Goal: Task Accomplishment & Management: Use online tool/utility

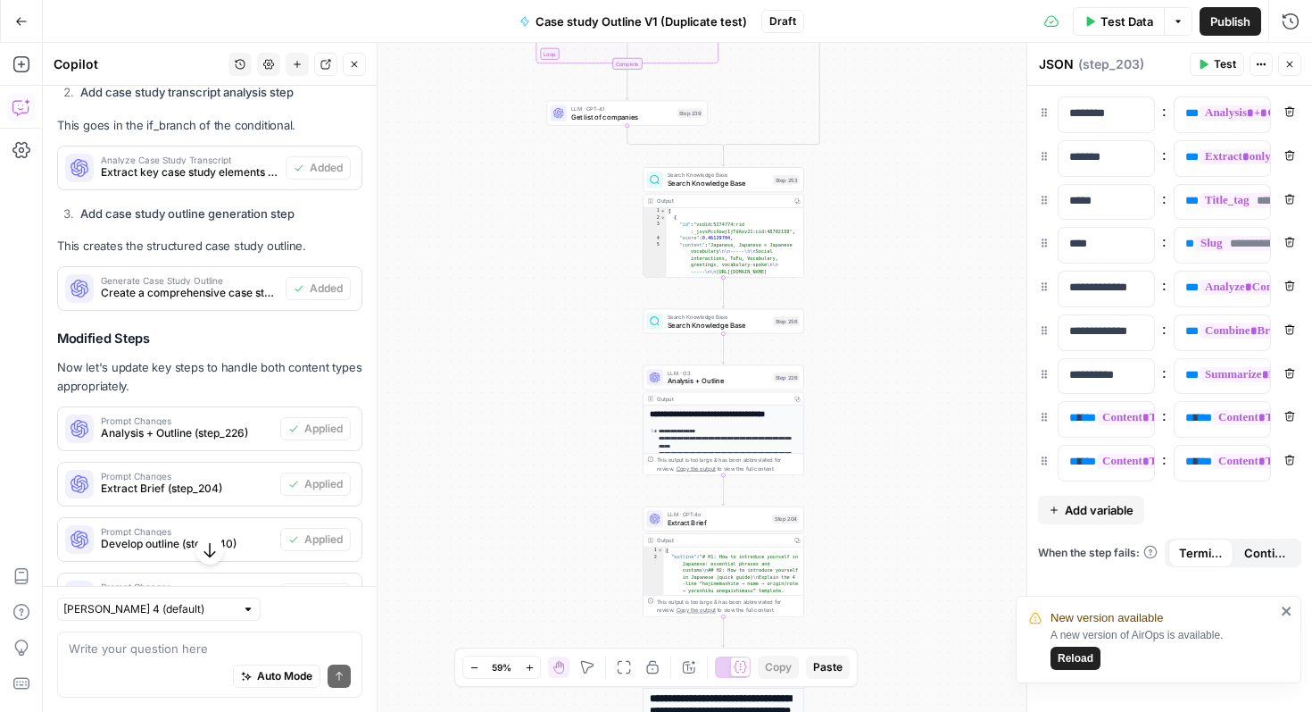
scroll to position [3990, 0]
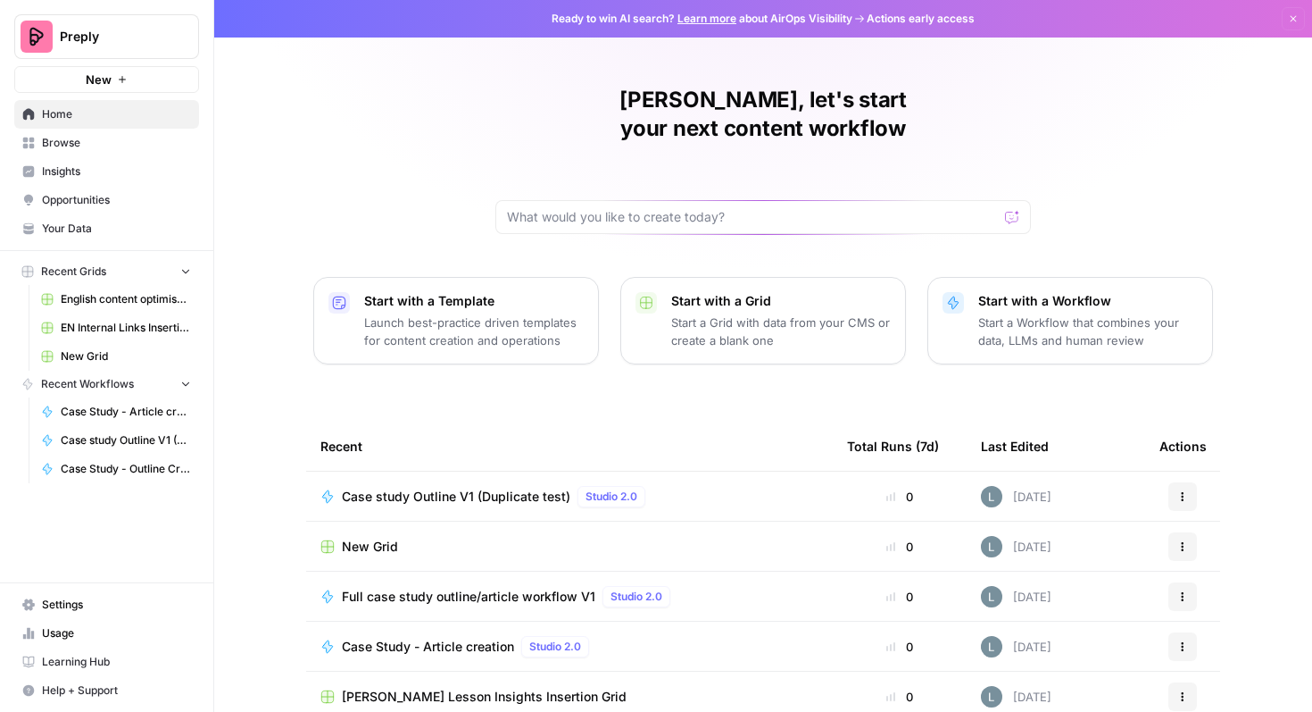
click at [54, 141] on span "Browse" at bounding box center [116, 143] width 149 height 16
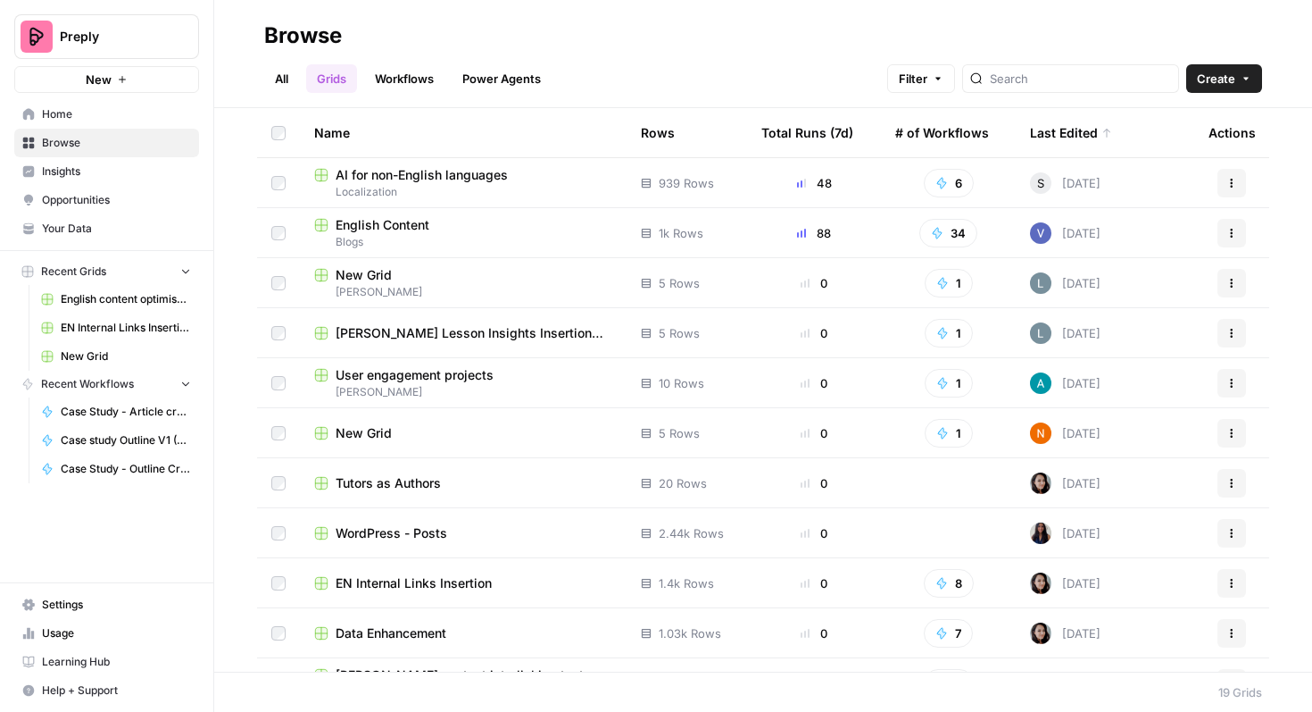
click at [486, 234] on span "Blogs" at bounding box center [463, 242] width 298 height 16
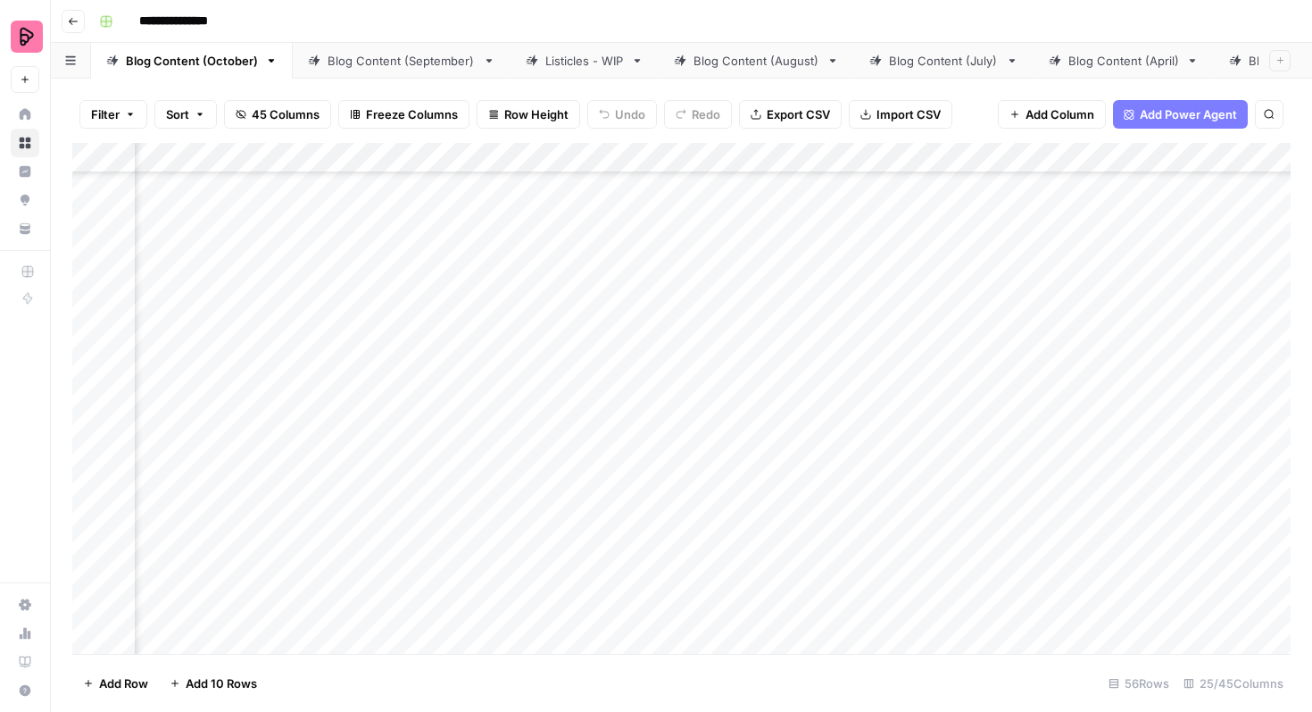
scroll to position [621, 997]
click at [521, 358] on div "Add Column" at bounding box center [681, 398] width 1219 height 511
click at [516, 397] on div "Add Column" at bounding box center [681, 398] width 1219 height 511
click at [521, 447] on div "Add Column" at bounding box center [681, 398] width 1219 height 511
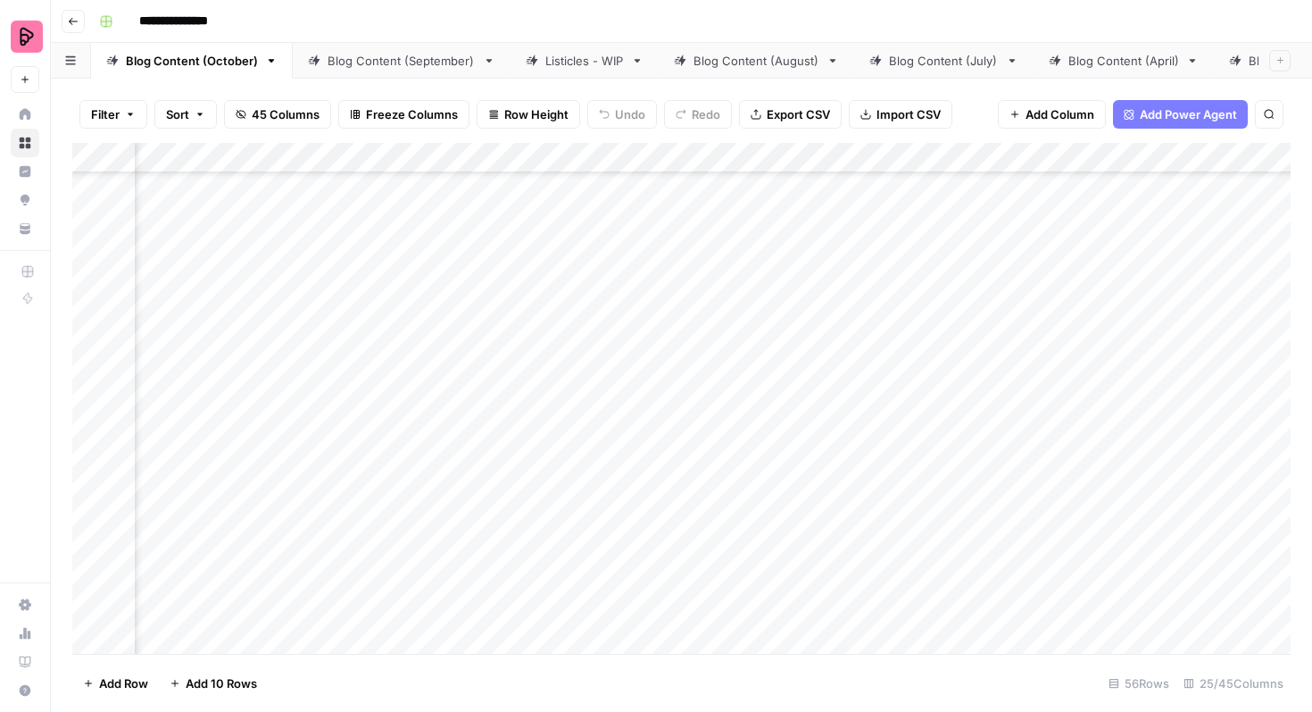
click at [570, 442] on div "Add Column" at bounding box center [681, 398] width 1219 height 511
click at [564, 493] on div "Add Column" at bounding box center [681, 398] width 1219 height 511
click at [1087, 262] on div "Add Column" at bounding box center [681, 398] width 1219 height 511
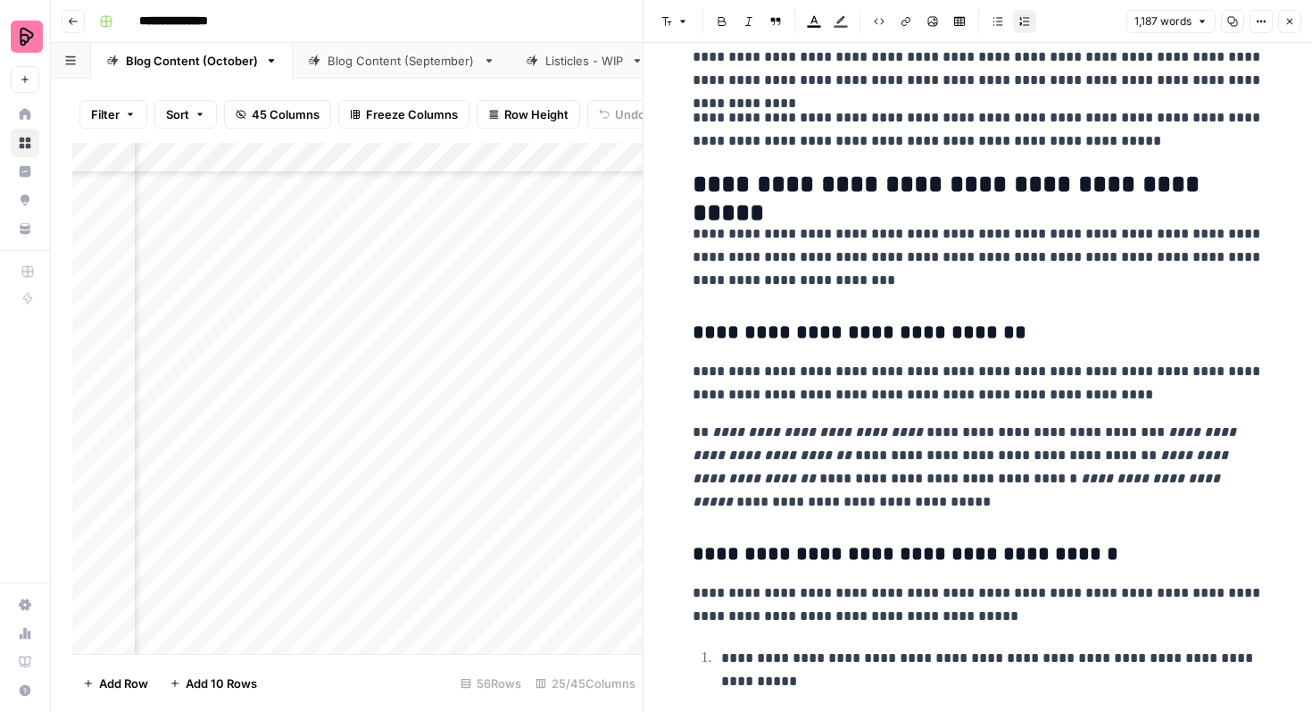
scroll to position [2270, 0]
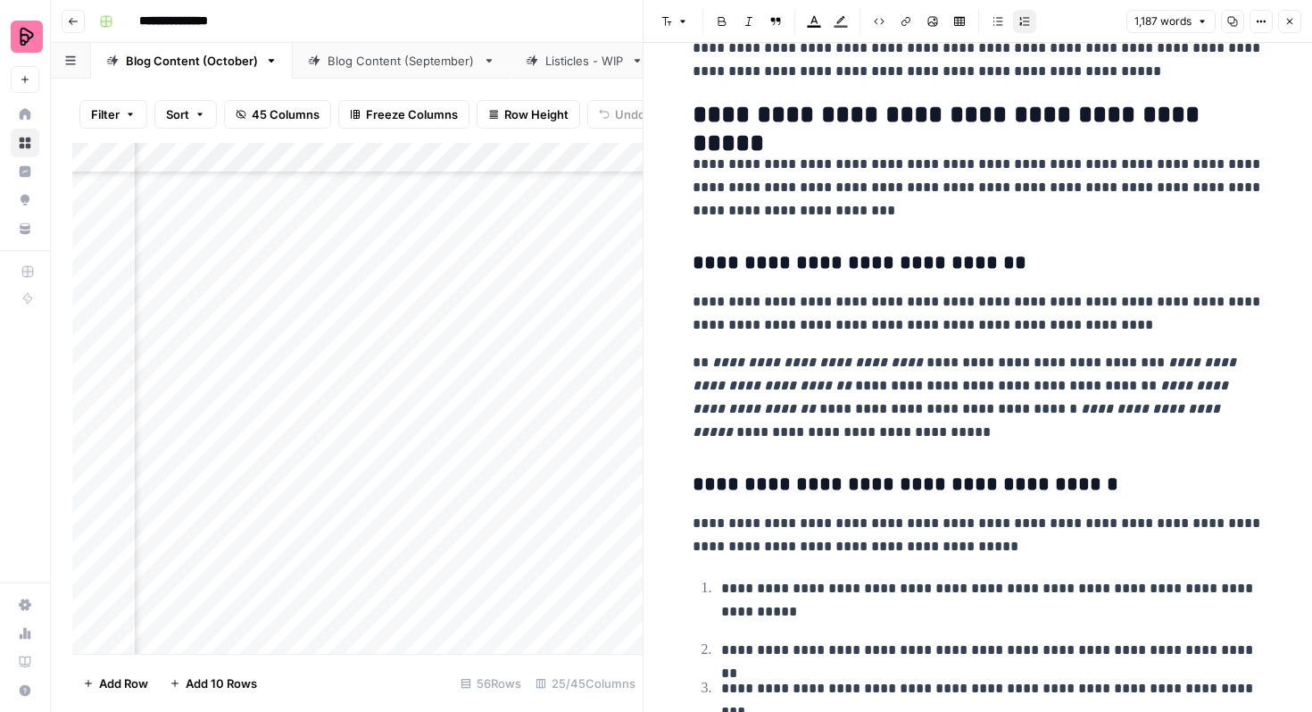
click at [1286, 19] on icon "button" at bounding box center [1290, 21] width 11 height 11
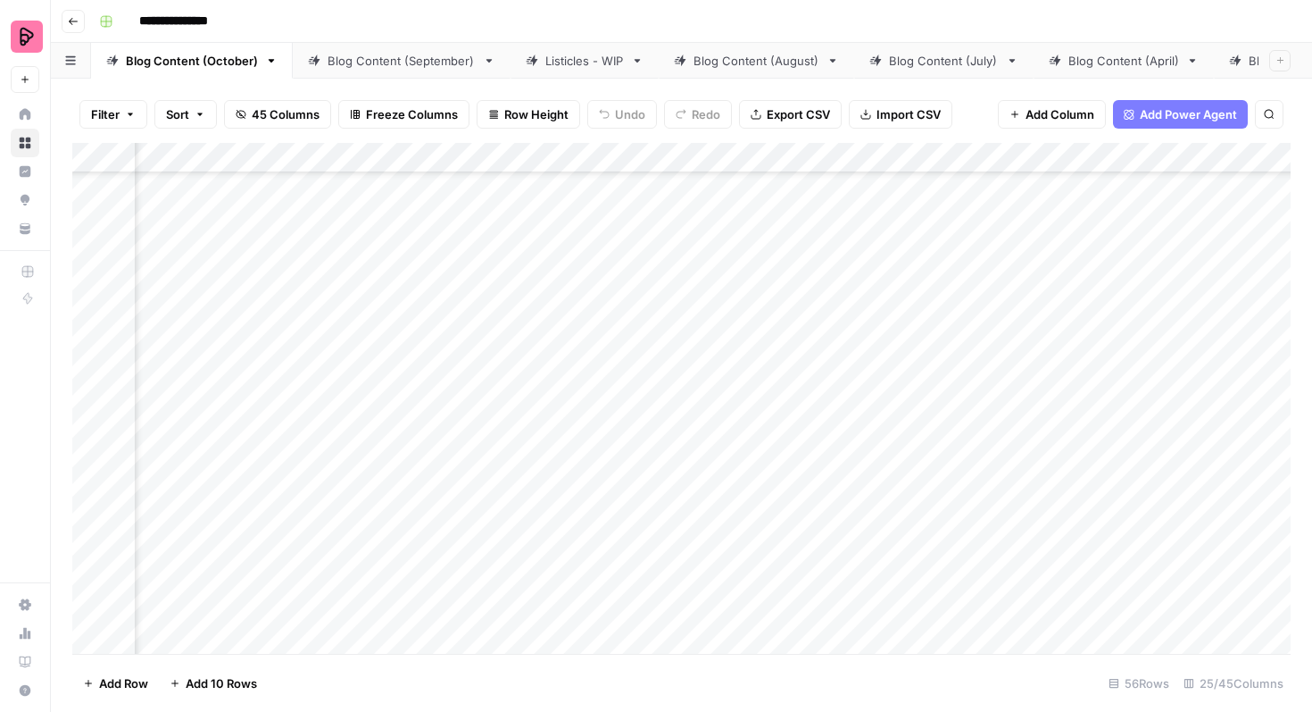
click at [551, 277] on div "Add Column" at bounding box center [681, 398] width 1219 height 511
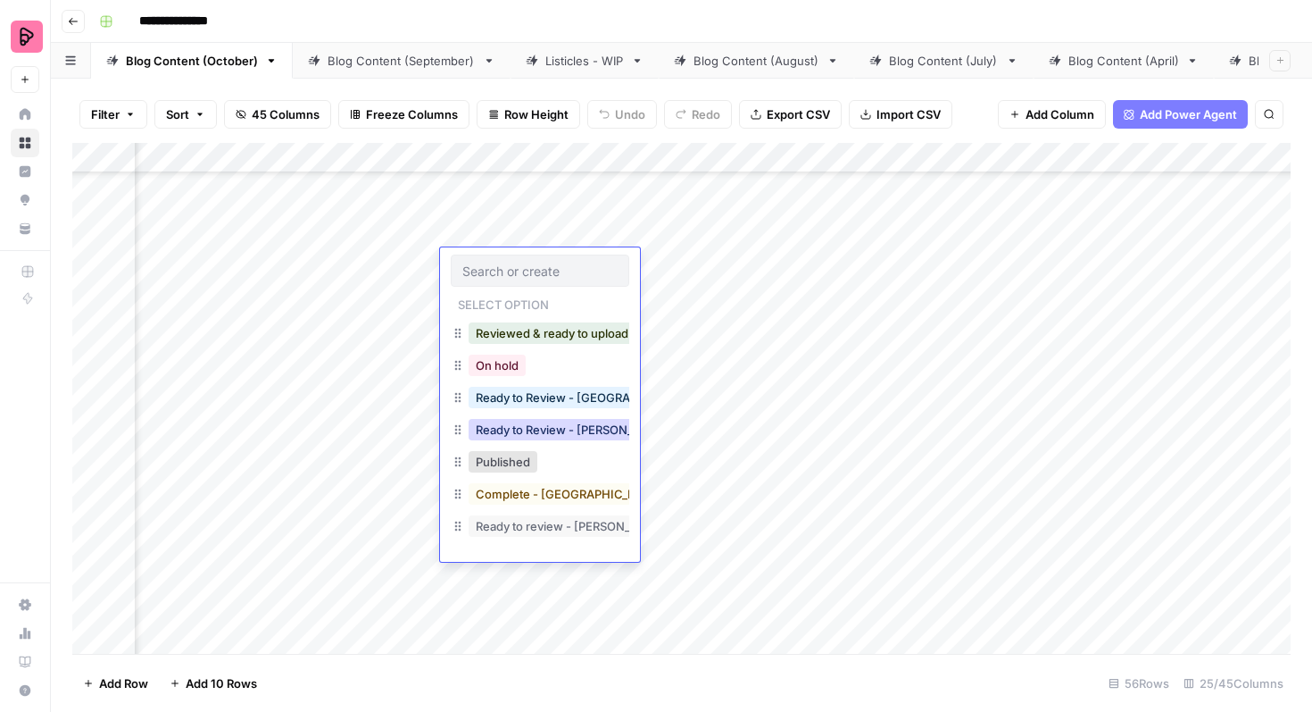
click at [559, 428] on button "Ready to Review - Rebekah" at bounding box center [574, 429] width 211 height 21
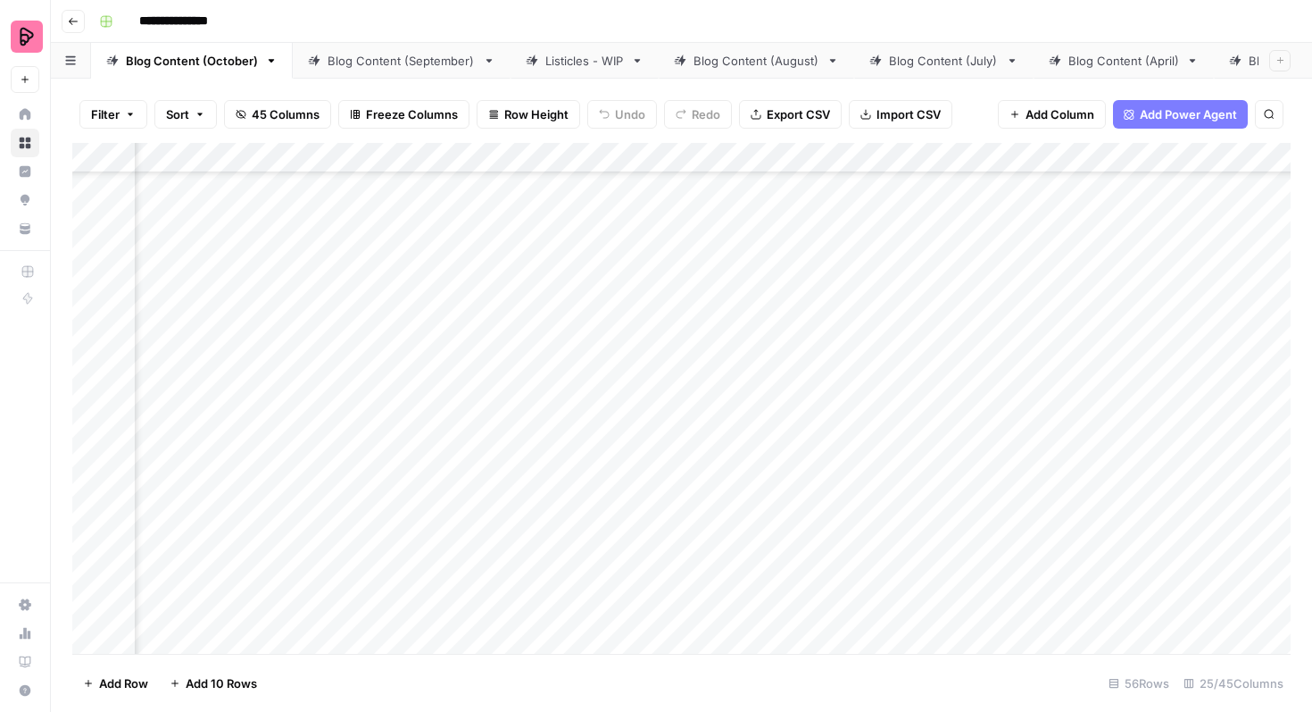
scroll to position [712, 1071]
click at [1173, 311] on div "Add Column" at bounding box center [681, 398] width 1219 height 511
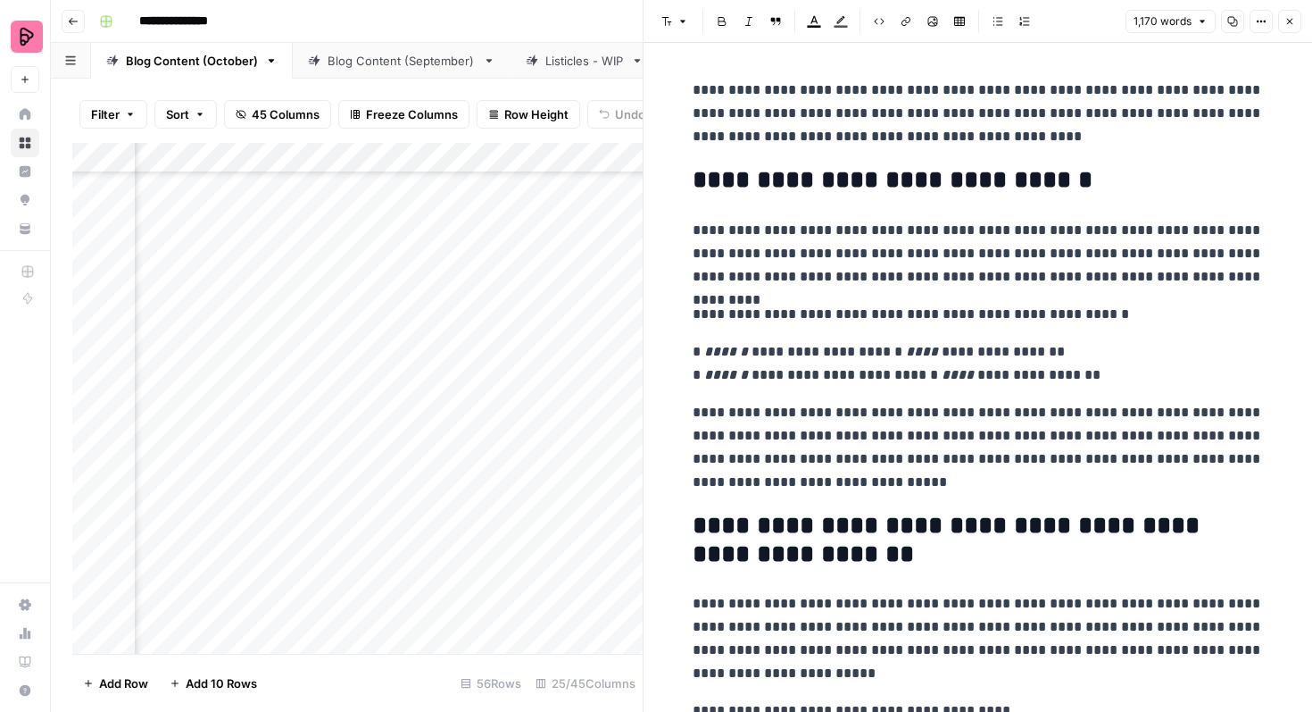
click at [897, 354] on p "**********" at bounding box center [978, 363] width 571 height 46
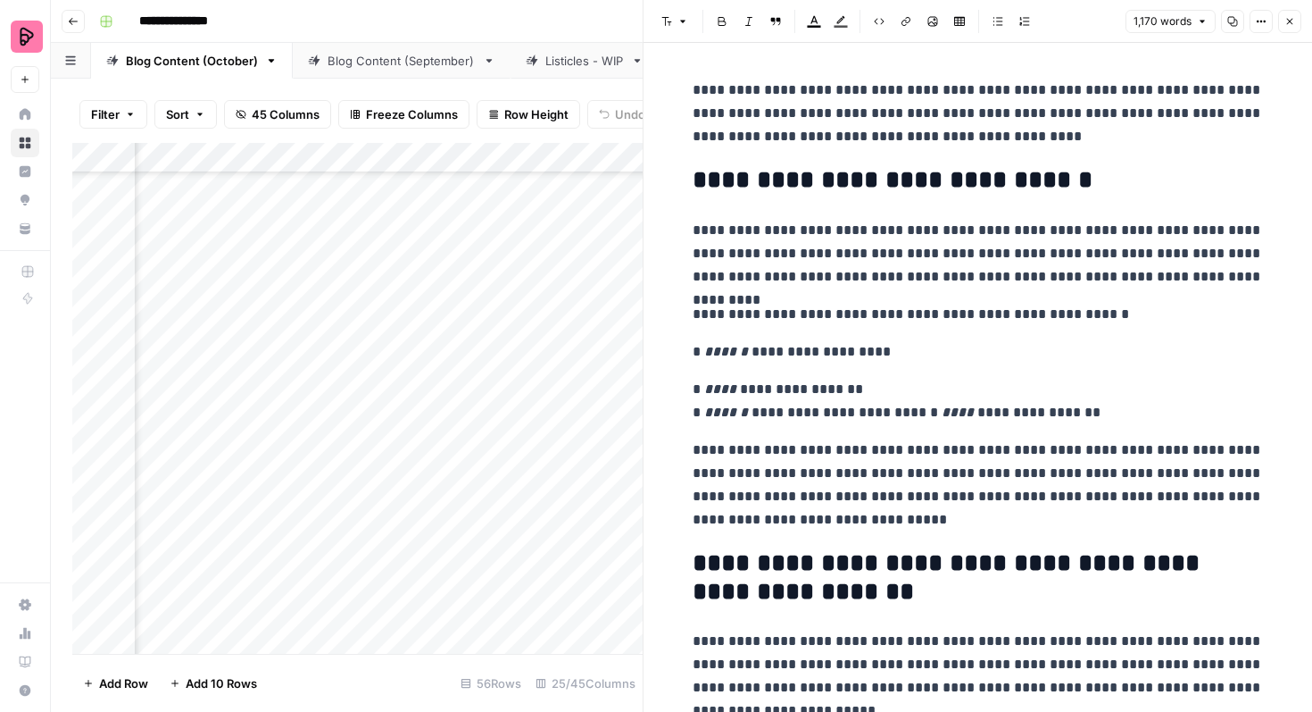
click at [919, 415] on p "**********" at bounding box center [978, 401] width 571 height 46
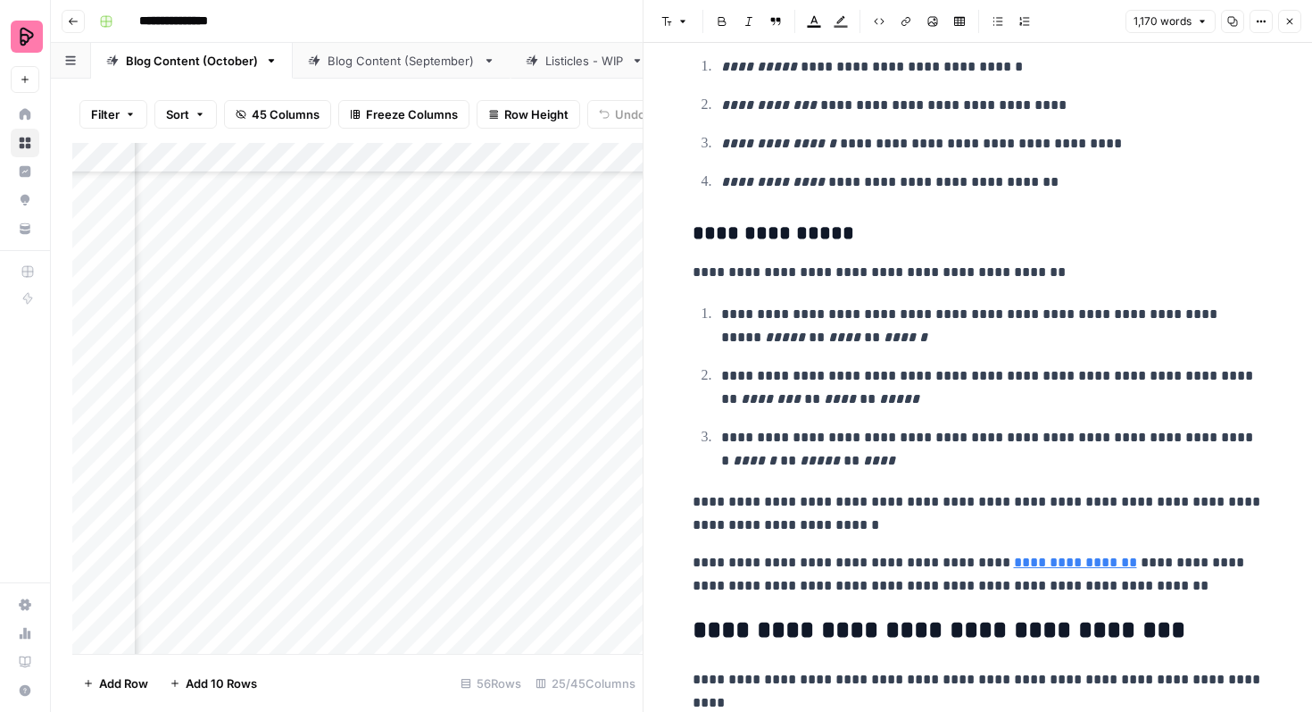
scroll to position [2105, 0]
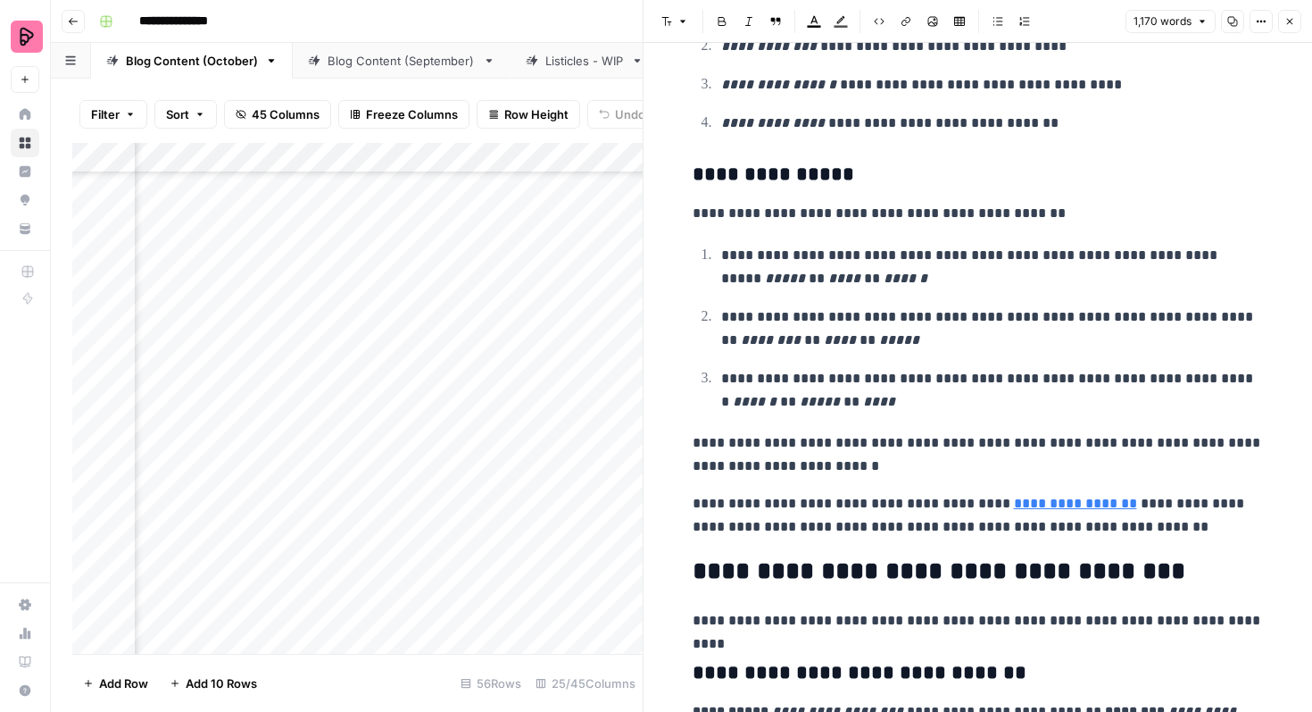
click at [1291, 24] on icon "button" at bounding box center [1290, 21] width 11 height 11
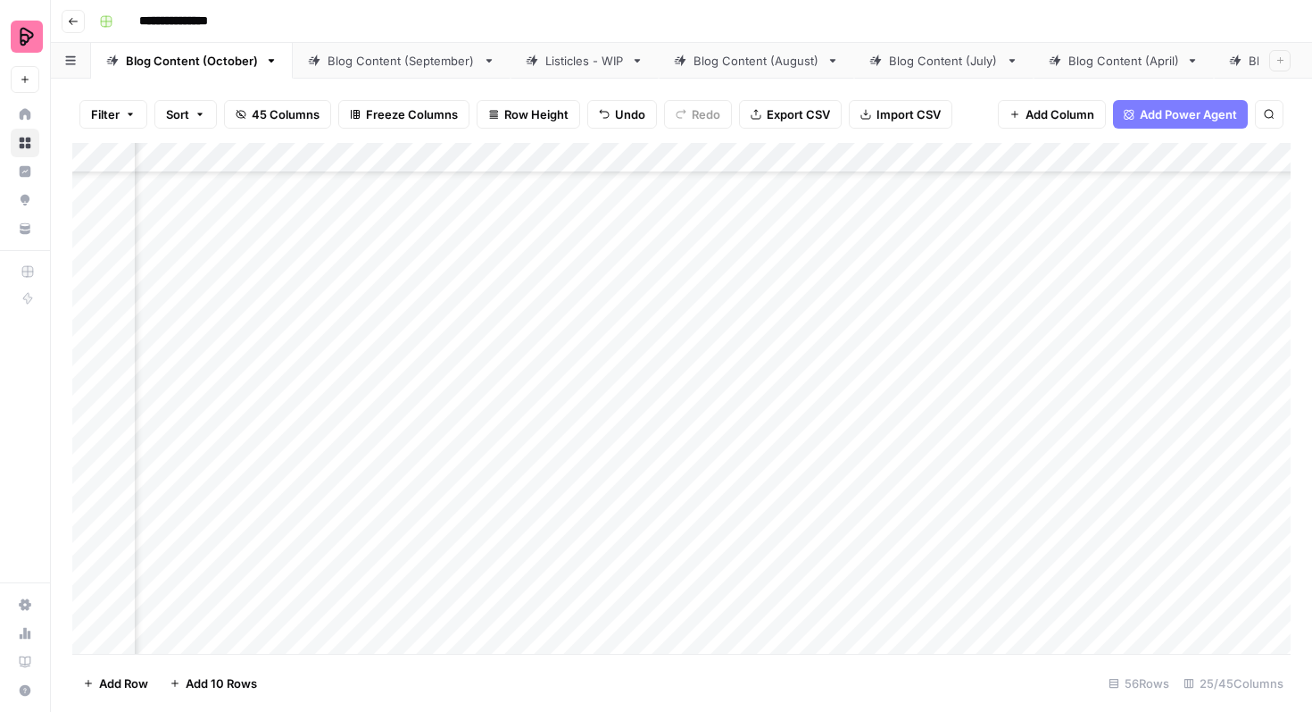
click at [632, 308] on div "Add Column" at bounding box center [681, 398] width 1219 height 511
click at [630, 312] on div "Add Column" at bounding box center [681, 398] width 1219 height 511
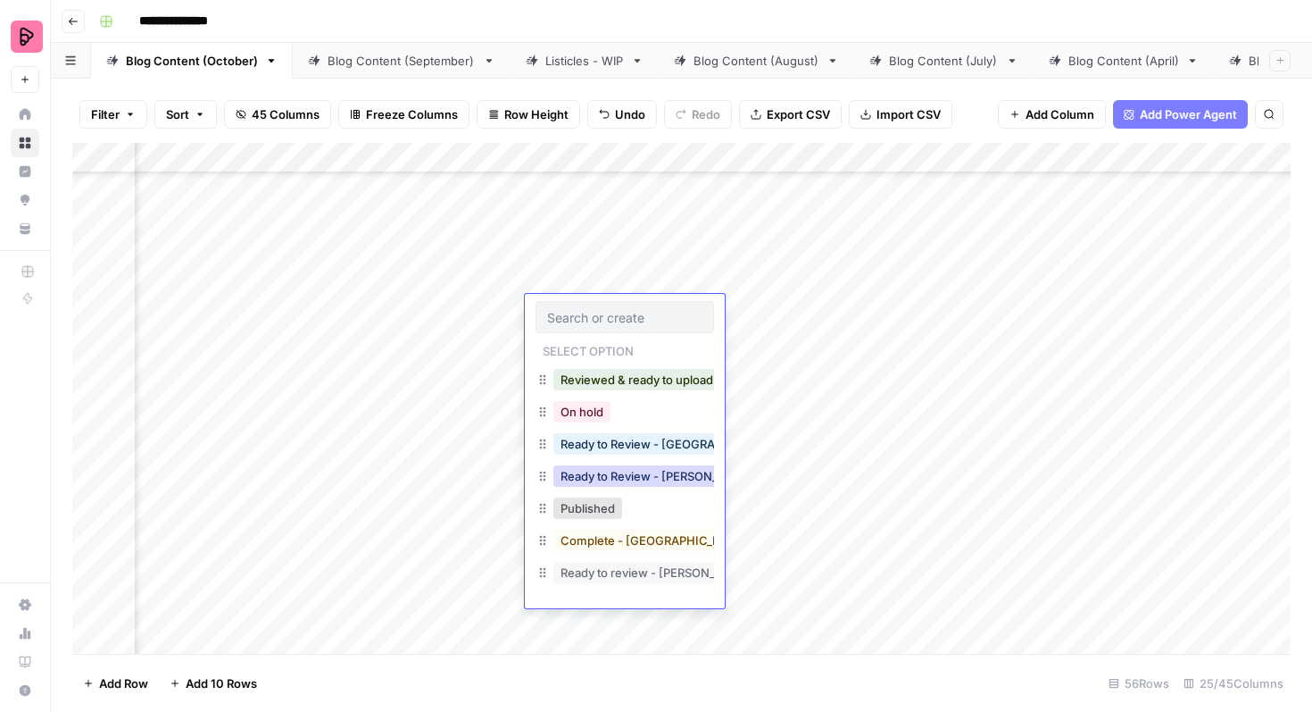
click at [644, 471] on button "Ready to Review - Rebekah" at bounding box center [659, 475] width 211 height 21
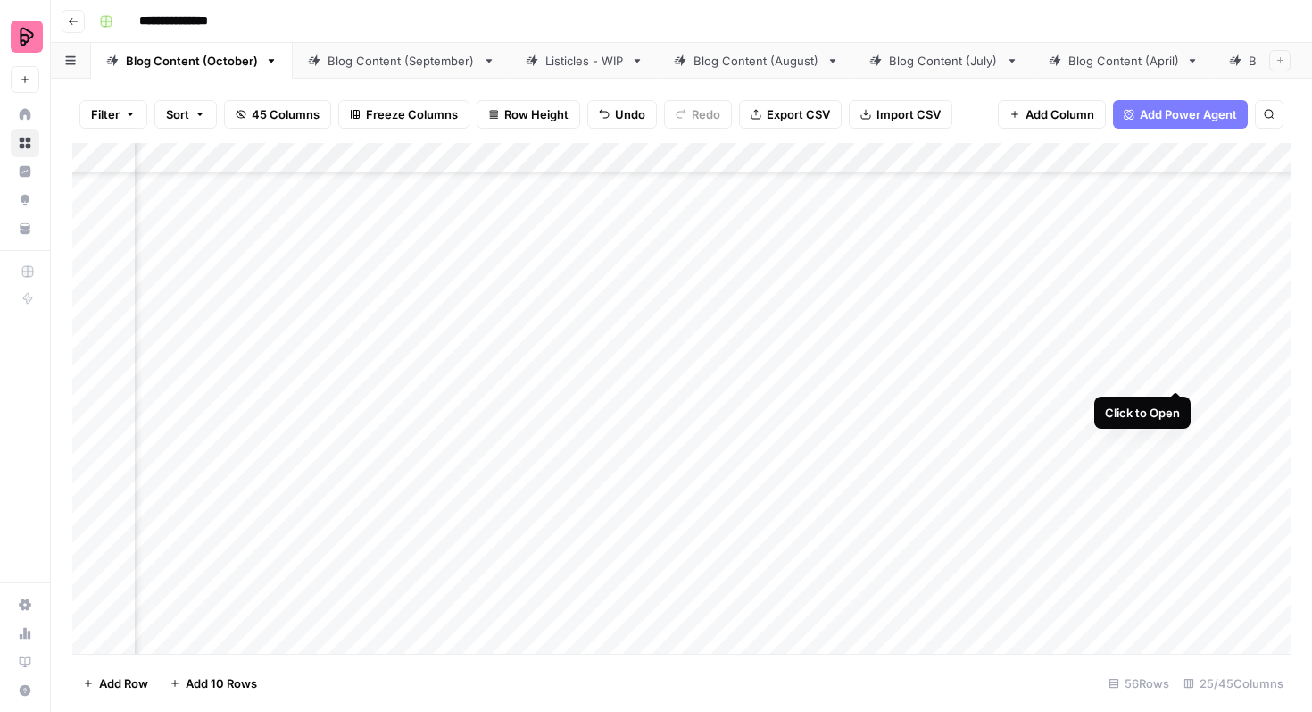
click at [1179, 353] on div "Add Column" at bounding box center [681, 398] width 1219 height 511
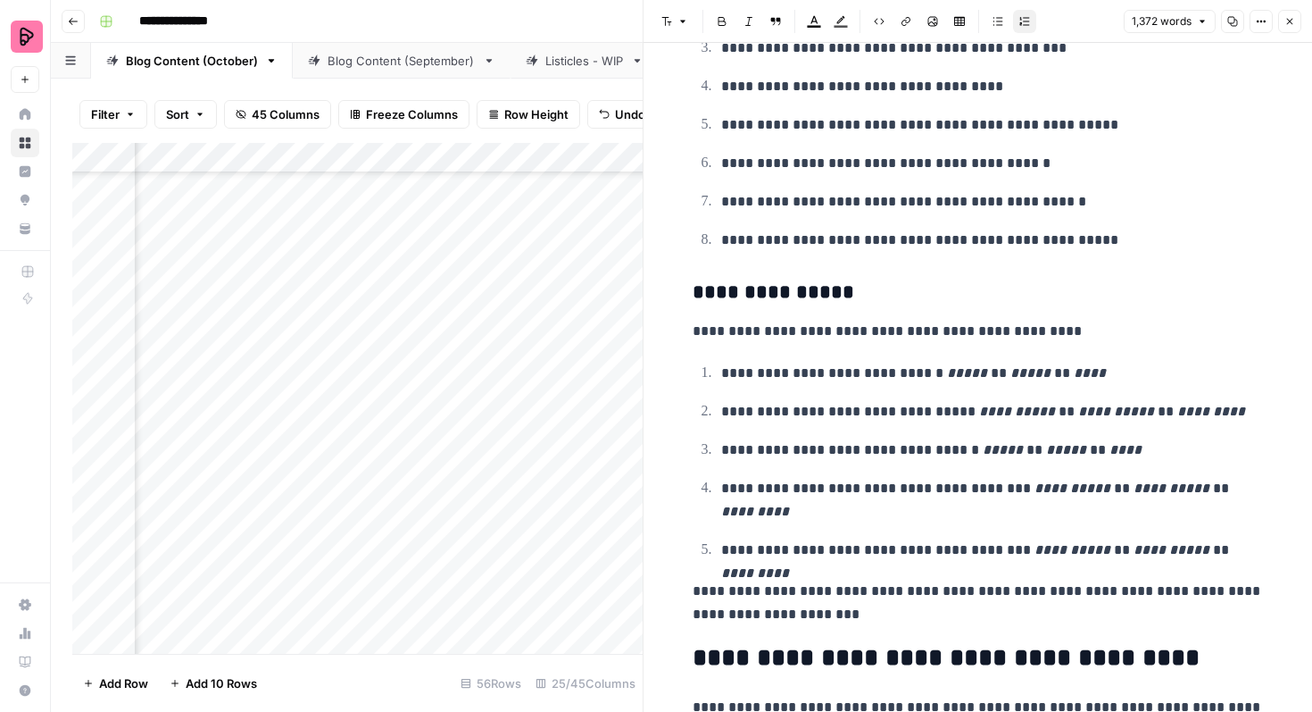
scroll to position [2578, 0]
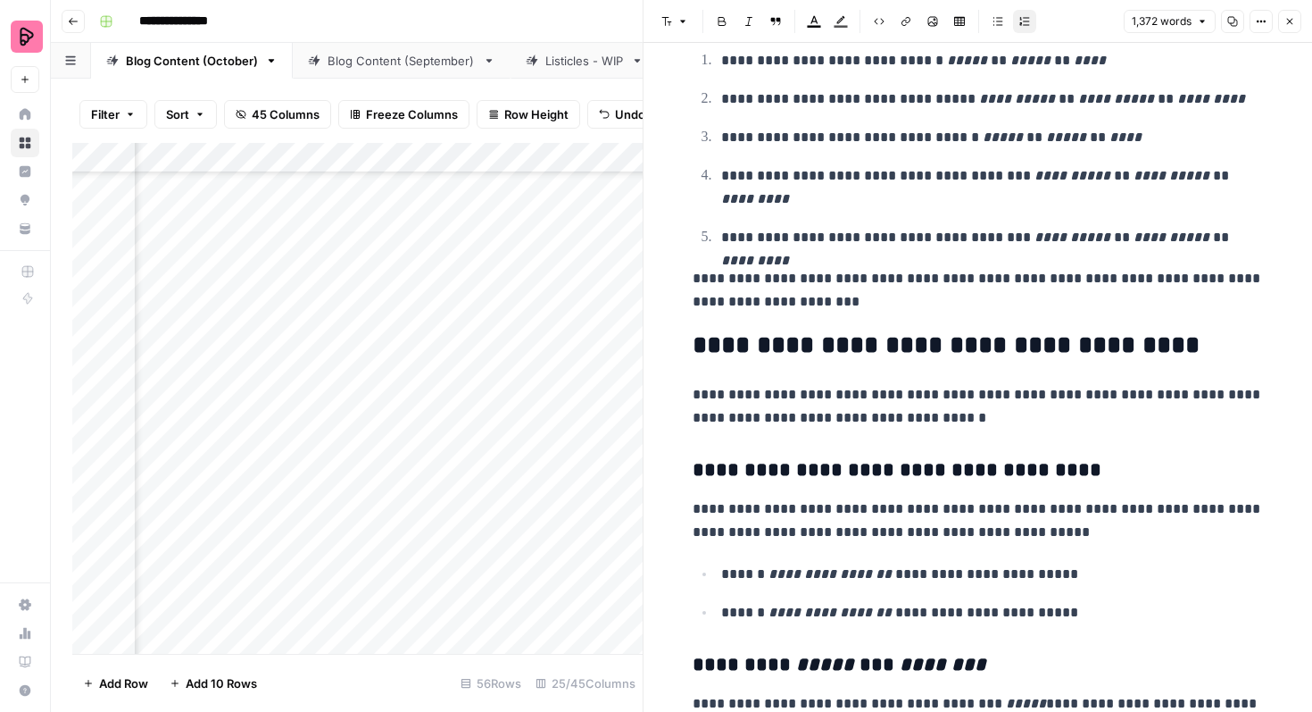
click at [1295, 13] on button "Close" at bounding box center [1290, 21] width 23 height 23
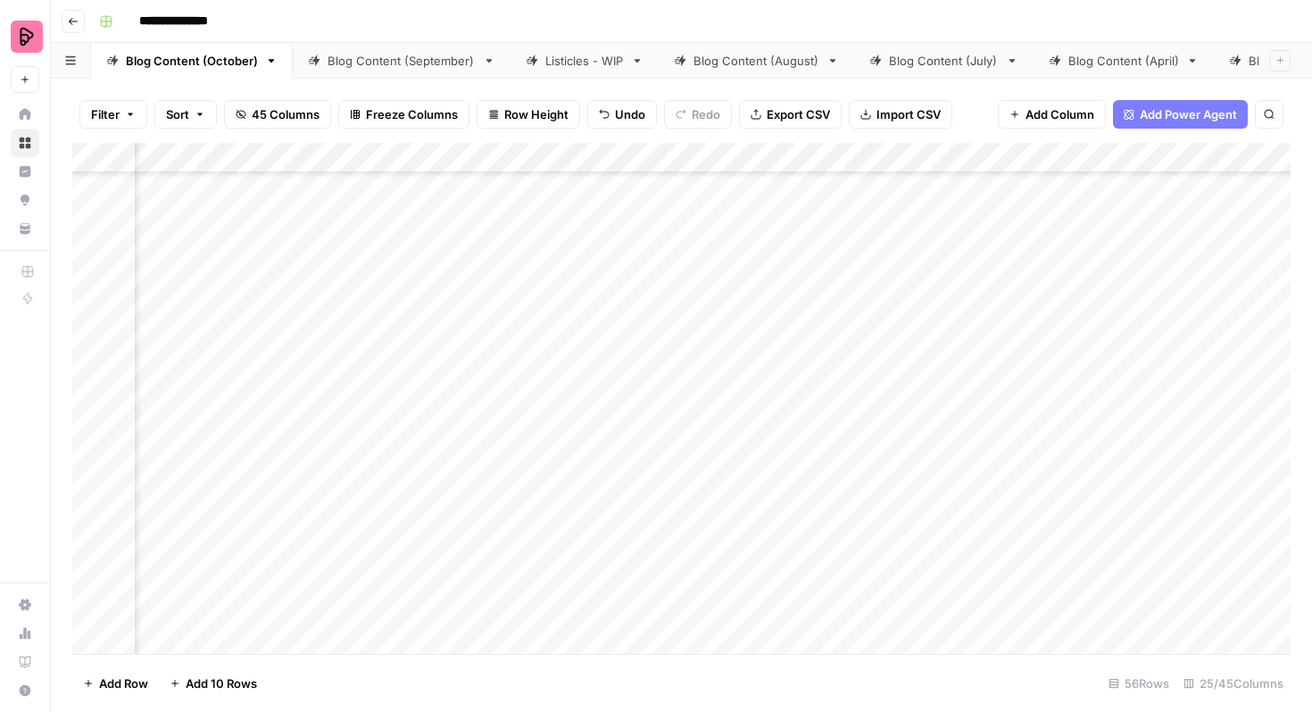
click at [598, 371] on div "Add Column" at bounding box center [681, 398] width 1219 height 511
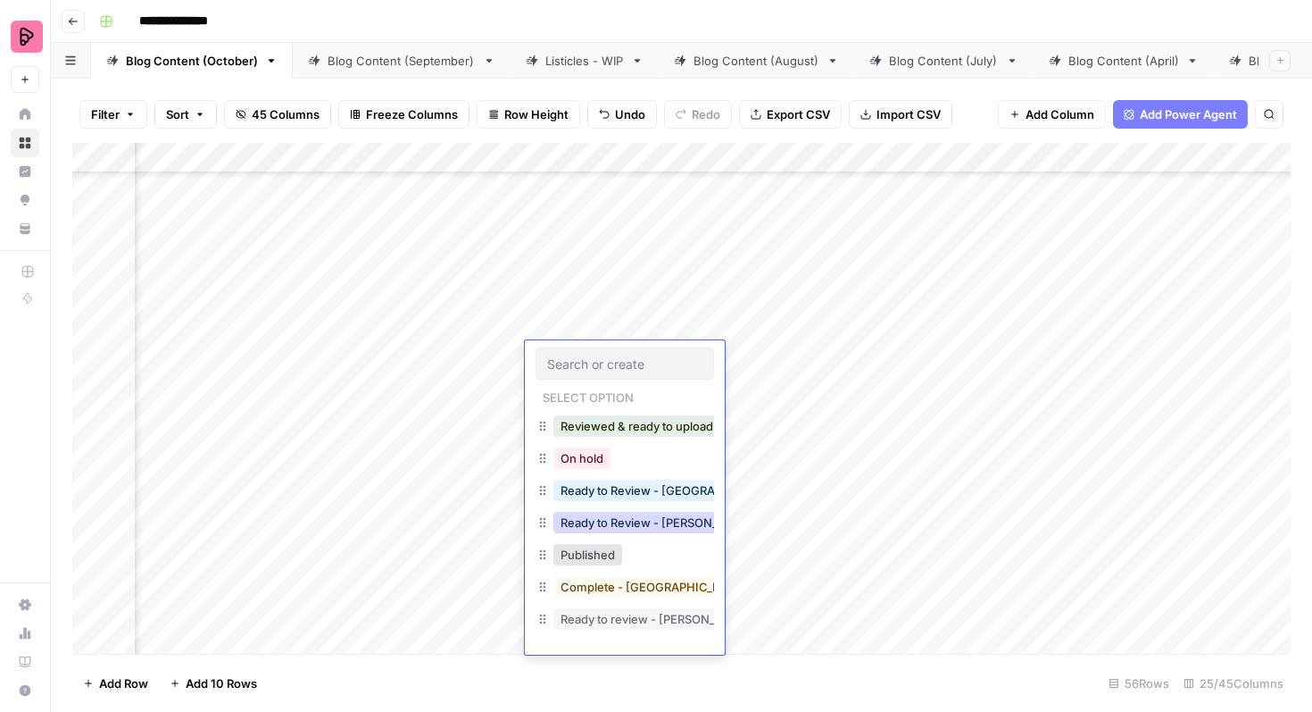
click at [685, 522] on button "Ready to Review - Rebekah" at bounding box center [659, 522] width 211 height 21
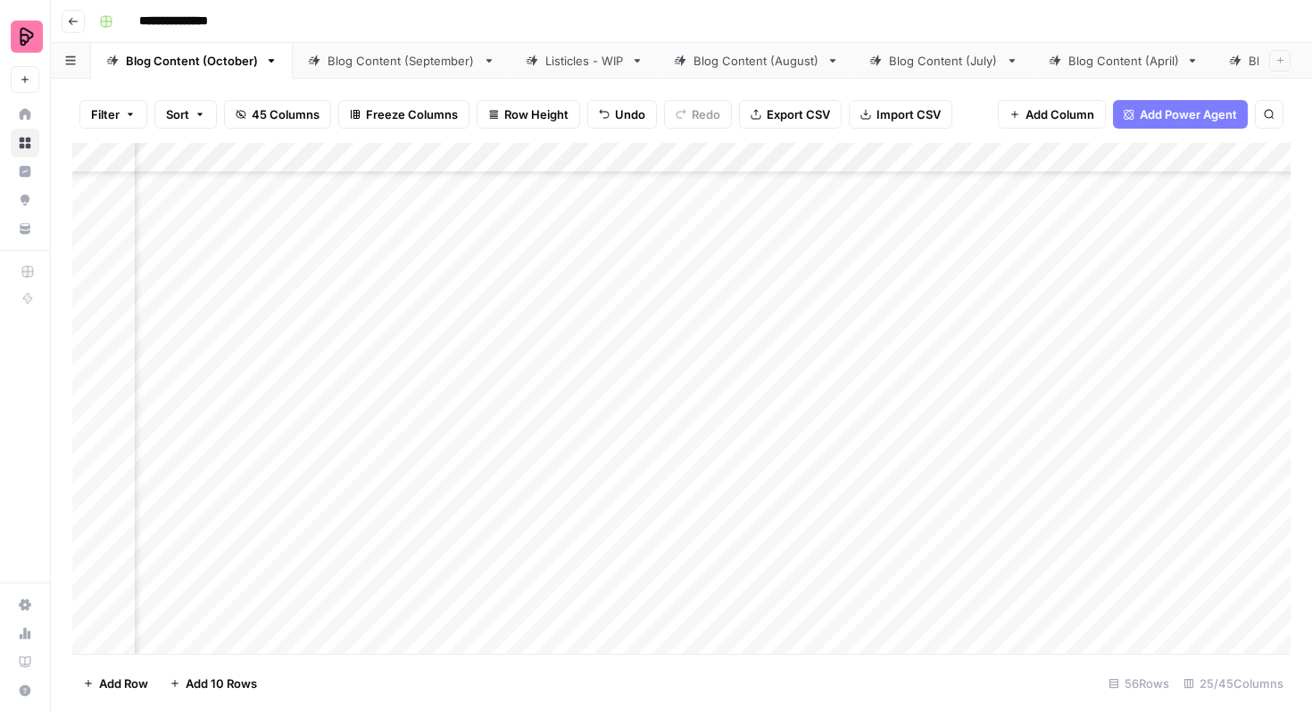
scroll to position [874, 917]
click at [596, 284] on div "Add Column" at bounding box center [681, 398] width 1219 height 511
click at [596, 332] on div "Add Column" at bounding box center [681, 398] width 1219 height 511
click at [720, 383] on div "Add Column" at bounding box center [681, 398] width 1219 height 511
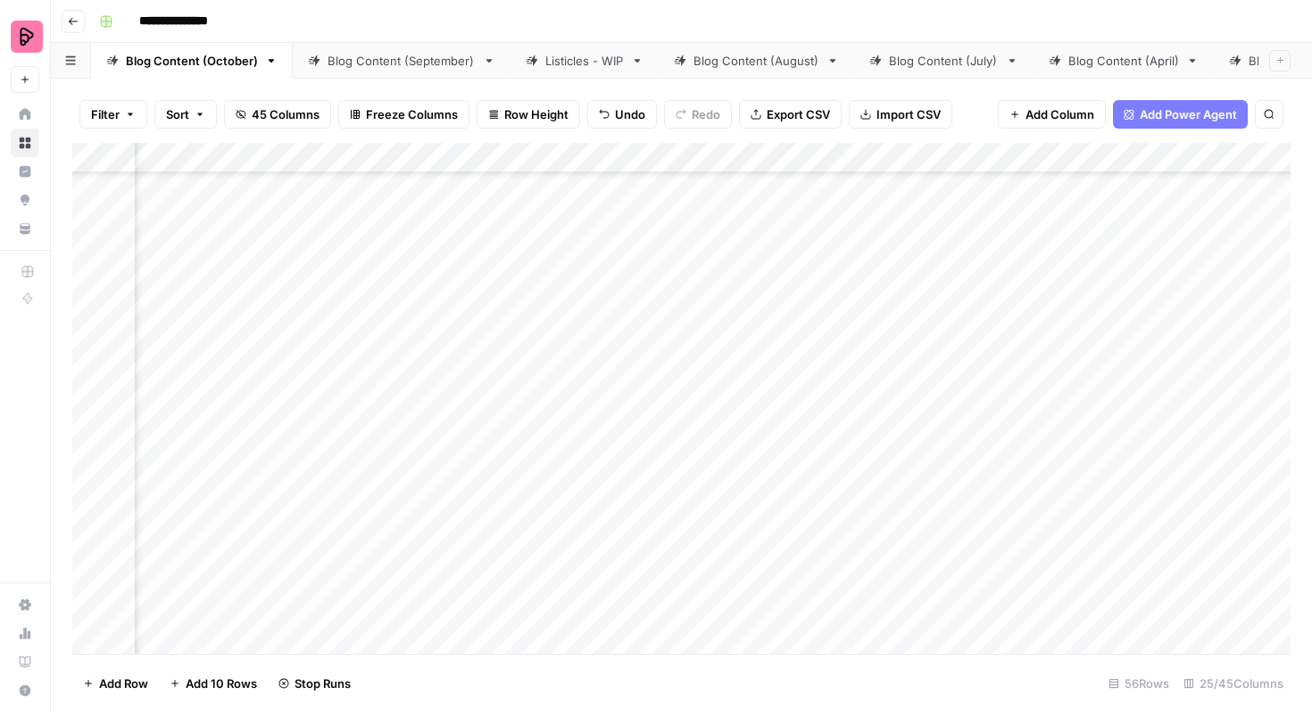
click at [721, 423] on div "Add Column" at bounding box center [681, 398] width 1219 height 511
click at [718, 474] on div "Add Column" at bounding box center [681, 398] width 1219 height 511
click at [716, 523] on div "Add Column" at bounding box center [681, 398] width 1219 height 511
click at [806, 396] on div "Add Column" at bounding box center [681, 398] width 1219 height 511
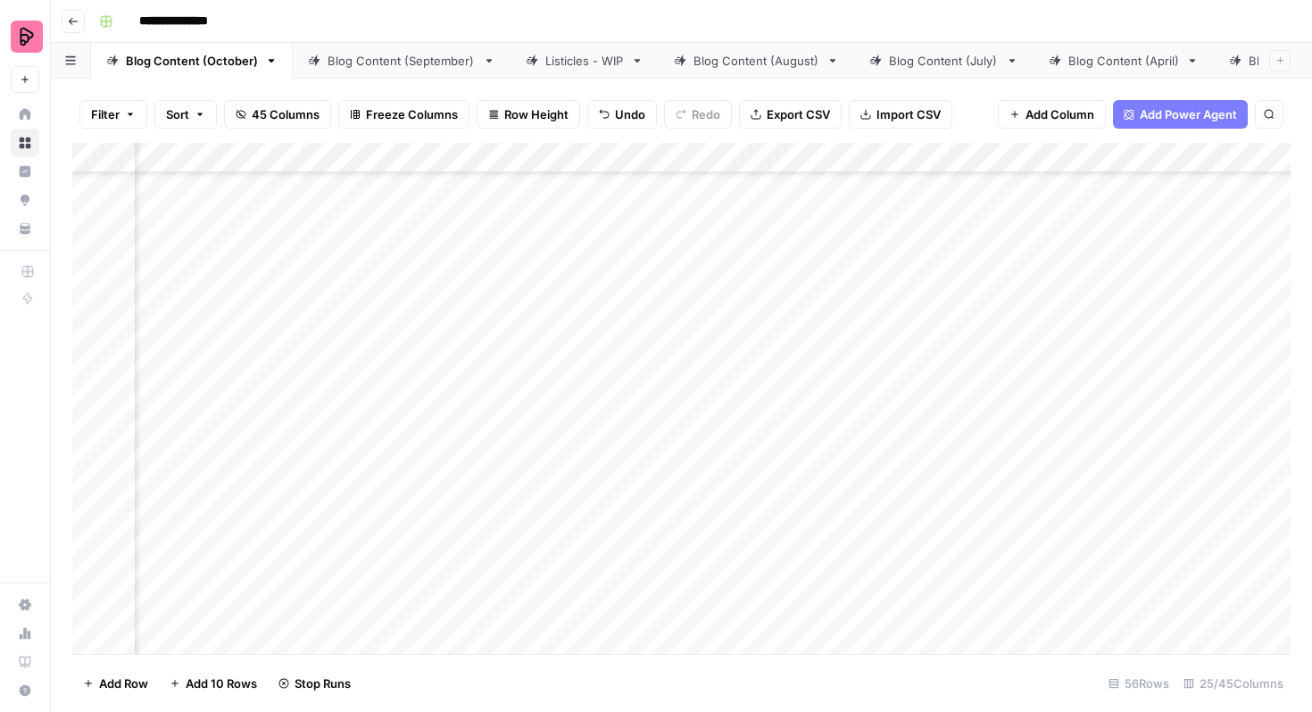
scroll to position [874, 916]
click at [832, 153] on div "Add Column" at bounding box center [681, 398] width 1219 height 511
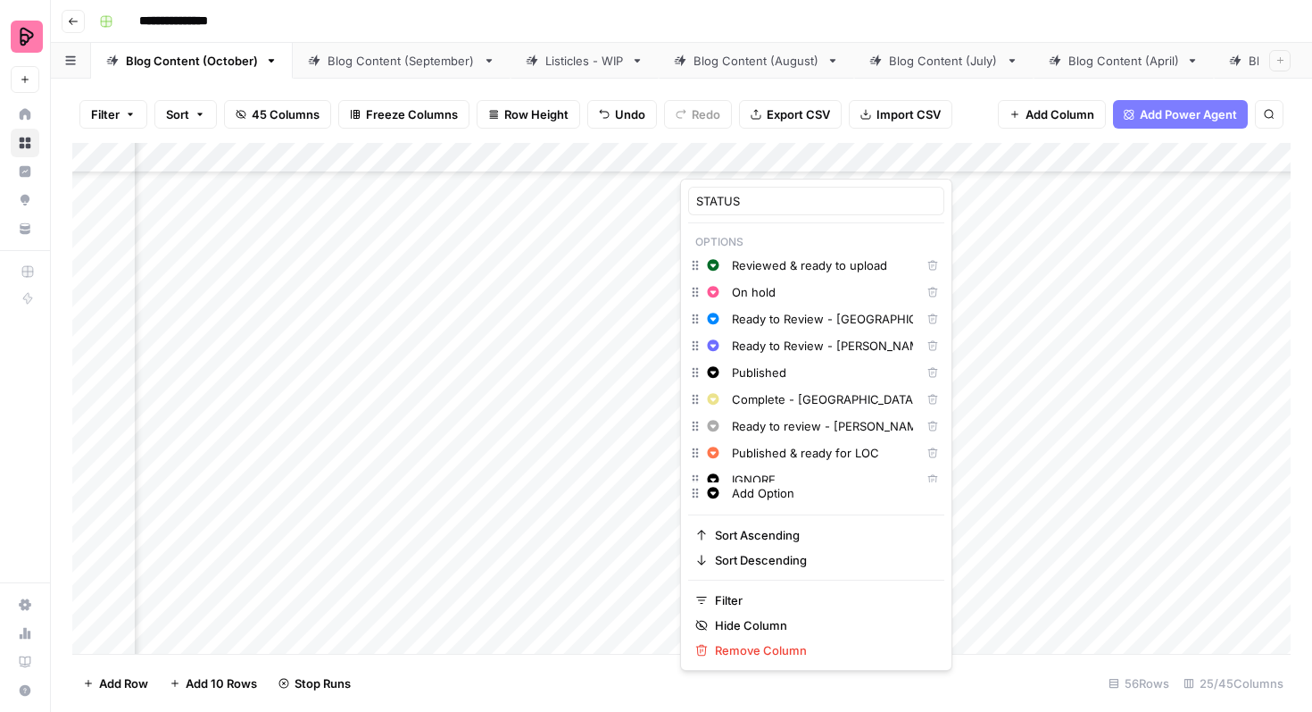
click at [964, 101] on div "Filter Sort 45 Columns Freeze Columns Row Height Undo Redo Export CSV Import CS…" at bounding box center [681, 114] width 1219 height 57
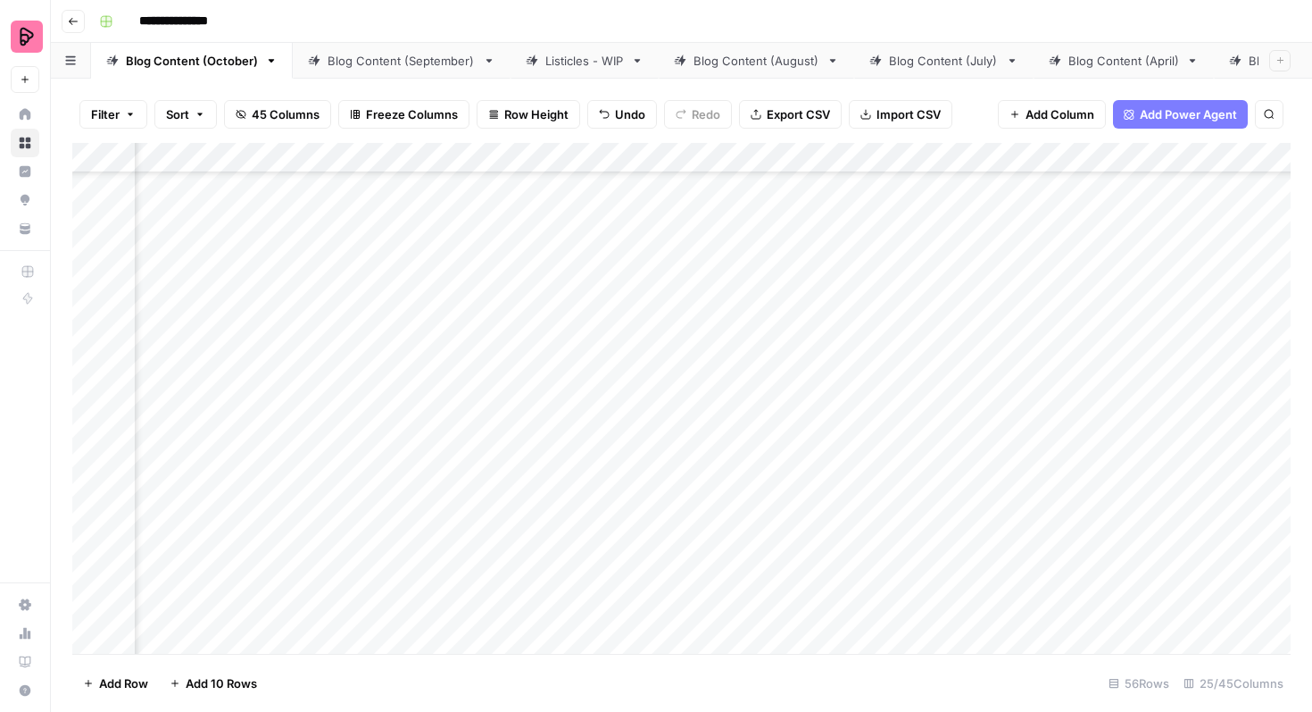
scroll to position [874, 490]
click at [1229, 145] on div "Add Column" at bounding box center [681, 398] width 1219 height 511
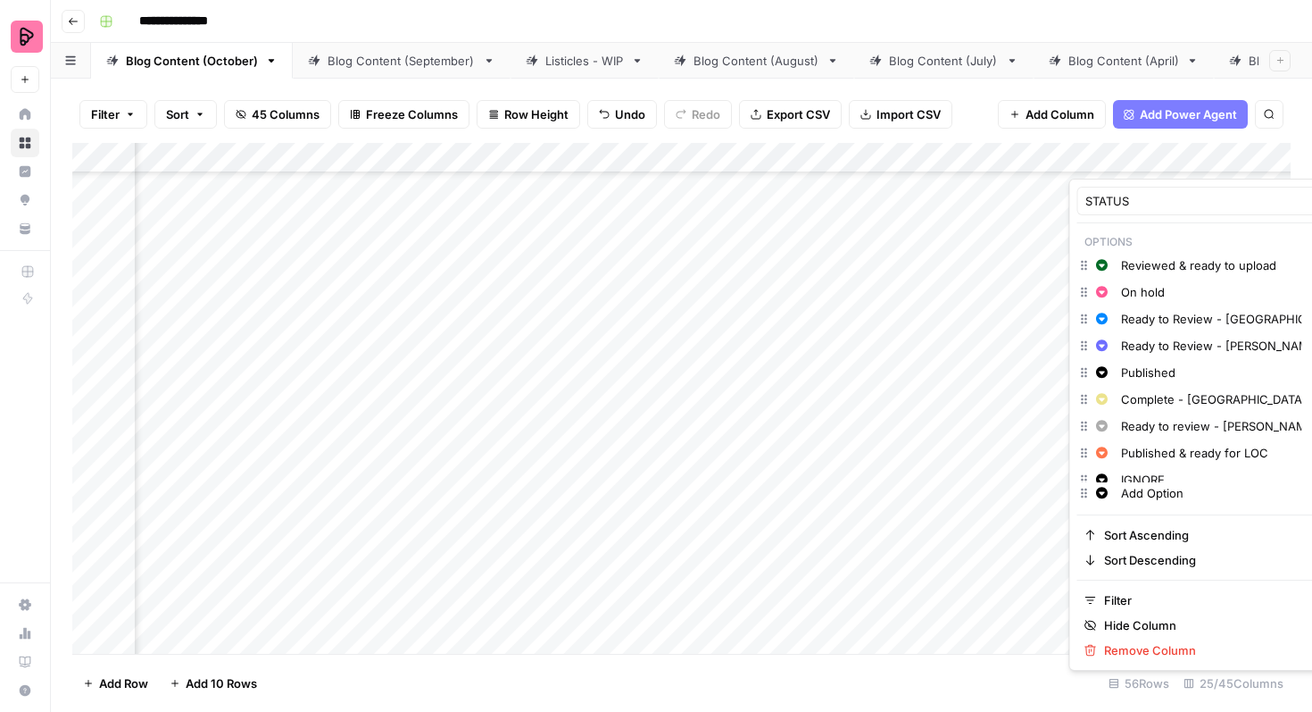
click at [1295, 99] on div "Filter Sort 45 Columns Freeze Columns Row Height Undo Redo Export CSV Import CS…" at bounding box center [682, 395] width 1262 height 633
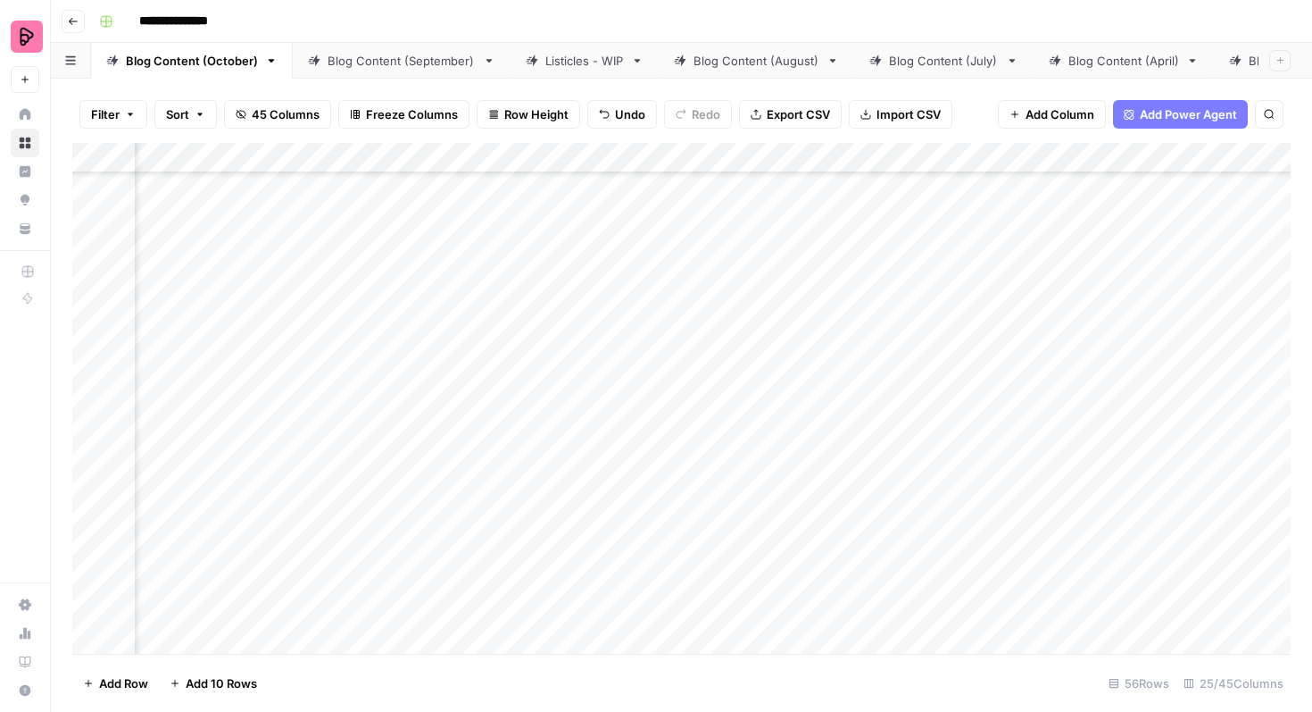
click at [1297, 104] on div "Filter Sort 45 Columns Freeze Columns Row Height Undo Redo Export CSV Import CS…" at bounding box center [682, 395] width 1262 height 633
click at [1089, 15] on div "**********" at bounding box center [693, 21] width 1203 height 29
click at [995, 156] on div "Add Column" at bounding box center [681, 398] width 1219 height 511
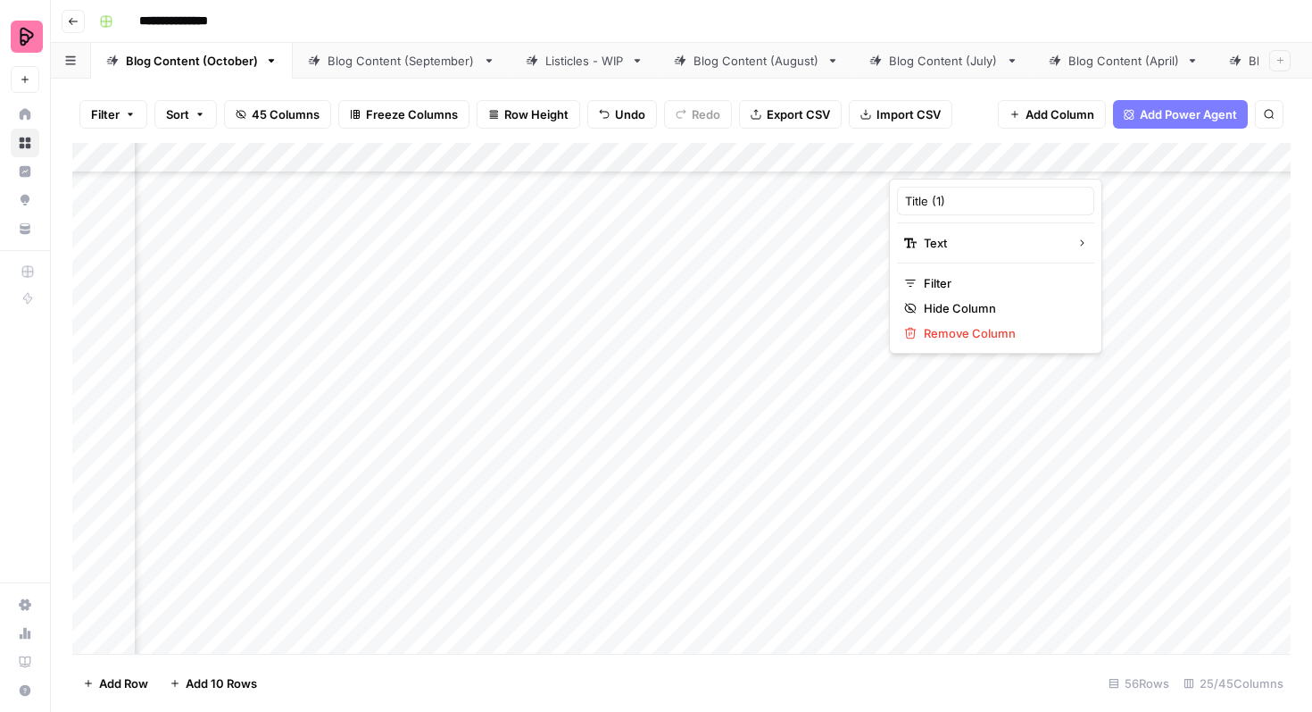
click at [981, 128] on div "Filter Sort 45 Columns Freeze Columns Row Height Undo Redo Export CSV Import CS…" at bounding box center [681, 114] width 1219 height 57
click at [978, 123] on div "Filter Sort 45 Columns Freeze Columns Row Height Undo Redo Export CSV Import CS…" at bounding box center [681, 114] width 1219 height 57
click at [969, 120] on div "Filter Sort 45 Columns Freeze Columns Row Height Undo Redo Export CSV Import CS…" at bounding box center [681, 114] width 1219 height 57
click at [979, 489] on div "Add Column" at bounding box center [681, 398] width 1219 height 511
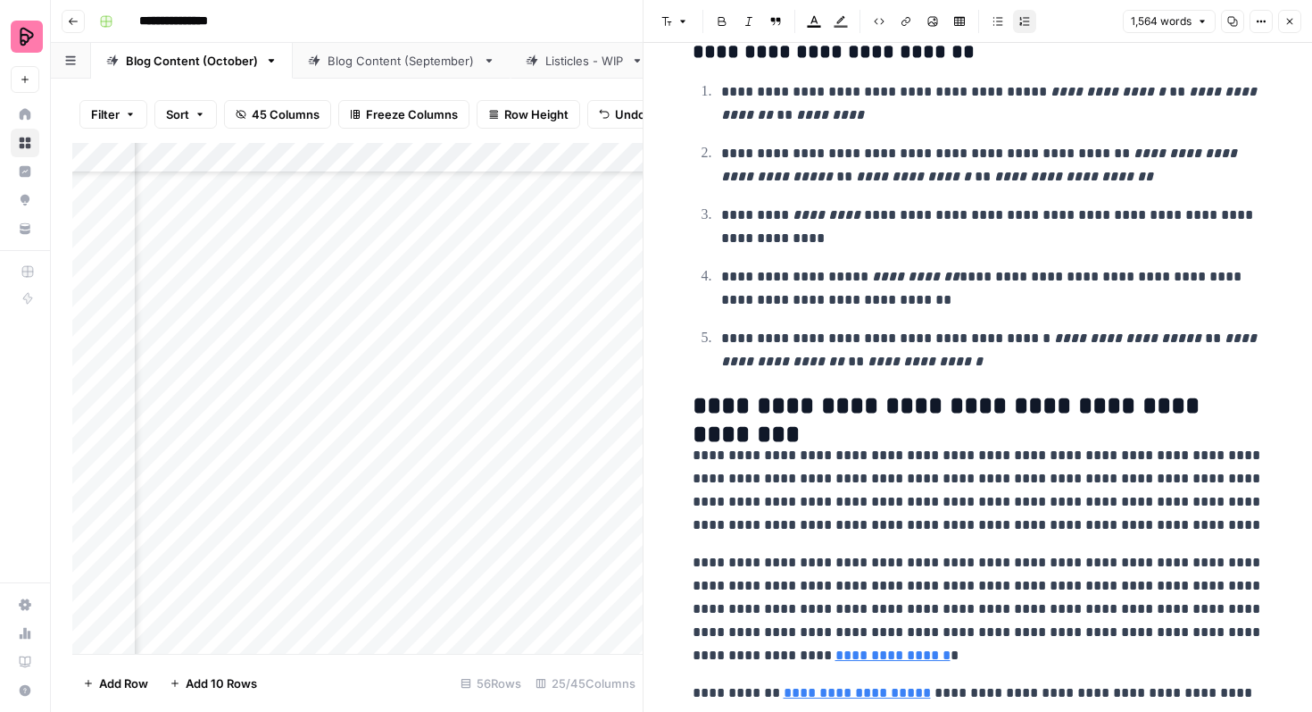
scroll to position [6473, 0]
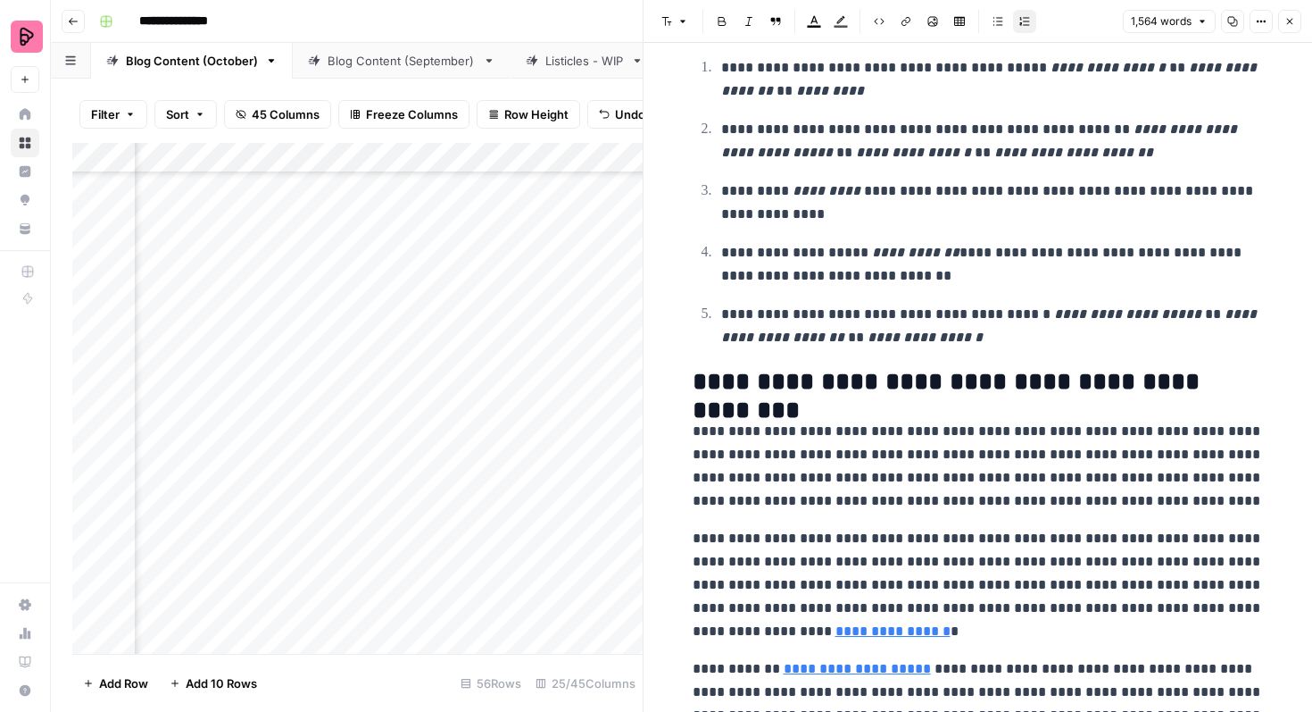
click at [1288, 21] on icon "button" at bounding box center [1290, 21] width 11 height 11
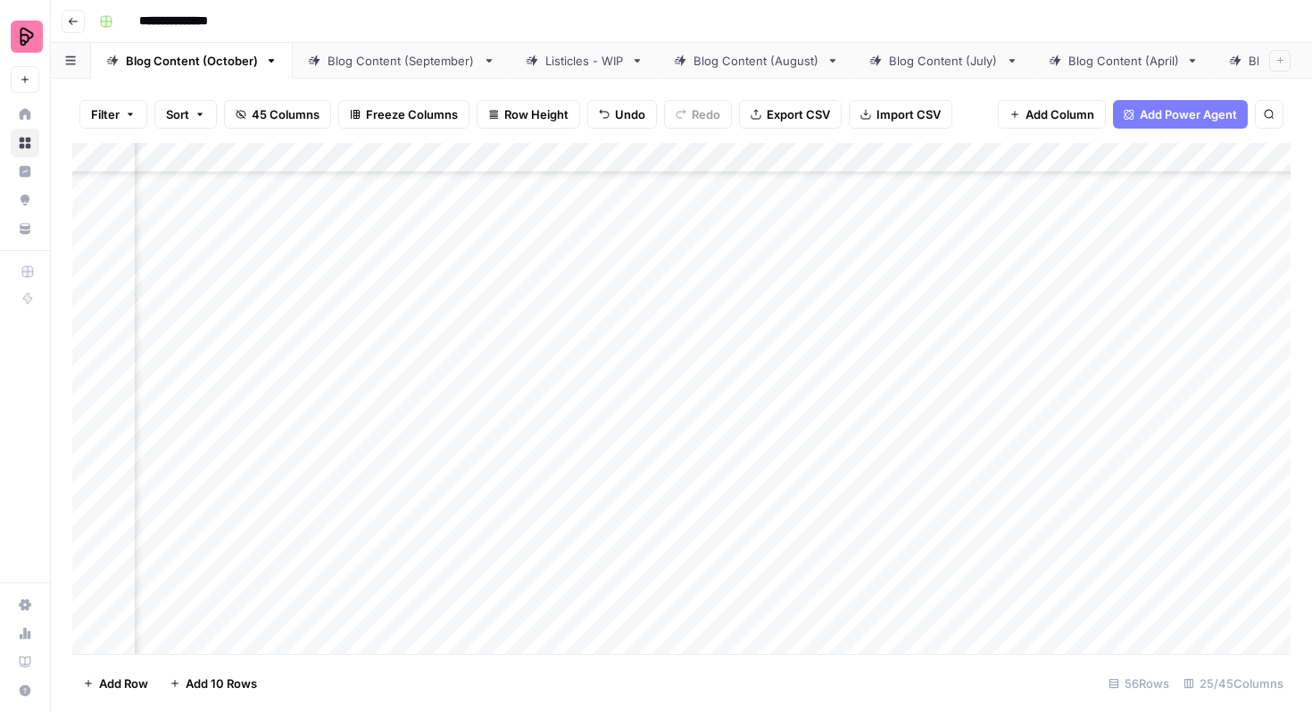
click at [460, 512] on div "Add Column" at bounding box center [681, 398] width 1219 height 511
click at [446, 512] on div "Add Column" at bounding box center [681, 398] width 1219 height 511
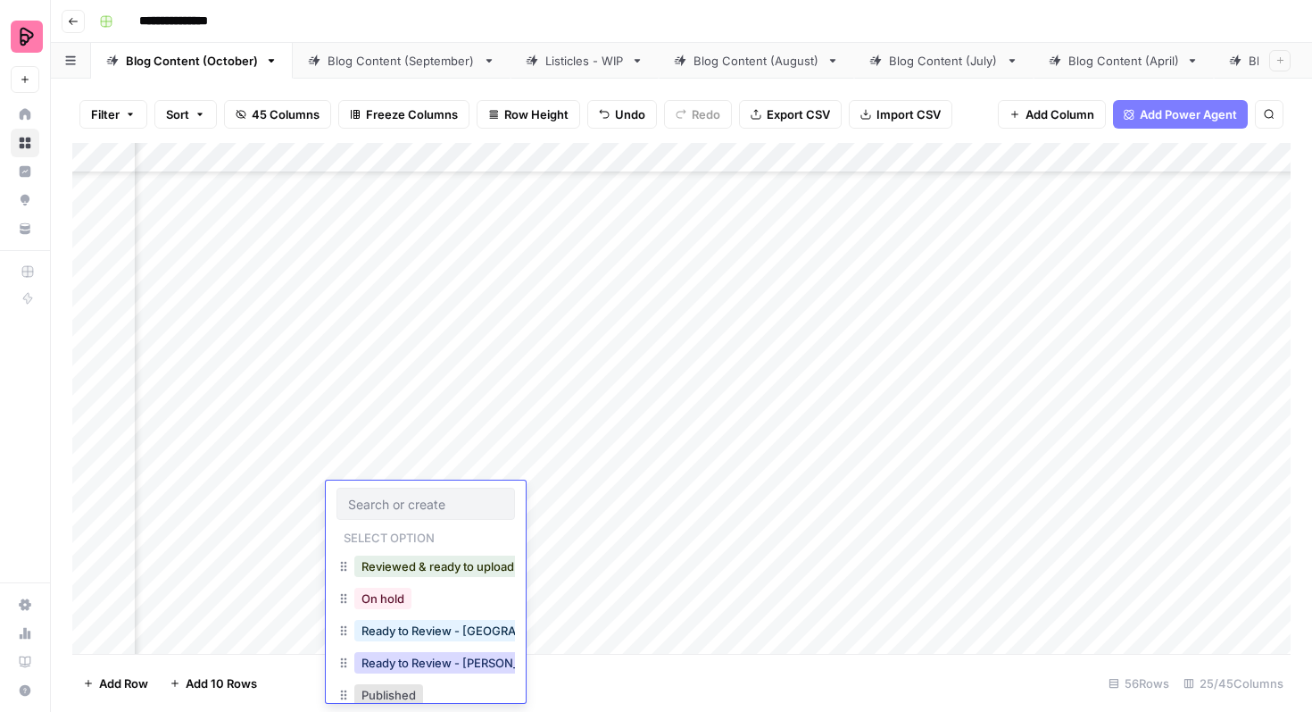
click at [438, 658] on button "Ready to Review - Rebekah" at bounding box center [459, 662] width 211 height 21
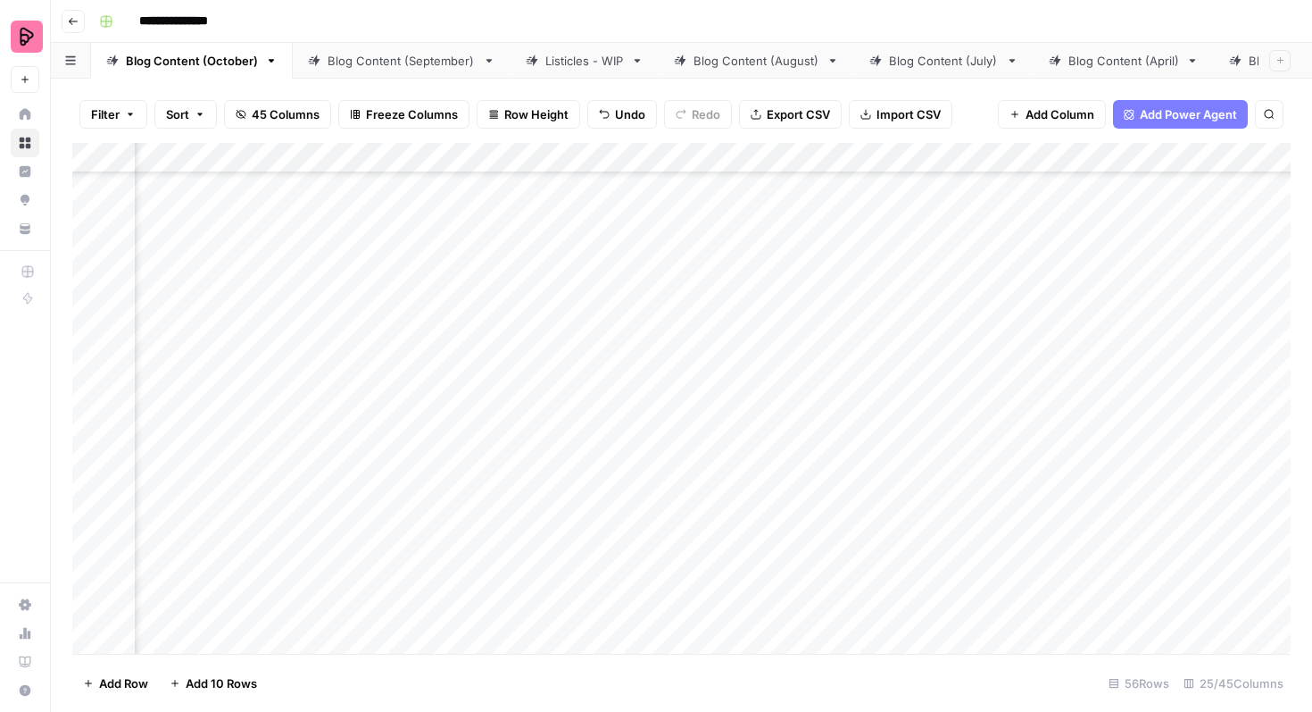
scroll to position [665, 2091]
click at [1089, 494] on div "Add Column" at bounding box center [681, 398] width 1219 height 511
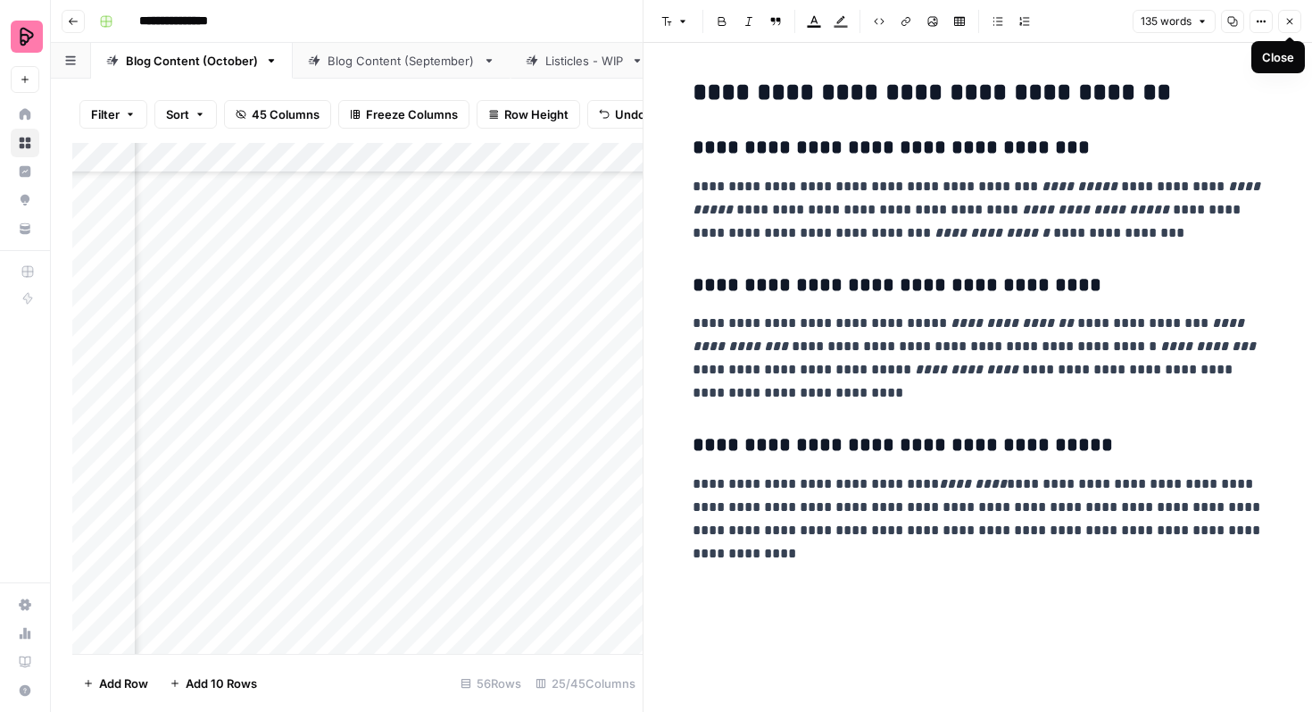
click at [1298, 16] on button "Close" at bounding box center [1290, 21] width 23 height 23
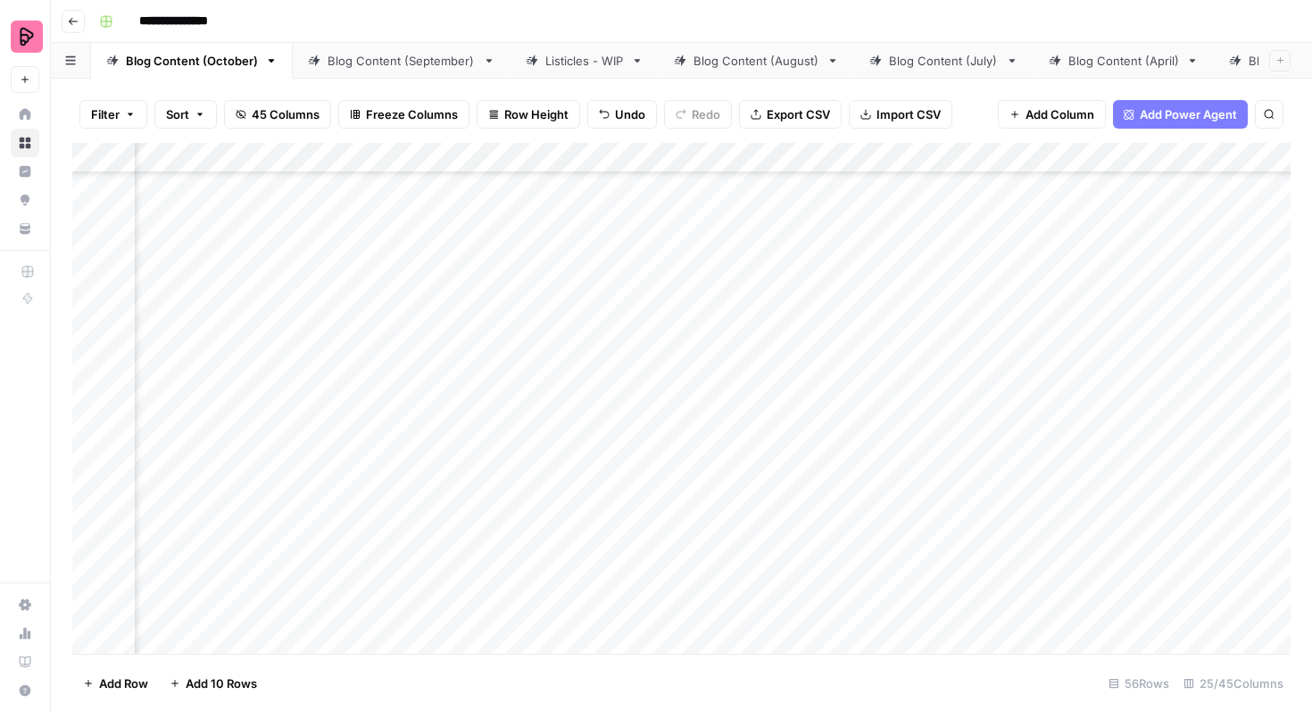
scroll to position [665, 1166]
click at [1081, 537] on div "Add Column" at bounding box center [681, 398] width 1219 height 511
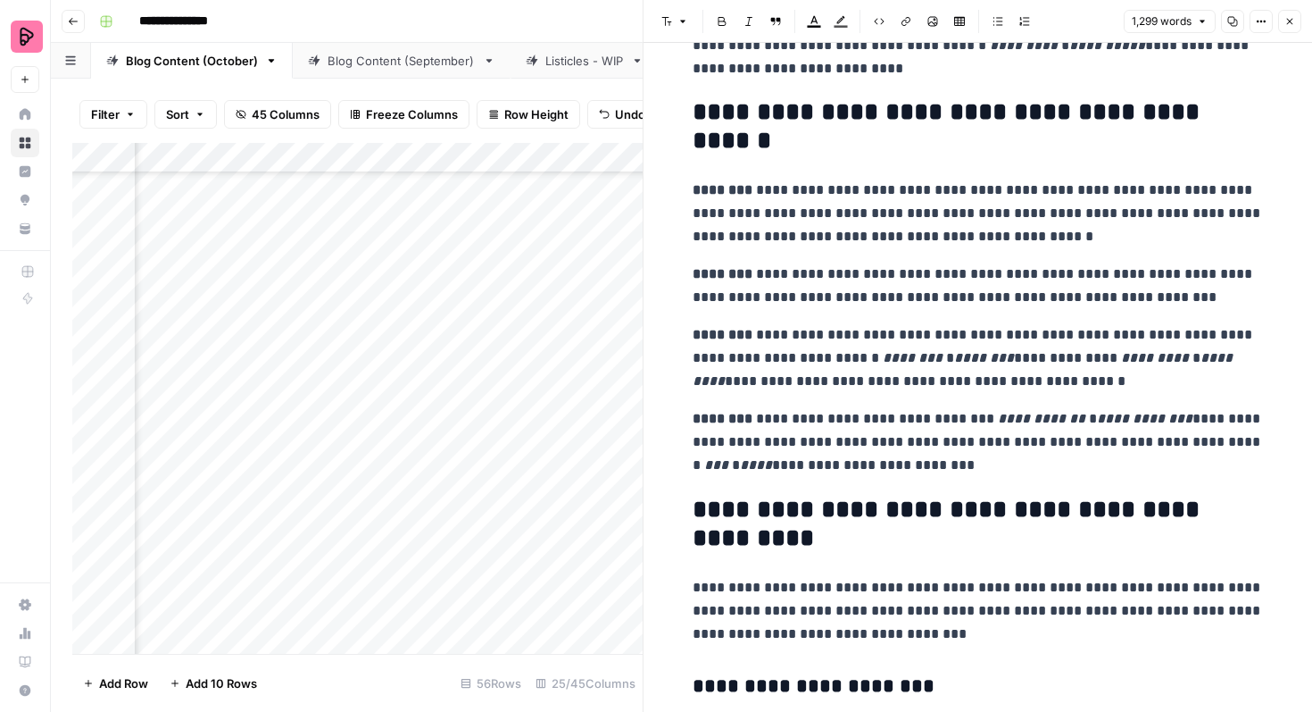
scroll to position [2333, 0]
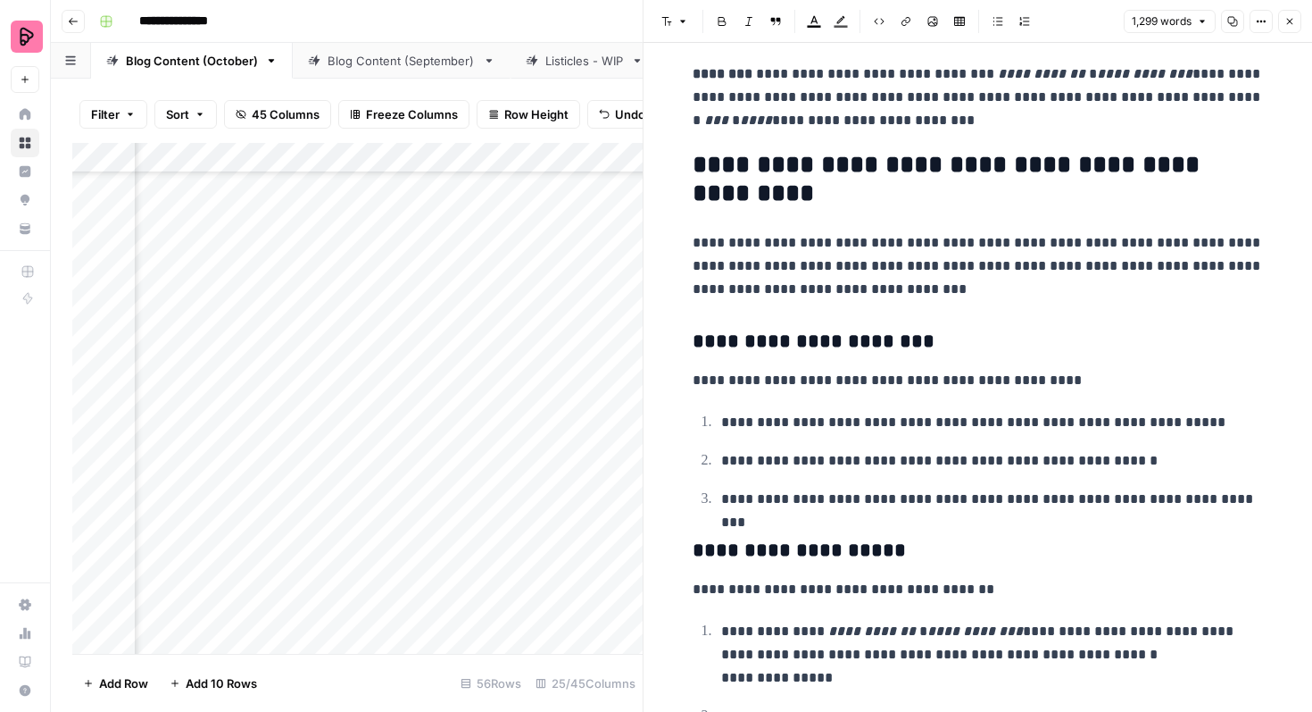
click at [1295, 15] on button "Close" at bounding box center [1290, 21] width 23 height 23
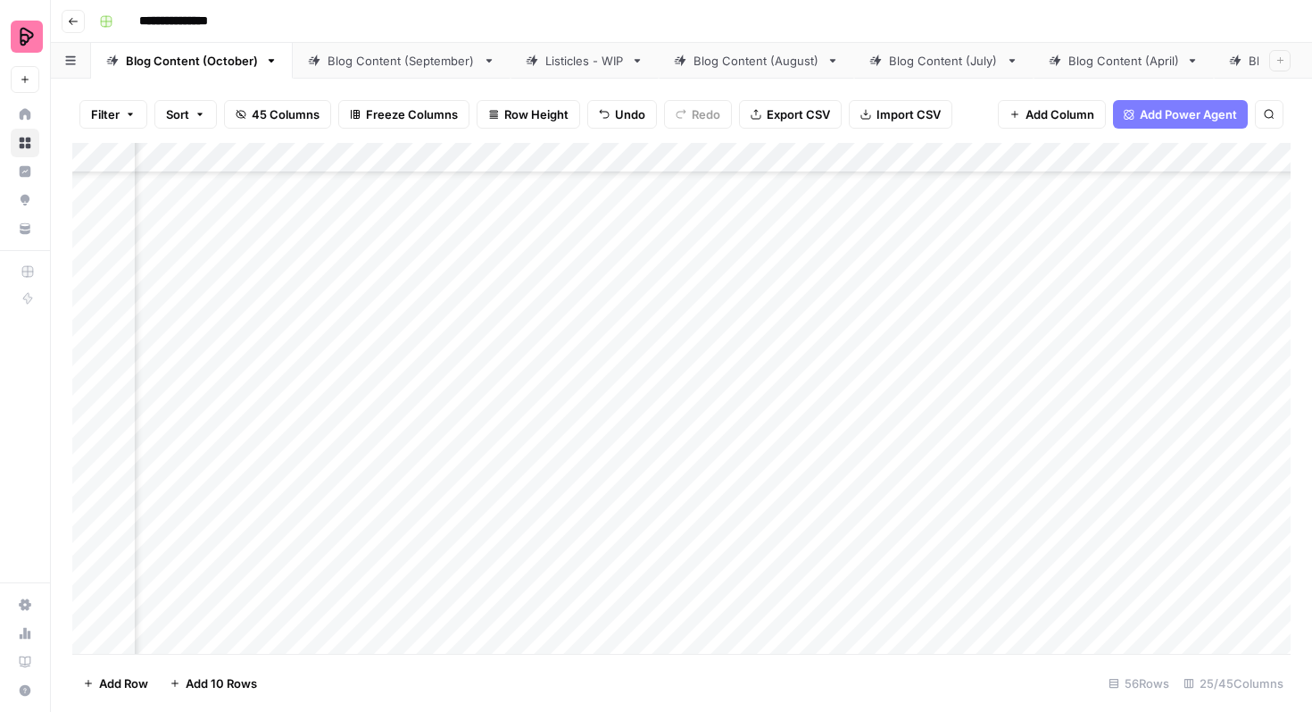
click at [528, 559] on div "Add Column" at bounding box center [681, 398] width 1219 height 511
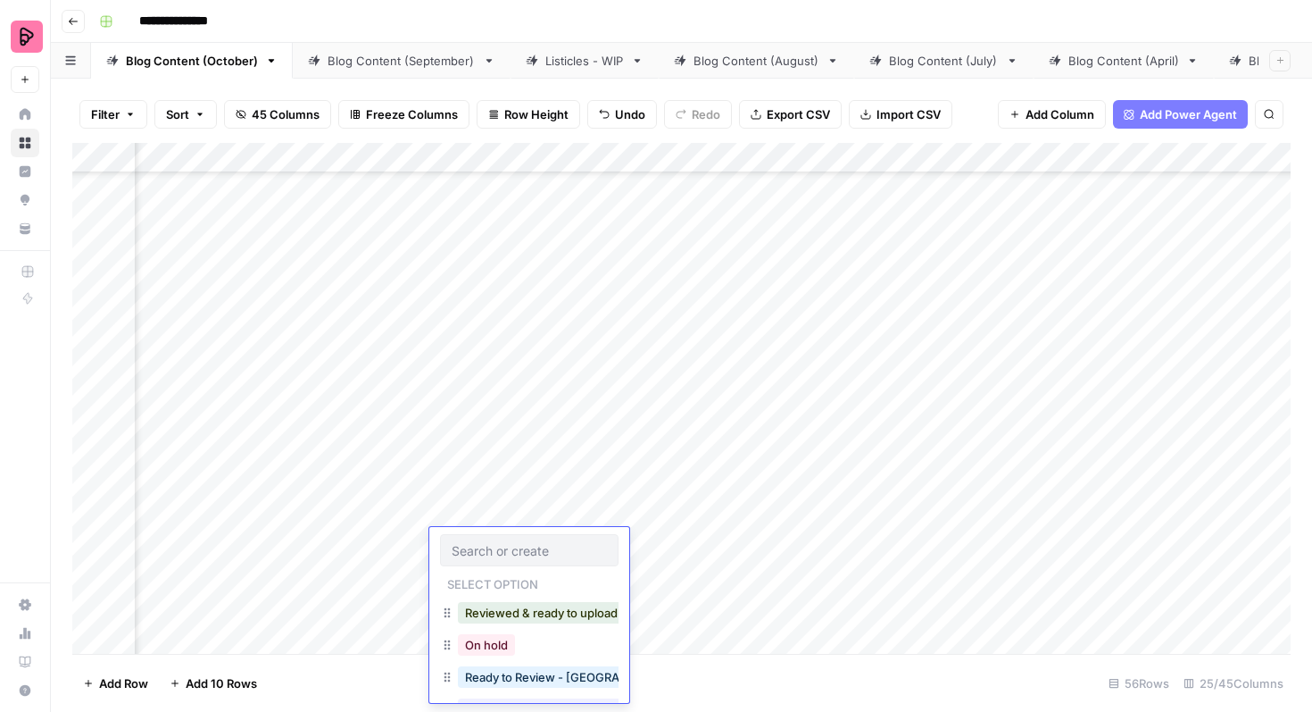
scroll to position [61, 0]
click at [534, 646] on button "Ready to Review - Rebekah" at bounding box center [563, 647] width 211 height 21
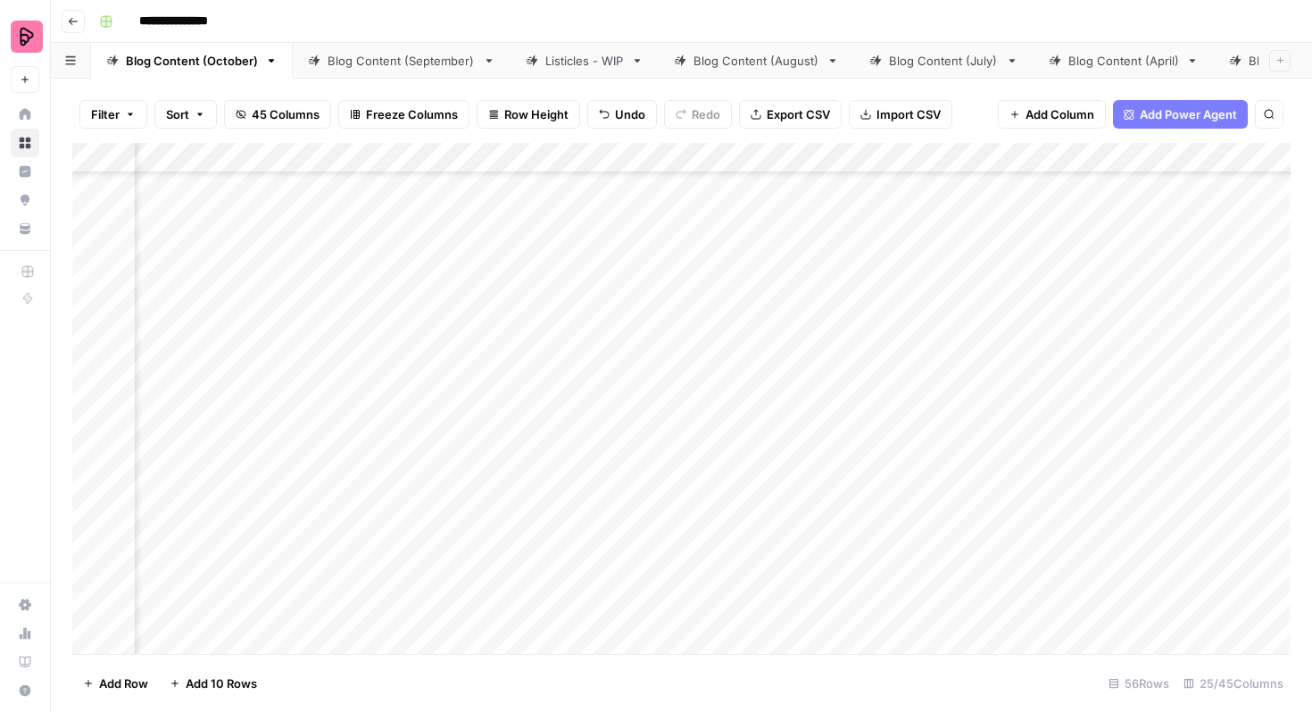
scroll to position [857, 810]
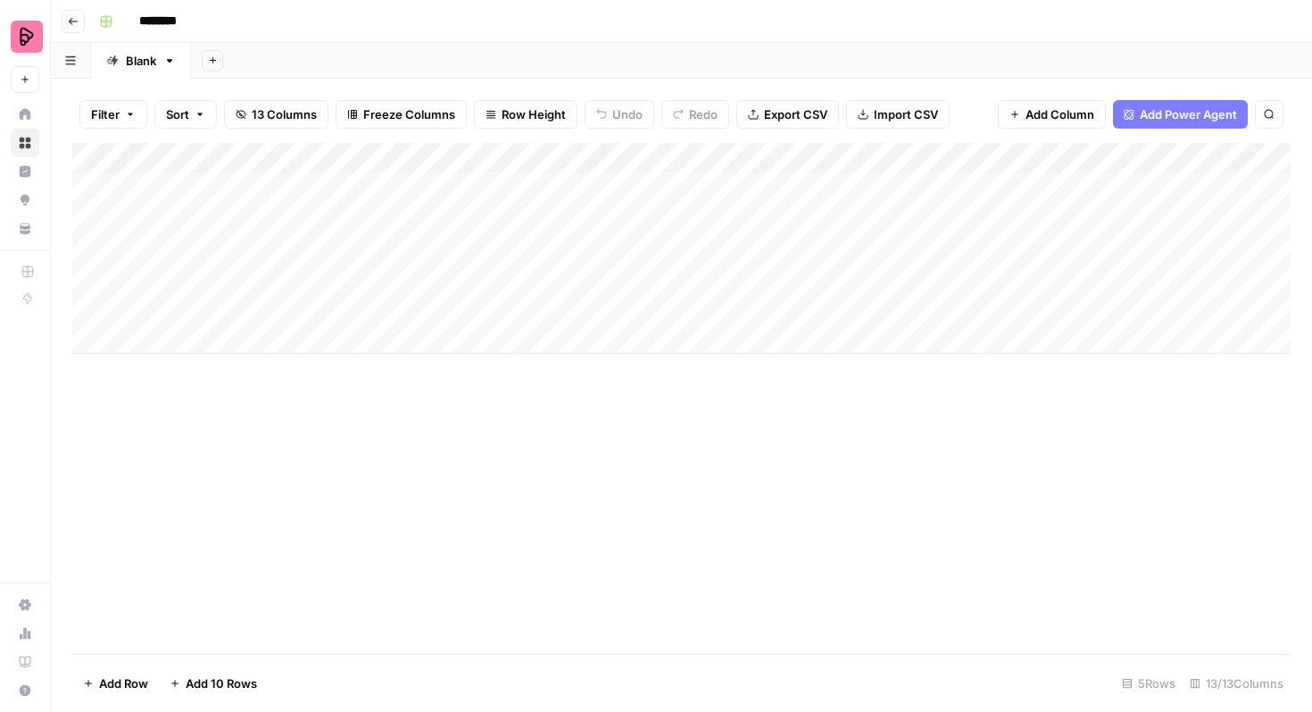
drag, startPoint x: 751, startPoint y: 156, endPoint x: 416, endPoint y: 154, distance: 334.8
click at [416, 154] on div "Add Column" at bounding box center [681, 248] width 1219 height 211
drag, startPoint x: 1071, startPoint y: 154, endPoint x: 854, endPoint y: 150, distance: 217.9
click at [854, 150] on div "Add Column" at bounding box center [681, 248] width 1219 height 211
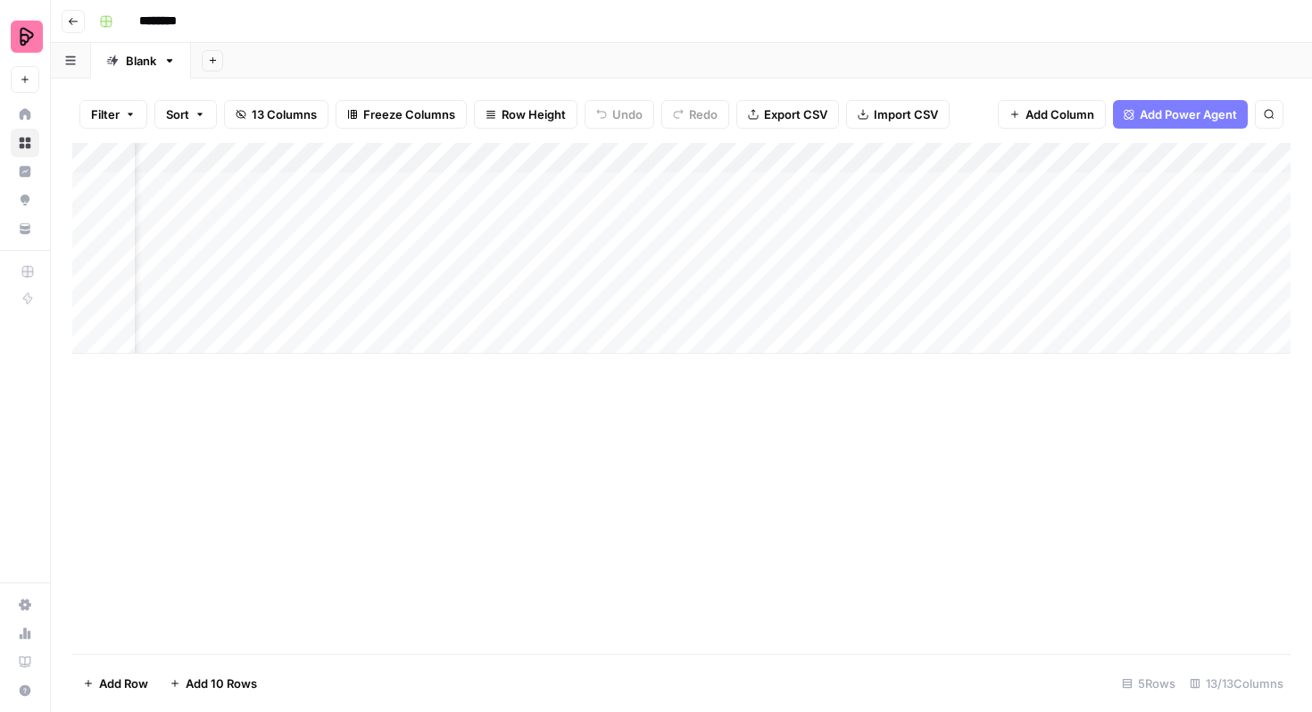
drag, startPoint x: 1205, startPoint y: 156, endPoint x: 991, endPoint y: 156, distance: 214.3
click at [991, 156] on div "Add Column" at bounding box center [681, 248] width 1219 height 211
click at [250, 157] on div "Add Column" at bounding box center [681, 248] width 1219 height 211
click at [239, 156] on div at bounding box center [264, 161] width 258 height 36
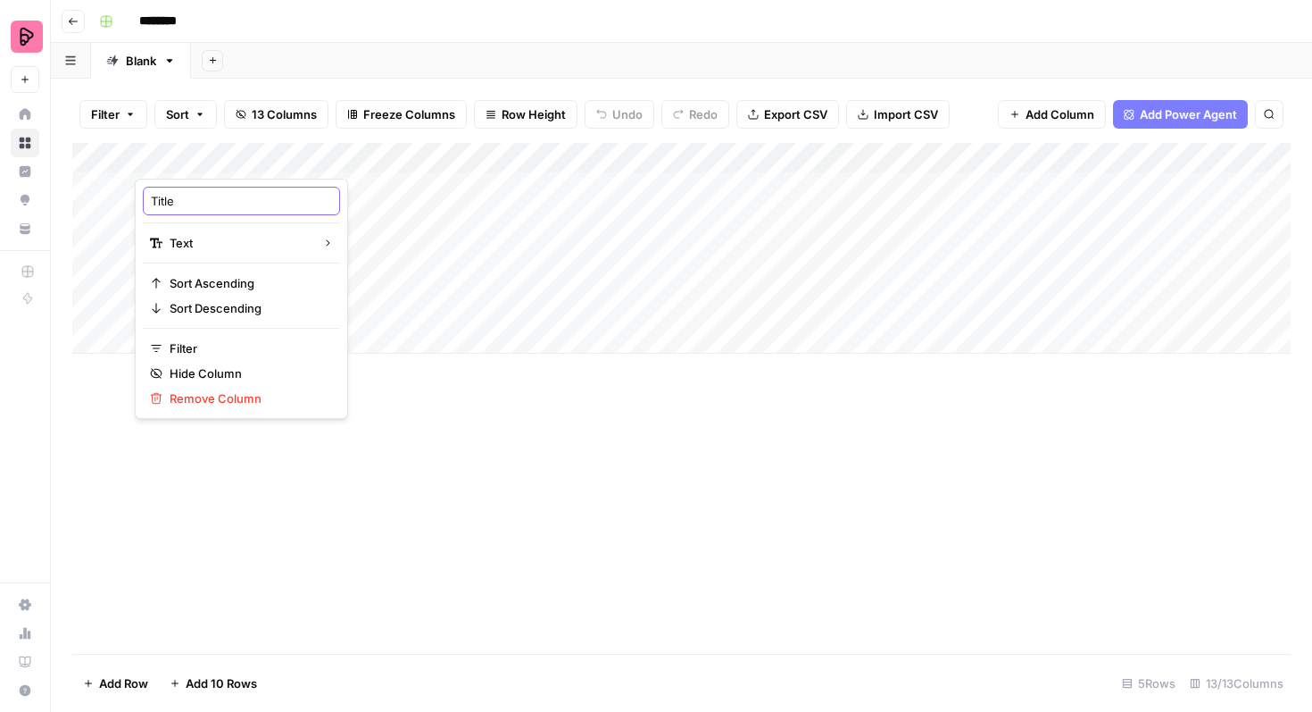
click at [221, 199] on input "Title" at bounding box center [241, 201] width 181 height 18
type input "Transcript"
click at [478, 157] on div "Add Column" at bounding box center [681, 248] width 1219 height 211
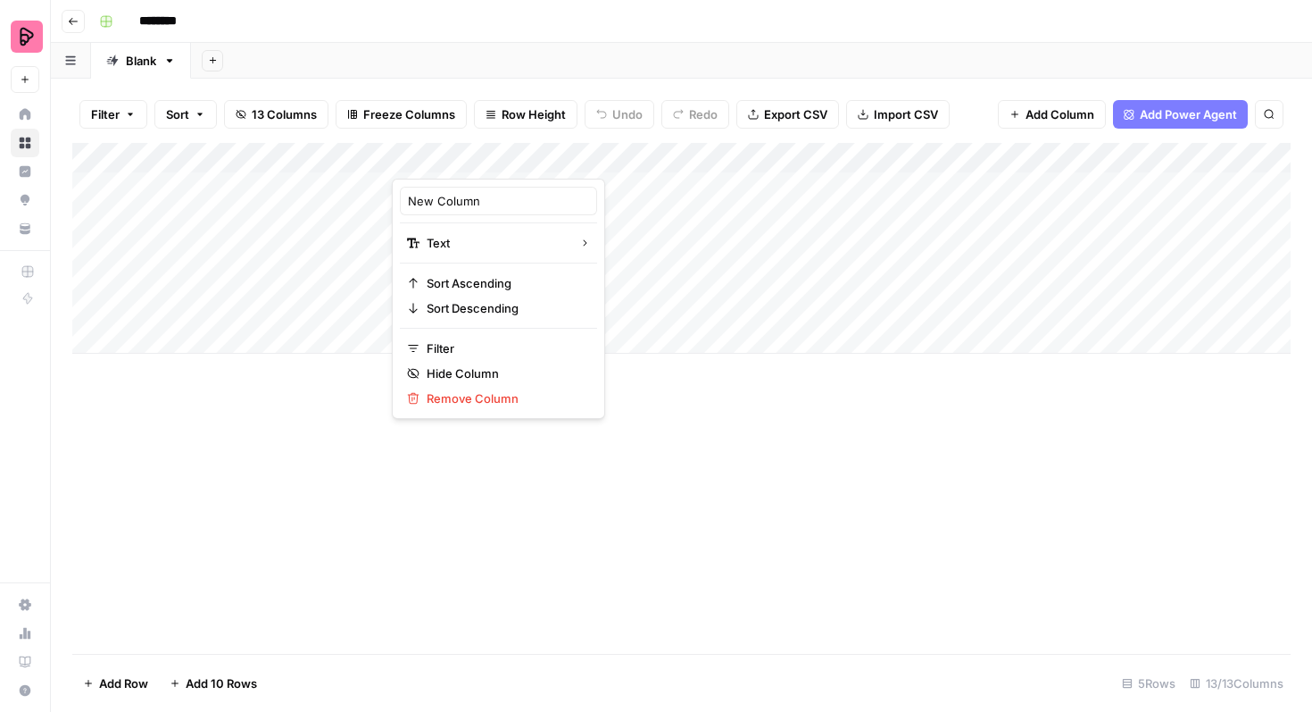
click at [306, 159] on div "Add Column" at bounding box center [681, 248] width 1219 height 211
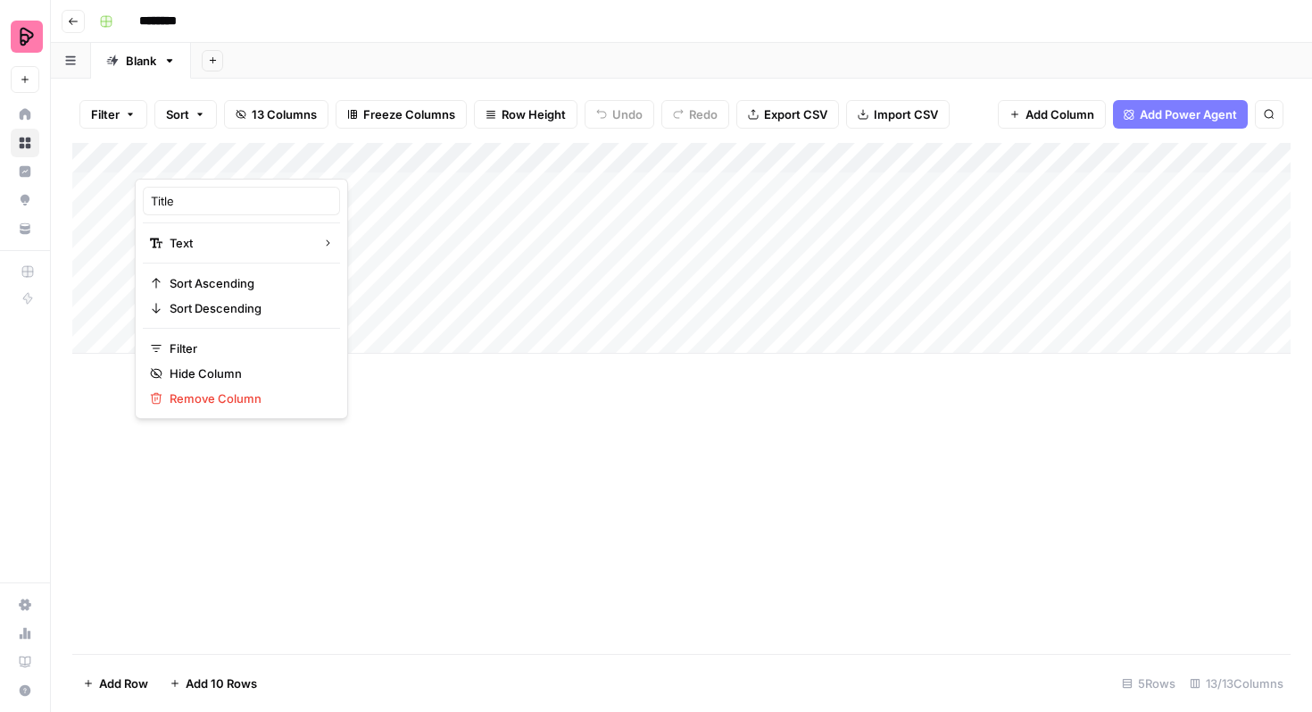
click at [298, 159] on div at bounding box center [264, 161] width 258 height 36
click at [223, 193] on input "Title" at bounding box center [241, 201] width 181 height 18
type input "Transcript"
click at [460, 158] on div "Add Column" at bounding box center [681, 248] width 1219 height 211
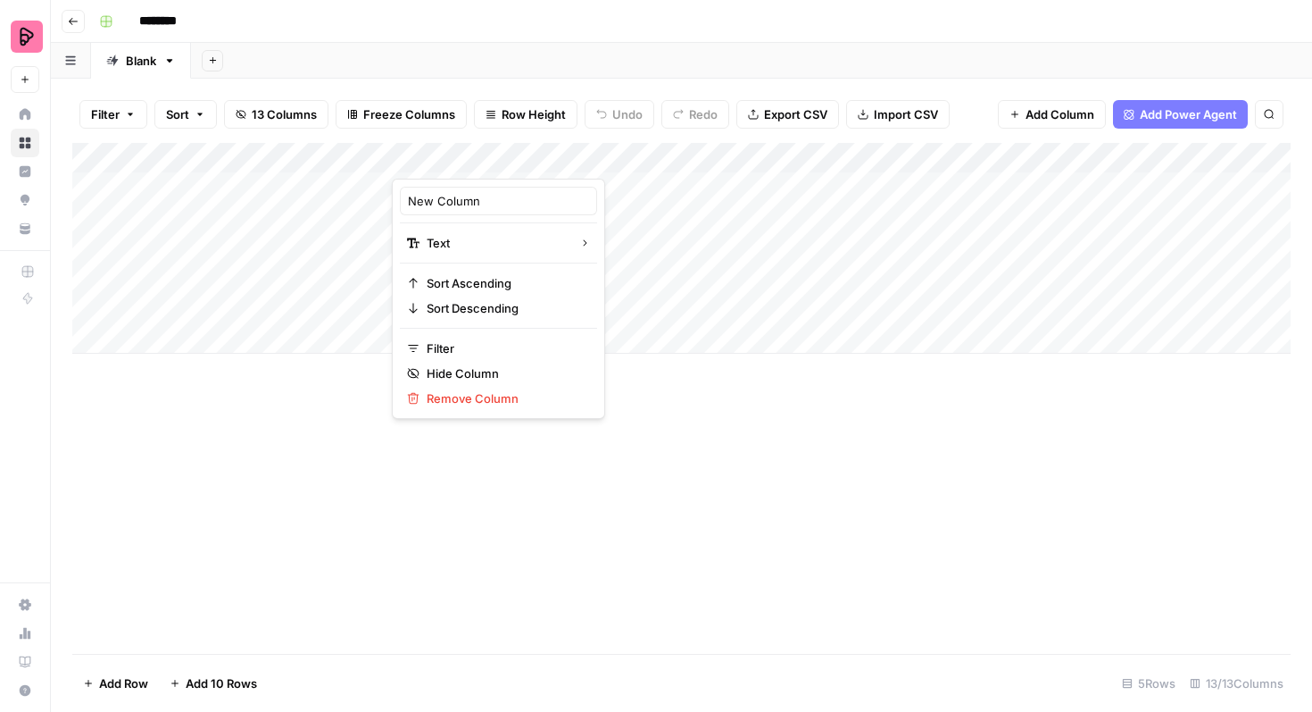
click at [460, 158] on div at bounding box center [521, 161] width 258 height 36
click at [467, 200] on input "New Column" at bounding box center [498, 201] width 181 height 18
click at [495, 204] on input "New ColumTarn" at bounding box center [498, 201] width 181 height 18
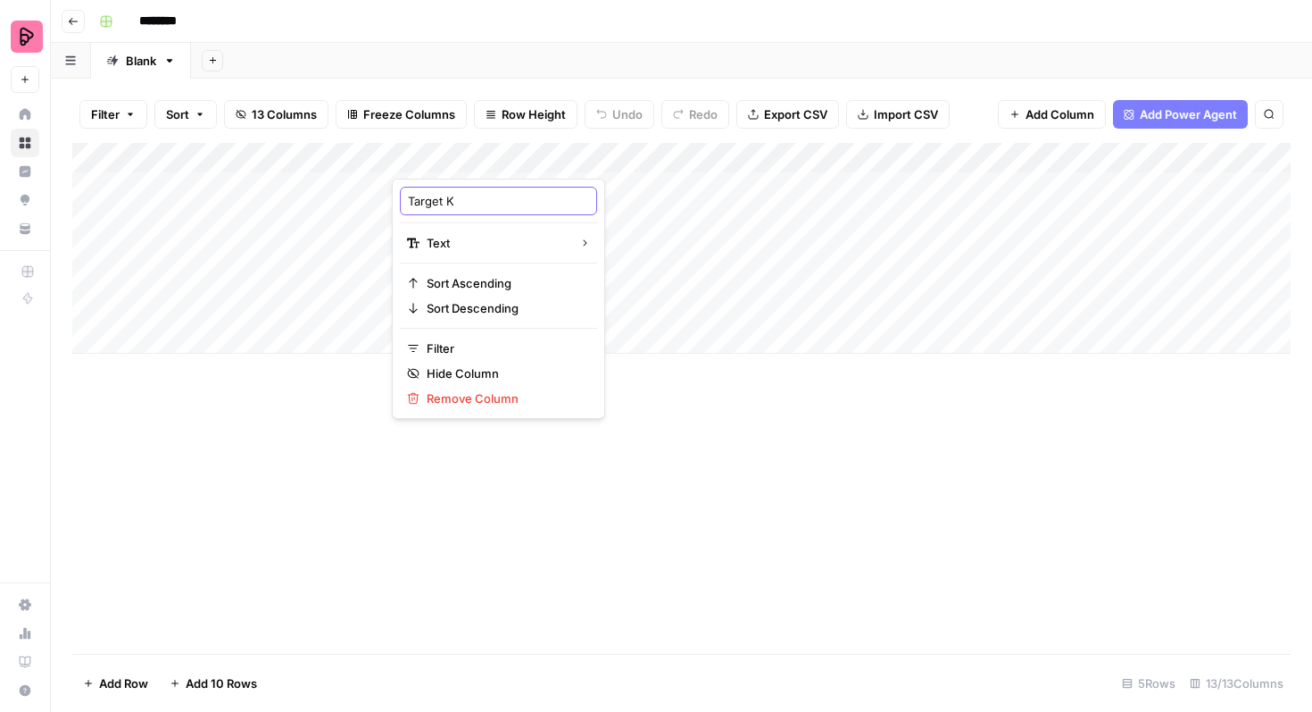
type input "Target KW"
click at [729, 446] on div "Add Column" at bounding box center [681, 398] width 1219 height 511
click at [537, 154] on div "Add Column" at bounding box center [681, 248] width 1219 height 211
click at [495, 198] on input "New Column" at bounding box center [498, 201] width 181 height 18
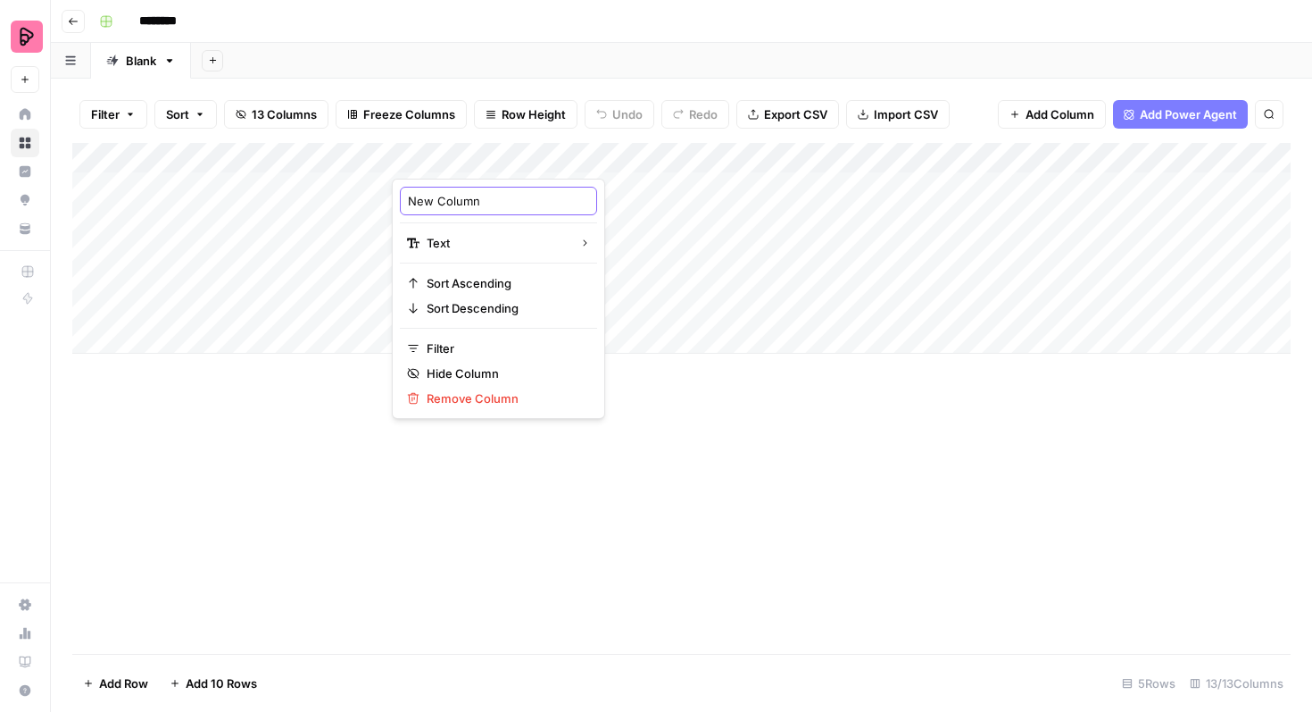
click at [495, 198] on input "New Column" at bounding box center [498, 201] width 181 height 18
type input "Target KWs"
click at [737, 166] on div "Add Column" at bounding box center [681, 248] width 1219 height 211
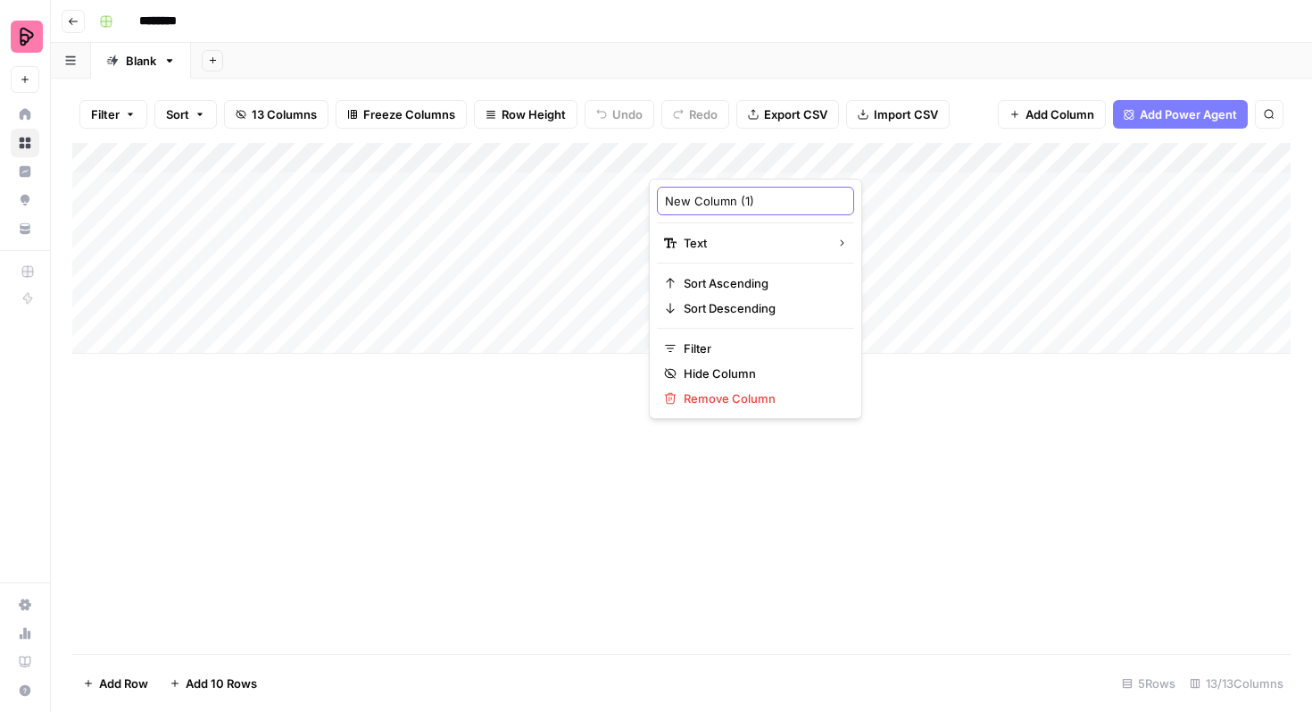
click at [739, 194] on input "New Column (1)" at bounding box center [755, 201] width 181 height 18
type input "Related KWs"
click at [943, 420] on div "Add Column" at bounding box center [681, 398] width 1219 height 511
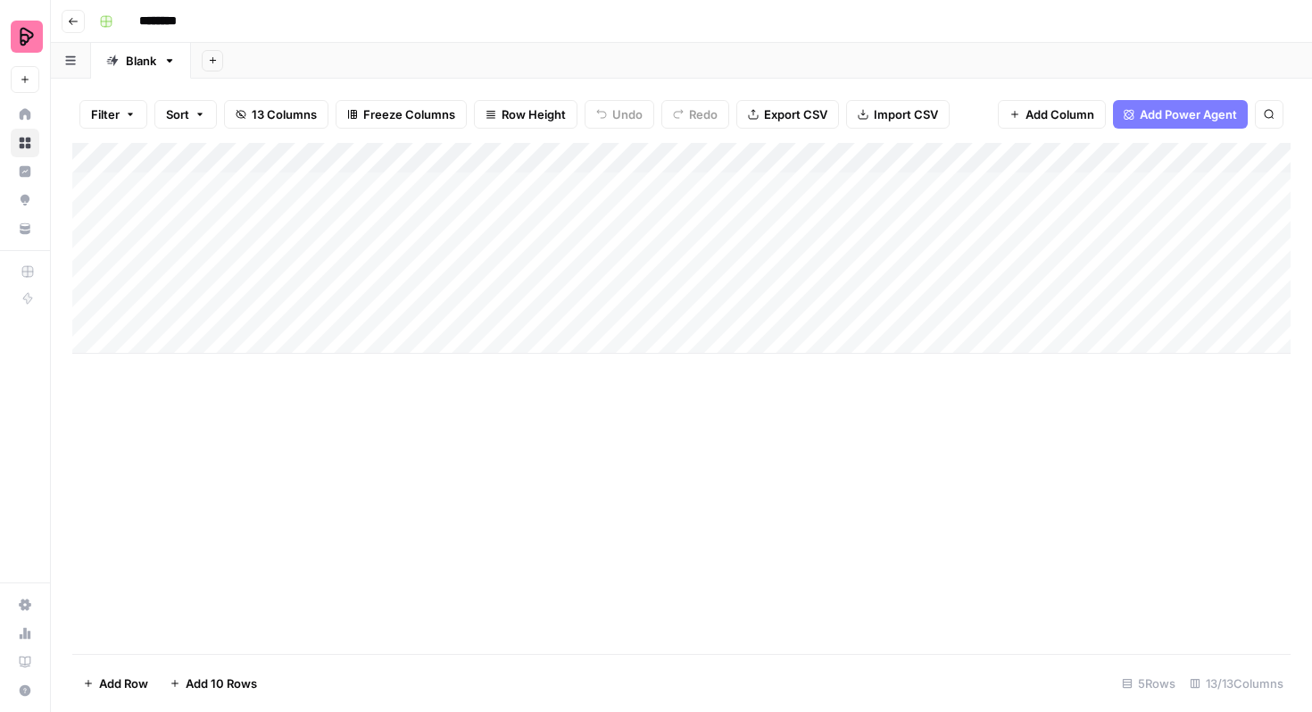
click at [791, 152] on div "Add Column" at bounding box center [681, 248] width 1219 height 211
click at [744, 196] on input "New Column (1)" at bounding box center [755, 201] width 181 height 18
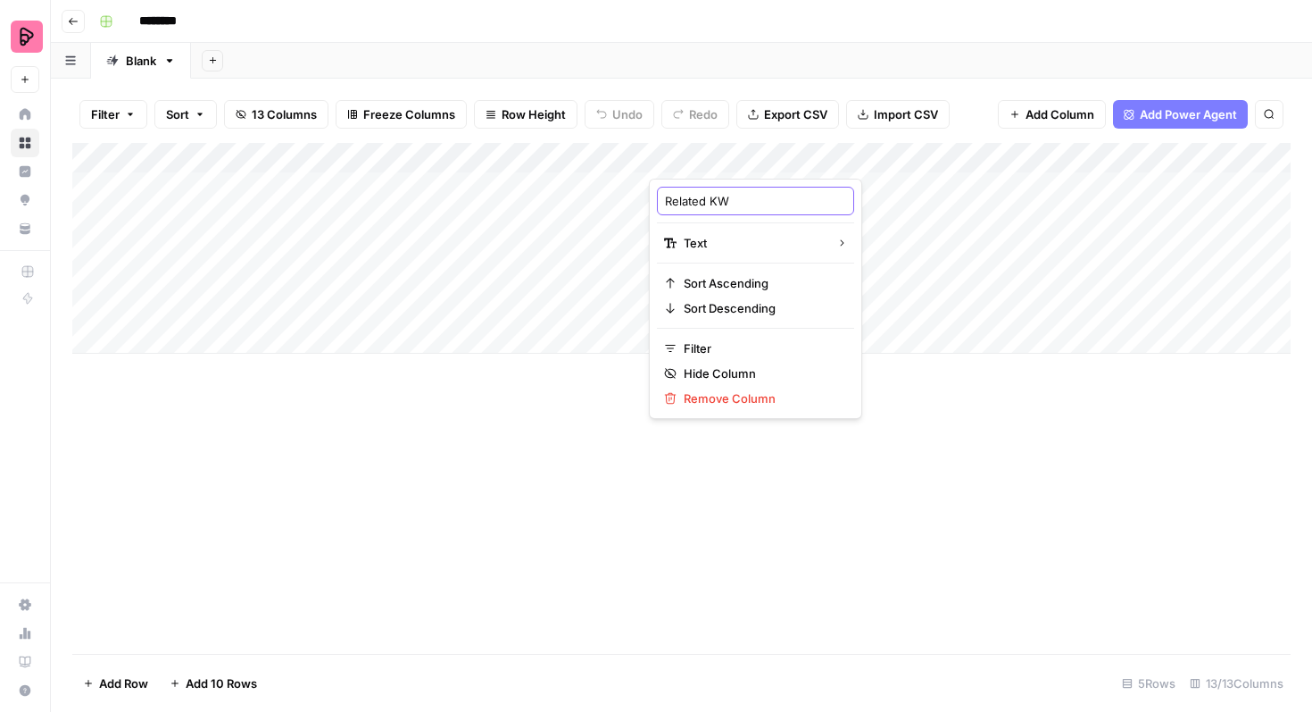
type input "Related KWs"
click at [1013, 419] on div "Add Column" at bounding box center [681, 398] width 1219 height 511
drag, startPoint x: 1258, startPoint y: 147, endPoint x: 1020, endPoint y: 148, distance: 238.4
click at [1020, 148] on div "Add Column" at bounding box center [681, 248] width 1219 height 211
click at [1228, 162] on div "Add Column" at bounding box center [681, 248] width 1219 height 211
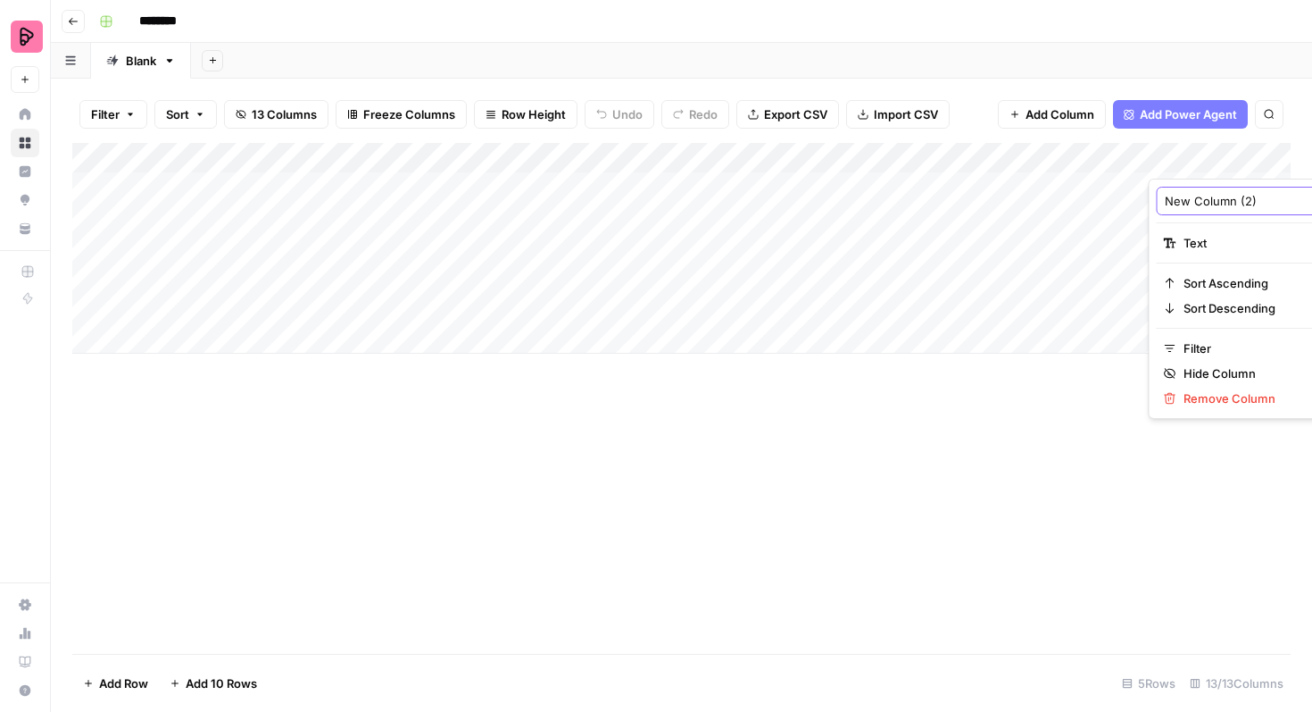
click at [1199, 197] on input "New Column (2)" at bounding box center [1255, 201] width 181 height 18
type input "Outline"
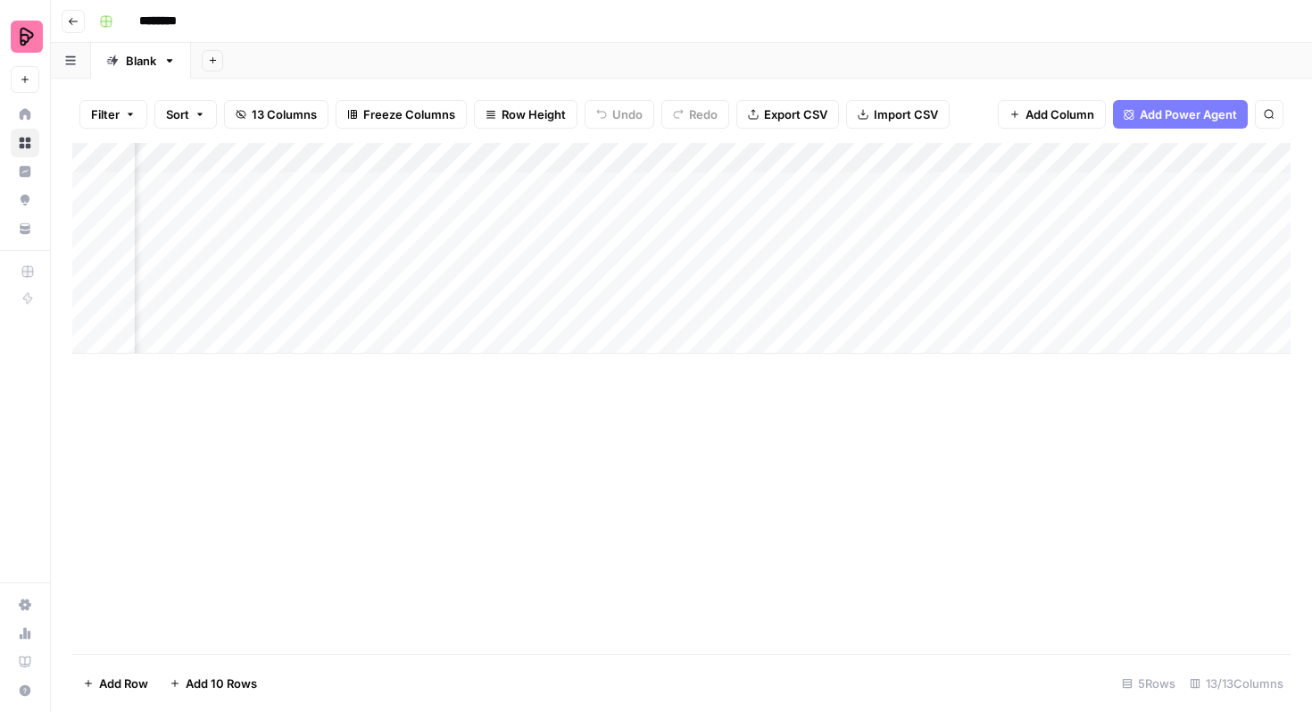
scroll to position [0, 390]
click at [1139, 157] on div "Add Column" at bounding box center [681, 248] width 1219 height 211
click at [1125, 157] on div at bounding box center [1167, 161] width 258 height 36
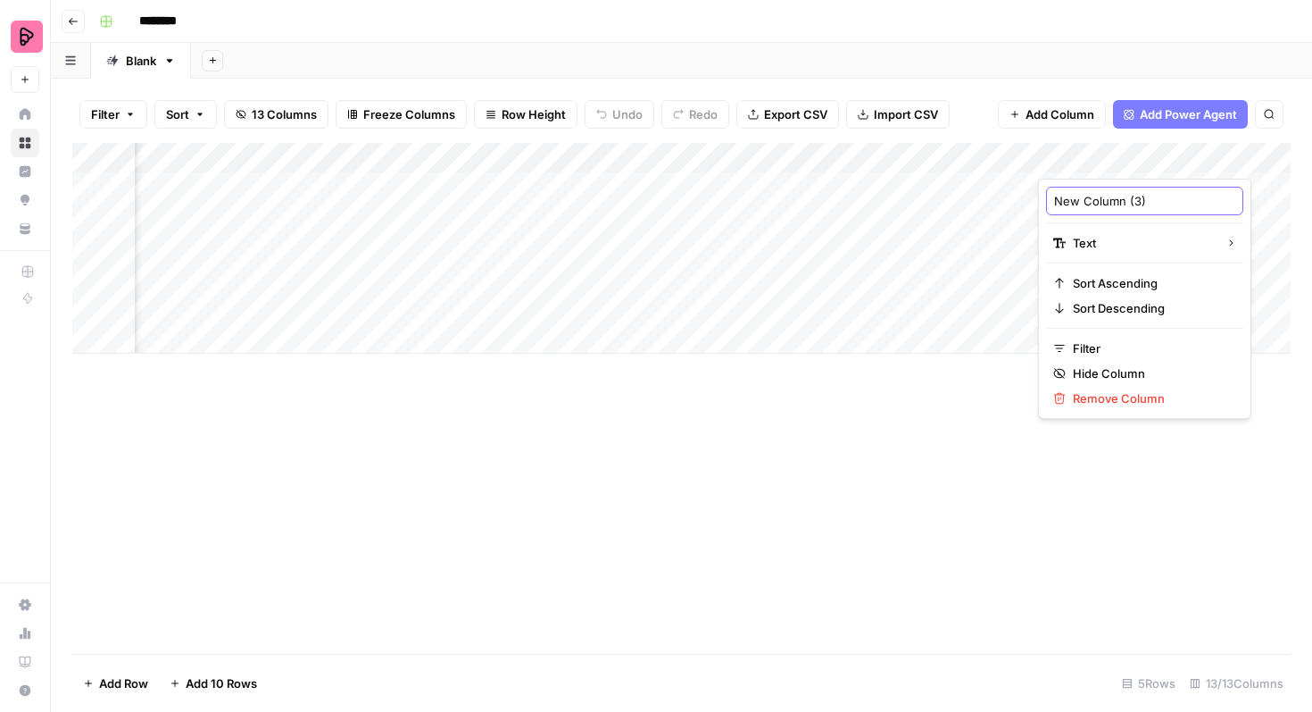
click at [1095, 196] on input "New Column (3)" at bounding box center [1144, 201] width 181 height 18
type input "Status"
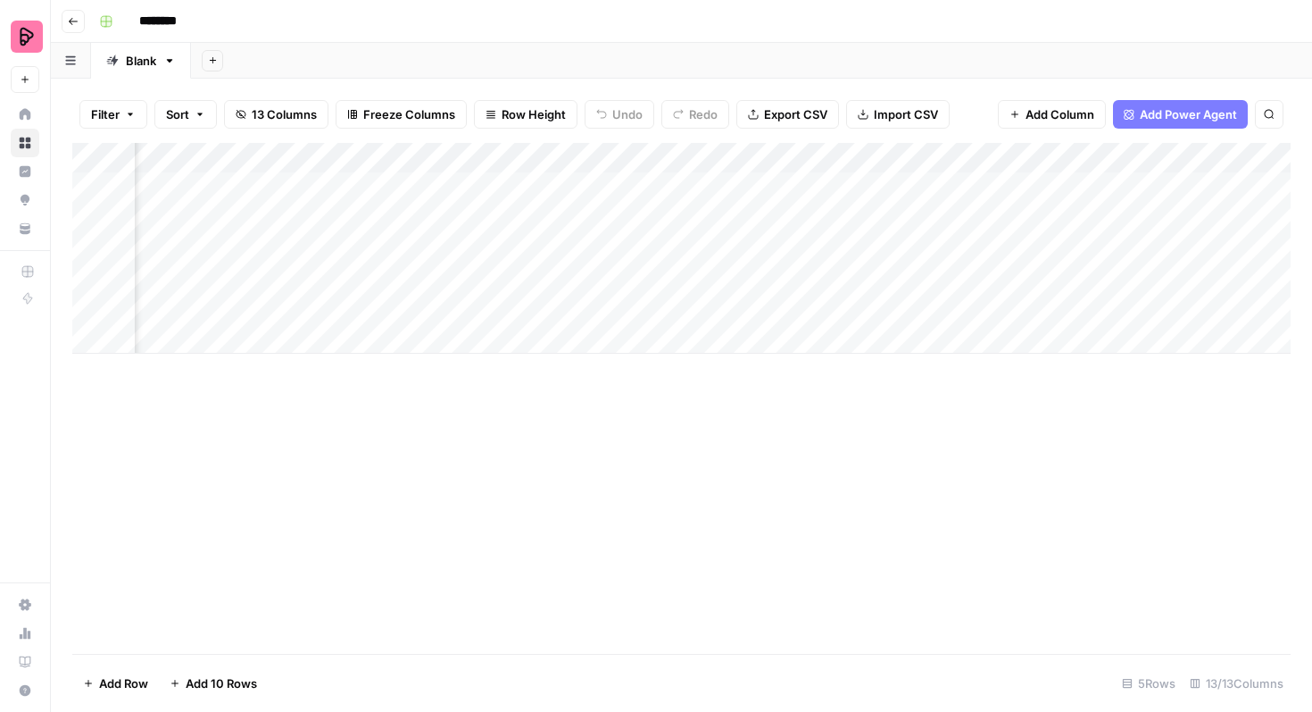
scroll to position [0, 1062]
click at [725, 163] on div "Add Column" at bounding box center [681, 248] width 1219 height 211
click at [725, 163] on div at bounding box center [753, 161] width 258 height 36
click at [685, 210] on div "New Column (4)" at bounding box center [730, 201] width 197 height 29
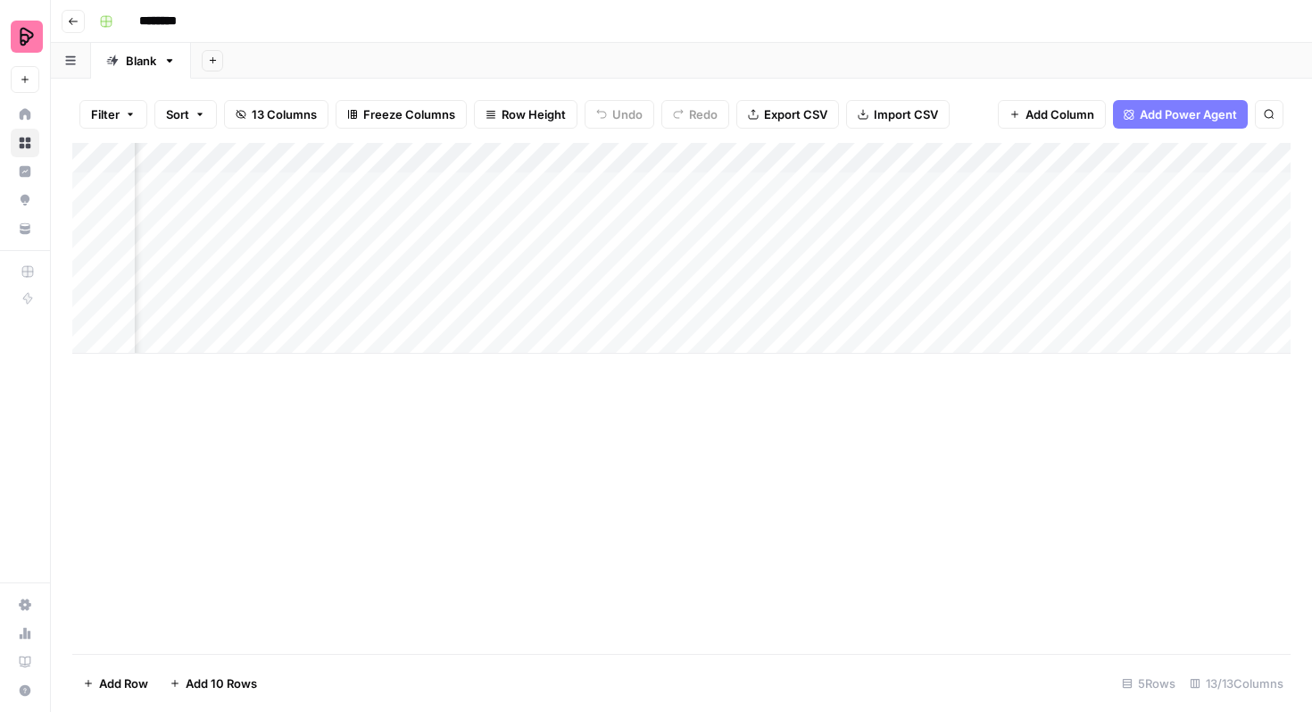
click at [685, 210] on div "Add Column" at bounding box center [681, 248] width 1219 height 211
click at [692, 164] on div "Add Column" at bounding box center [681, 248] width 1219 height 211
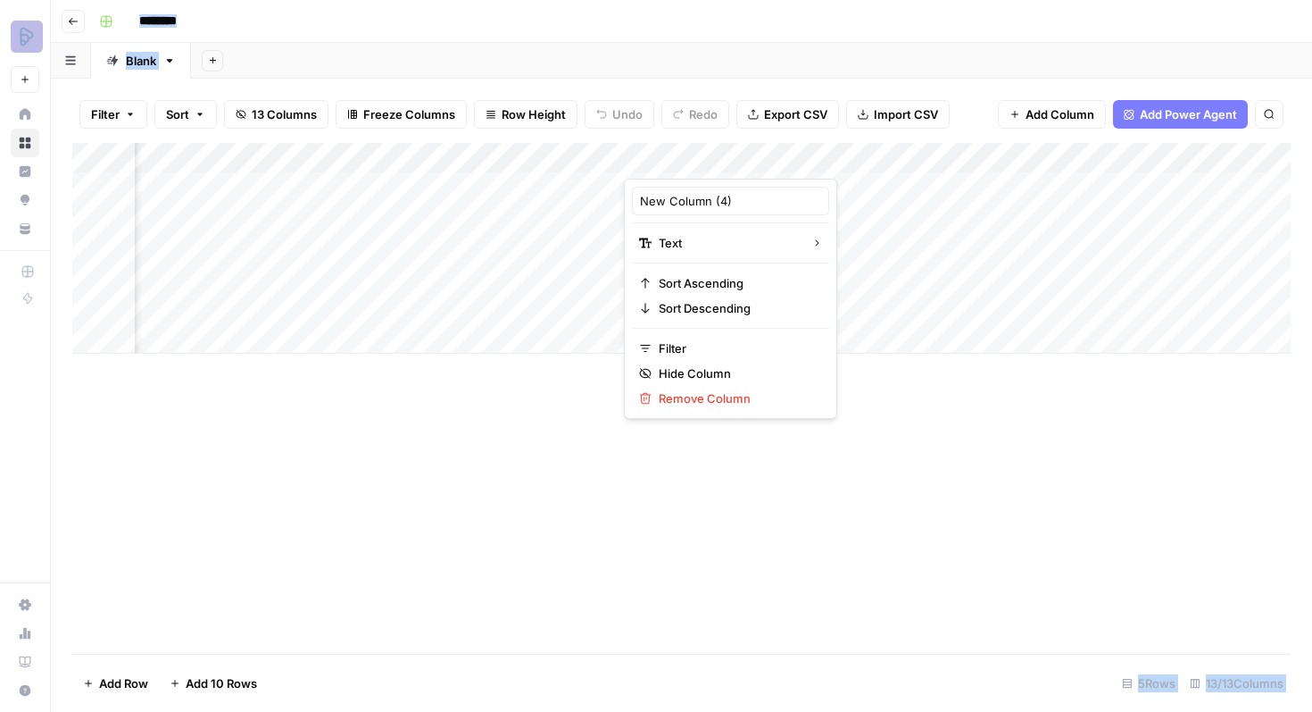
click at [692, 164] on div at bounding box center [753, 161] width 258 height 36
click at [682, 194] on input "New Column (4)" at bounding box center [730, 201] width 181 height 18
type input "Title"
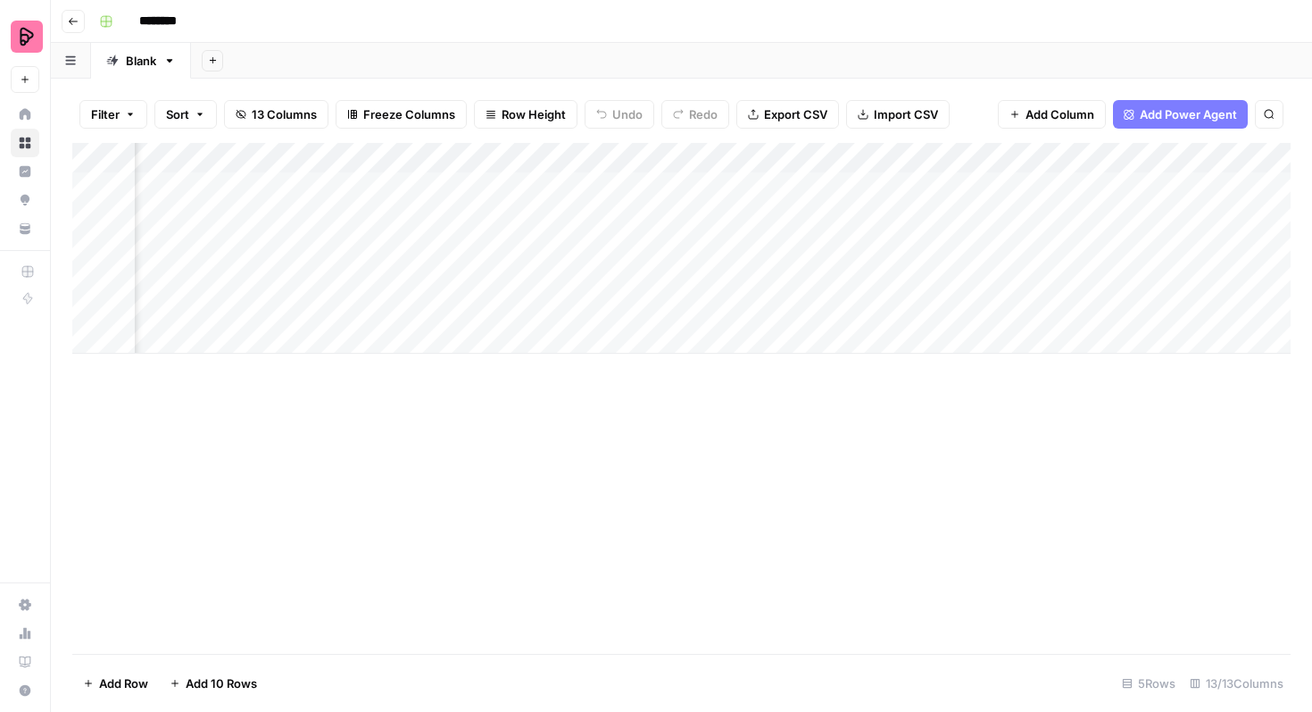
click at [921, 156] on div "Add Column" at bounding box center [681, 248] width 1219 height 211
click at [921, 156] on div at bounding box center [1010, 161] width 258 height 36
click at [926, 189] on div "New Column (5)" at bounding box center [987, 201] width 197 height 29
click at [926, 189] on div "Add Column" at bounding box center [681, 248] width 1219 height 211
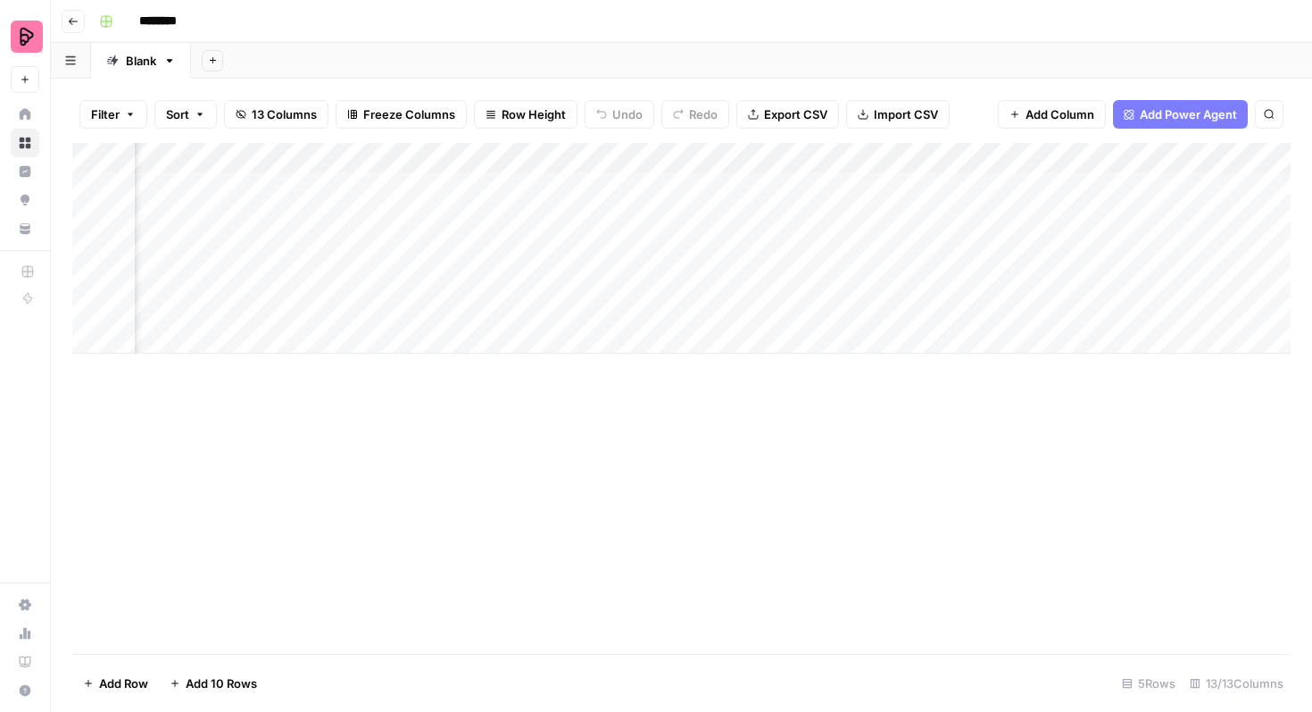
click at [937, 163] on div "Add Column" at bounding box center [681, 248] width 1219 height 211
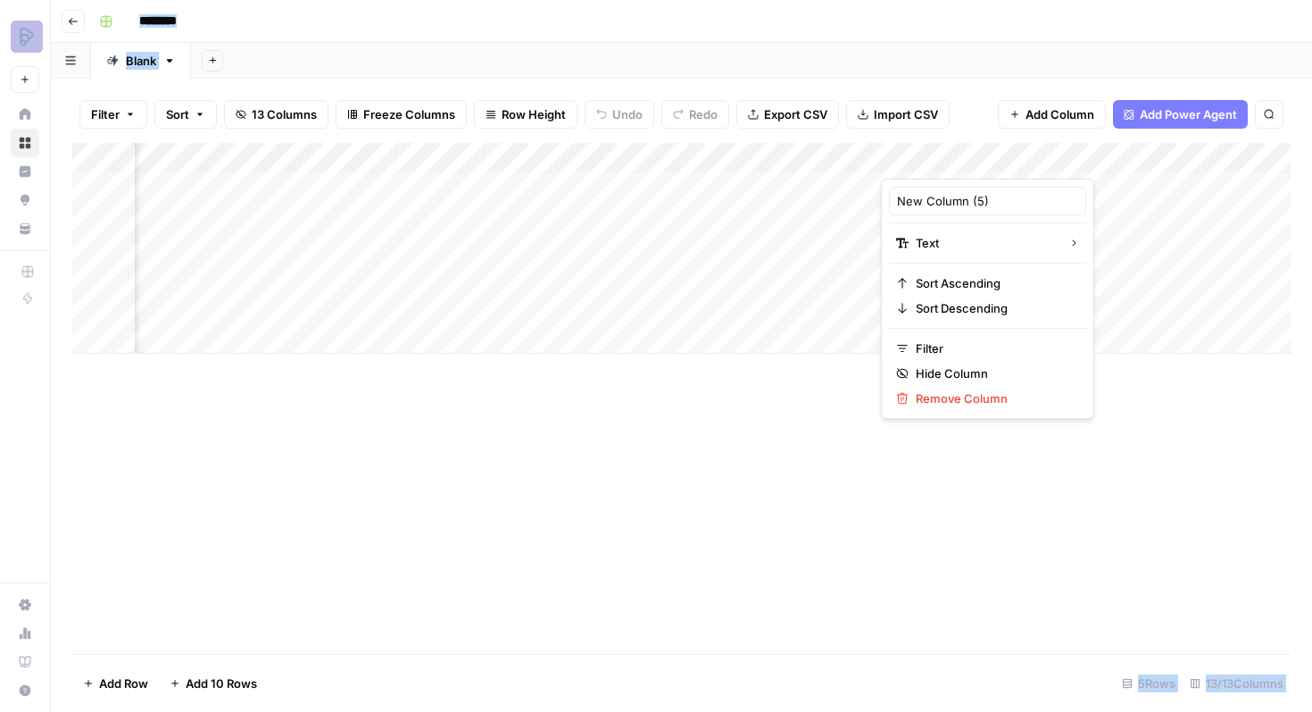
click at [937, 163] on div at bounding box center [1010, 161] width 258 height 36
click at [933, 197] on input "New Column (5)" at bounding box center [987, 201] width 181 height 18
type input "Slug"
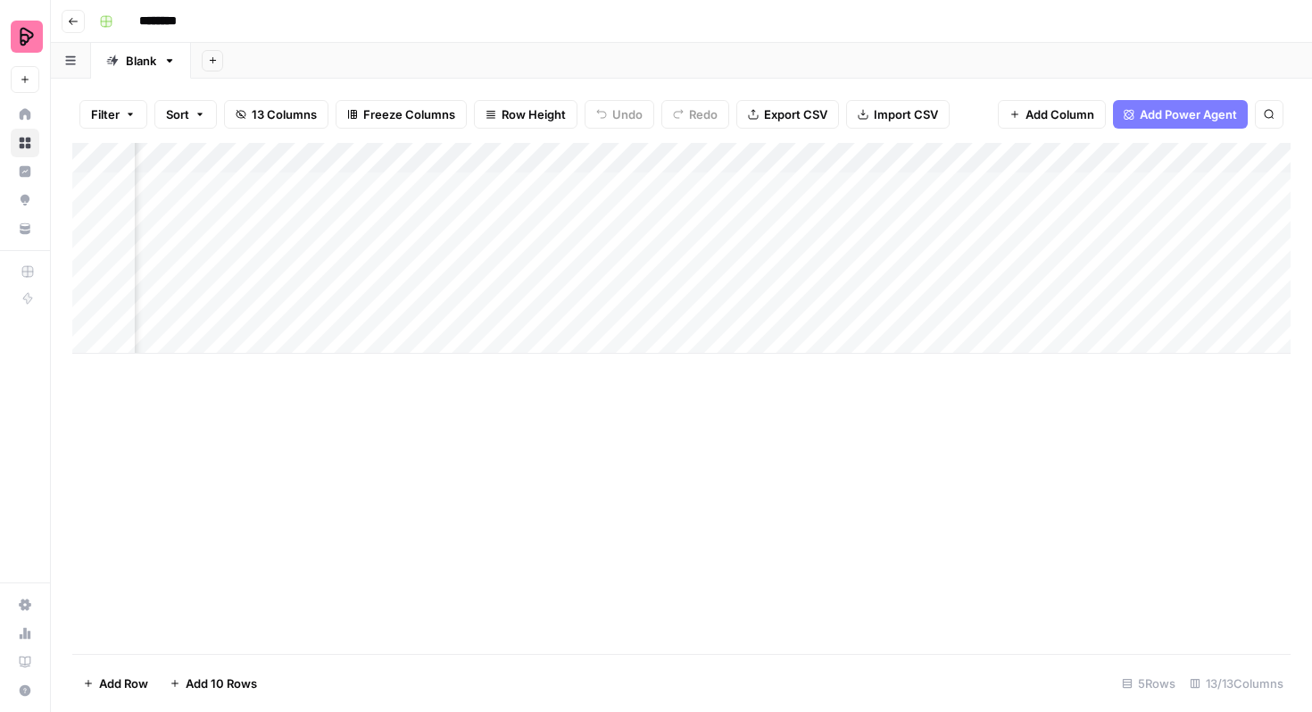
click at [1201, 148] on div "Add Column" at bounding box center [681, 248] width 1219 height 211
click at [1201, 148] on div at bounding box center [1267, 161] width 258 height 36
click at [1191, 194] on input "New Column (6)" at bounding box center [1244, 201] width 181 height 18
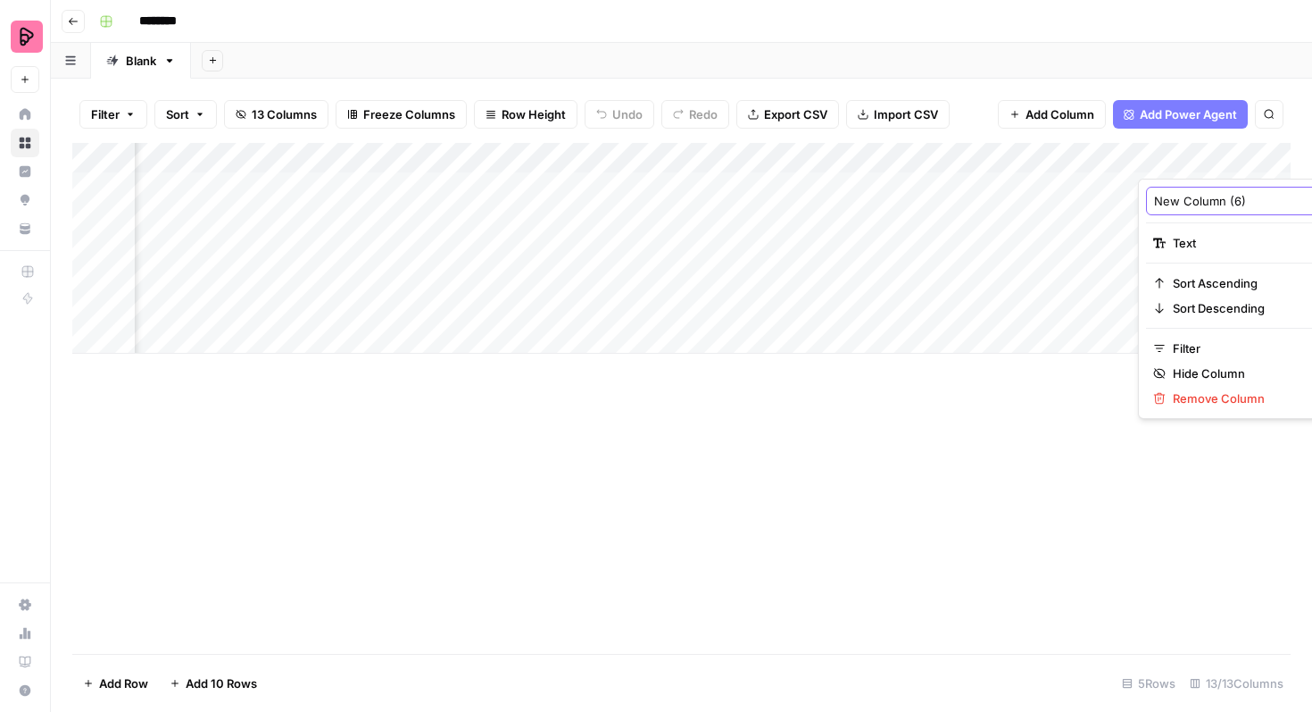
click at [1191, 194] on input "New Column (6)" at bounding box center [1244, 201] width 181 height 18
type input "Content"
click at [1020, 121] on button "Add Column" at bounding box center [1052, 114] width 108 height 29
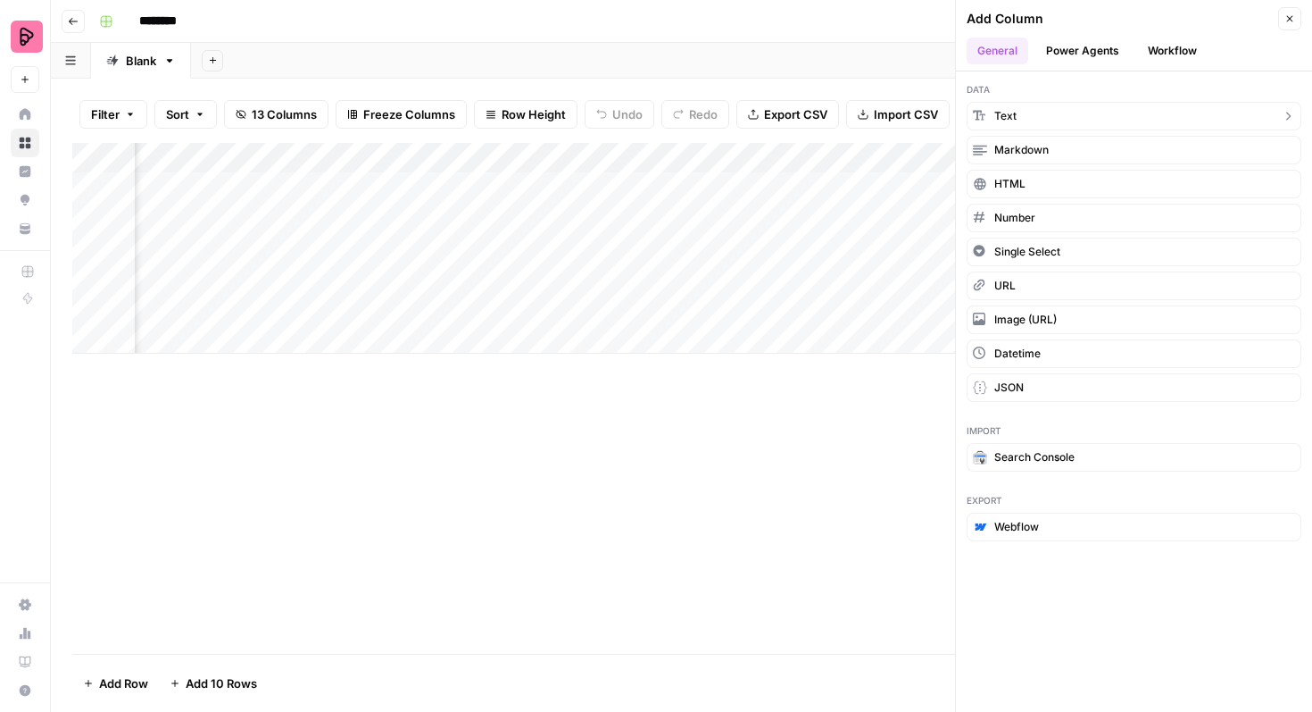
click at [1035, 112] on button "Text" at bounding box center [1134, 116] width 335 height 29
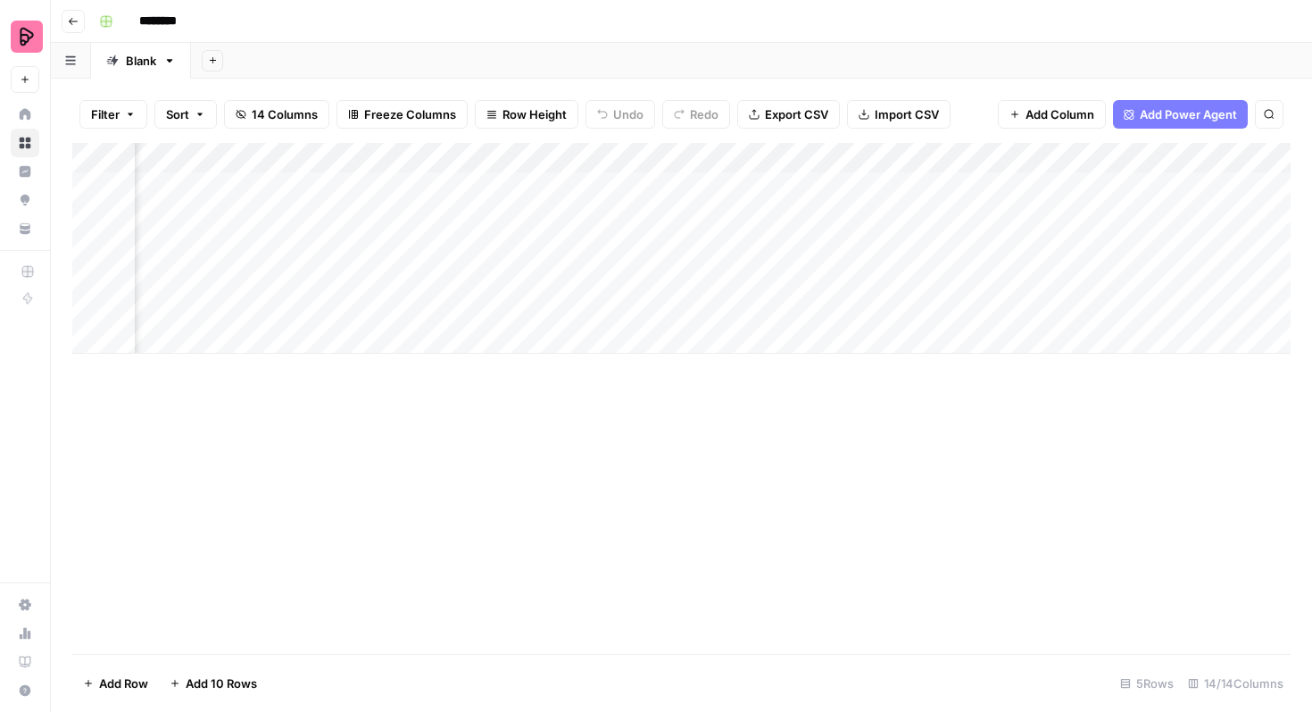
scroll to position [0, 1791]
click at [779, 154] on div "Add Column" at bounding box center [681, 248] width 1219 height 211
click at [779, 154] on div at bounding box center [795, 161] width 258 height 36
click at [710, 206] on input "New Column (7)" at bounding box center [772, 201] width 181 height 18
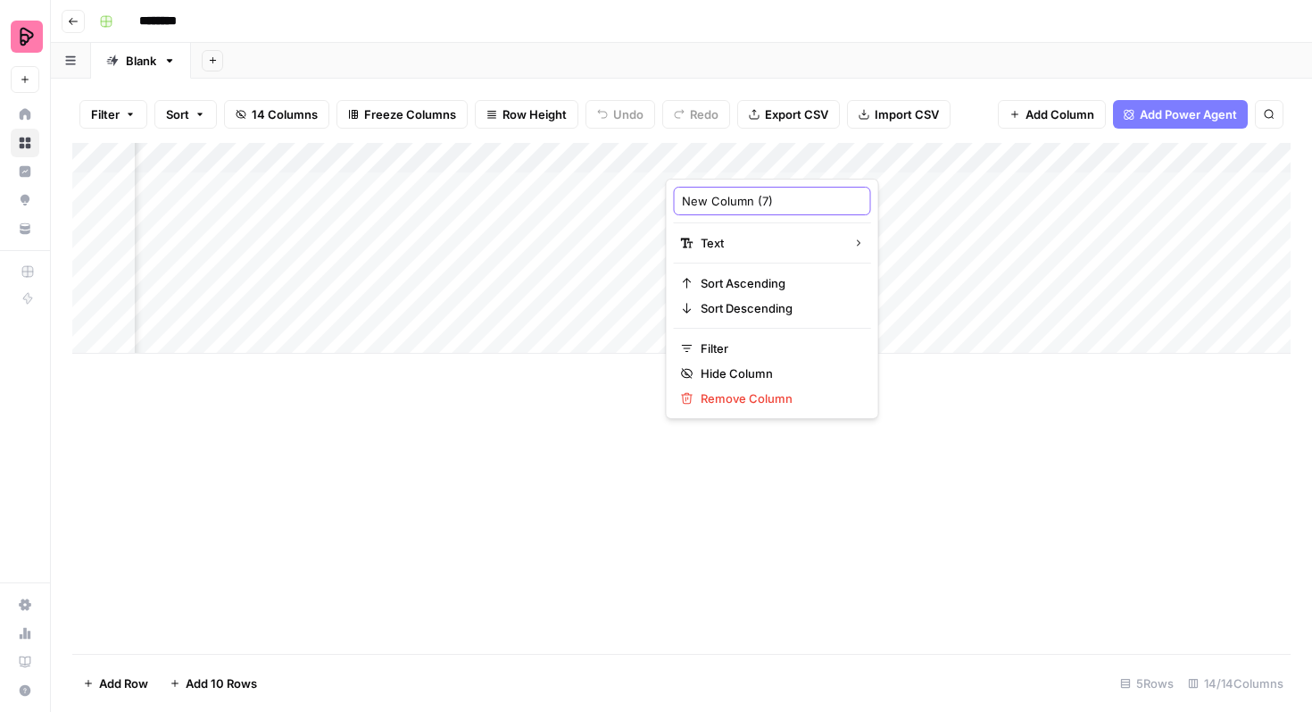
click at [710, 206] on input "New Column (7)" at bounding box center [772, 201] width 181 height 18
type input "Suitability score"
click at [985, 158] on div "Add Column" at bounding box center [681, 248] width 1219 height 211
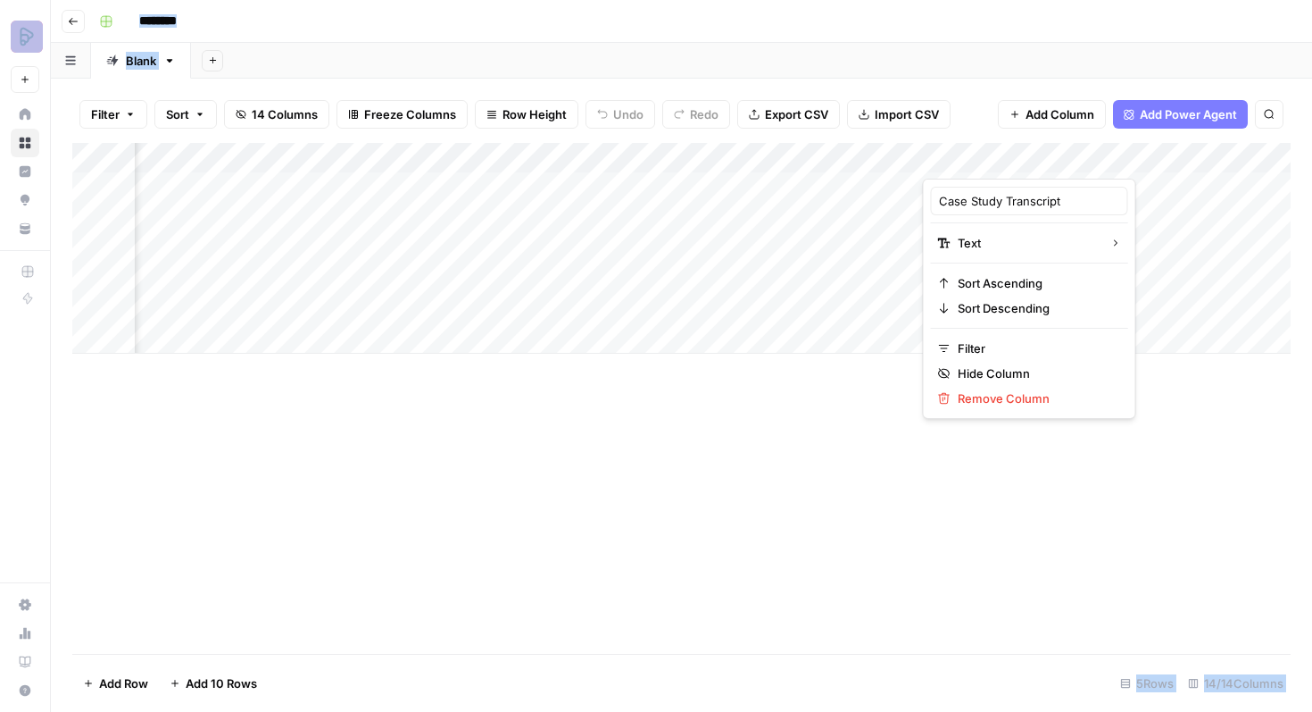
click at [985, 158] on div at bounding box center [1052, 161] width 258 height 36
click at [969, 207] on input "Case Study Transcript" at bounding box center [1029, 201] width 181 height 18
type input "Comment on score"
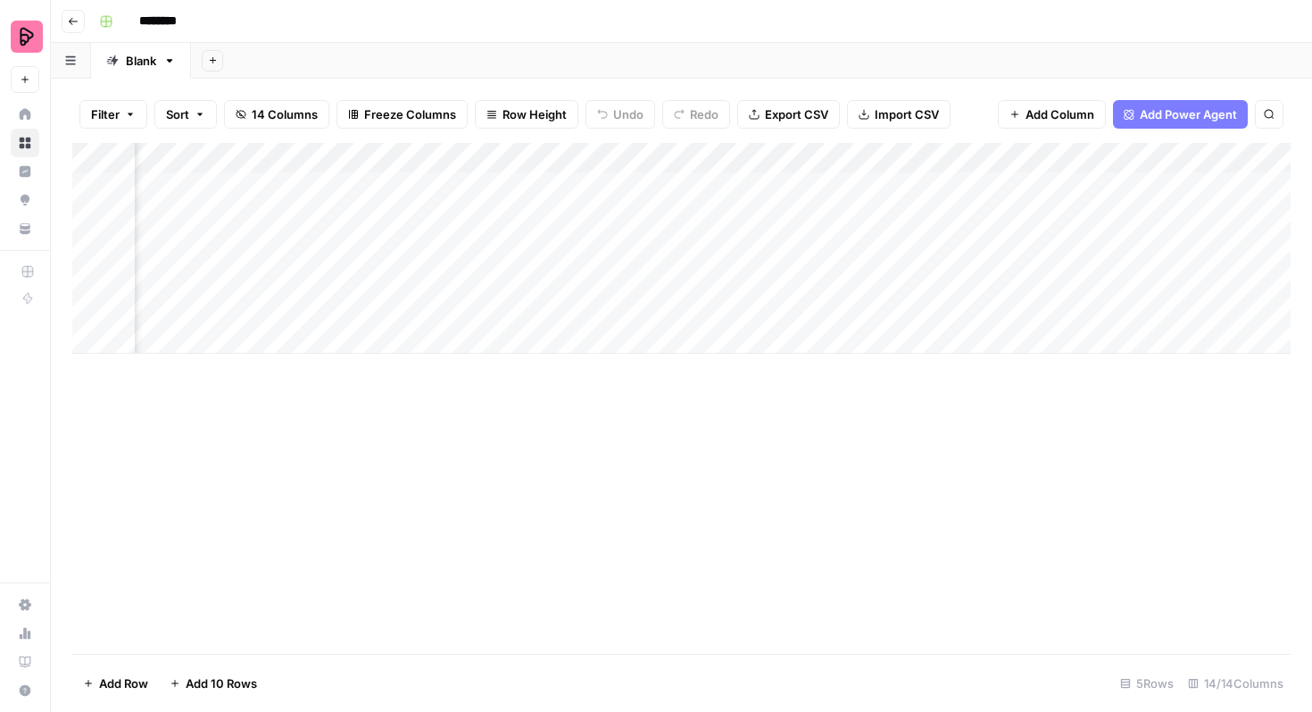
scroll to position [0, 2298]
click at [770, 158] on div "Add Column" at bounding box center [681, 248] width 1219 height 211
click at [770, 158] on div at bounding box center [802, 161] width 258 height 36
click at [742, 198] on input "Target Keyword" at bounding box center [779, 201] width 181 height 18
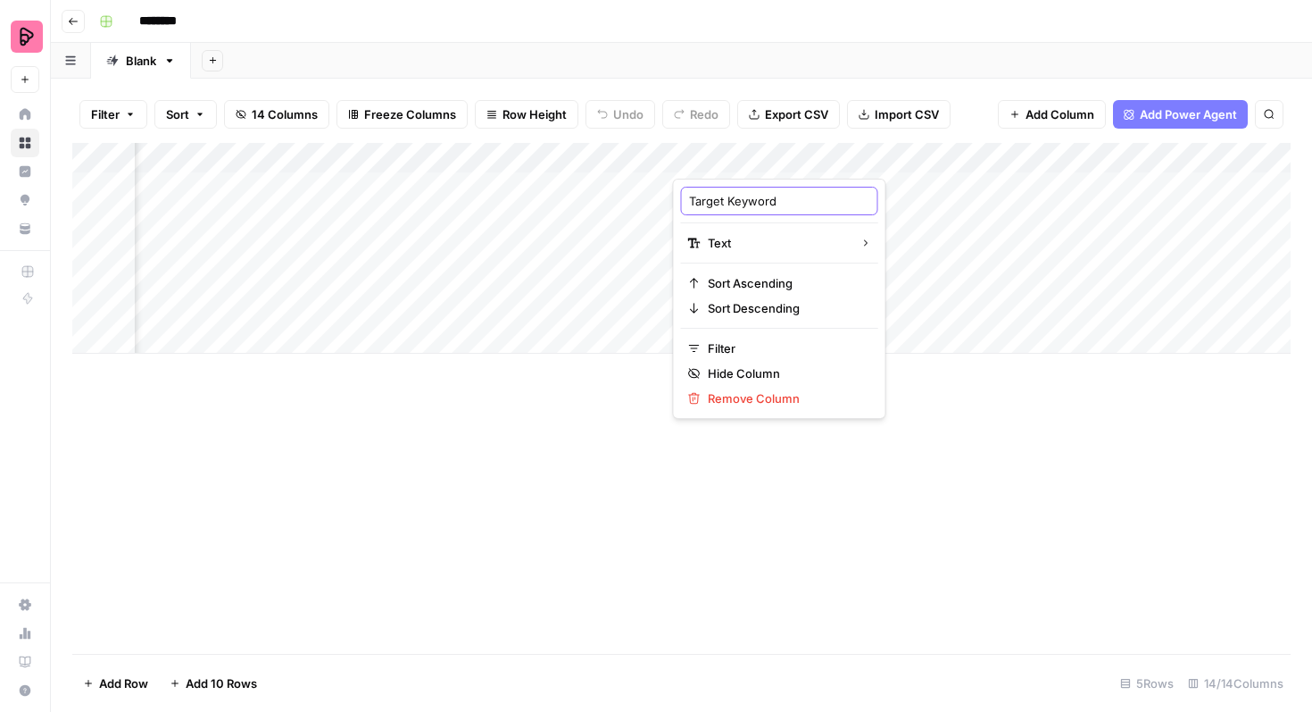
click at [742, 198] on input "Target Keyword" at bounding box center [779, 201] width 181 height 18
type input "Meta Description"
click at [983, 159] on div "Add Column" at bounding box center [681, 248] width 1219 height 211
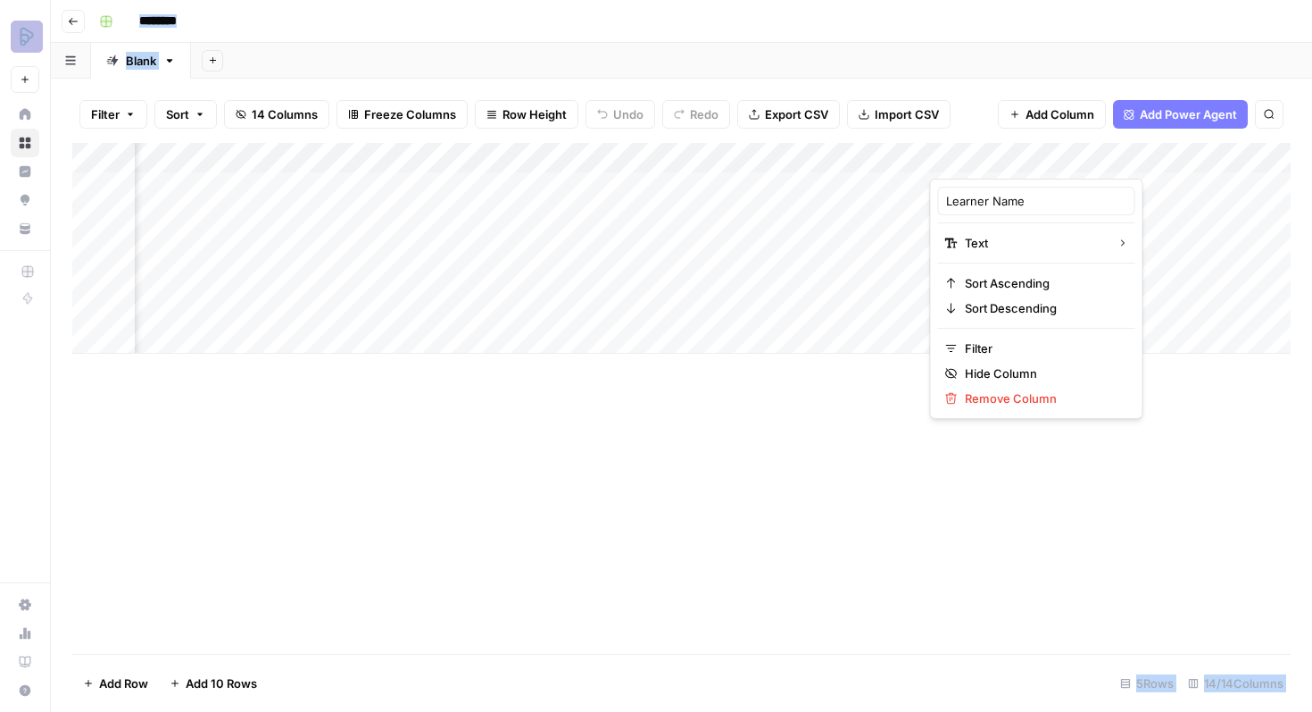
click at [983, 159] on div at bounding box center [1059, 161] width 258 height 36
click at [984, 200] on input "Learner Name" at bounding box center [1036, 201] width 181 height 18
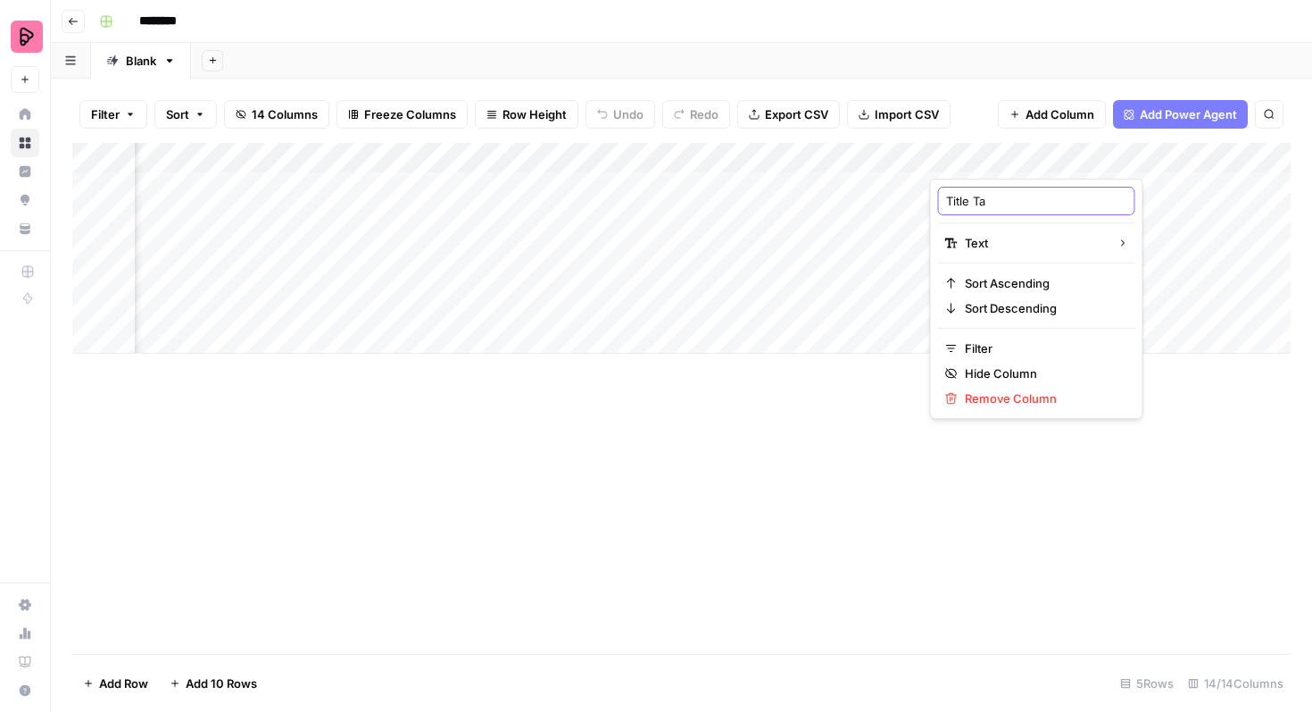
type input "Title Tag"
click at [1020, 153] on div "Add Column" at bounding box center [681, 248] width 1219 height 211
click at [1020, 153] on div at bounding box center [1063, 161] width 258 height 36
click at [987, 222] on hr at bounding box center [1040, 222] width 197 height 1
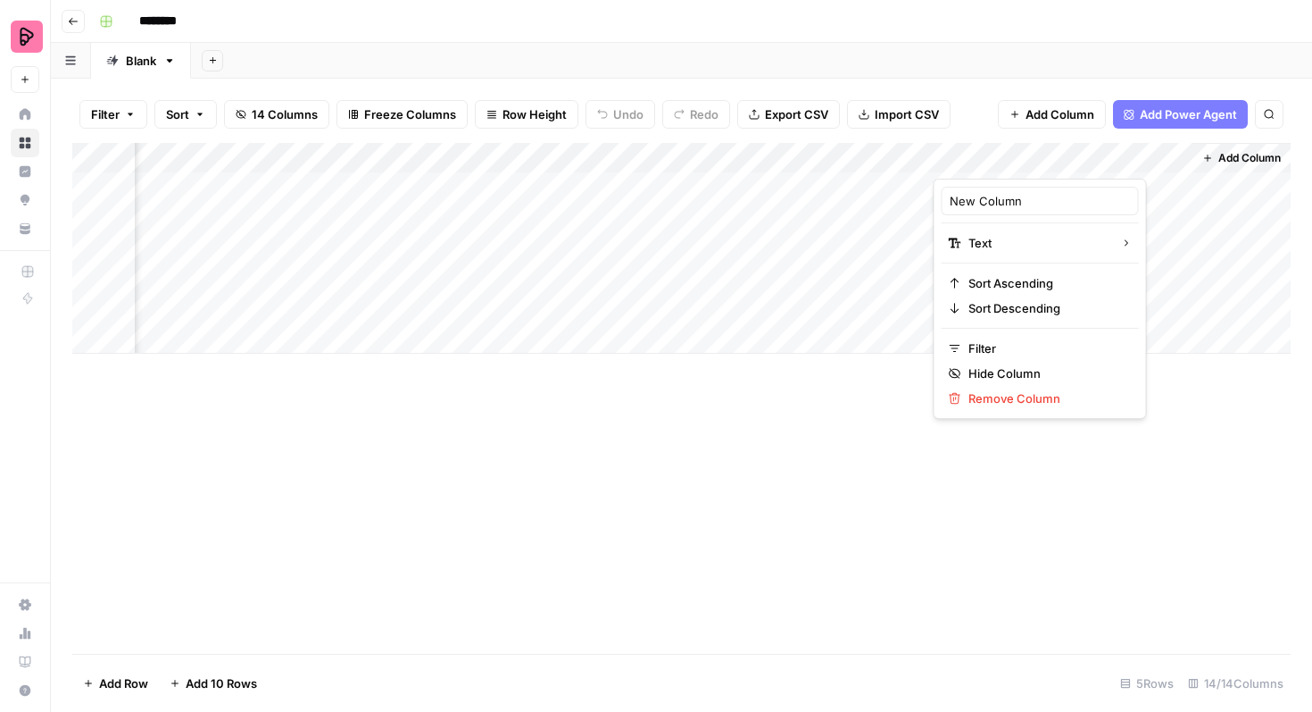
click at [987, 211] on div "New Column" at bounding box center [1040, 201] width 197 height 29
click at [987, 211] on div "Add Column" at bounding box center [681, 248] width 1219 height 211
click at [1009, 146] on div "Add Column" at bounding box center [681, 248] width 1219 height 211
click at [1004, 201] on input "New Column" at bounding box center [1040, 201] width 181 height 18
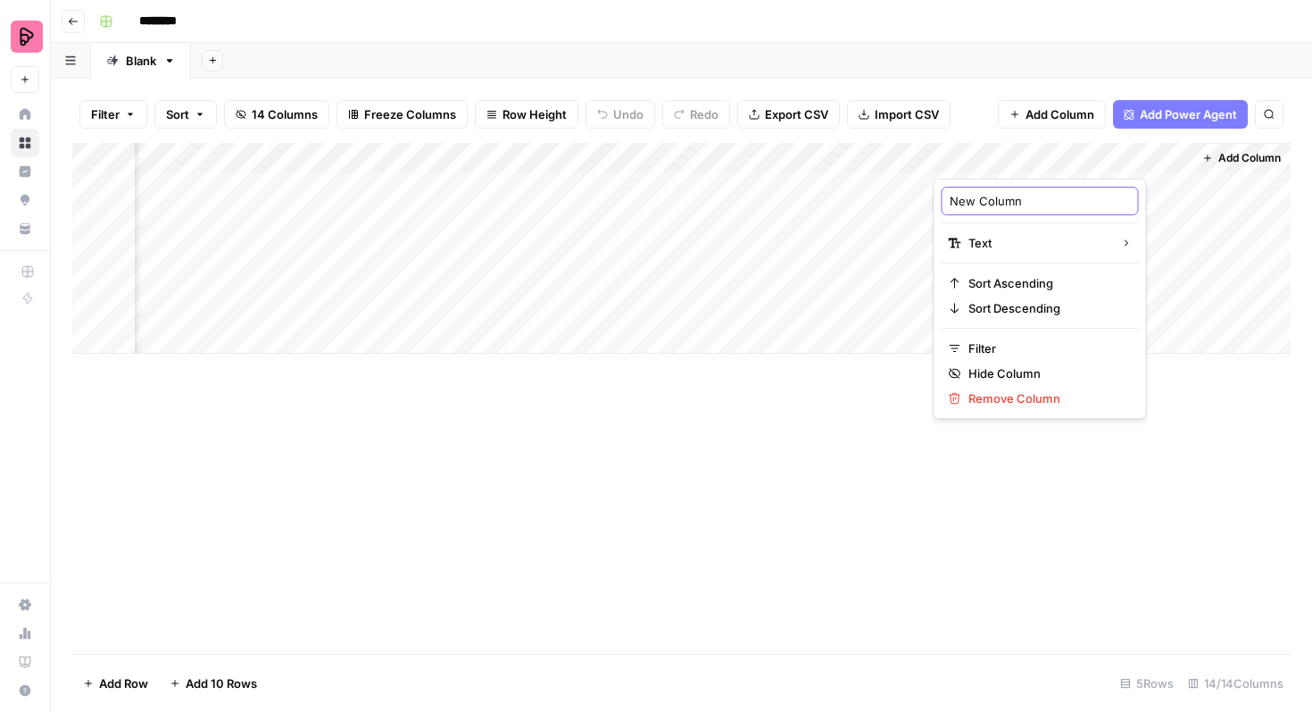
click at [1004, 201] on input "New Column" at bounding box center [1040, 201] width 181 height 18
type input "F"
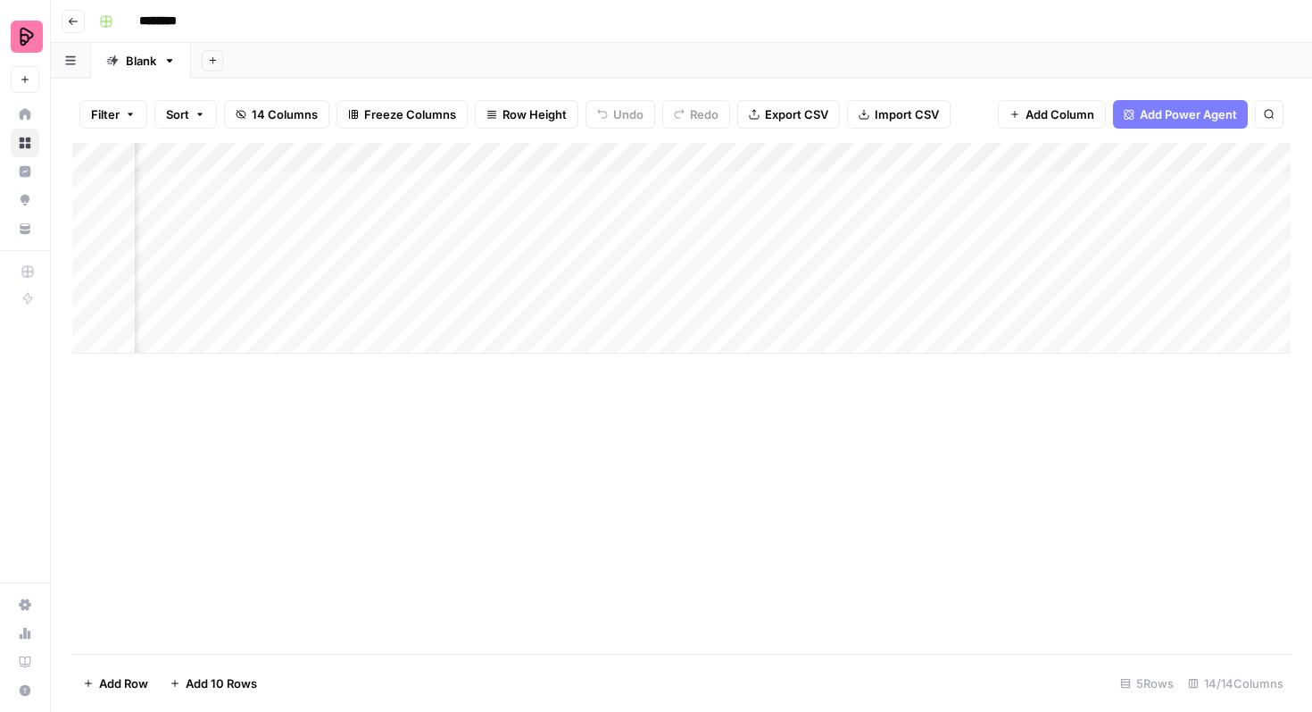
scroll to position [0, 163]
click at [969, 156] on div "Add Column" at bounding box center [681, 248] width 1219 height 211
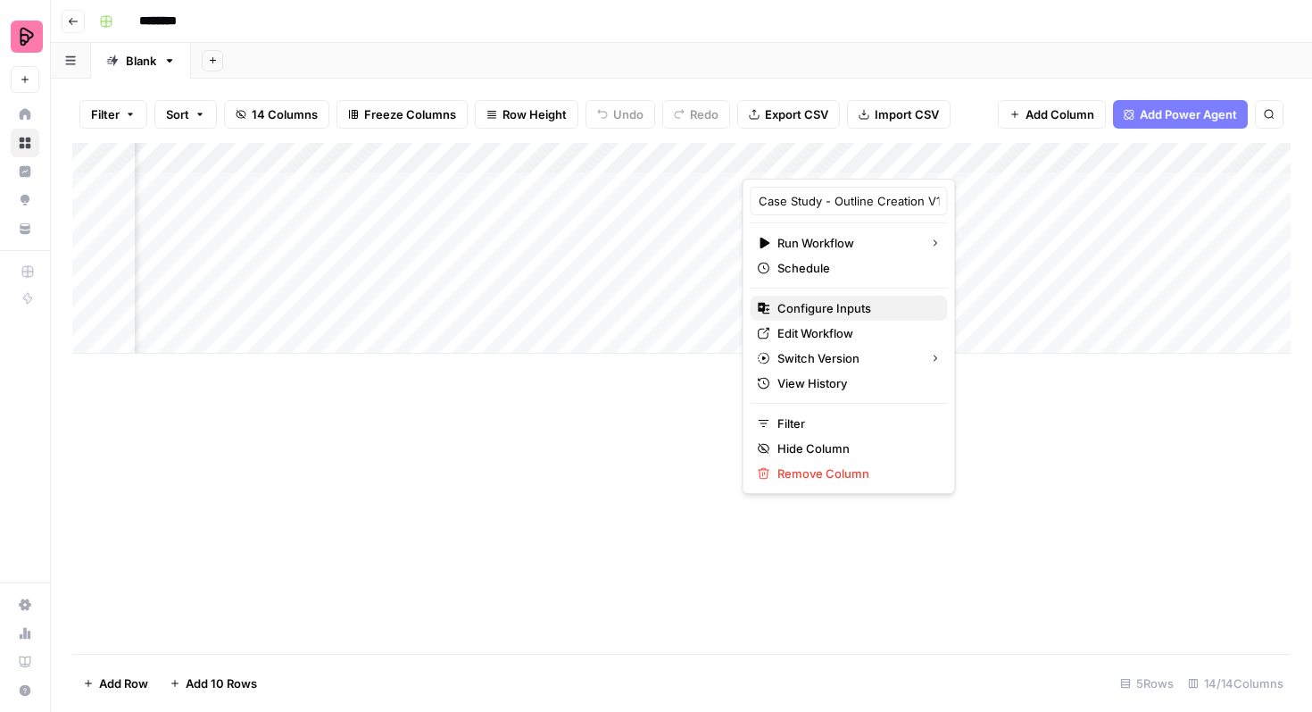
click at [836, 309] on span "Configure Inputs" at bounding box center [856, 308] width 156 height 18
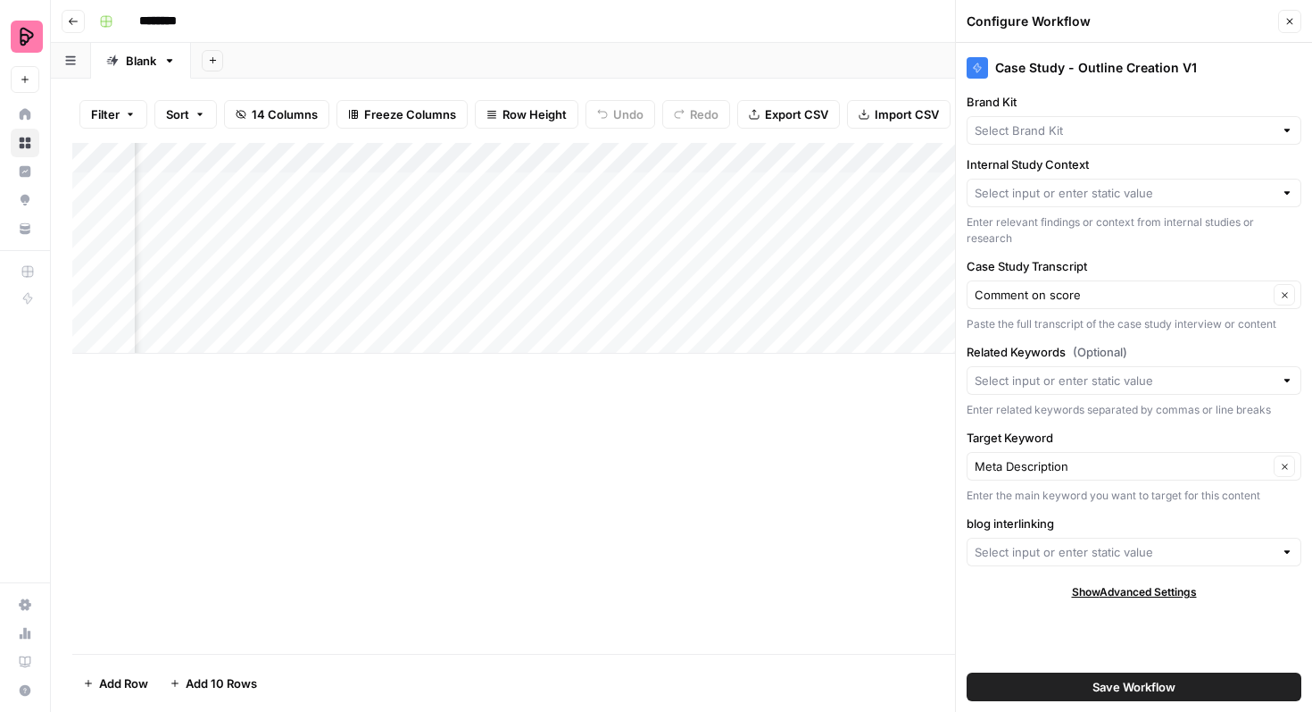
type input "Preply (EN)"
type input "PPP Study"
type input "Preply English Blogs"
click at [1147, 292] on input "Case Study Transcript" at bounding box center [1122, 295] width 294 height 18
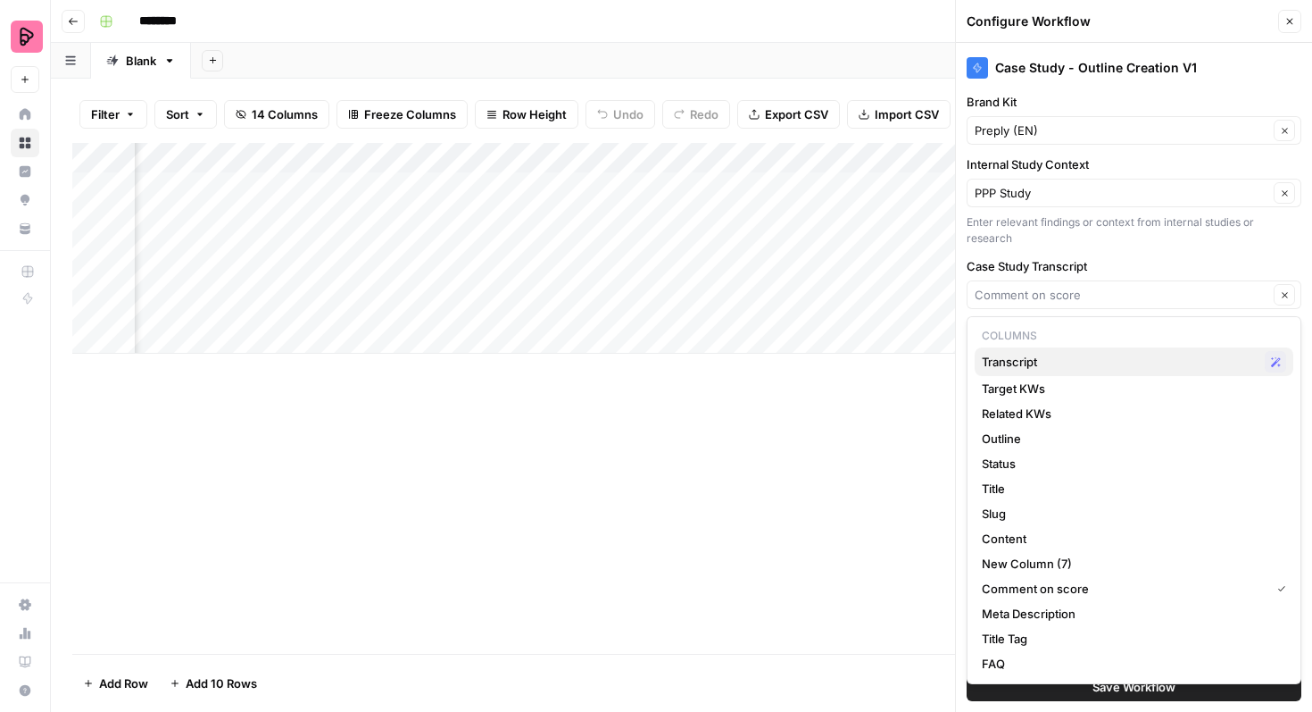
click at [1156, 355] on span "Transcript" at bounding box center [1120, 362] width 276 height 18
type input "Transcript"
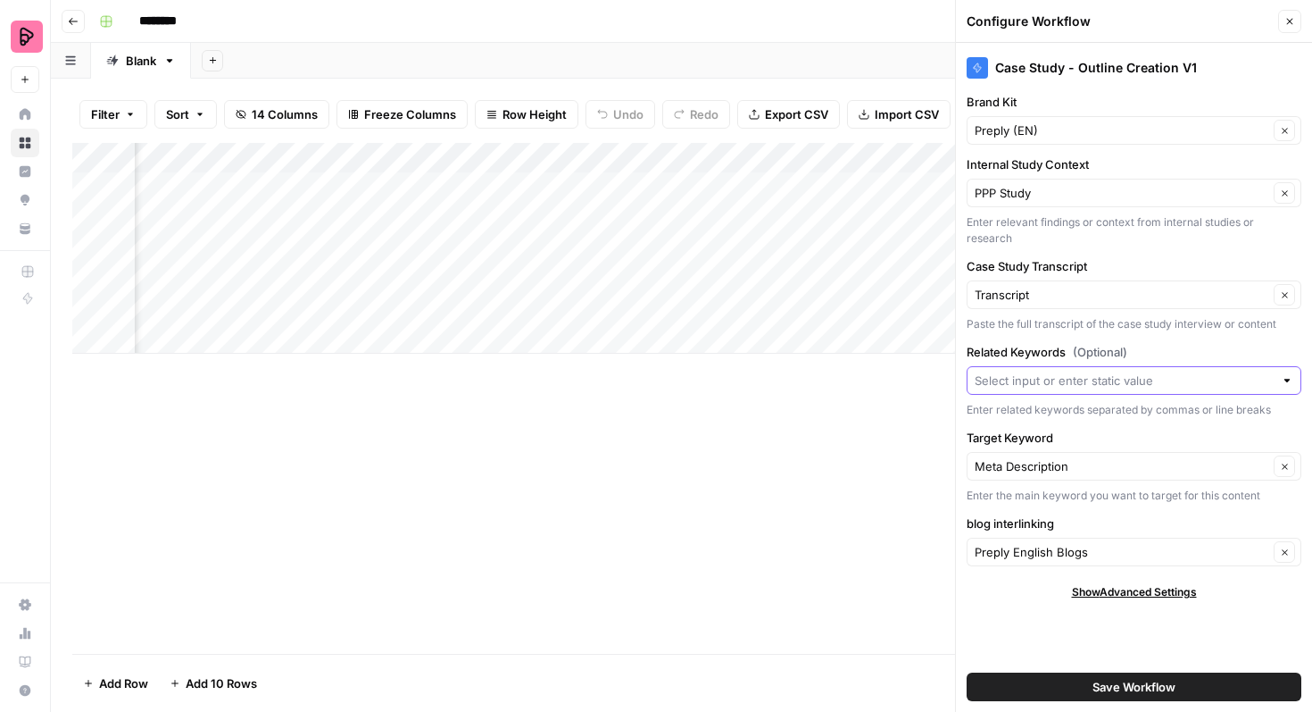
click at [1210, 375] on input "Related Keywords (Optional)" at bounding box center [1124, 380] width 299 height 18
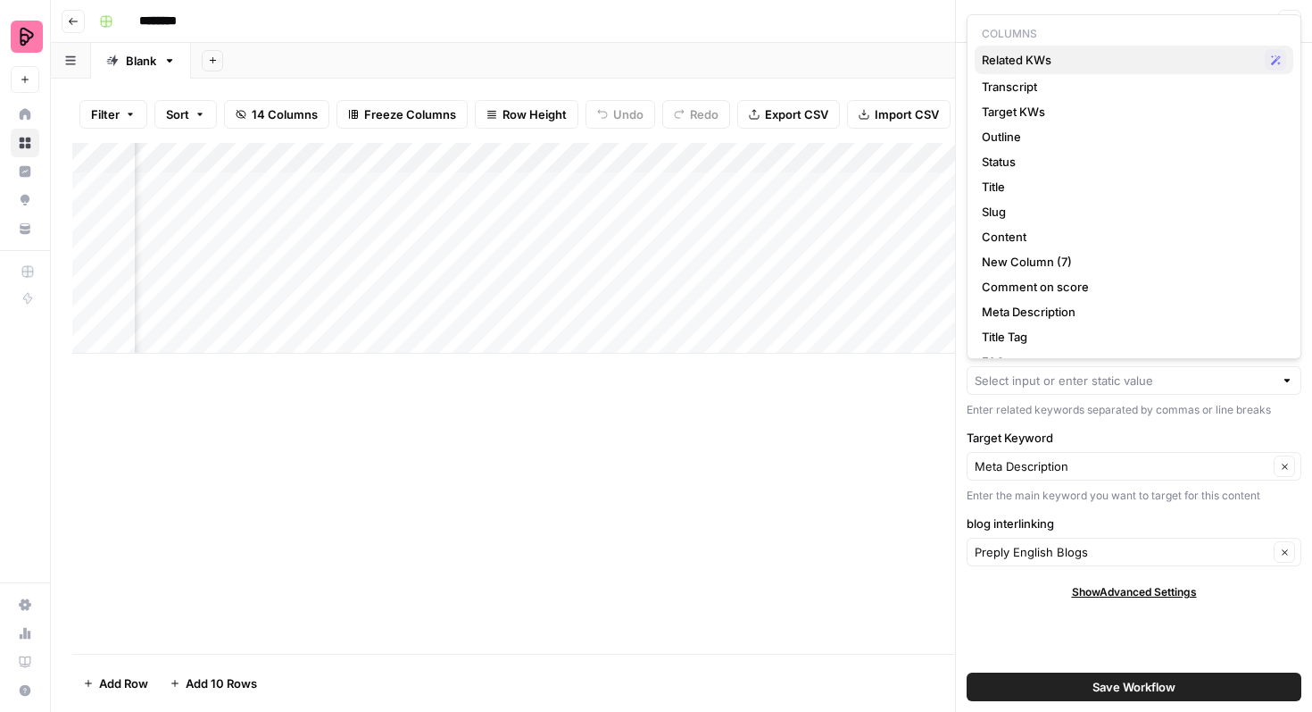
click at [1162, 63] on span "Related KWs" at bounding box center [1120, 60] width 276 height 18
type input "Related KWs"
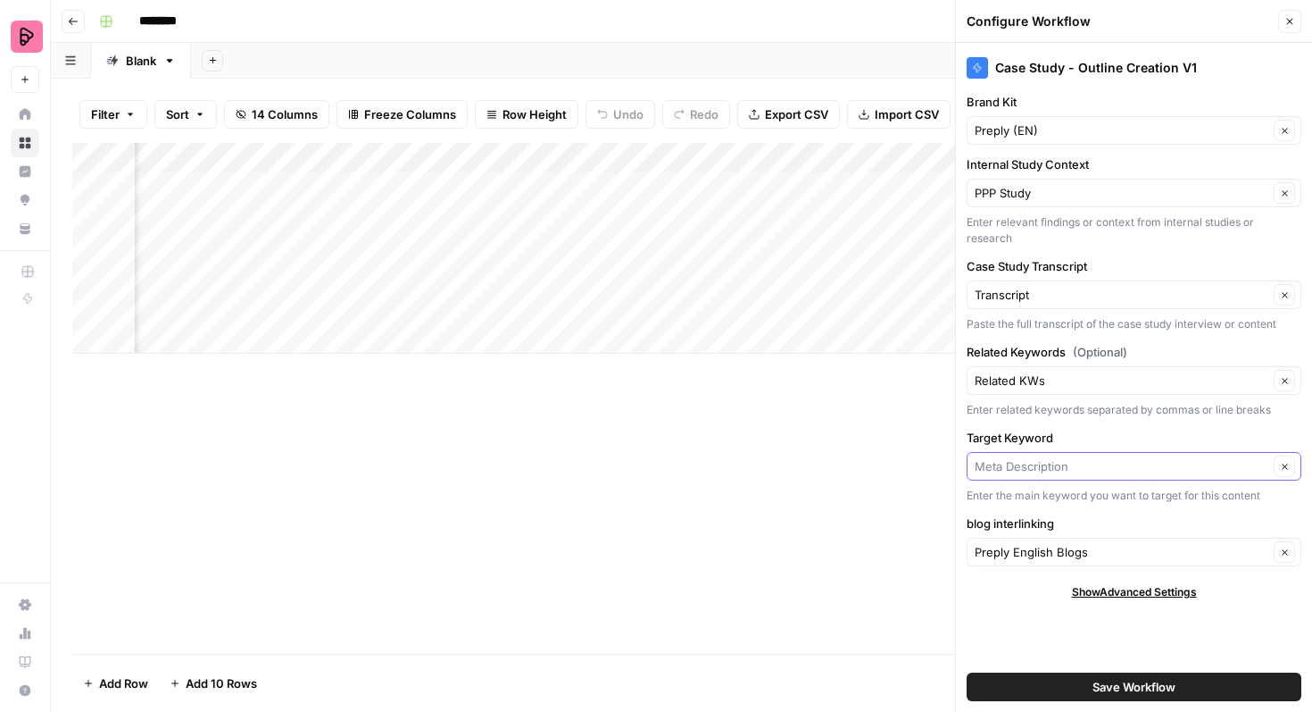
click at [1124, 462] on input "Target Keyword" at bounding box center [1122, 466] width 294 height 18
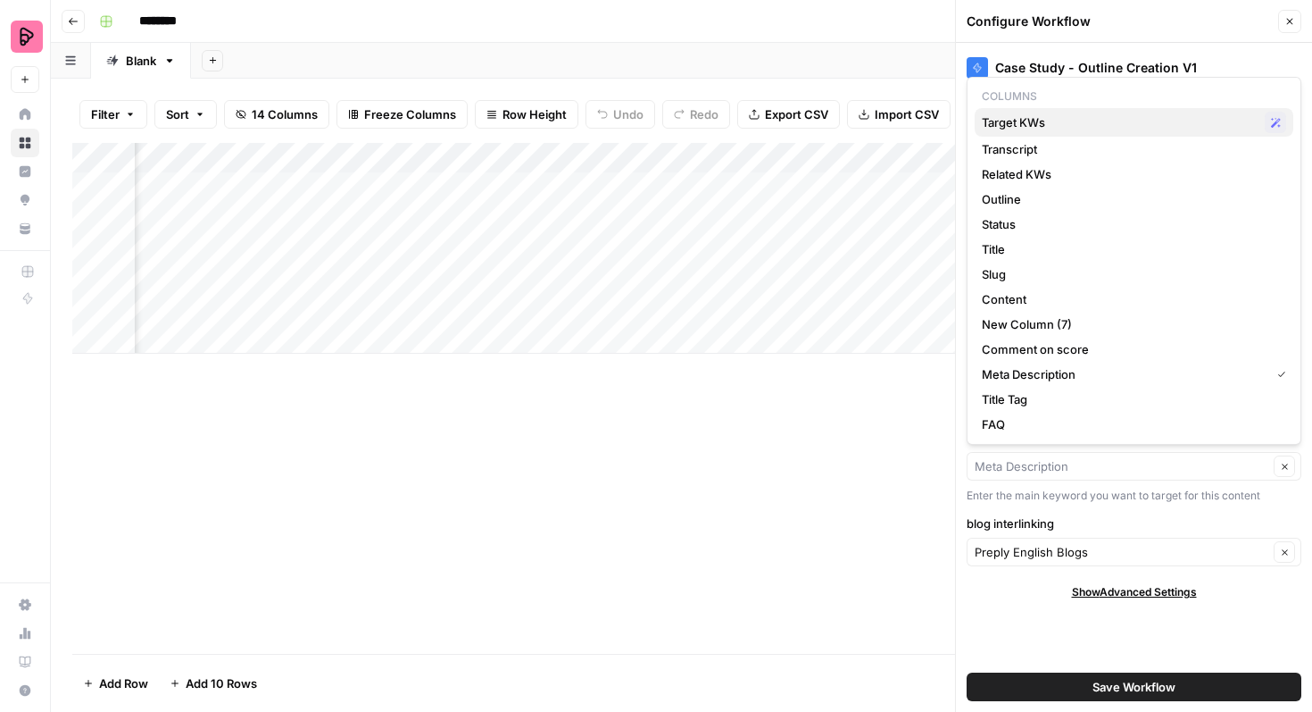
click at [1154, 119] on span "Target KWs" at bounding box center [1120, 122] width 276 height 18
type input "Target KWs"
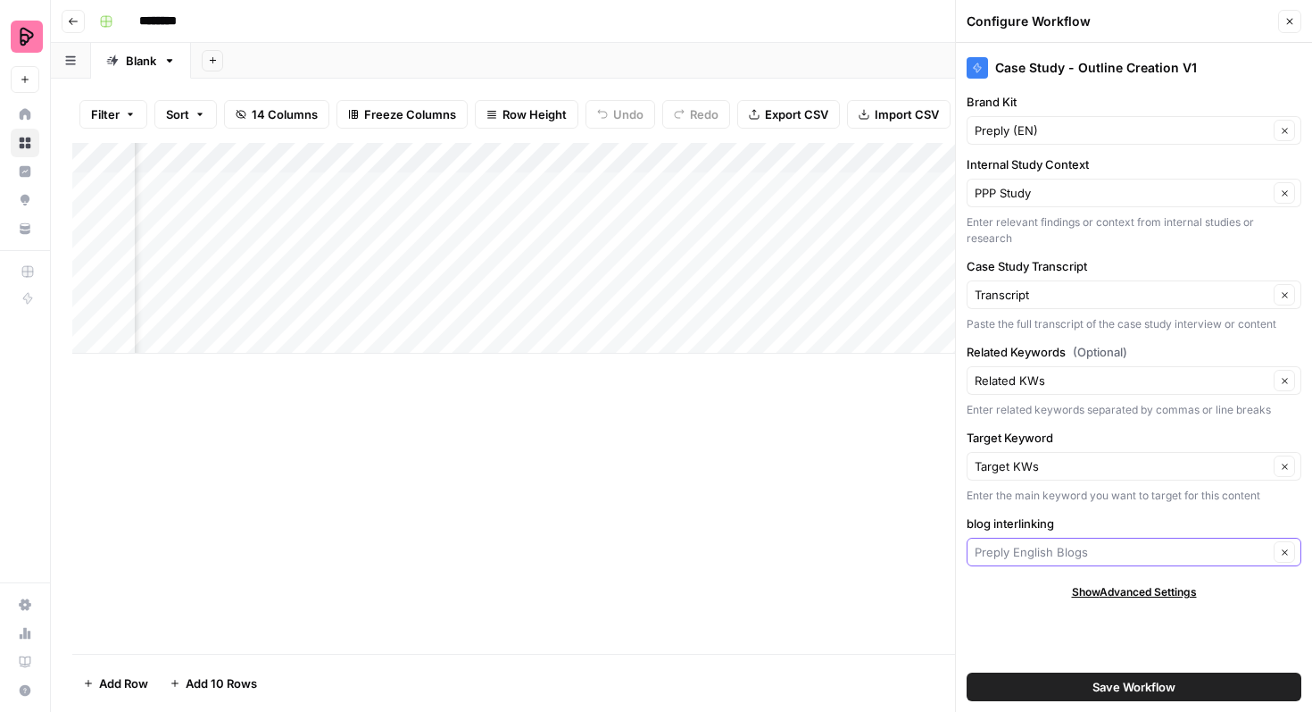
click at [1107, 554] on input "blog interlinking" at bounding box center [1122, 552] width 294 height 18
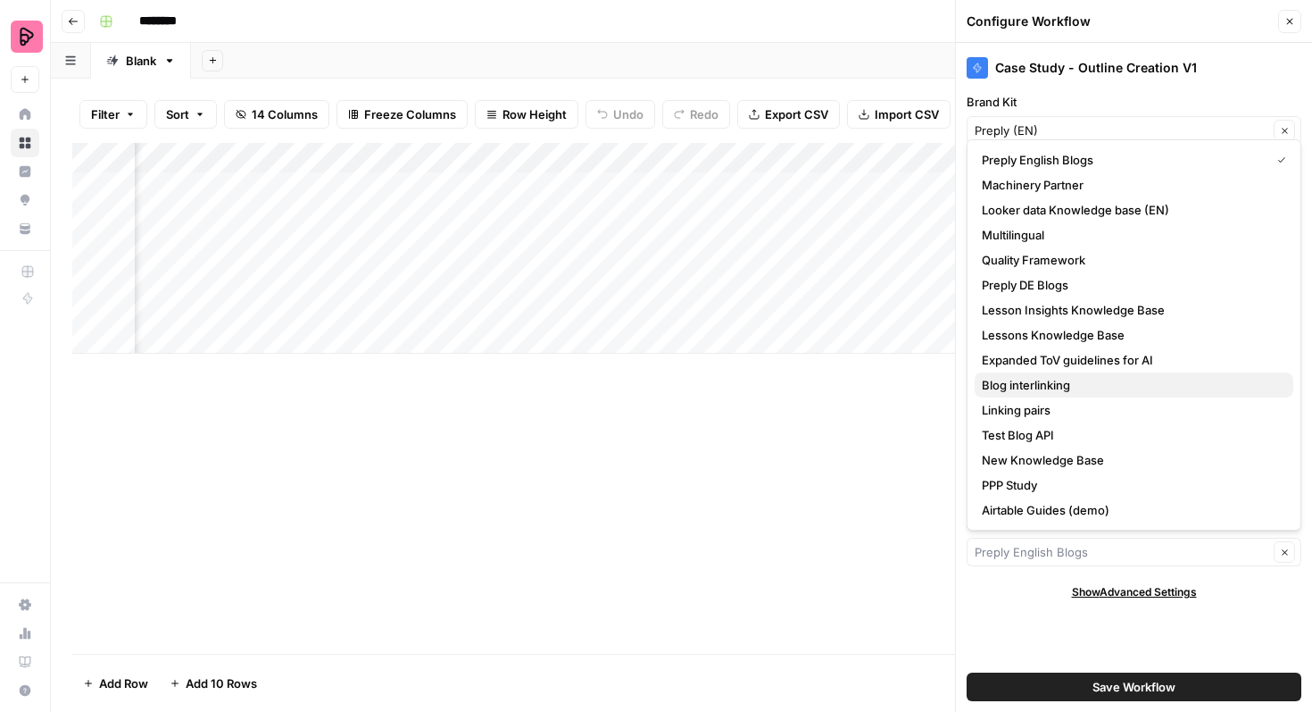
click at [1086, 387] on span "Blog interlinking" at bounding box center [1130, 385] width 297 height 18
type input "Blog interlinking"
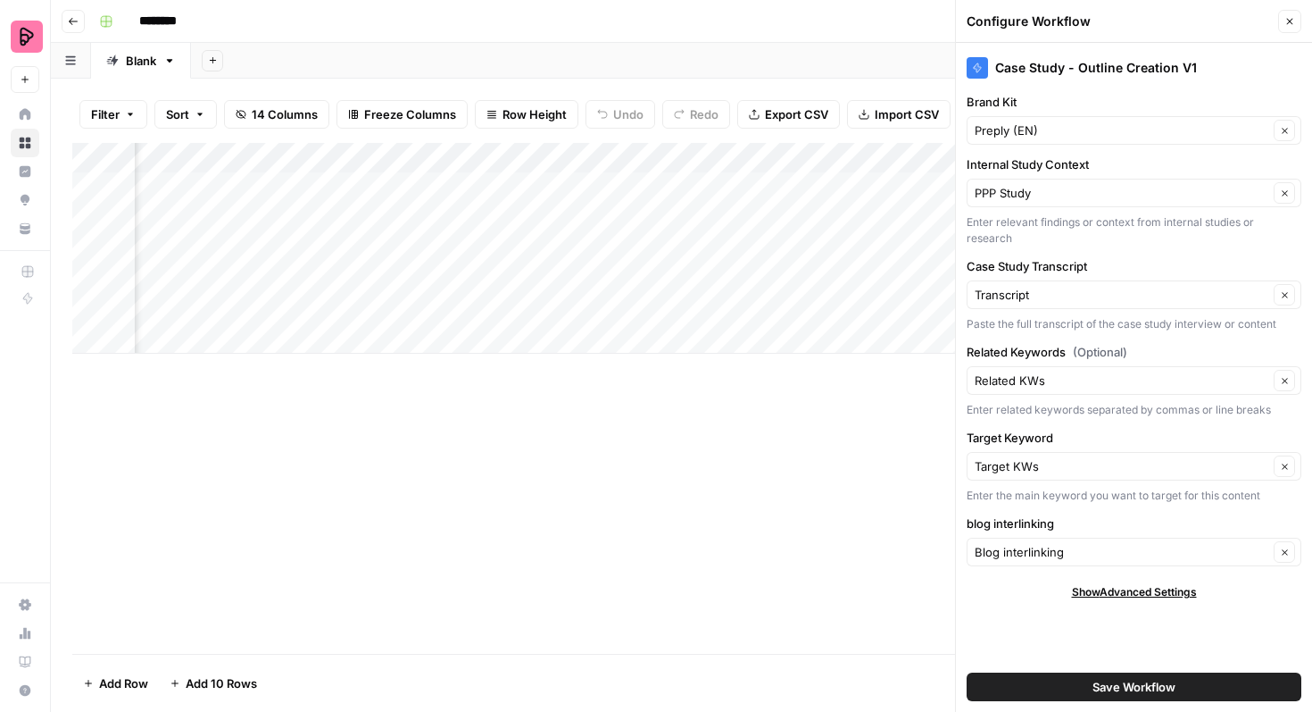
click at [1089, 679] on button "Save Workflow" at bounding box center [1134, 686] width 335 height 29
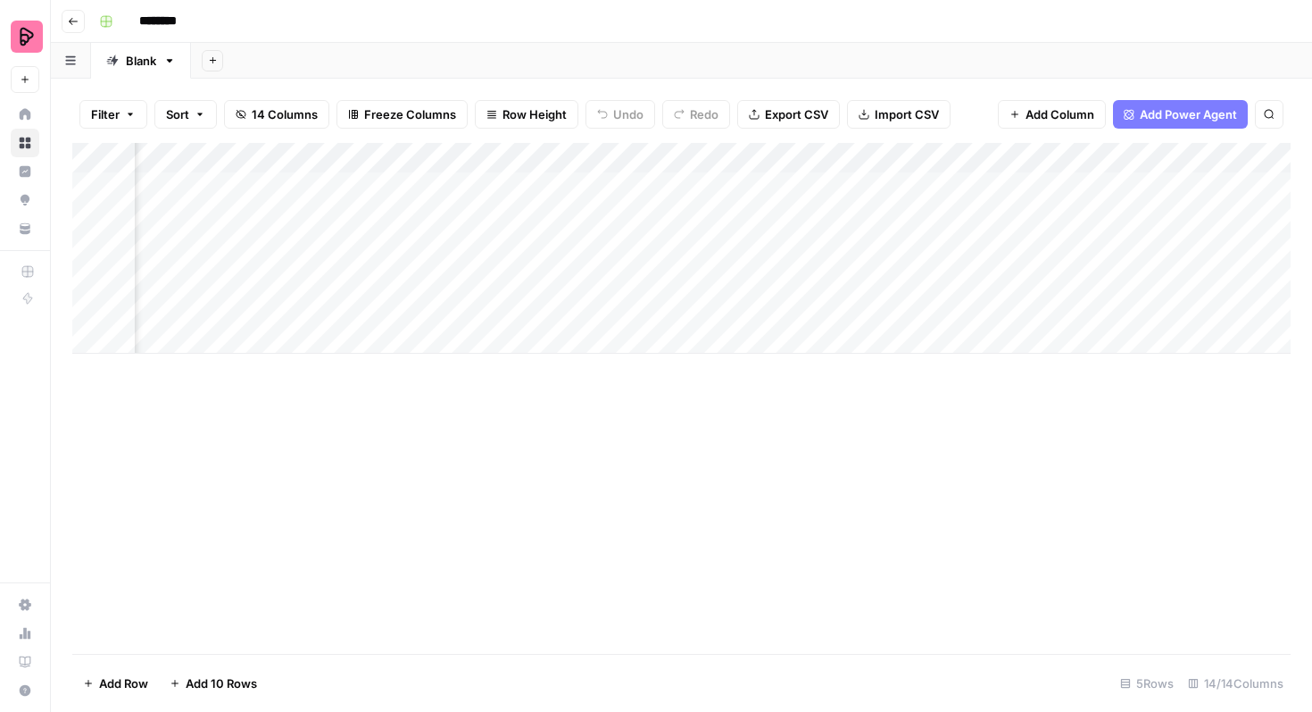
scroll to position [0, 0]
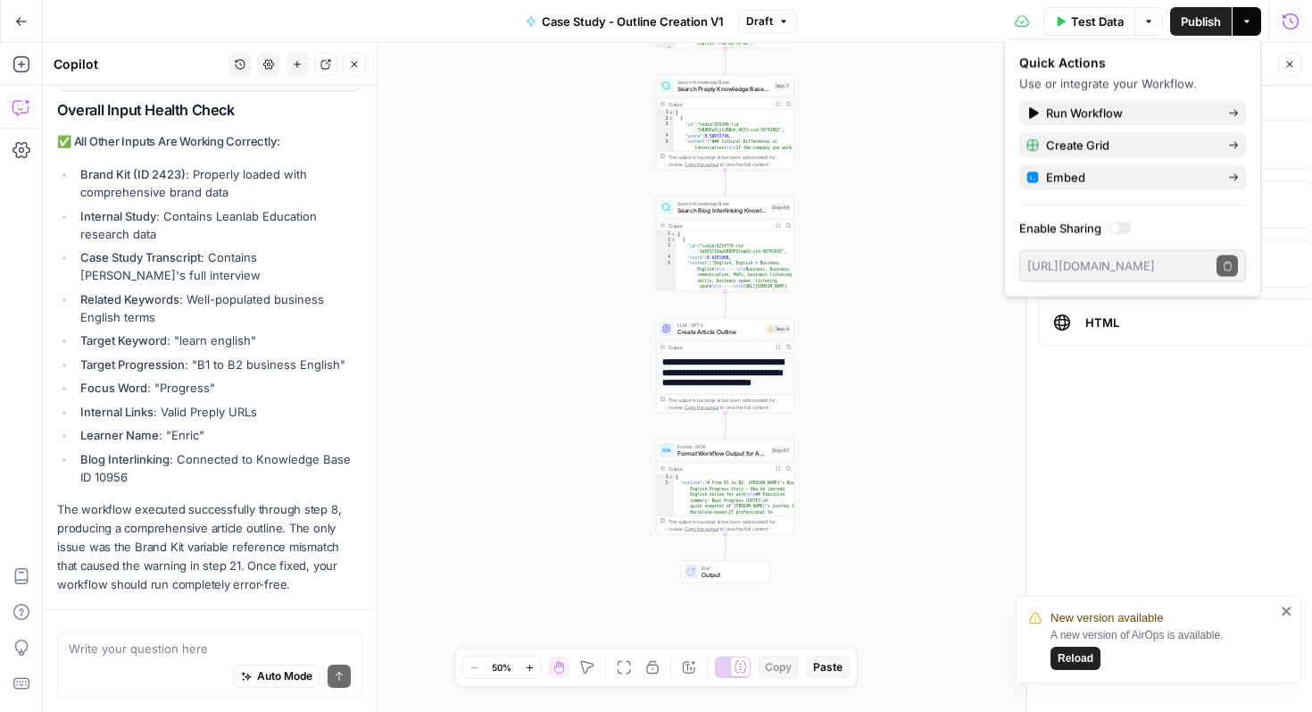
scroll to position [3, 0]
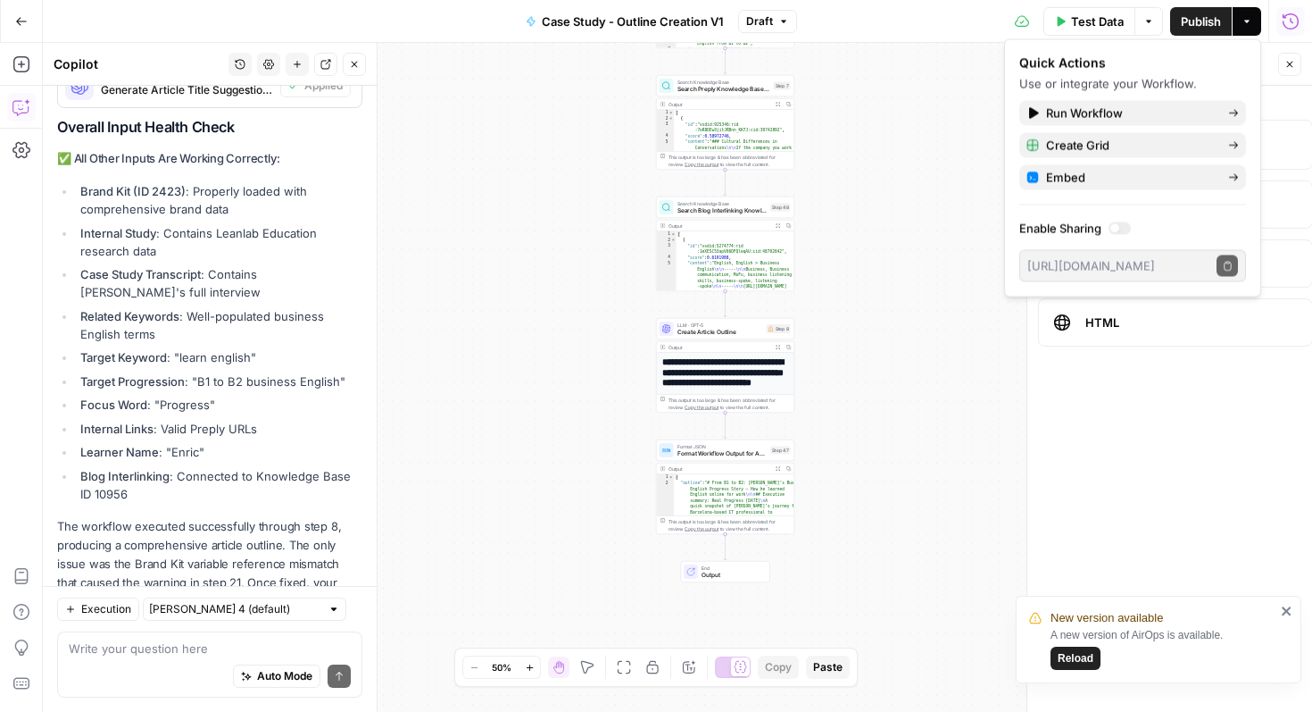
click at [937, 132] on div "Workflow Input Settings Inputs Google Search Search Competitor Content on B1 to…" at bounding box center [678, 377] width 1270 height 669
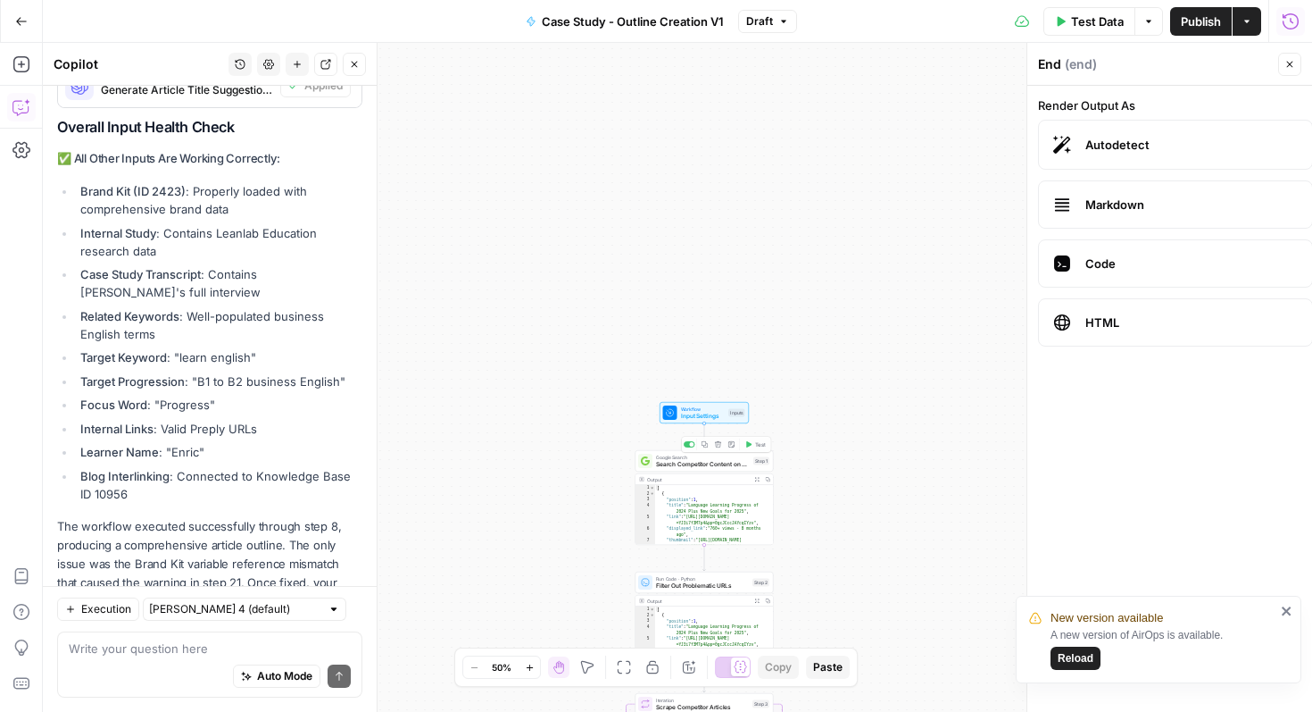
click at [696, 417] on span "Input Settings" at bounding box center [703, 416] width 45 height 9
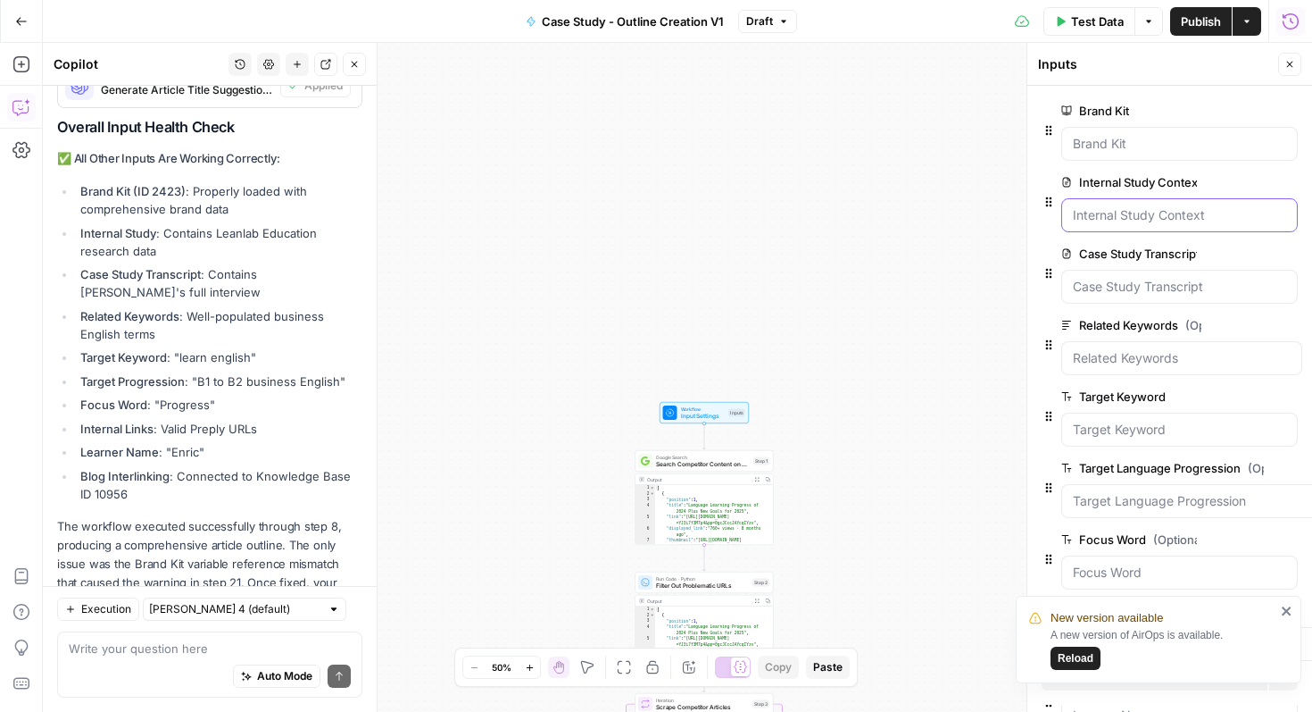
click at [1220, 212] on Context "Internal Study Context" at bounding box center [1179, 215] width 213 height 18
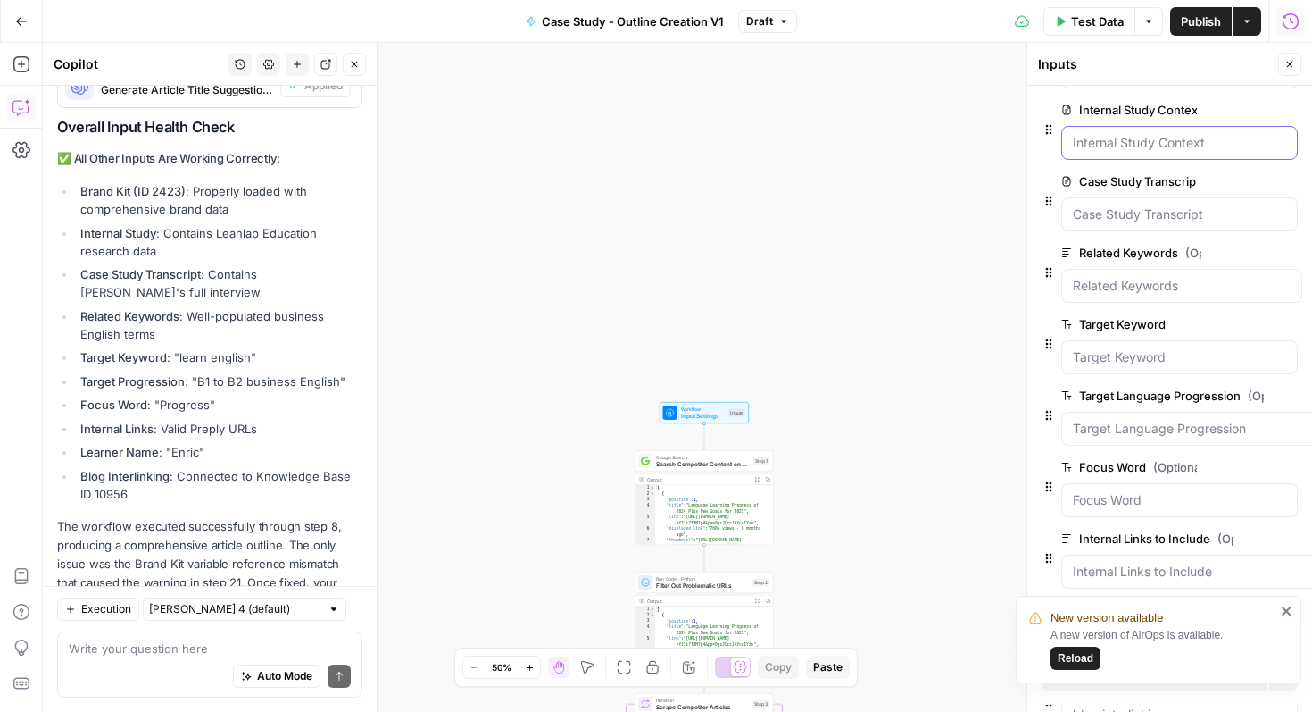
scroll to position [74, 0]
click at [1060, 659] on span "Reload" at bounding box center [1076, 658] width 36 height 16
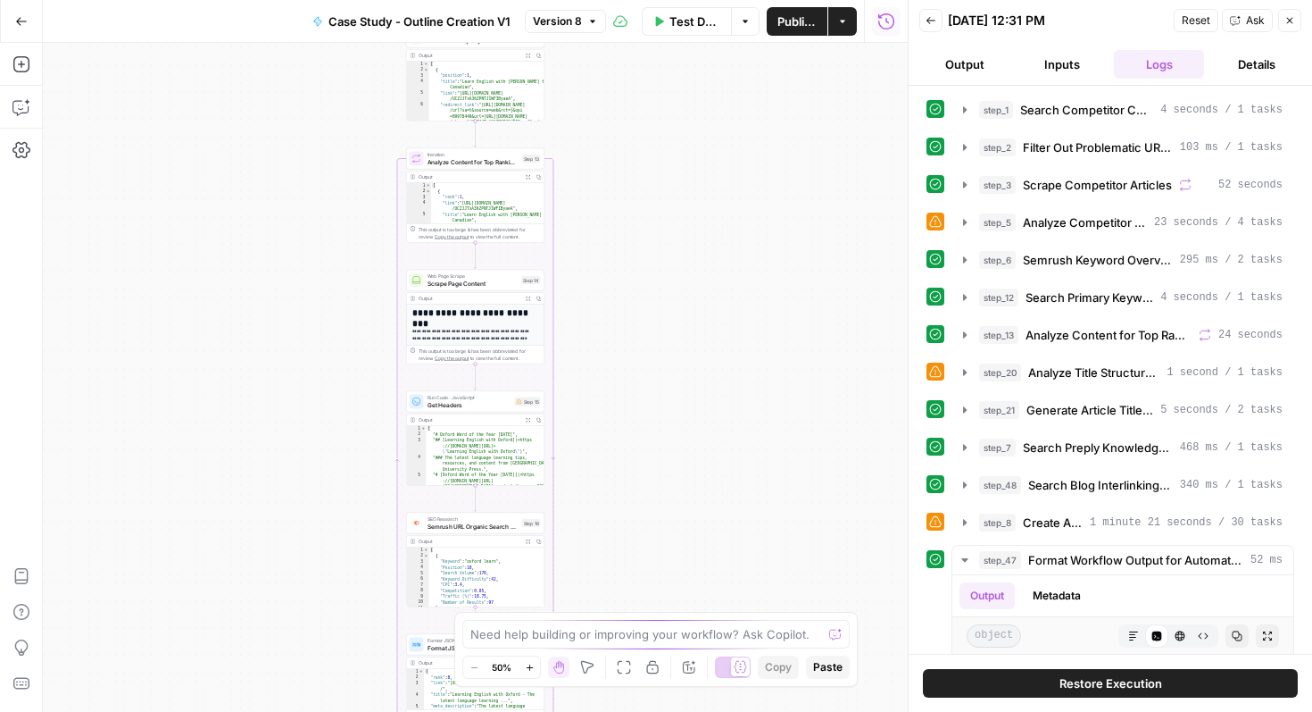
click at [1285, 18] on icon "button" at bounding box center [1290, 20] width 11 height 11
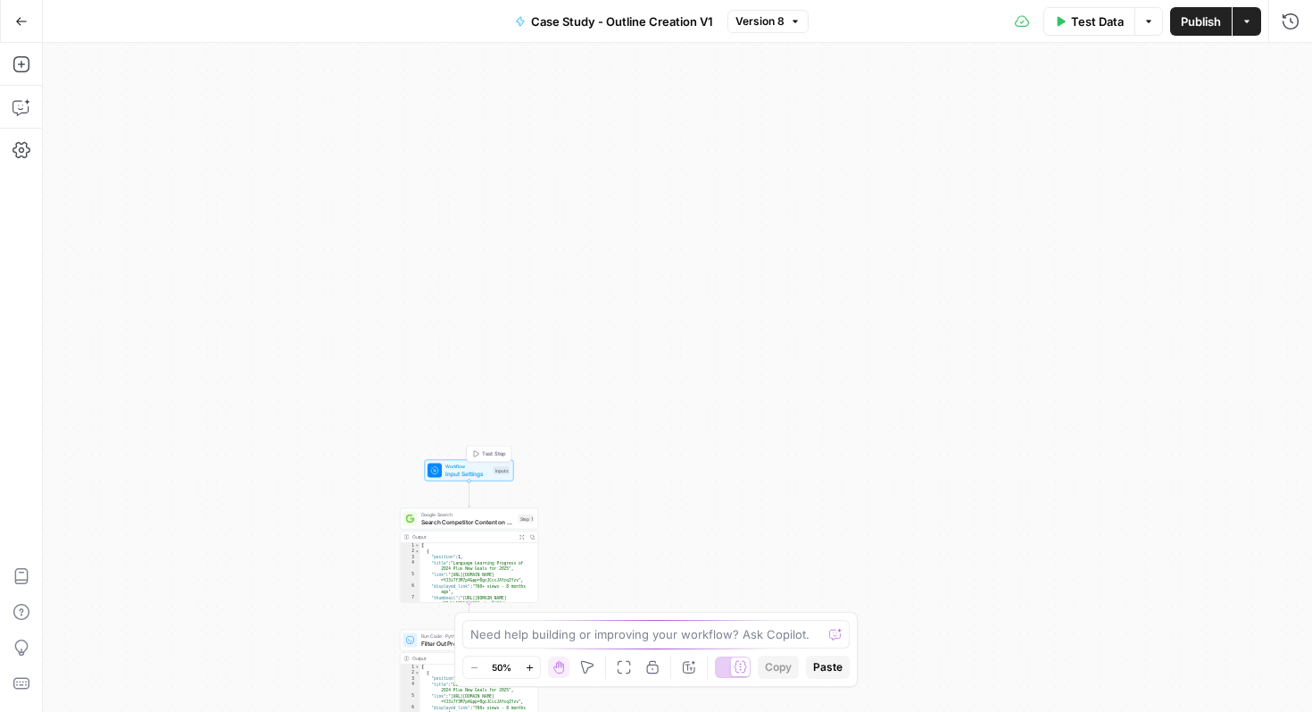
click at [467, 470] on span "Input Settings" at bounding box center [468, 473] width 45 height 9
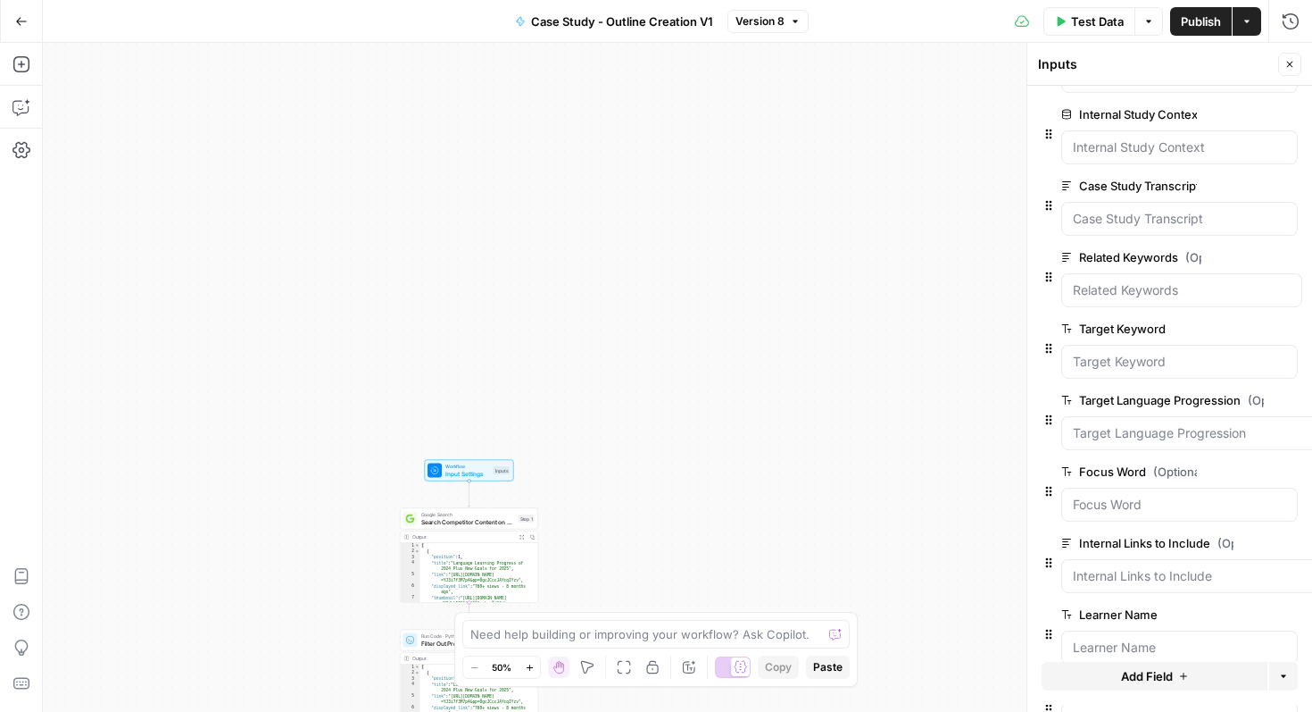
scroll to position [68, 54]
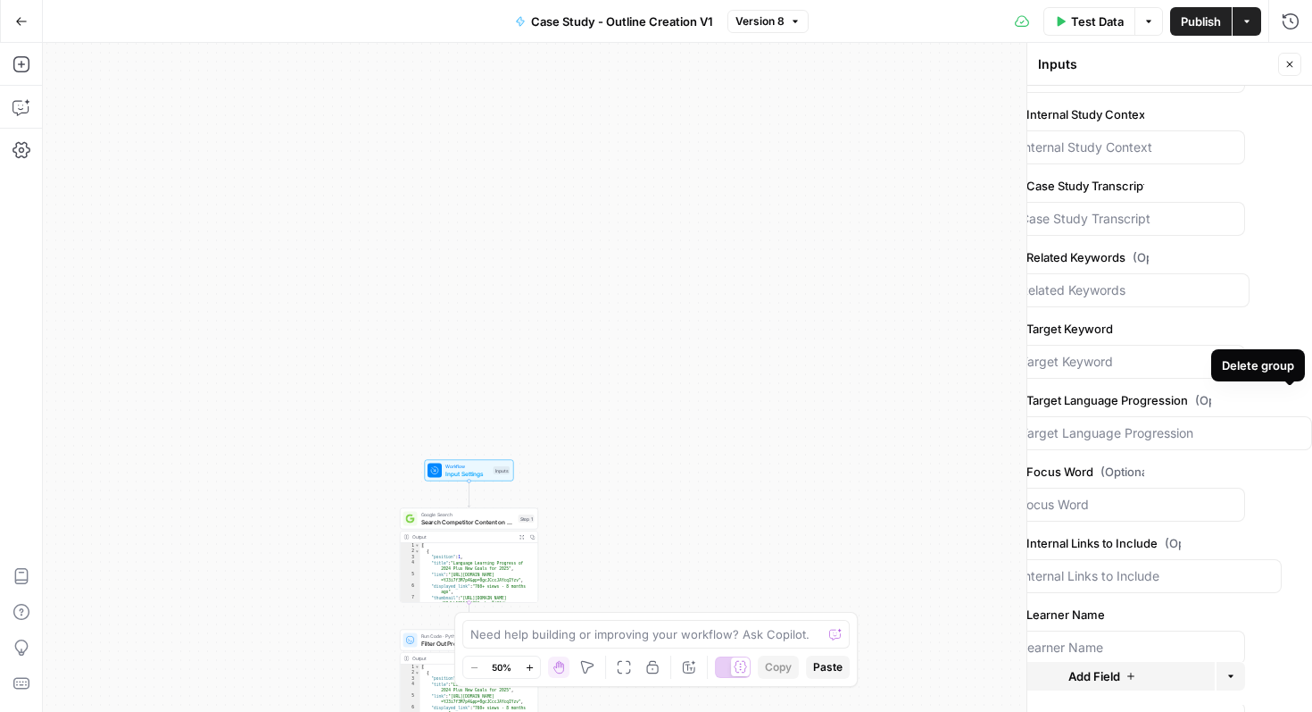
click at [1115, 406] on label "Target Language Progression (Optional)" at bounding box center [1110, 400] width 203 height 18
click at [1115, 424] on Progression "Target Language Progression (Optional)" at bounding box center [1161, 433] width 280 height 18
click at [1118, 401] on label "Target Language Progression (Optional)" at bounding box center [1117, 400] width 203 height 18
click at [1118, 424] on Progression "Target Language Progression (Optional)" at bounding box center [1168, 433] width 280 height 18
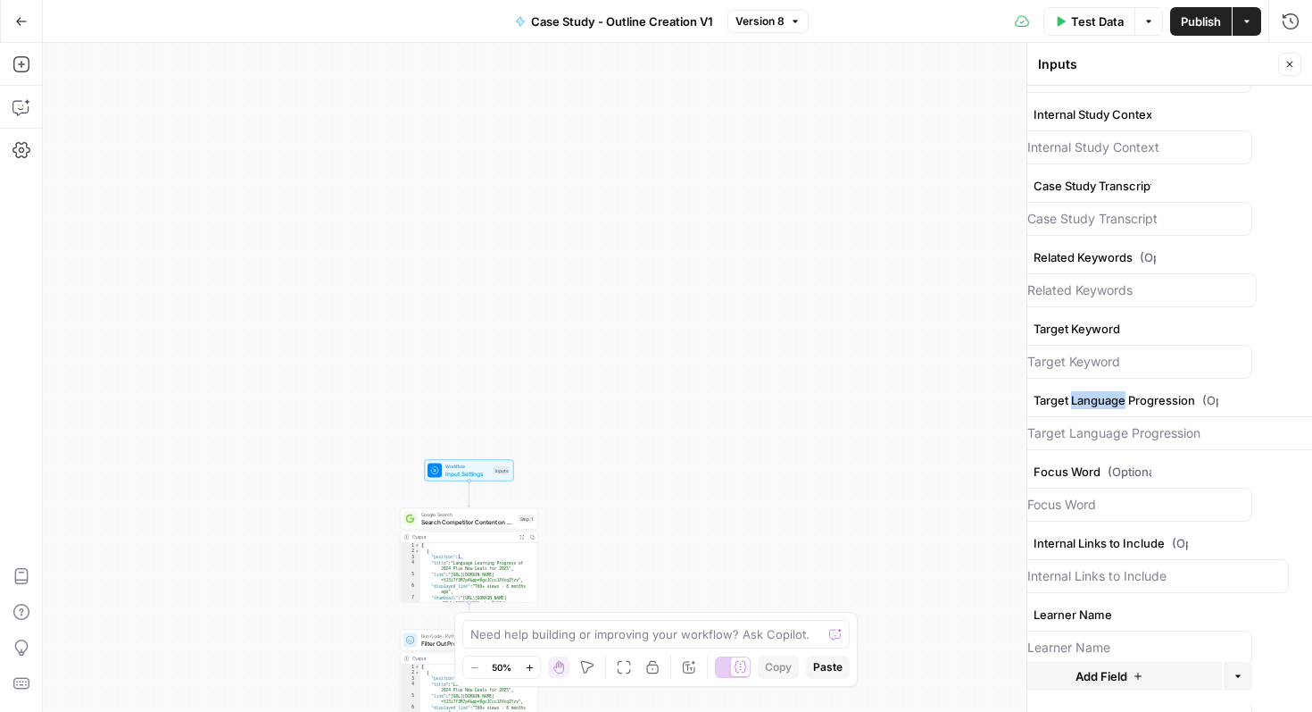
click at [1118, 401] on label "Target Language Progression (Optional)" at bounding box center [1117, 400] width 203 height 18
click at [1118, 424] on Progression "Target Language Progression (Optional)" at bounding box center [1168, 433] width 280 height 18
click at [1118, 401] on label "Target Language Progression (Optional)" at bounding box center [1117, 400] width 203 height 18
click at [1118, 424] on Progression "Target Language Progression (Optional)" at bounding box center [1168, 433] width 280 height 18
copy label "Target Language Progression"
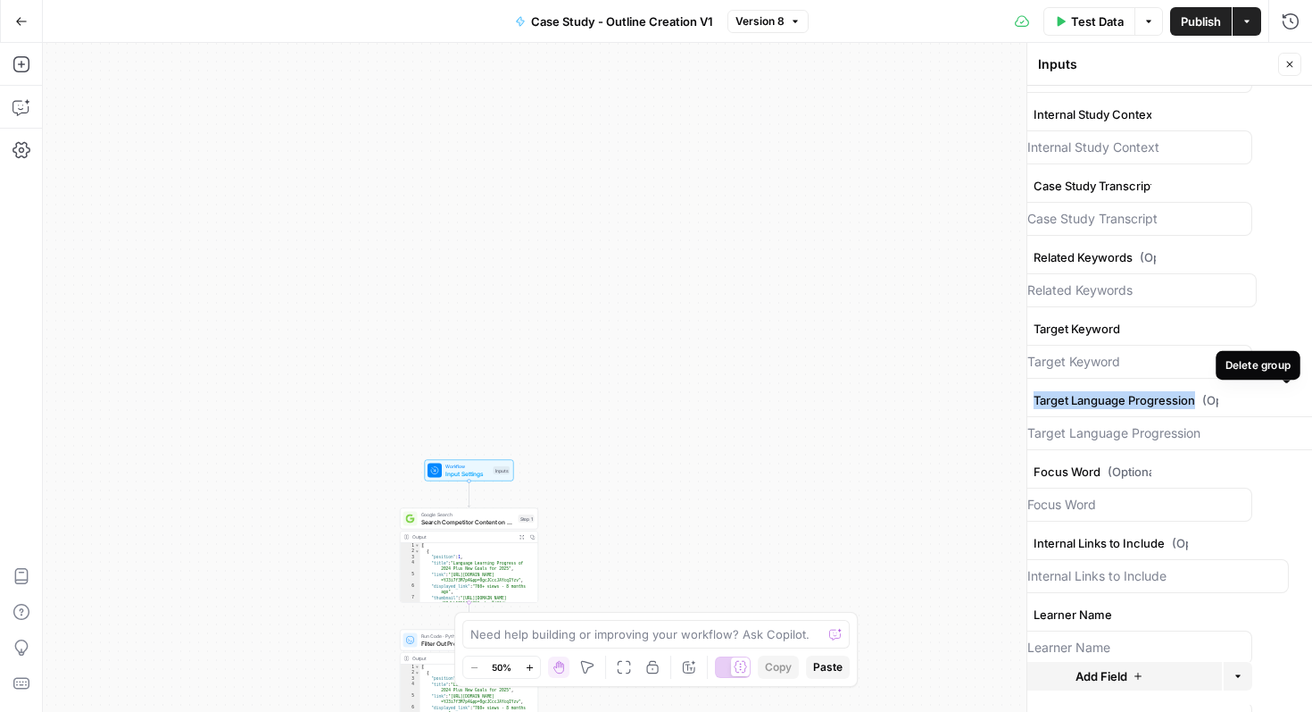
click at [1308, 401] on icon "button" at bounding box center [1308, 400] width 9 height 9
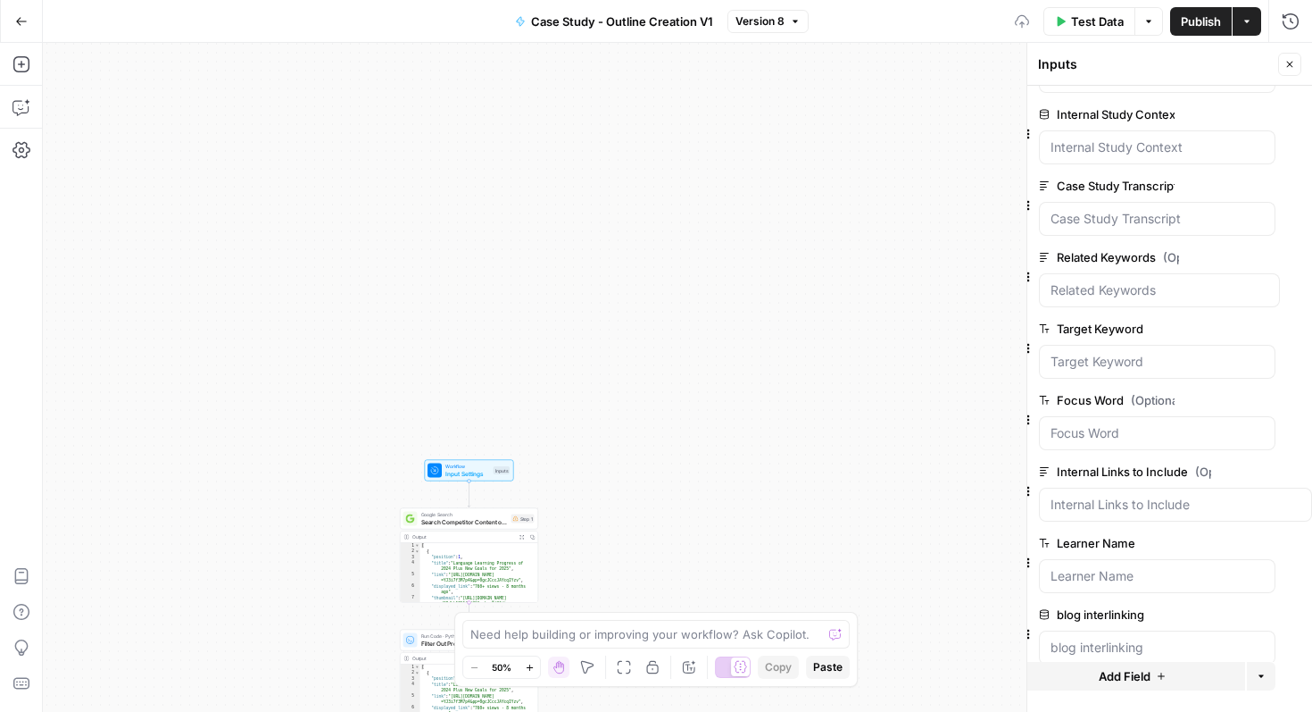
scroll to position [96, 23]
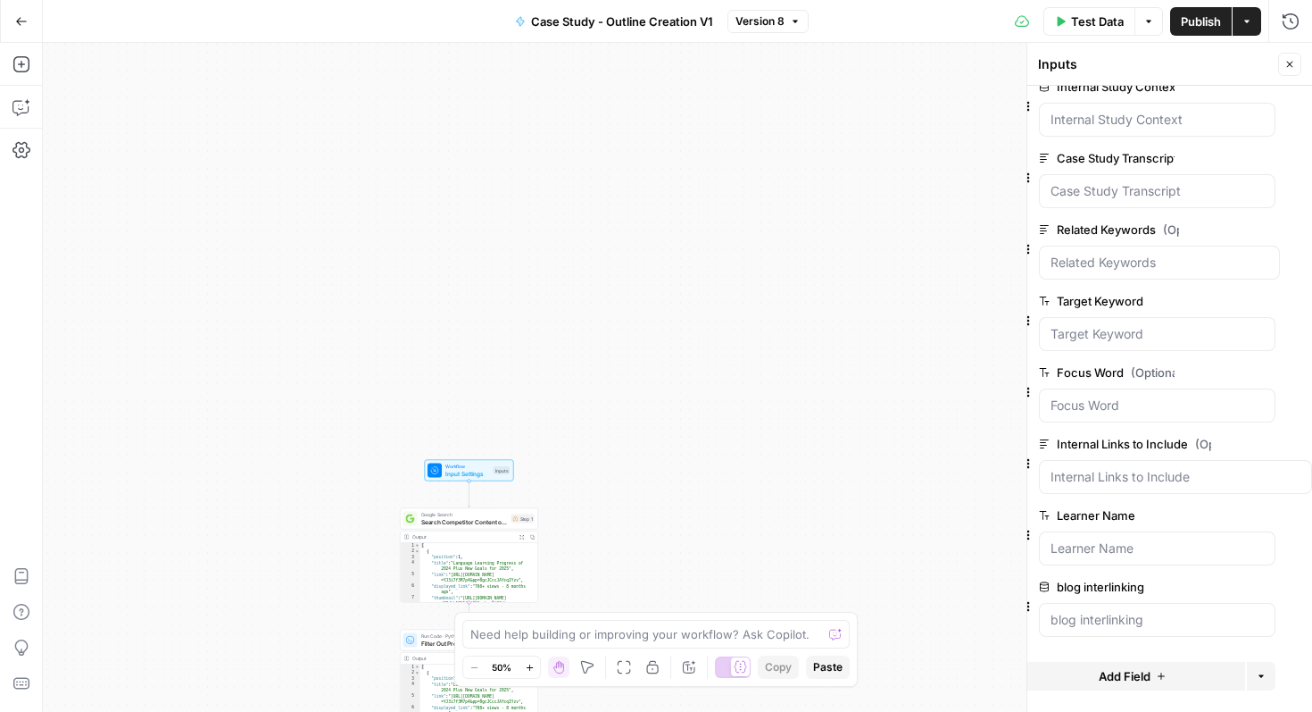
click at [1263, 517] on icon "button" at bounding box center [1266, 516] width 10 height 10
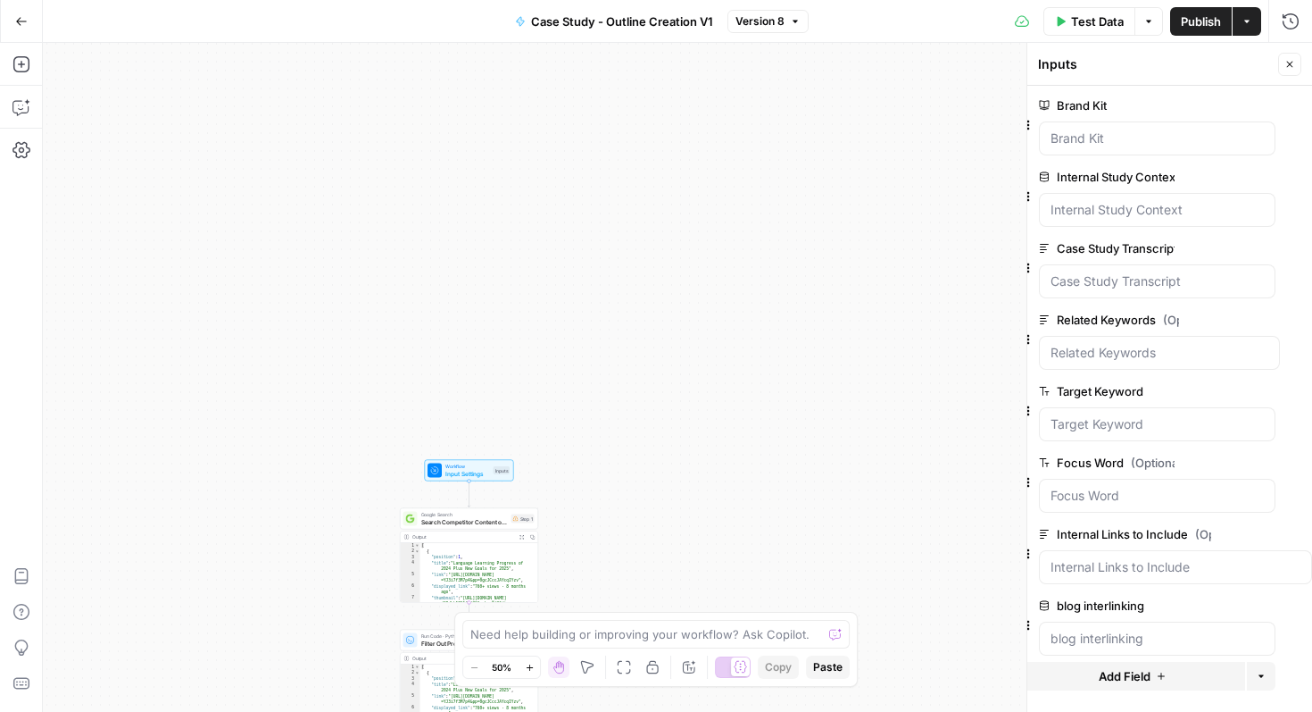
scroll to position [11, 23]
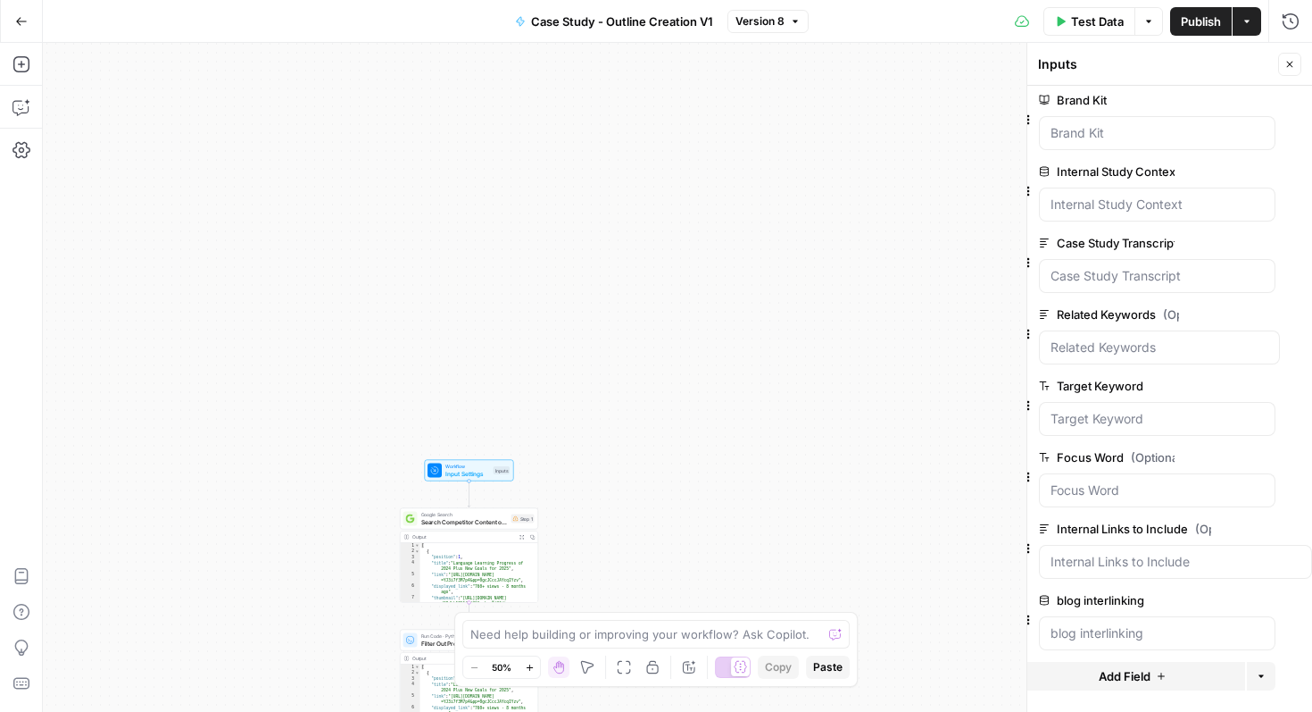
click at [1196, 175] on span "edit field" at bounding box center [1208, 171] width 39 height 14
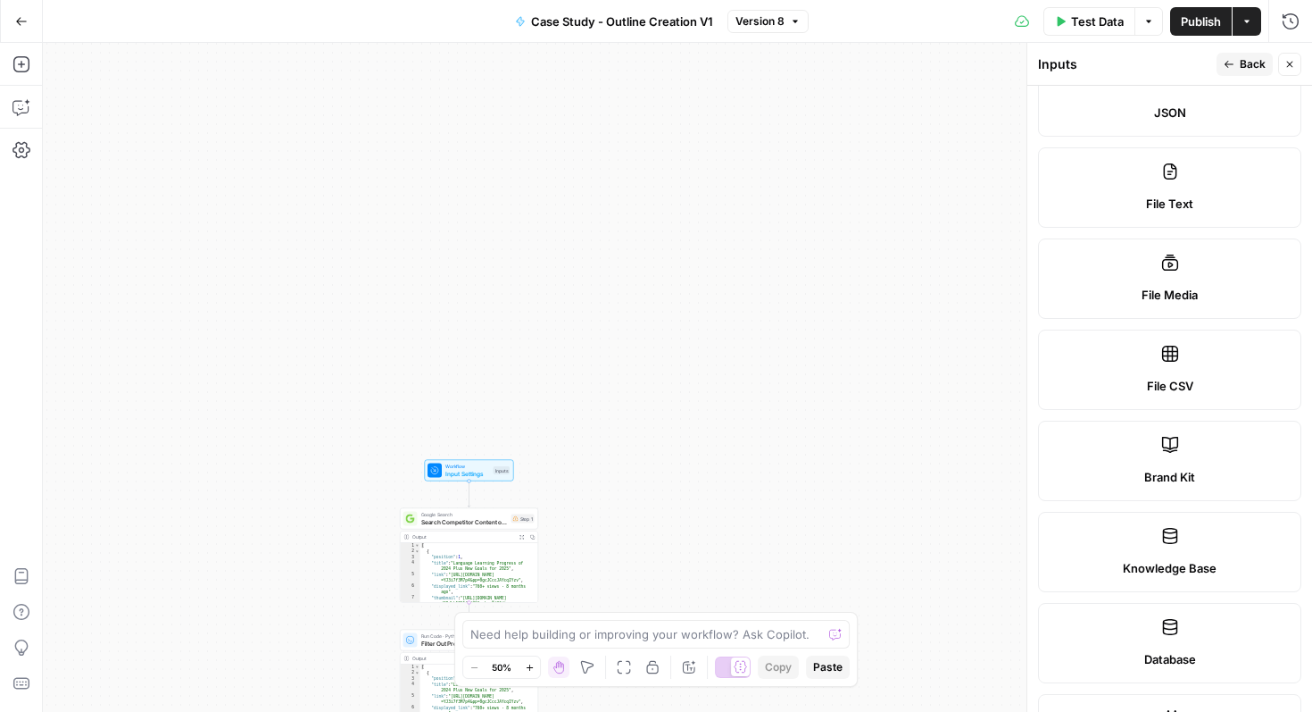
scroll to position [263, 0]
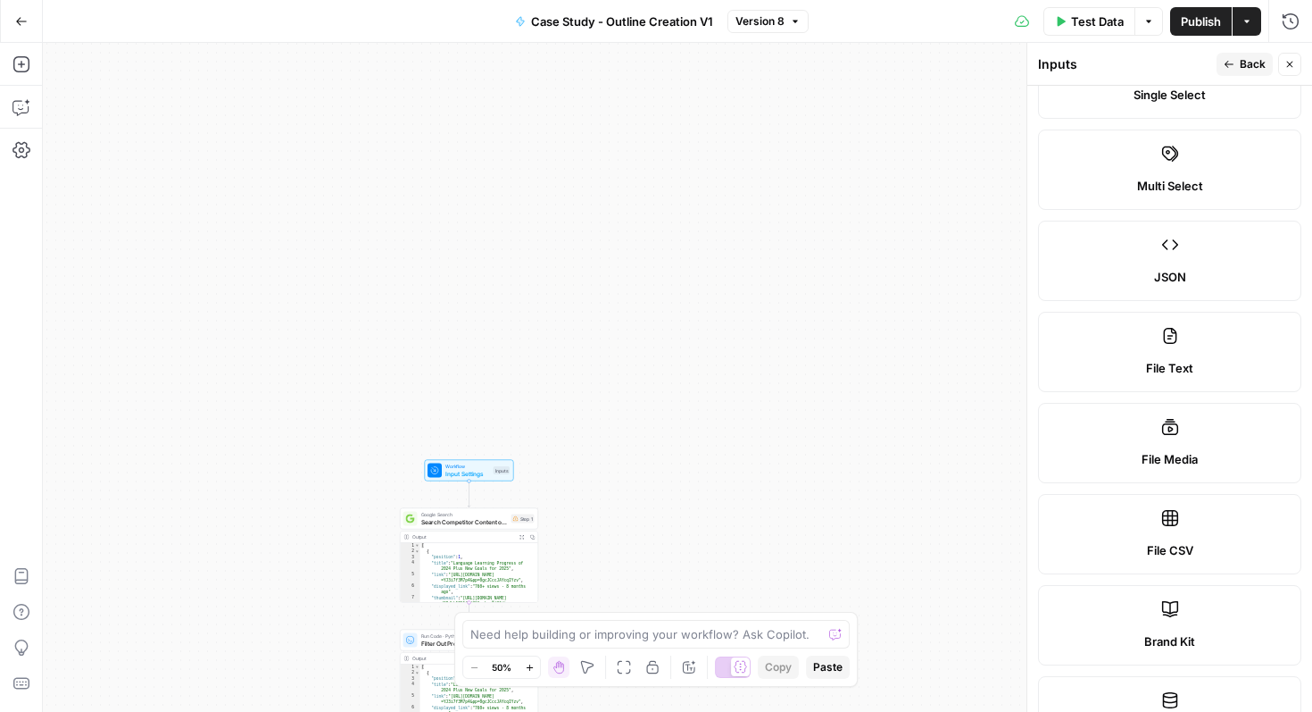
click at [1241, 59] on span "Back" at bounding box center [1253, 64] width 26 height 16
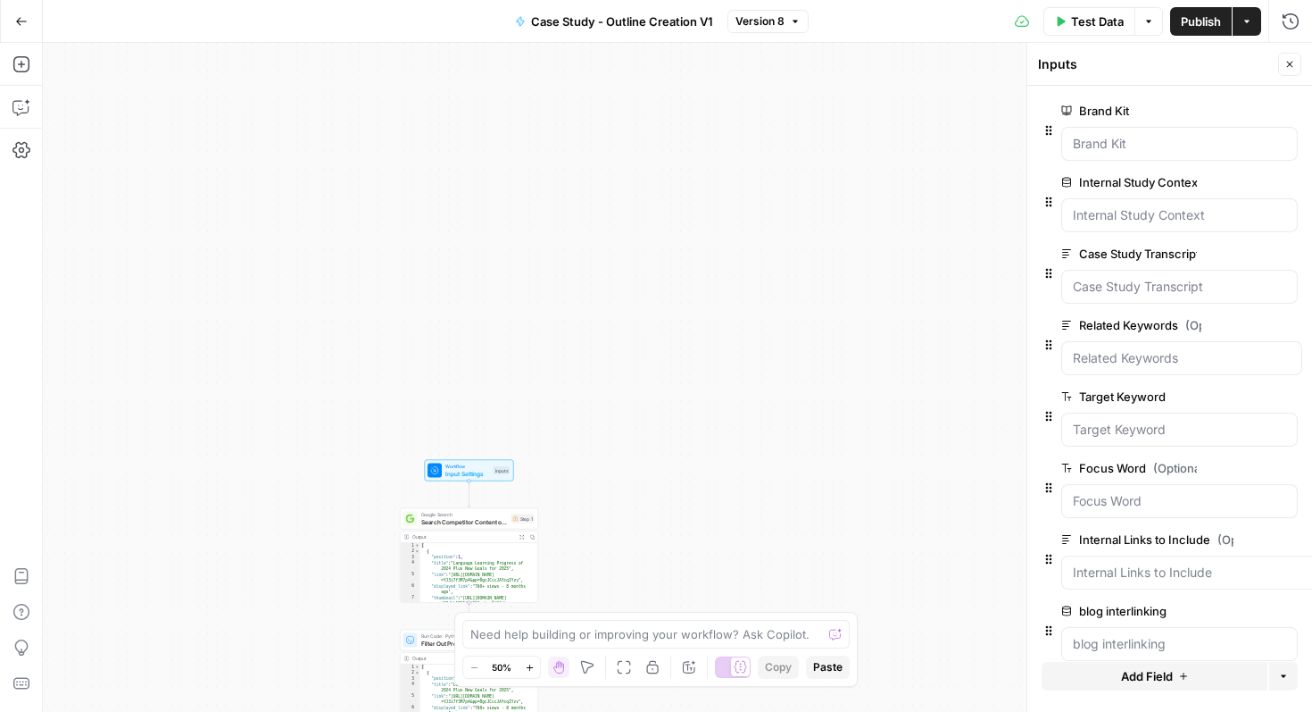
scroll to position [0, 23]
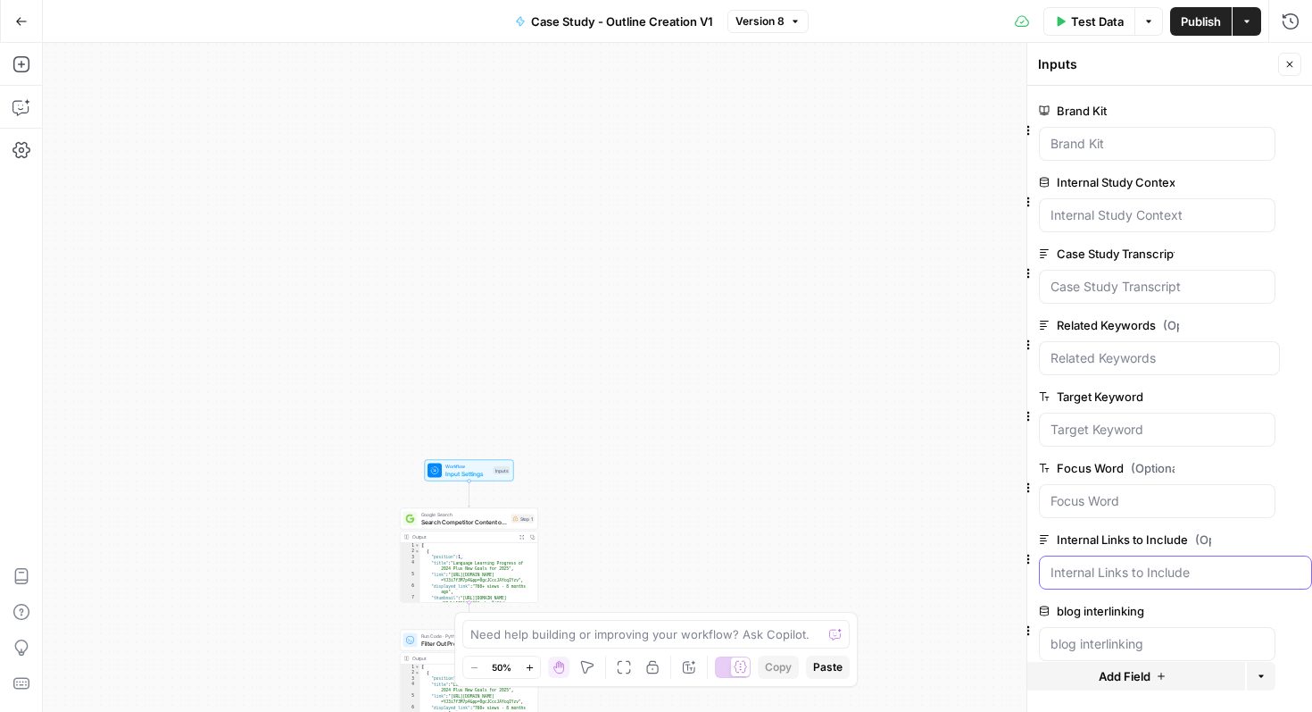
click at [1165, 570] on Include "Internal Links to Include (Optional)" at bounding box center [1176, 572] width 250 height 18
click at [1158, 551] on div "Internal Links to Include (Optional) edit field Delete group" at bounding box center [1175, 559] width 273 height 61
click at [1158, 541] on label "Internal Links to Include (Optional)" at bounding box center [1125, 539] width 172 height 18
click at [1158, 563] on Include "Internal Links to Include (Optional)" at bounding box center [1176, 572] width 250 height 18
click at [1158, 541] on label "Internal Links to Include (Optional)" at bounding box center [1125, 539] width 172 height 18
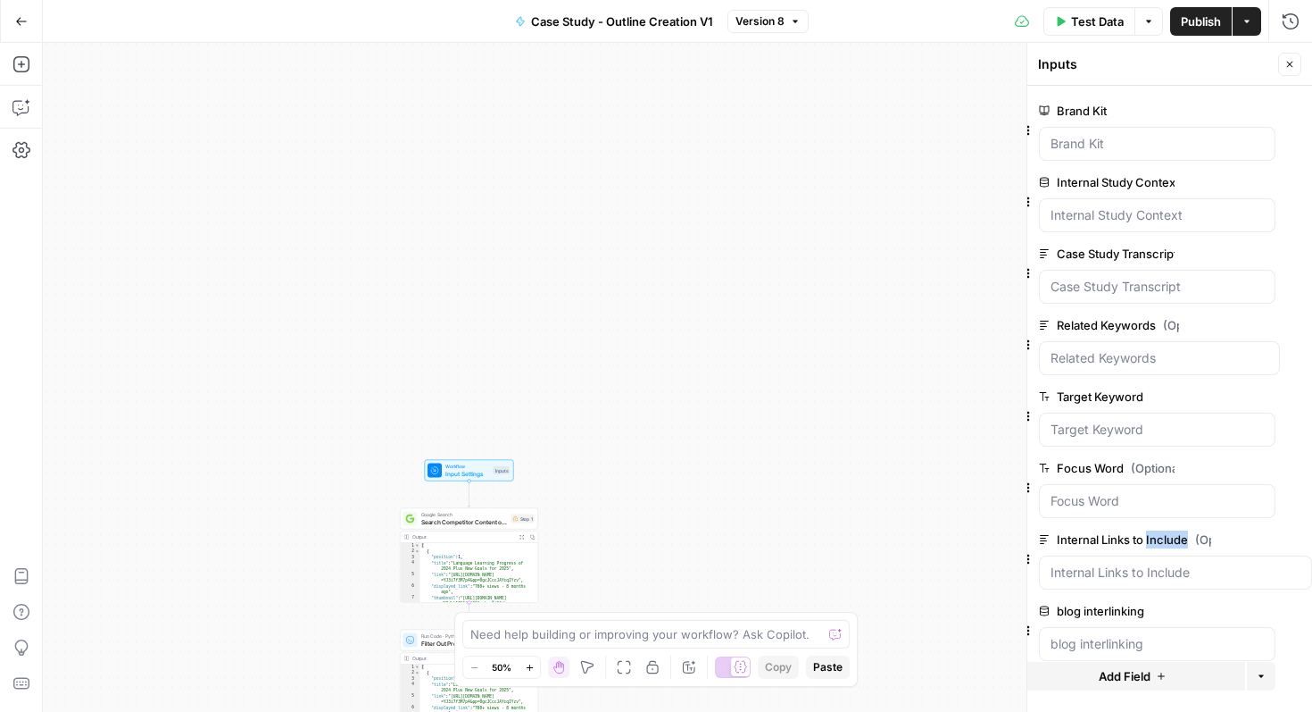
click at [1158, 563] on Include "Internal Links to Include (Optional)" at bounding box center [1176, 572] width 250 height 18
click at [942, 362] on div "Workflow Input Settings Inputs Google Search Search Competitor Content on B1 to…" at bounding box center [678, 377] width 1270 height 669
click at [1090, 29] on span "Test Data" at bounding box center [1097, 21] width 53 height 18
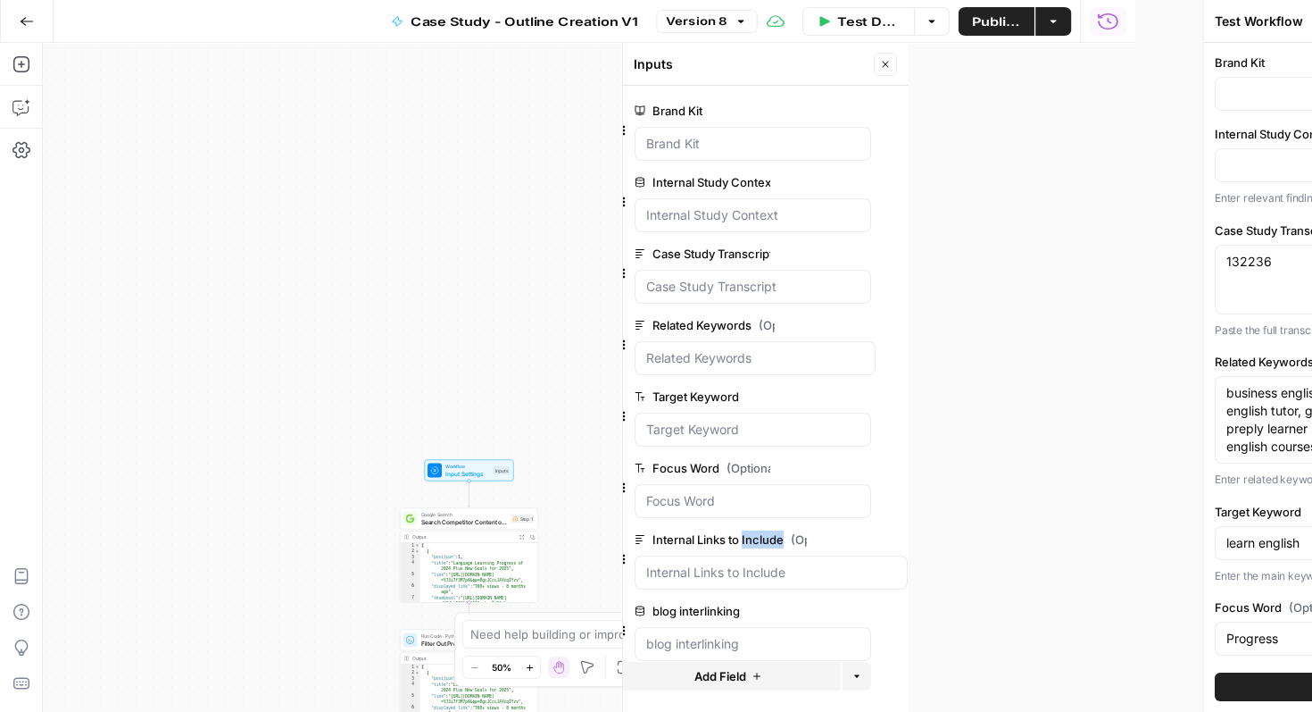
type input "Blog interlinking"
type input "Preply (EN)"
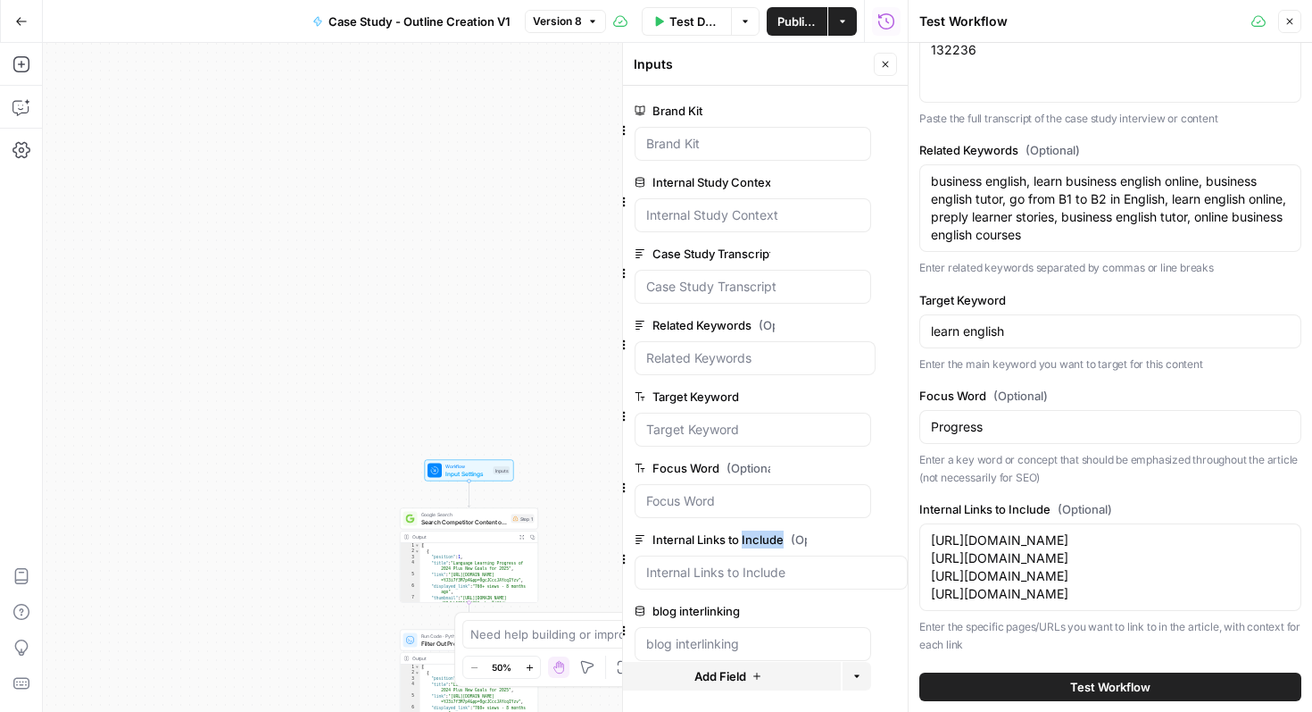
scroll to position [317, 0]
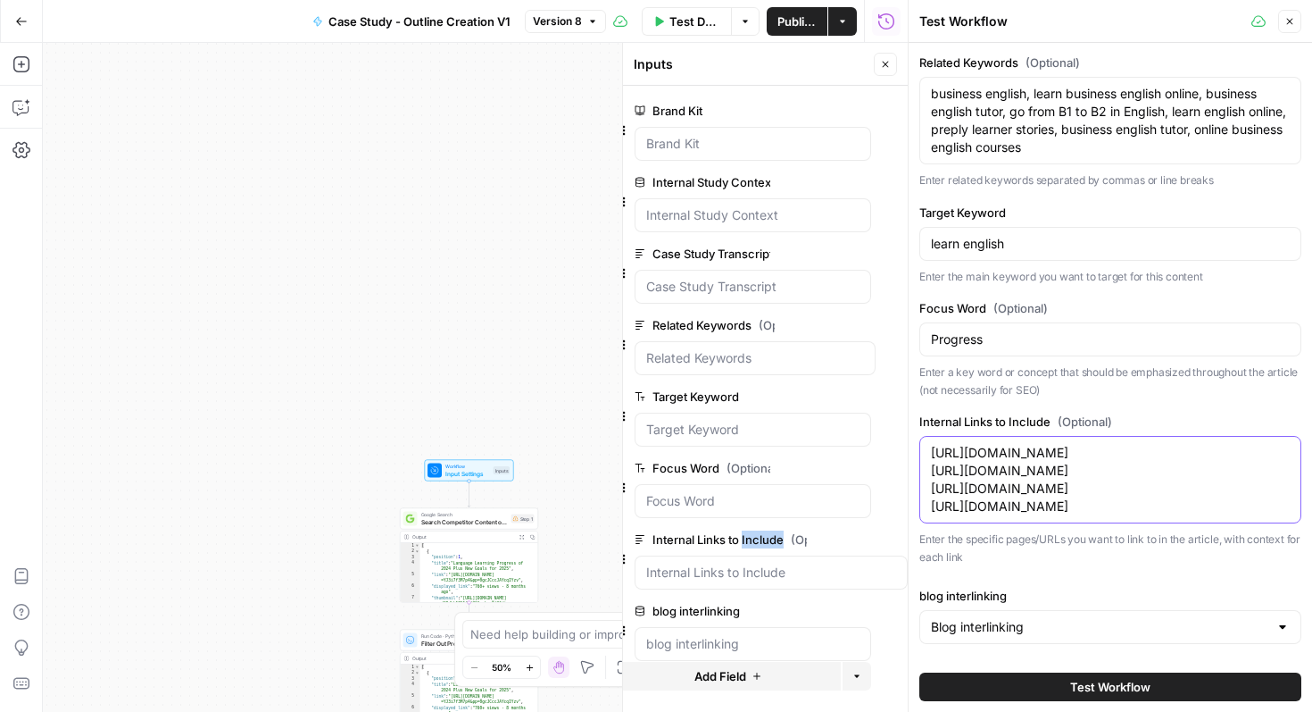
drag, startPoint x: 1136, startPoint y: 508, endPoint x: 925, endPoint y: 418, distance: 229.2
click at [925, 436] on div "[URL][DOMAIN_NAME] [URL][DOMAIN_NAME] [URL][DOMAIN_NAME] [URL][DOMAIN_NAME] [UR…" at bounding box center [1111, 479] width 382 height 87
click at [391, 403] on div "Workflow Input Settings Inputs Google Search Search Competitor Content on B1 to…" at bounding box center [475, 377] width 865 height 669
click at [21, 104] on icon "button" at bounding box center [21, 107] width 18 height 18
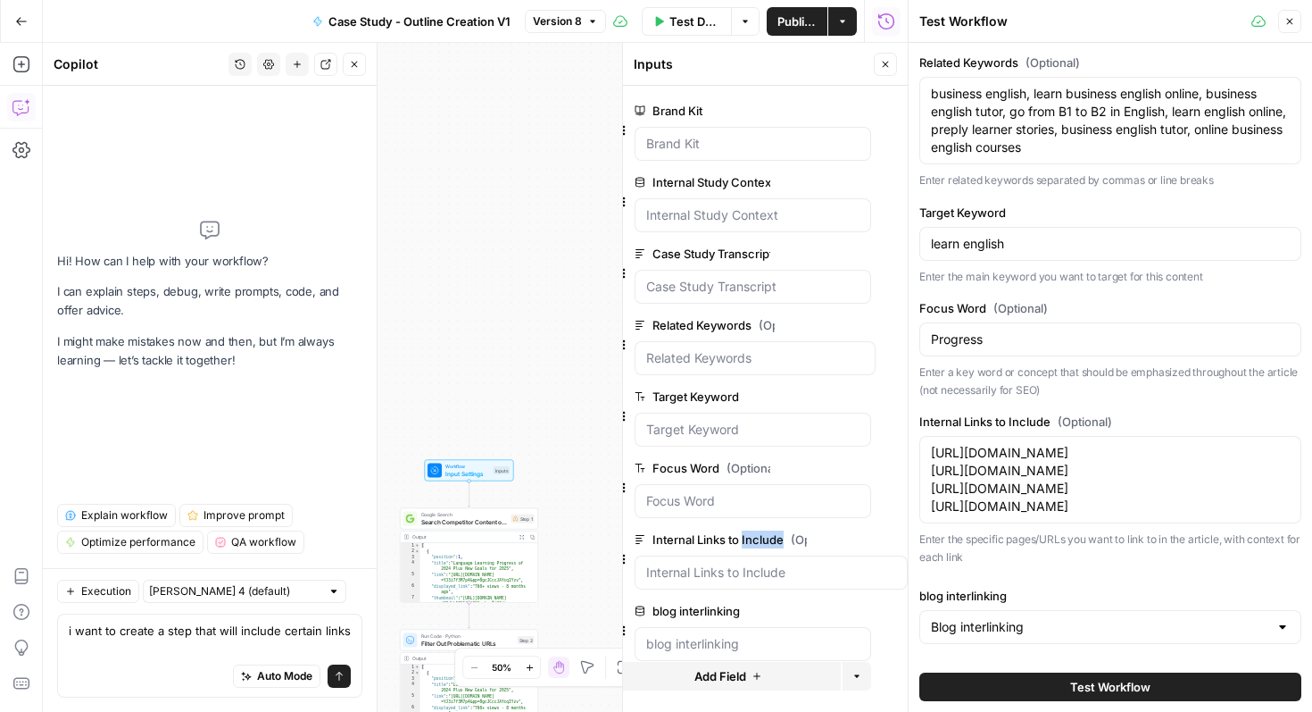
scroll to position [0, 0]
type textarea "i want to create a step that will include certain links into the article: [URL]…"
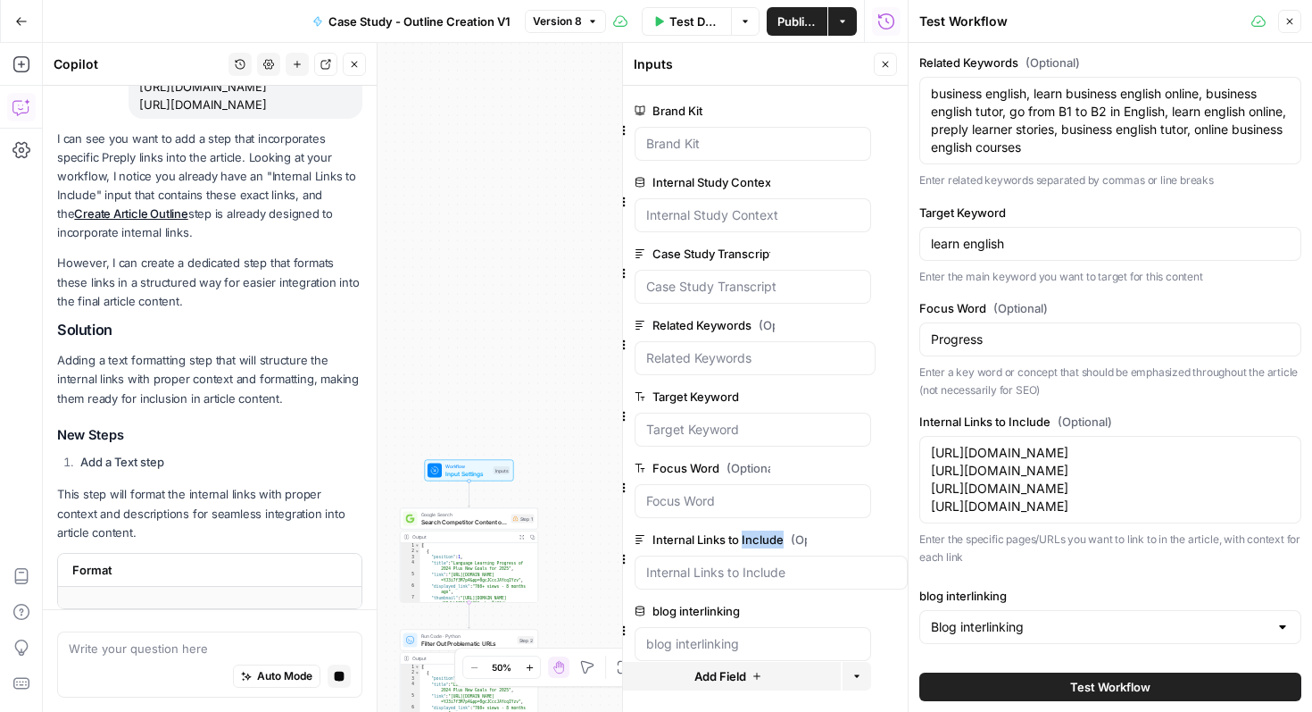
scroll to position [217, 0]
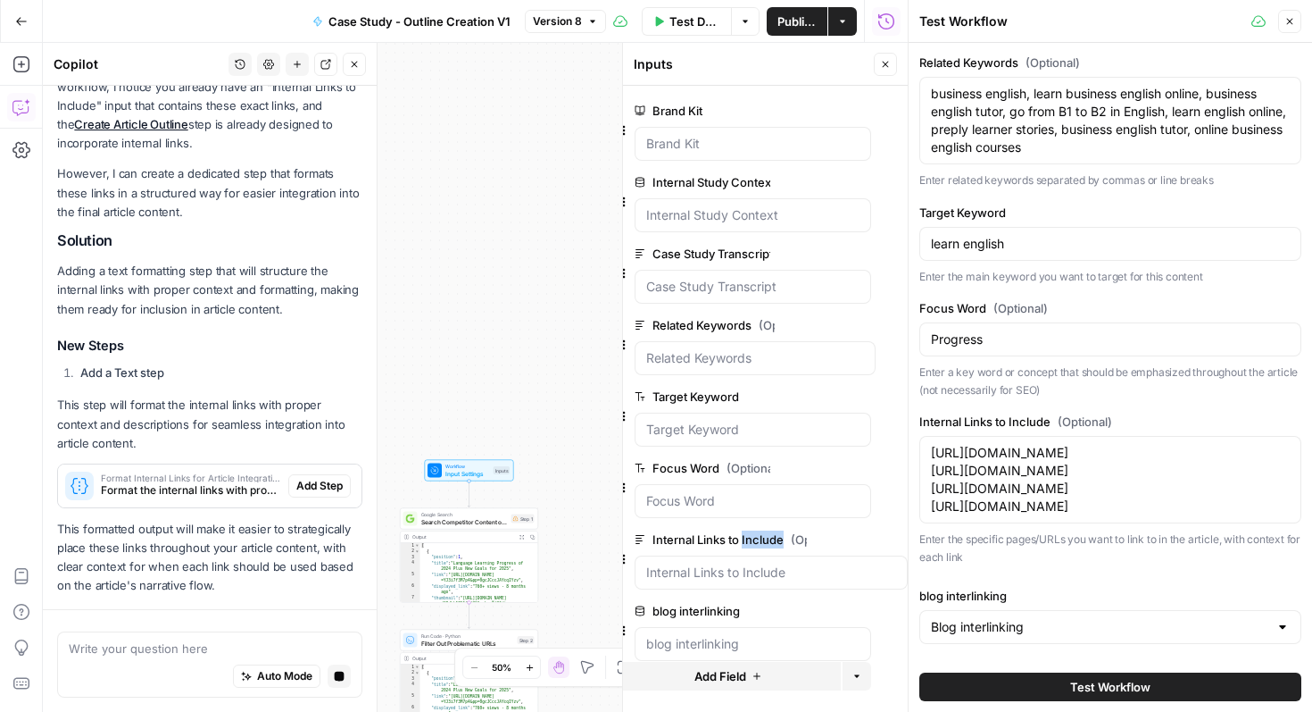
click at [140, 646] on textarea at bounding box center [210, 648] width 282 height 18
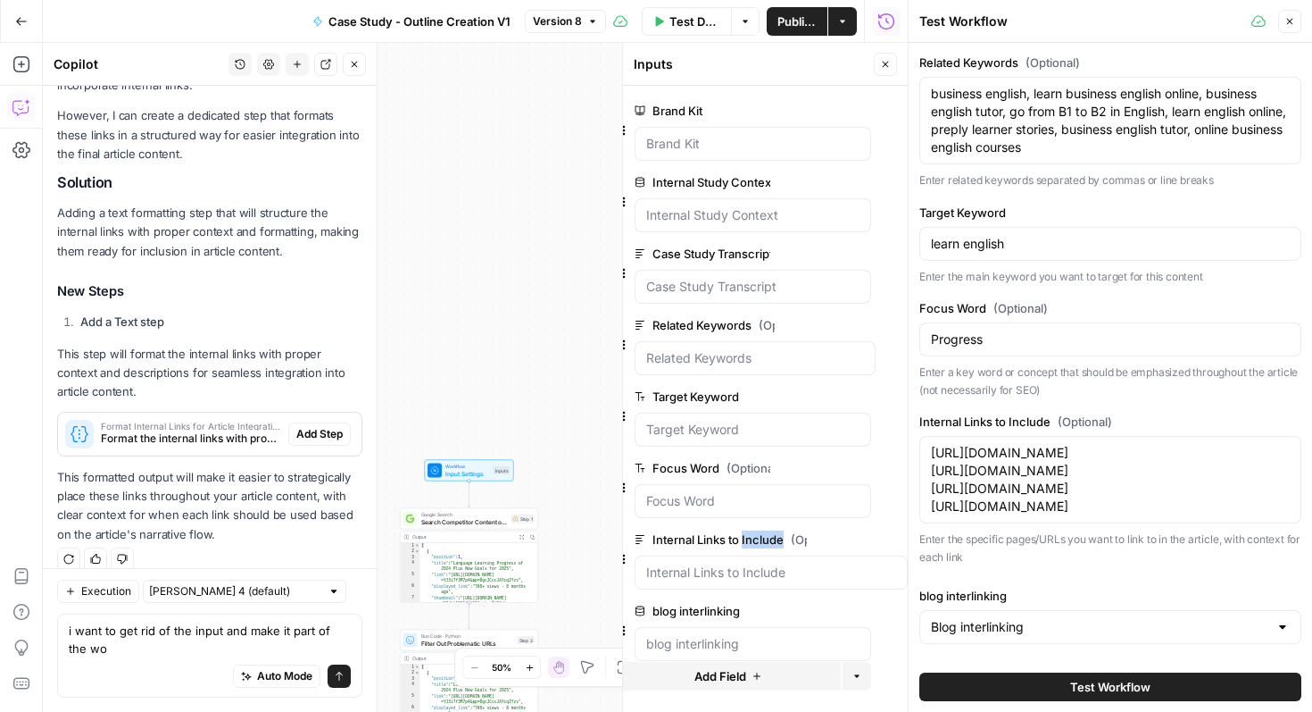
scroll to position [393, 0]
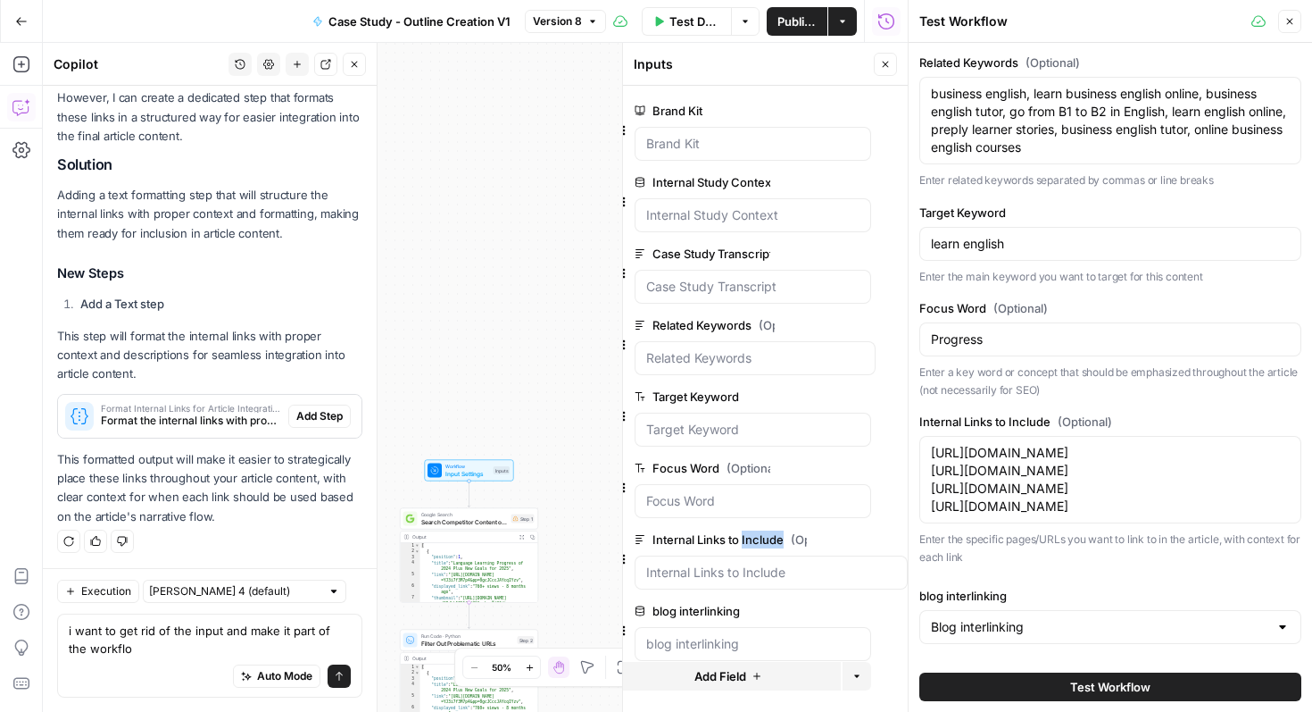
type textarea "i want to get rid of the input and make it part of the workflow"
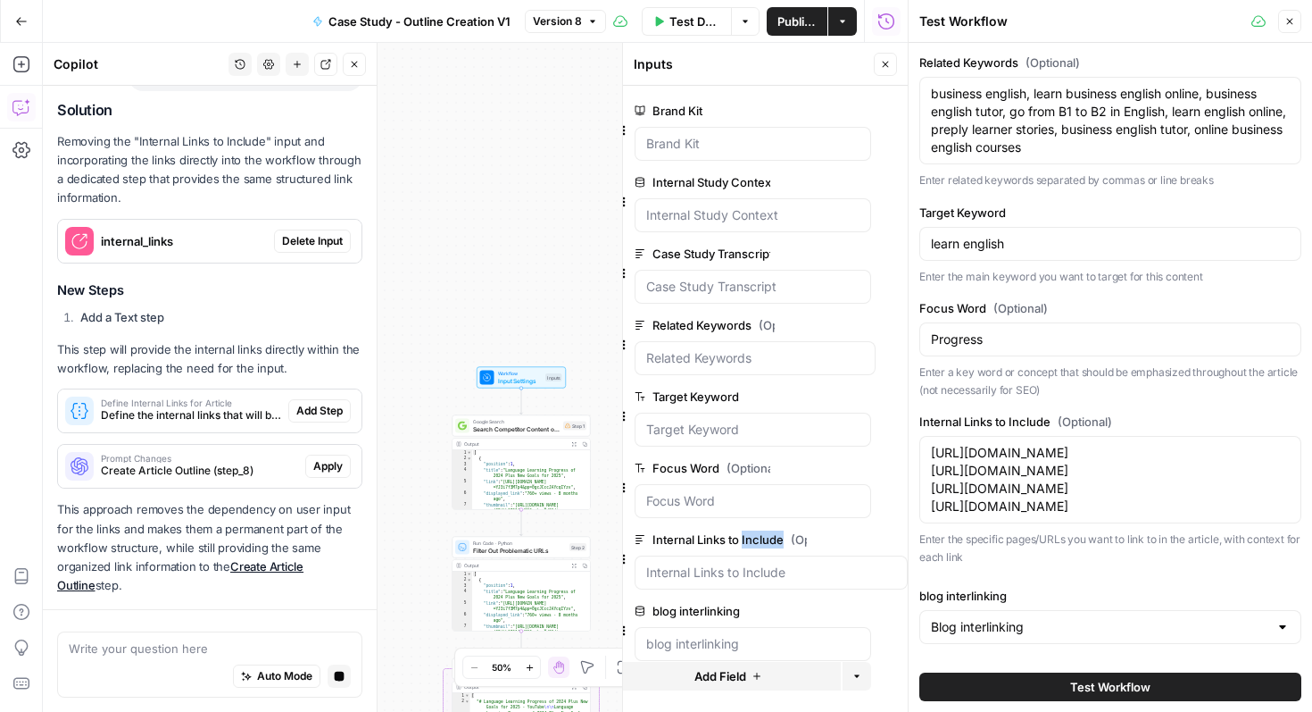
scroll to position [943, 0]
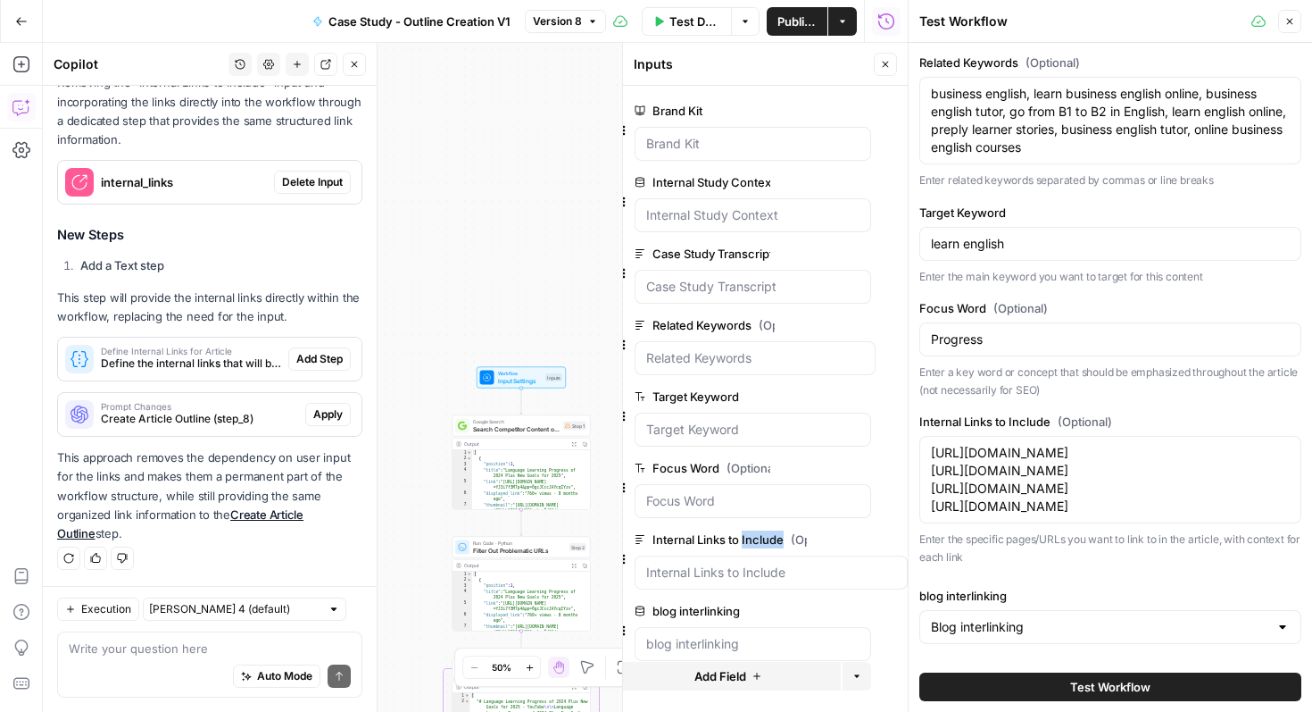
click at [303, 179] on span "Delete Input" at bounding box center [312, 182] width 61 height 16
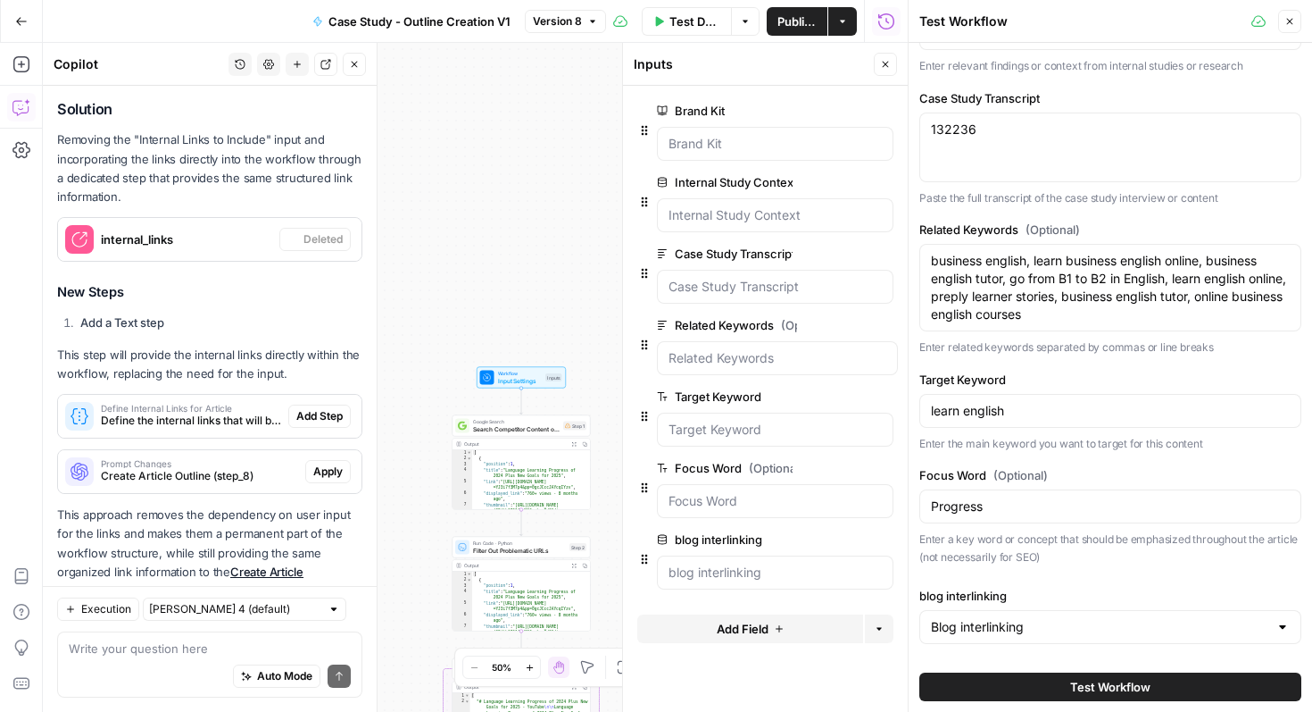
scroll to position [0, 0]
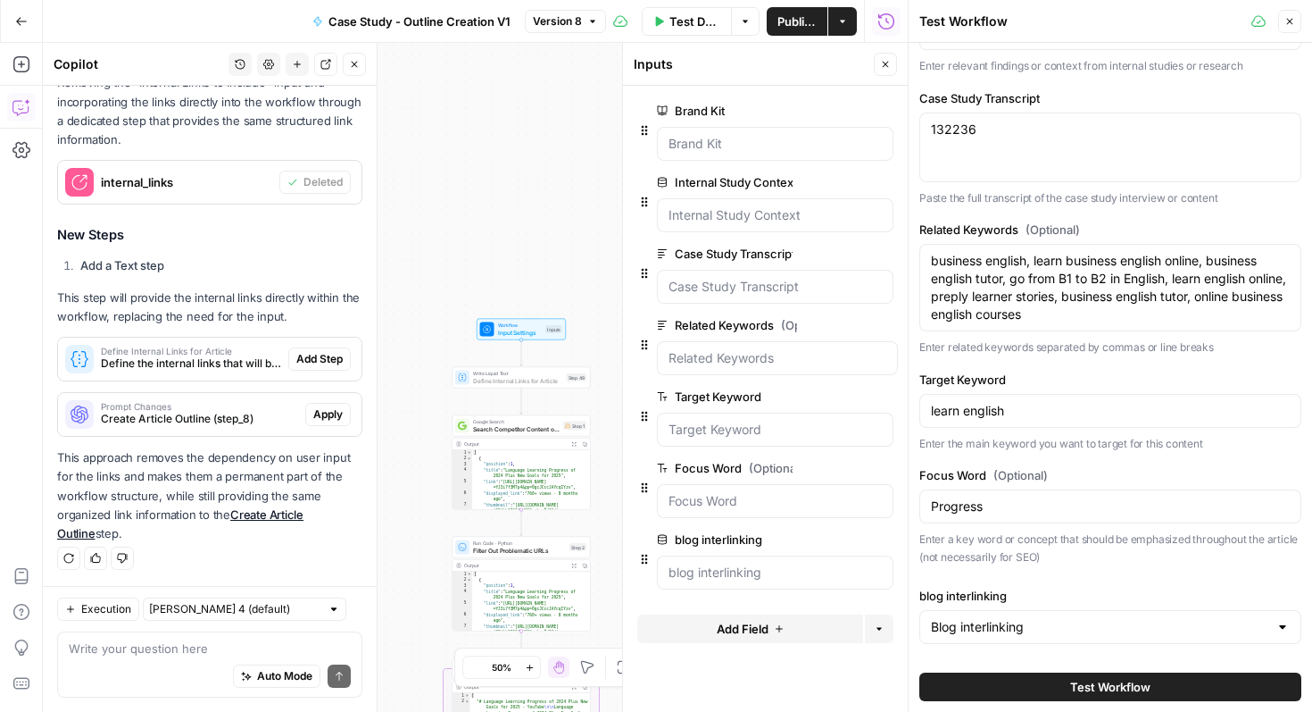
click at [317, 363] on span "Add Step" at bounding box center [319, 359] width 46 height 16
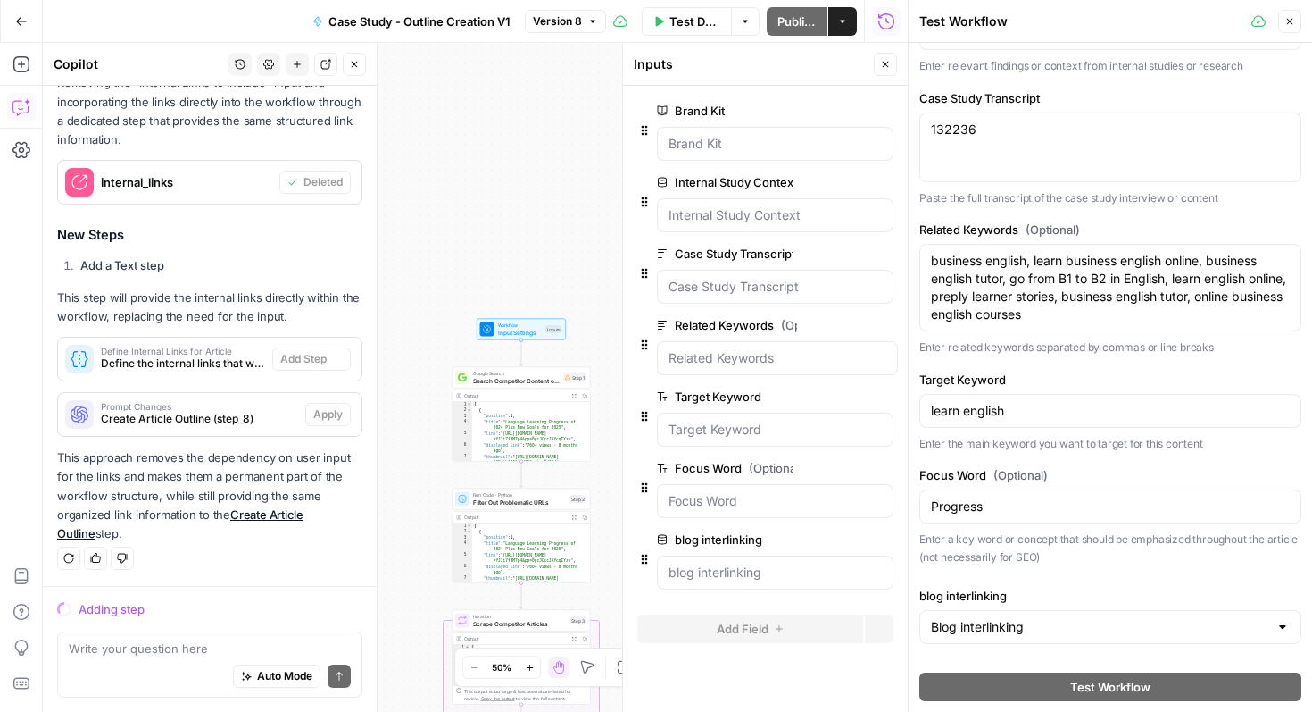
scroll to position [943, 0]
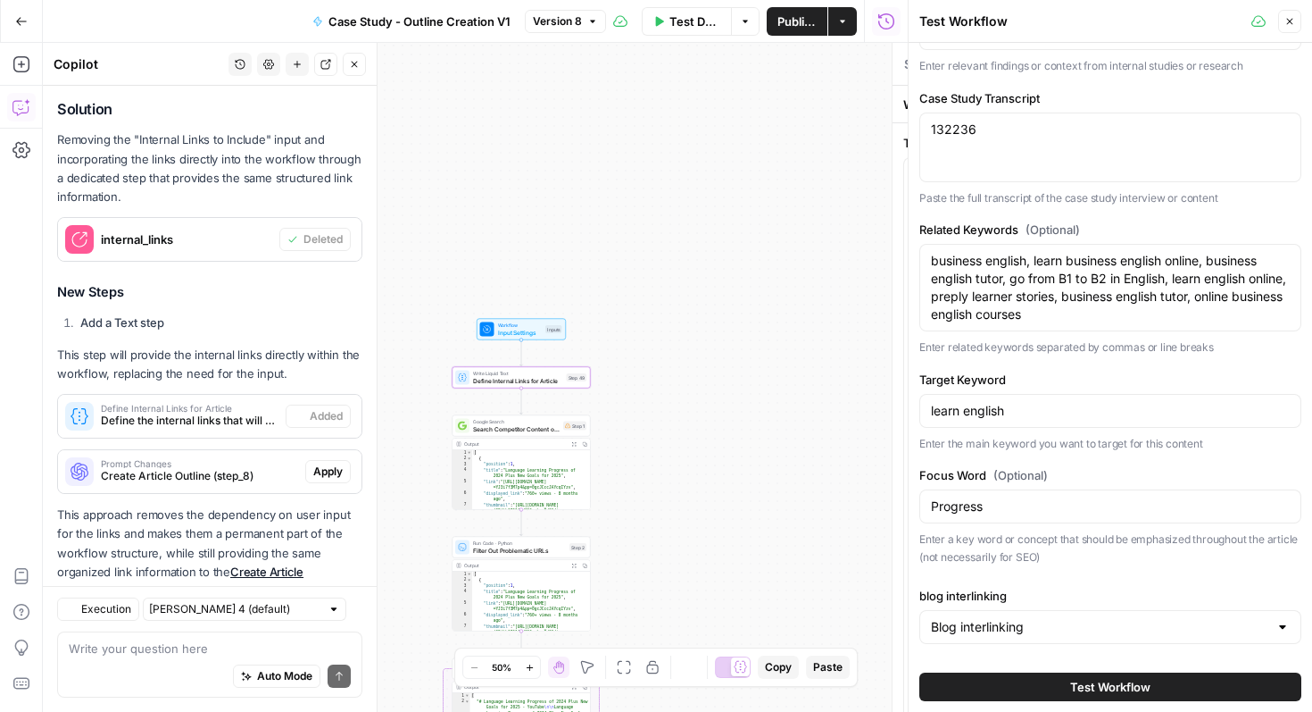
type textarea "Define Internal Links for Article"
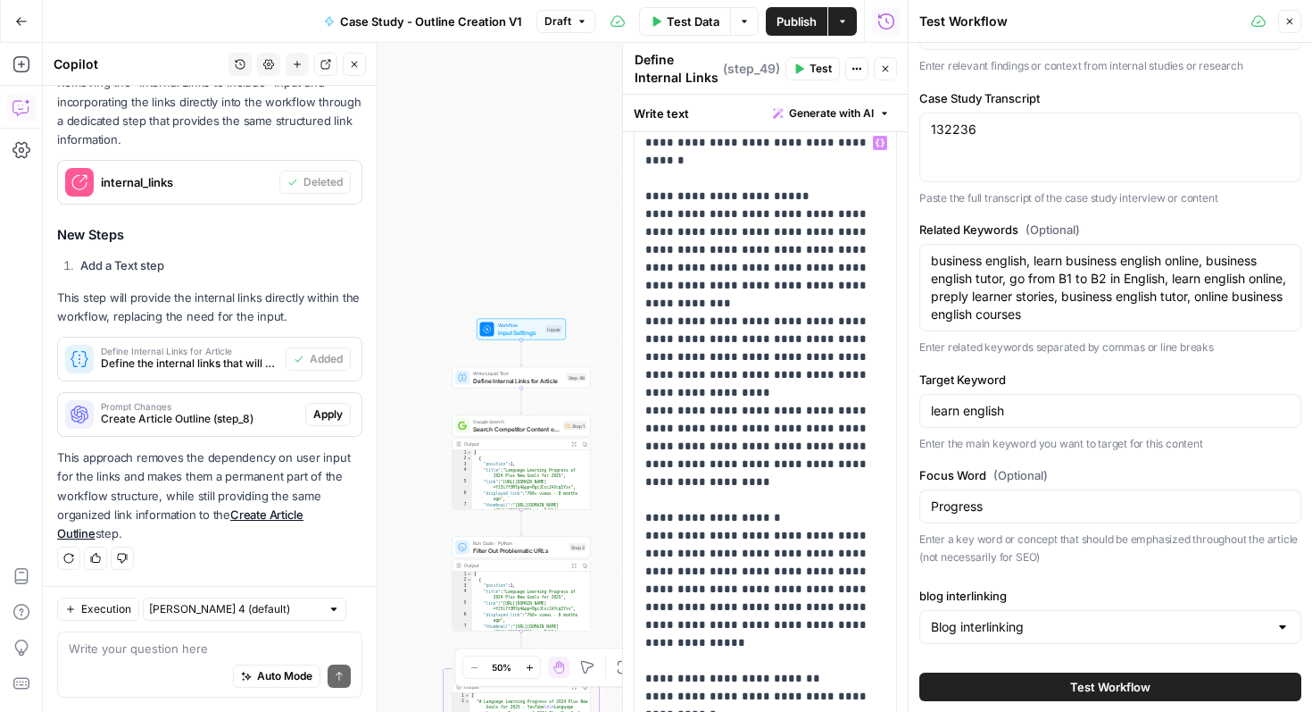
scroll to position [149, 0]
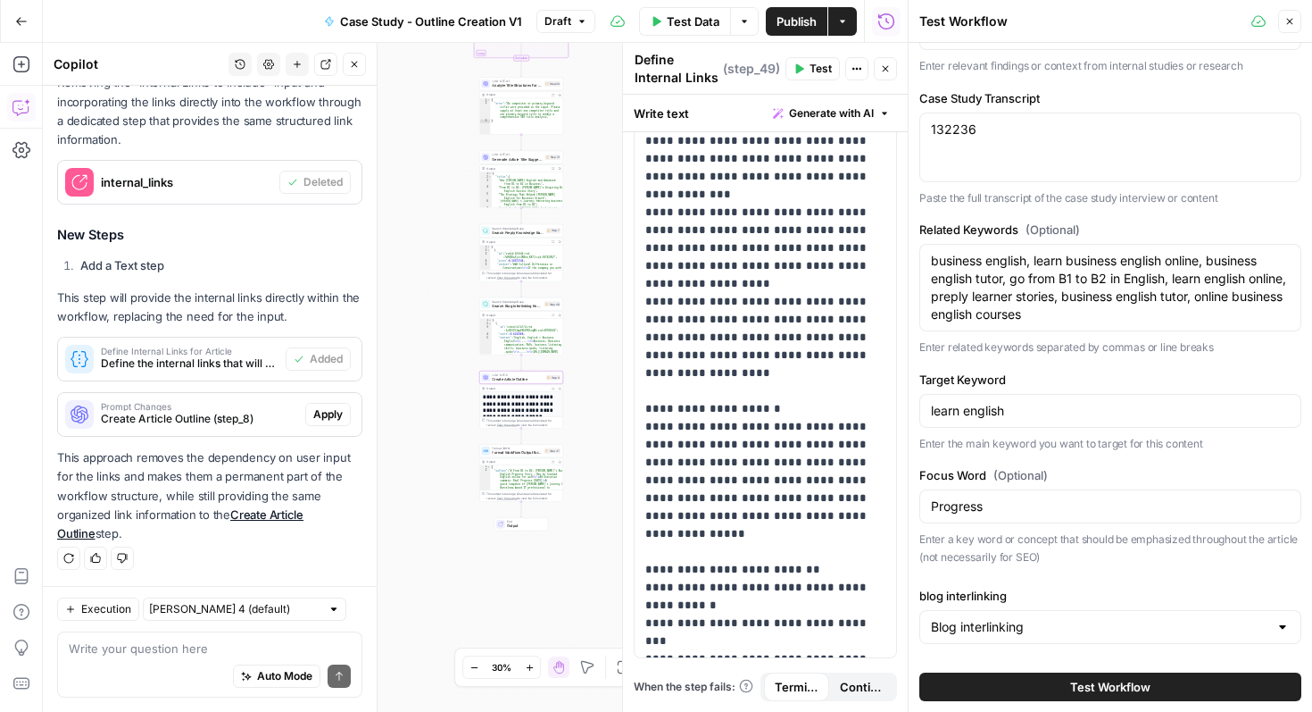
click at [328, 416] on span "Apply" at bounding box center [327, 414] width 29 height 16
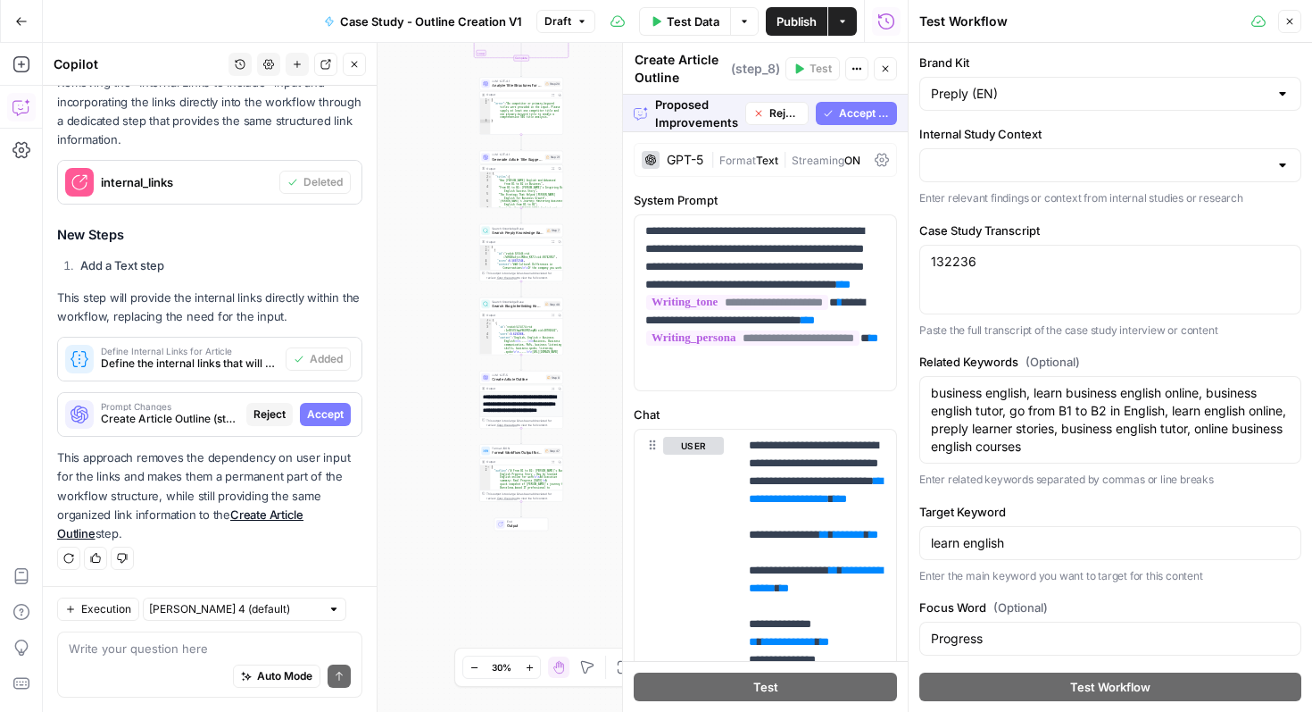
scroll to position [22, 0]
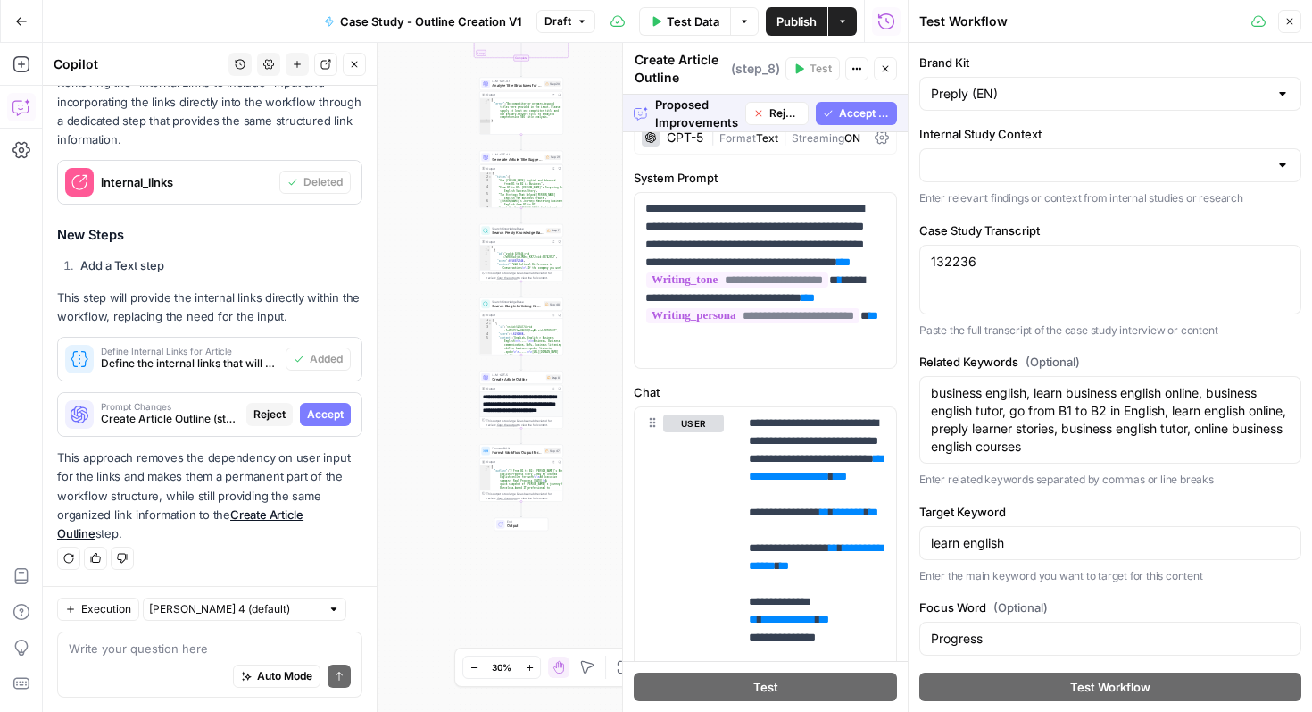
click at [1281, 166] on div at bounding box center [1283, 165] width 14 height 18
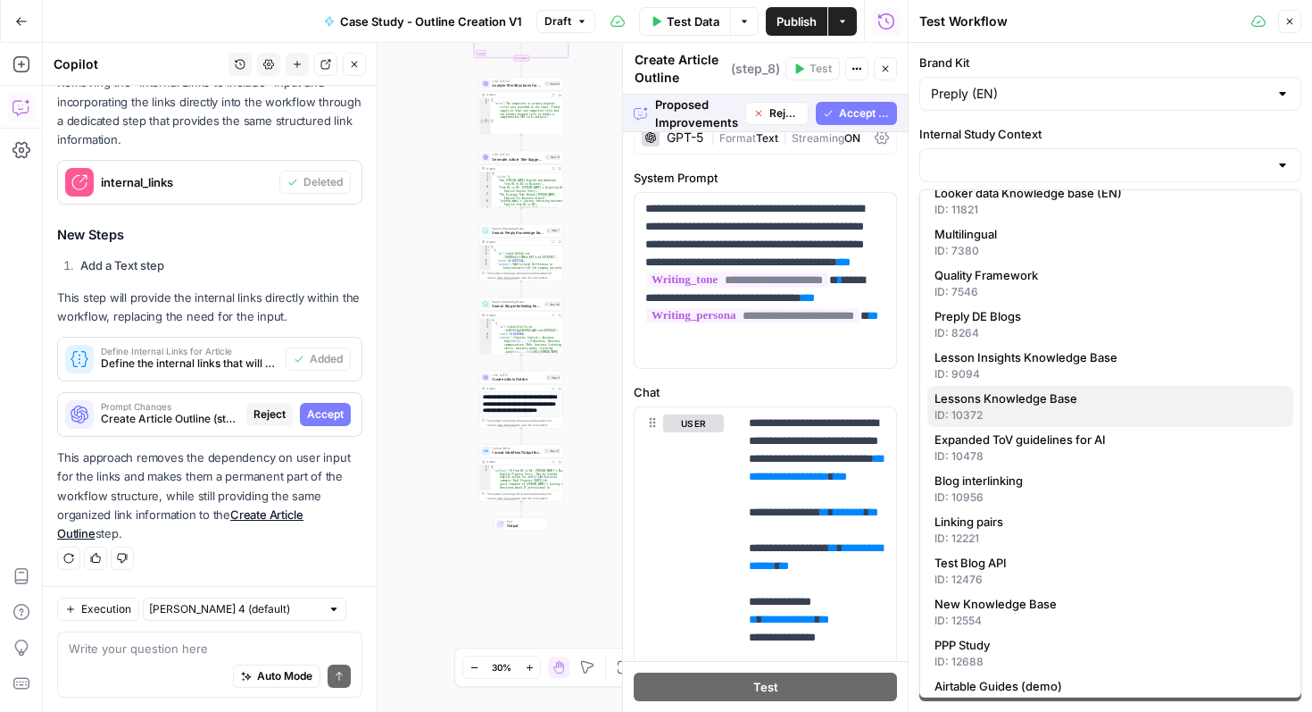
scroll to position [124, 0]
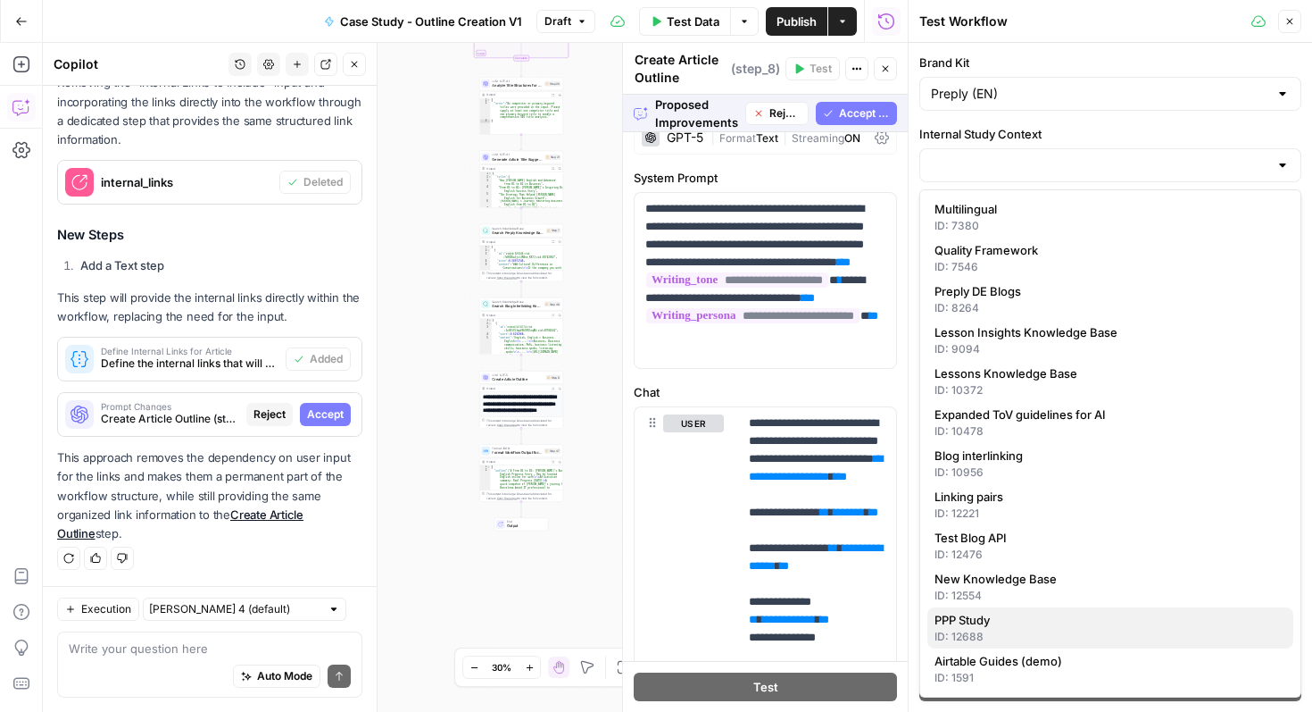
click at [992, 618] on span "PPP Study" at bounding box center [1107, 620] width 345 height 18
type input "PPP Study"
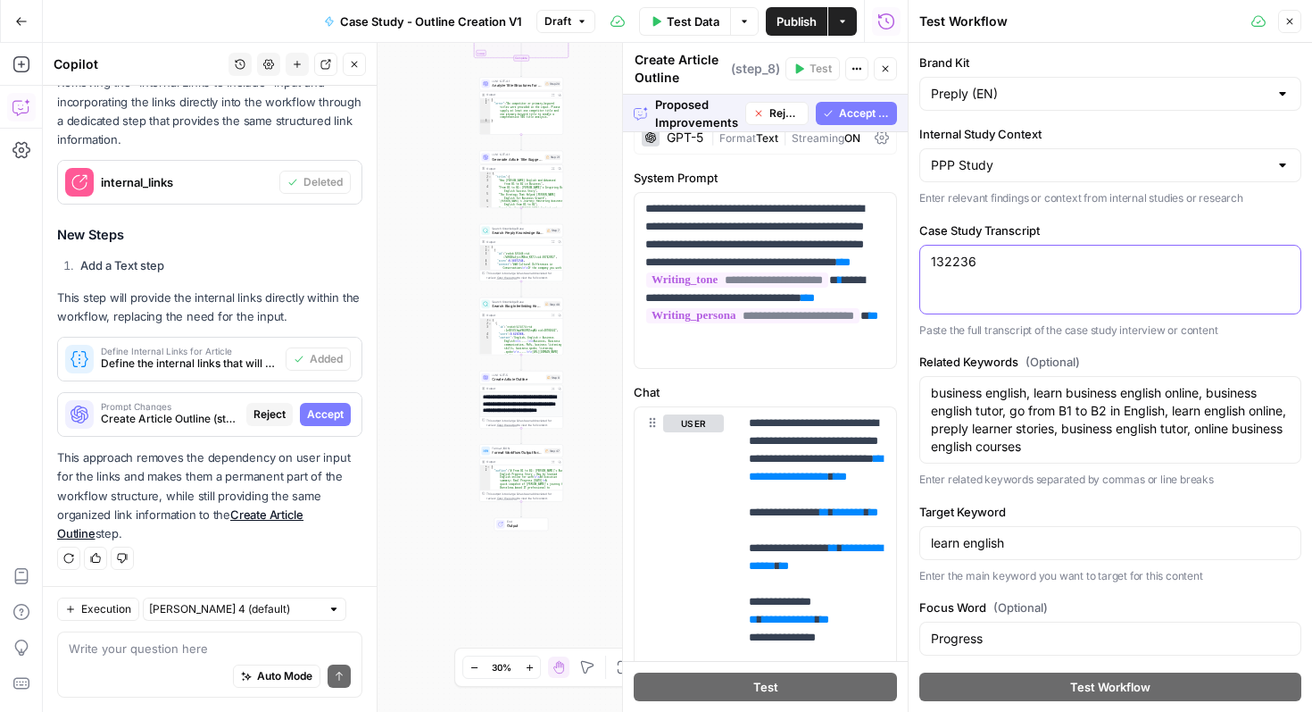
drag, startPoint x: 1000, startPoint y: 262, endPoint x: 831, endPoint y: 261, distance: 168.7
click at [831, 261] on body "Preply New Home Browse Insights Opportunities Your Data Recent Grids English co…" at bounding box center [656, 356] width 1312 height 712
paste textarea "Last week I did presentations in English to an international client and I feel …"
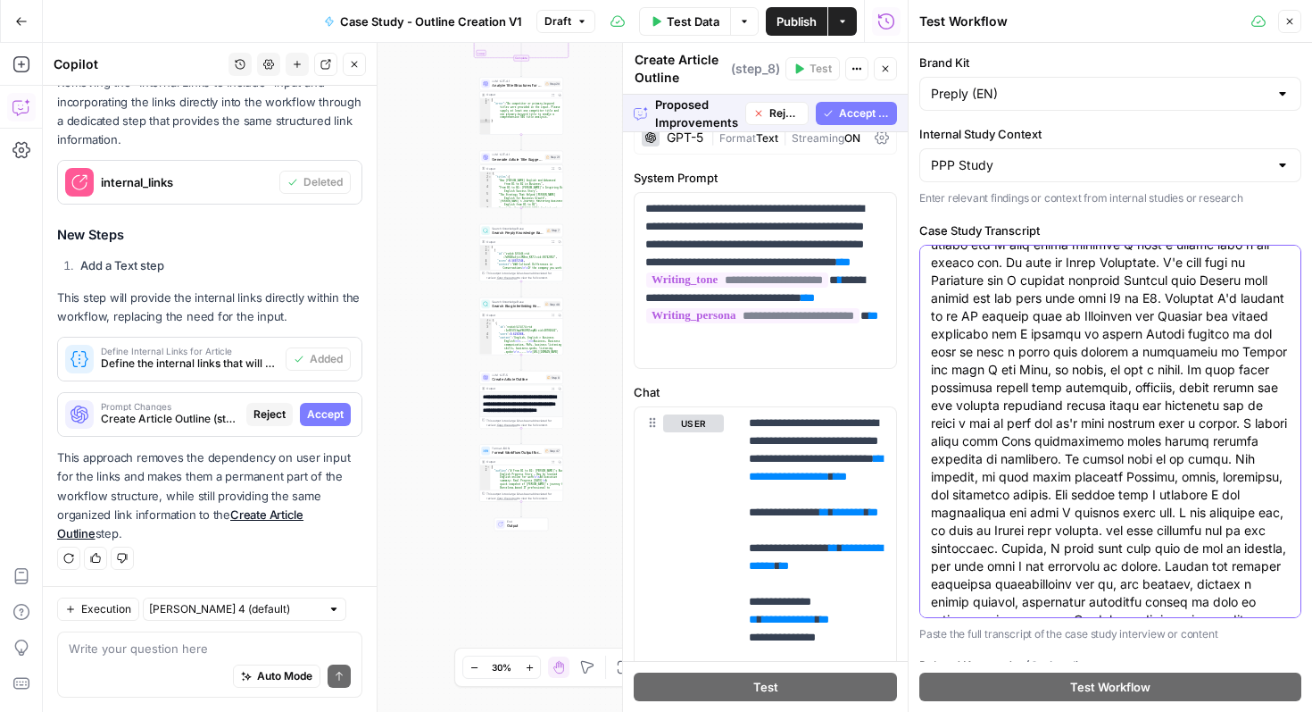
scroll to position [0, 0]
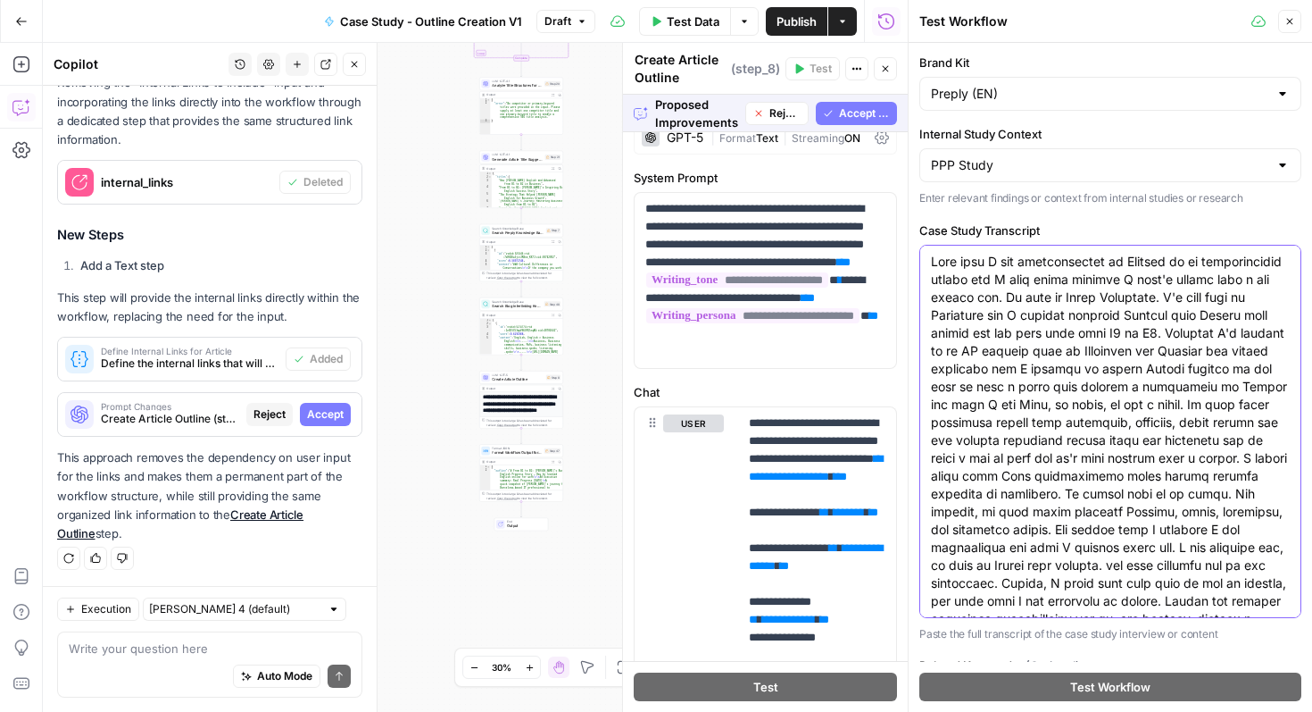
type textarea "Last week I did presentations in English to an international client and I feel …"
click at [1298, 21] on button "Close" at bounding box center [1290, 21] width 23 height 23
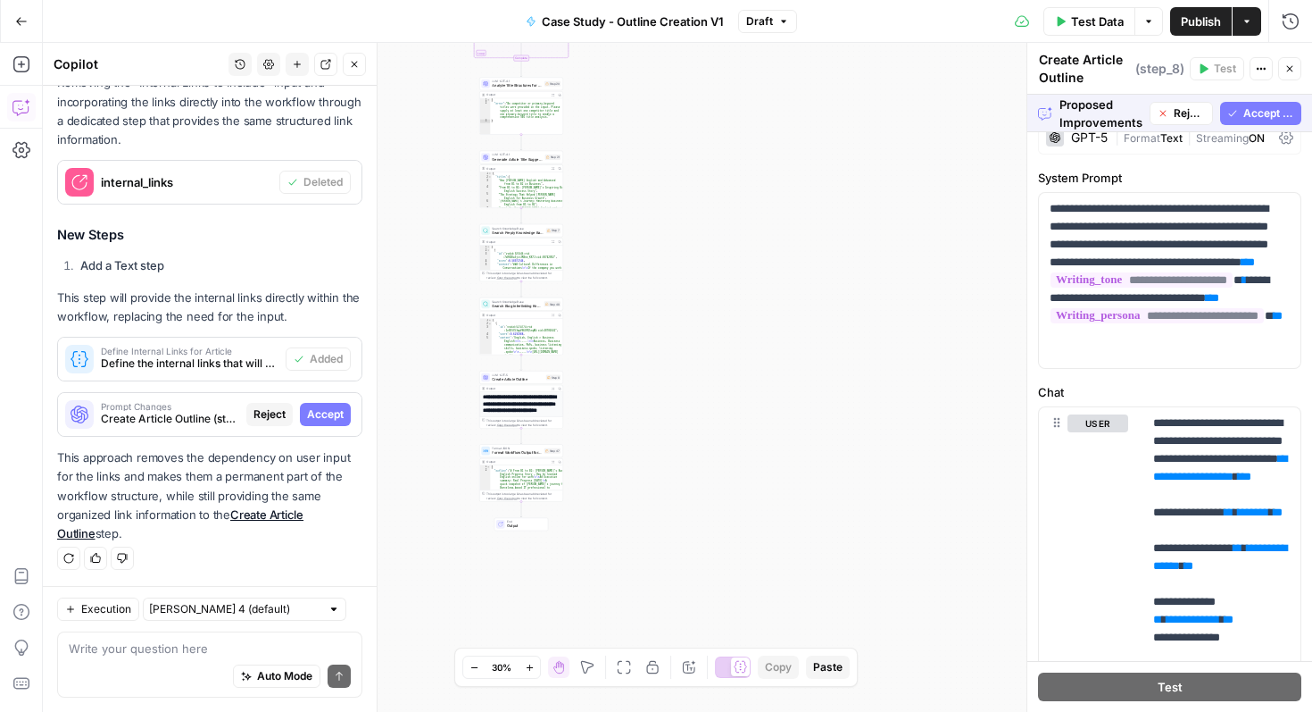
click at [1257, 107] on span "Accept All" at bounding box center [1269, 113] width 51 height 16
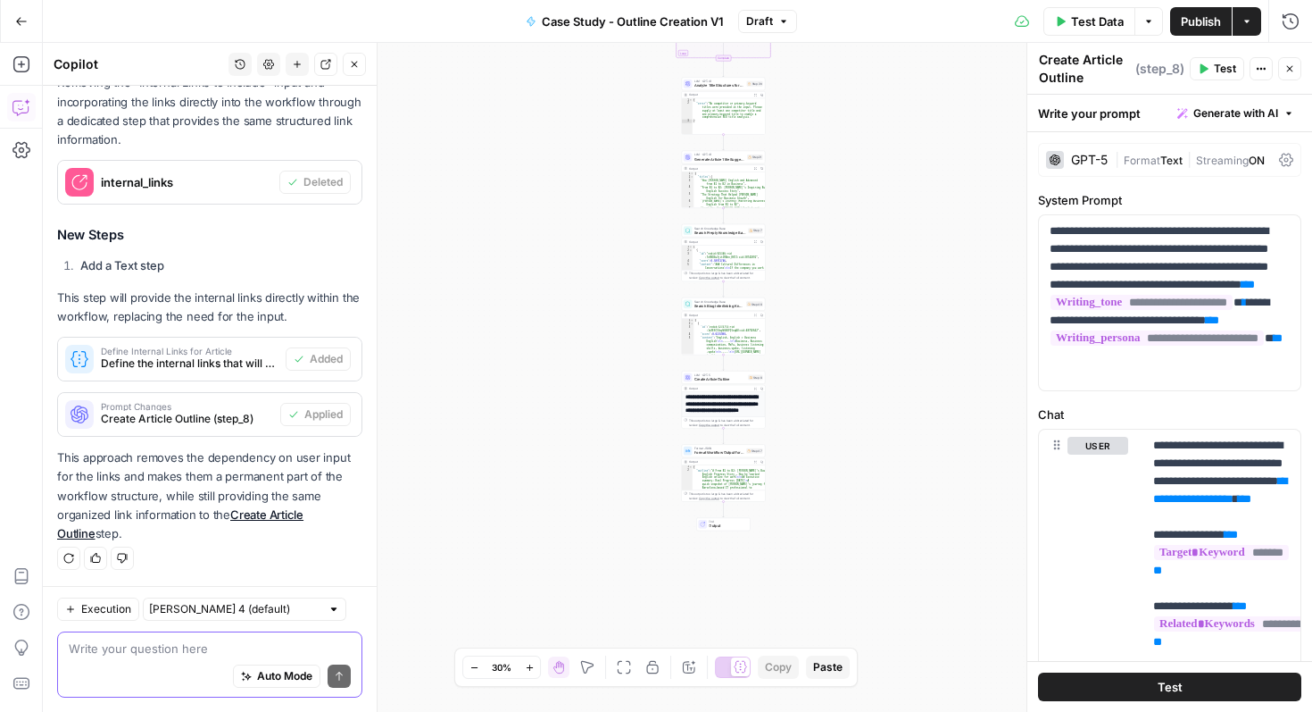
click at [170, 642] on textarea at bounding box center [210, 648] width 282 height 18
paste textarea "Target Language Progression Learner name"
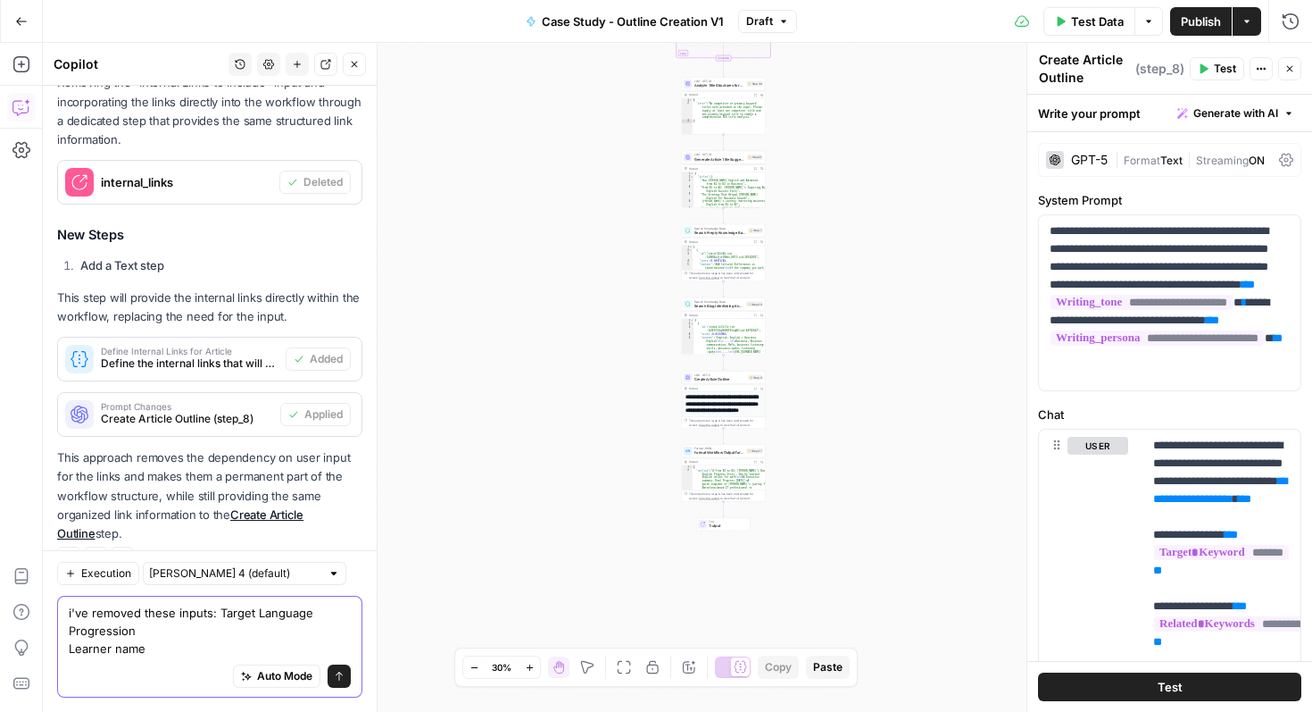
scroll to position [1036, 0]
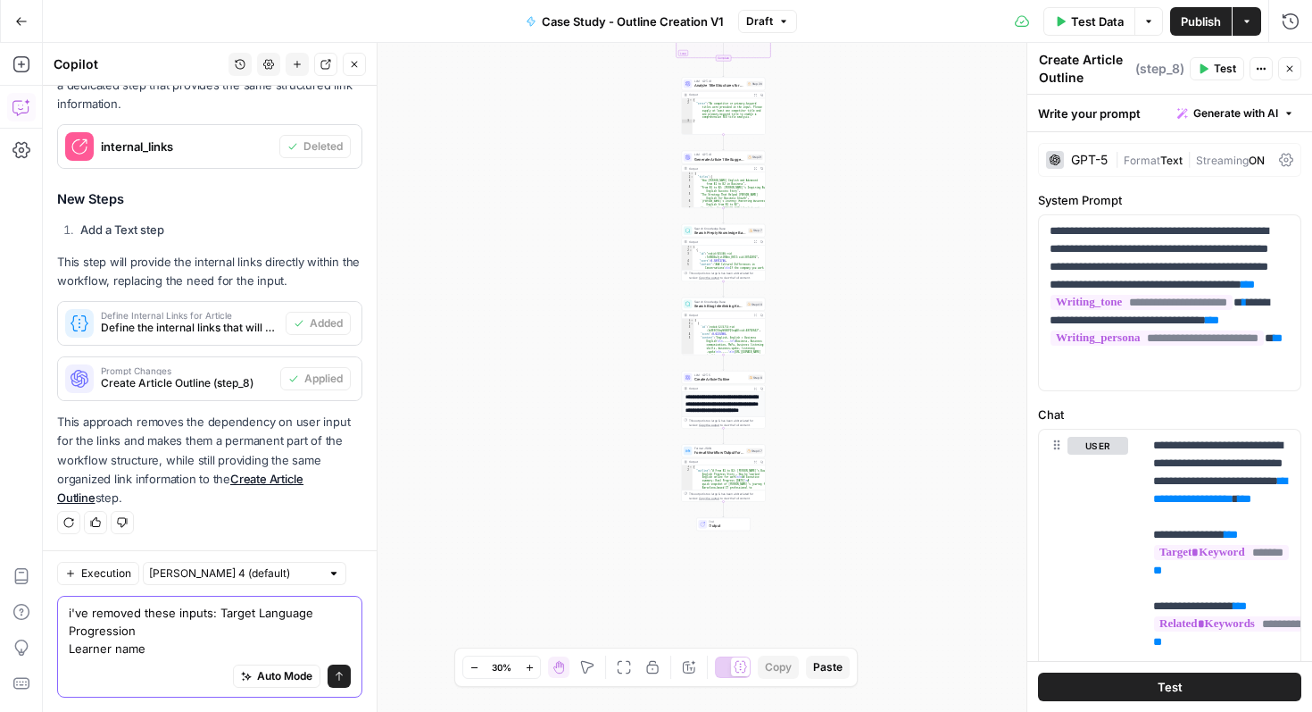
click at [69, 648] on textarea "i've removed these inputs: Target Language Progression Learner name" at bounding box center [210, 631] width 282 height 54
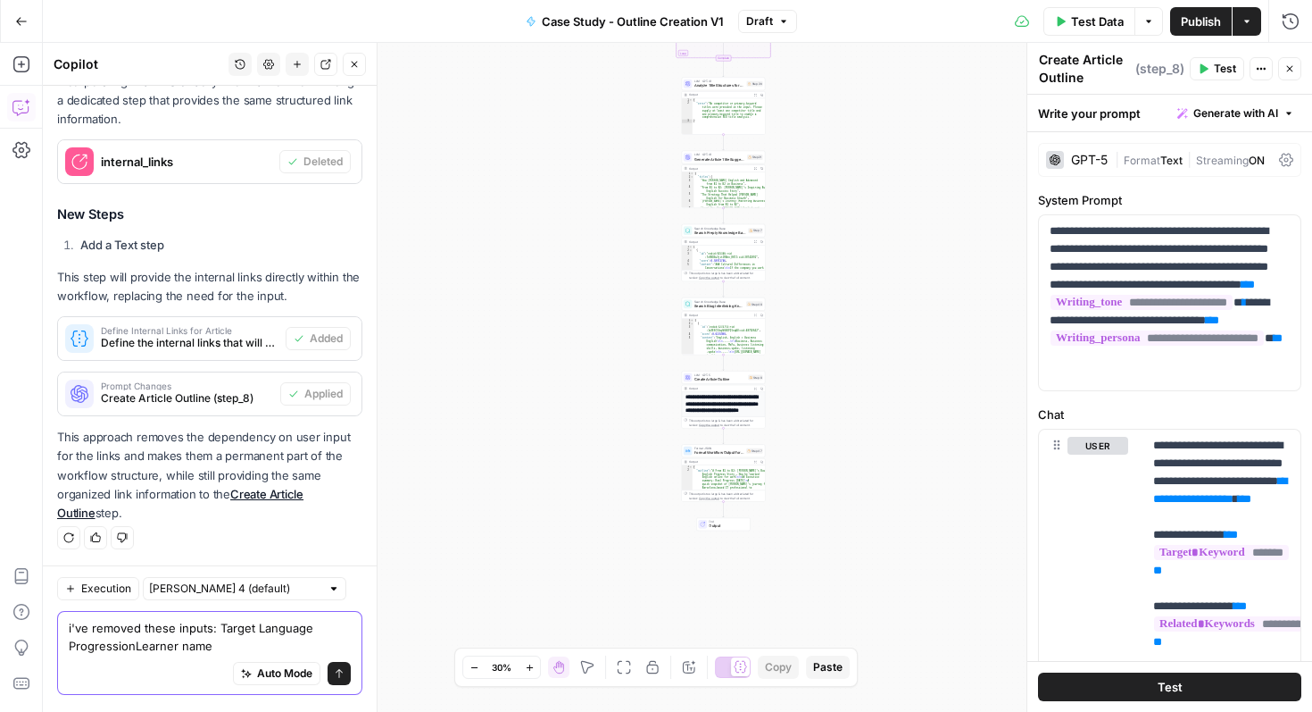
scroll to position [1018, 0]
click at [241, 646] on textarea "i've removed these inputs: Target Language Progression and Learner name" at bounding box center [210, 639] width 282 height 36
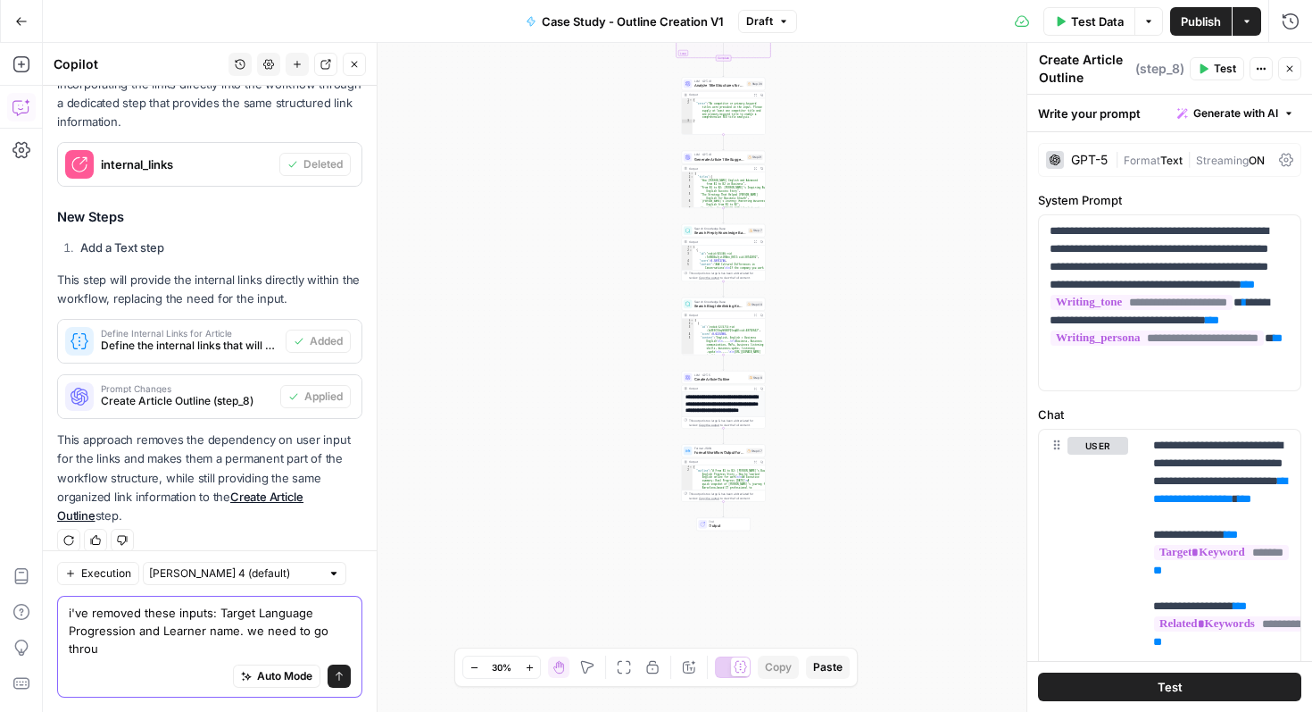
scroll to position [1036, 0]
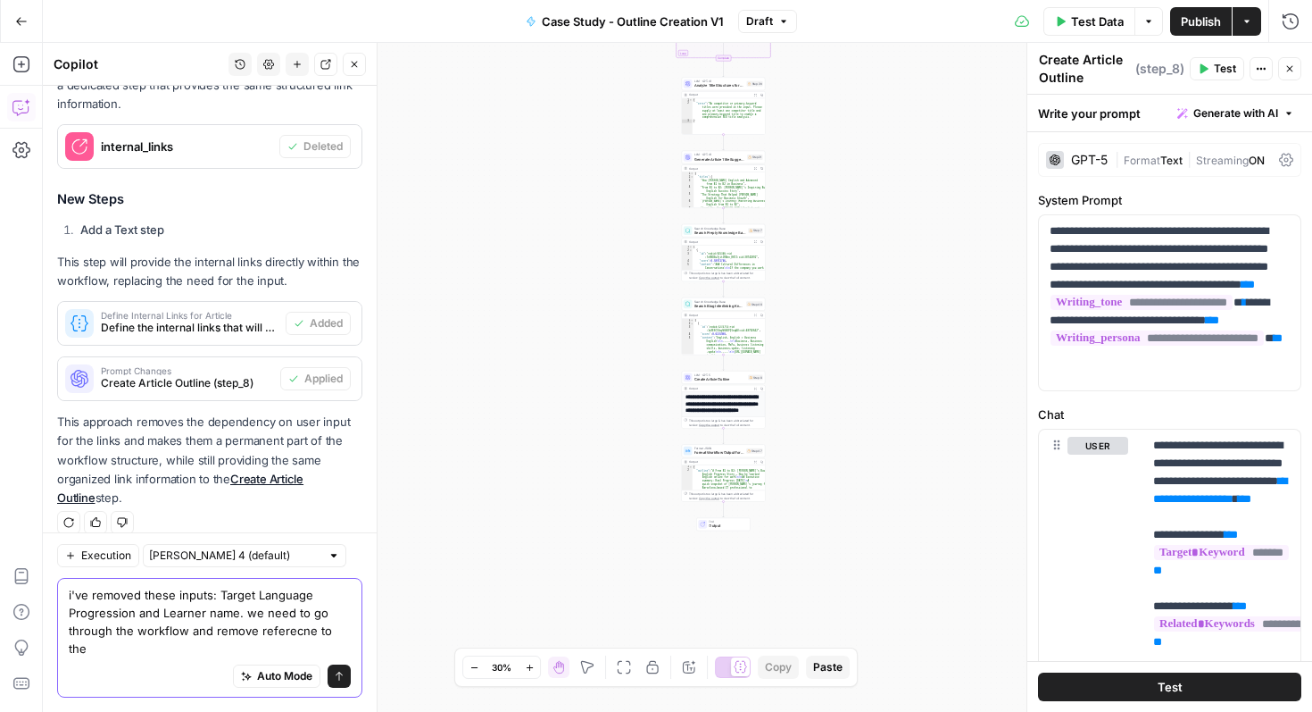
type textarea "i've removed these inputs: Target Language Progression and Learner name. we nee…"
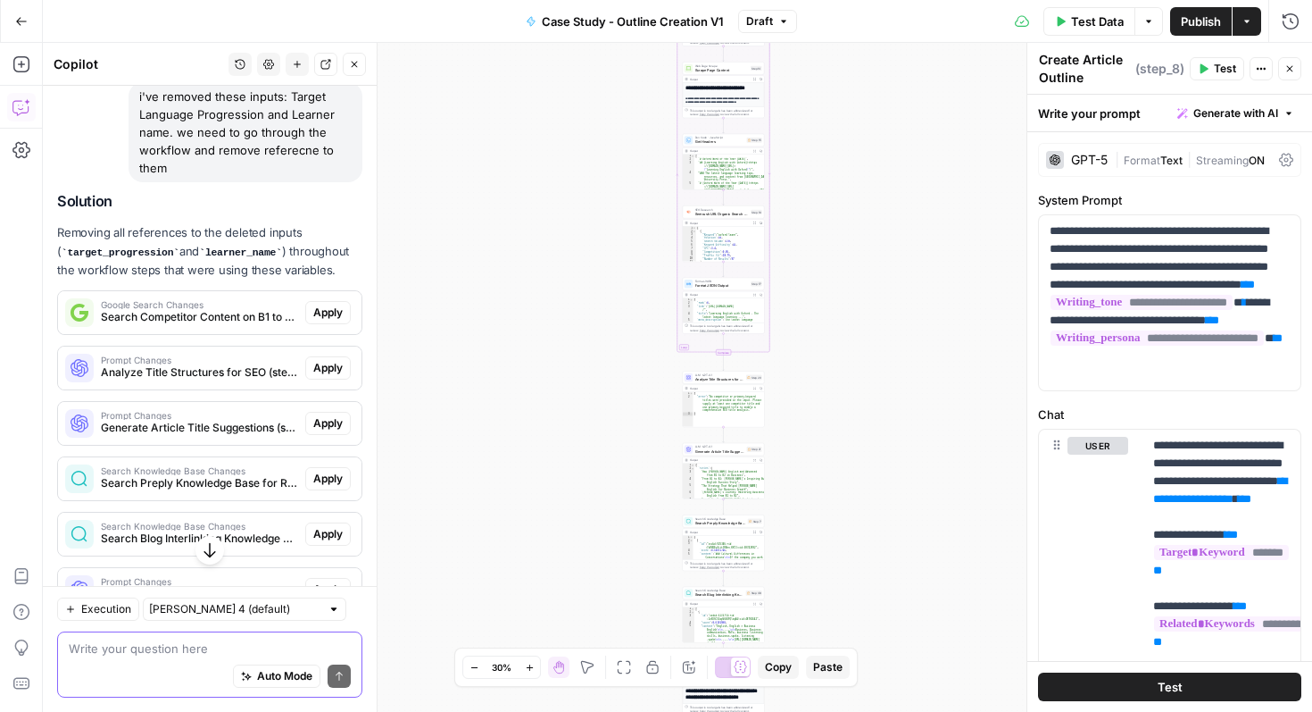
scroll to position [1476, 0]
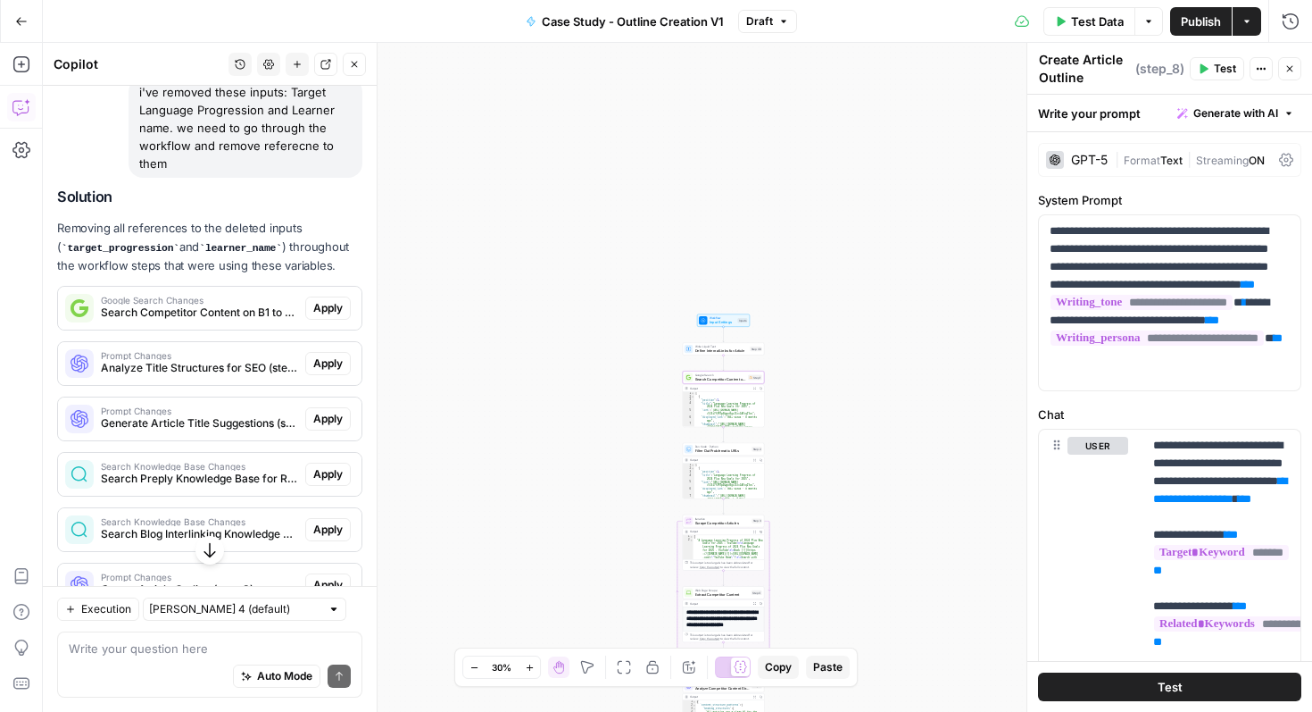
click at [329, 309] on span "Apply" at bounding box center [327, 308] width 29 height 16
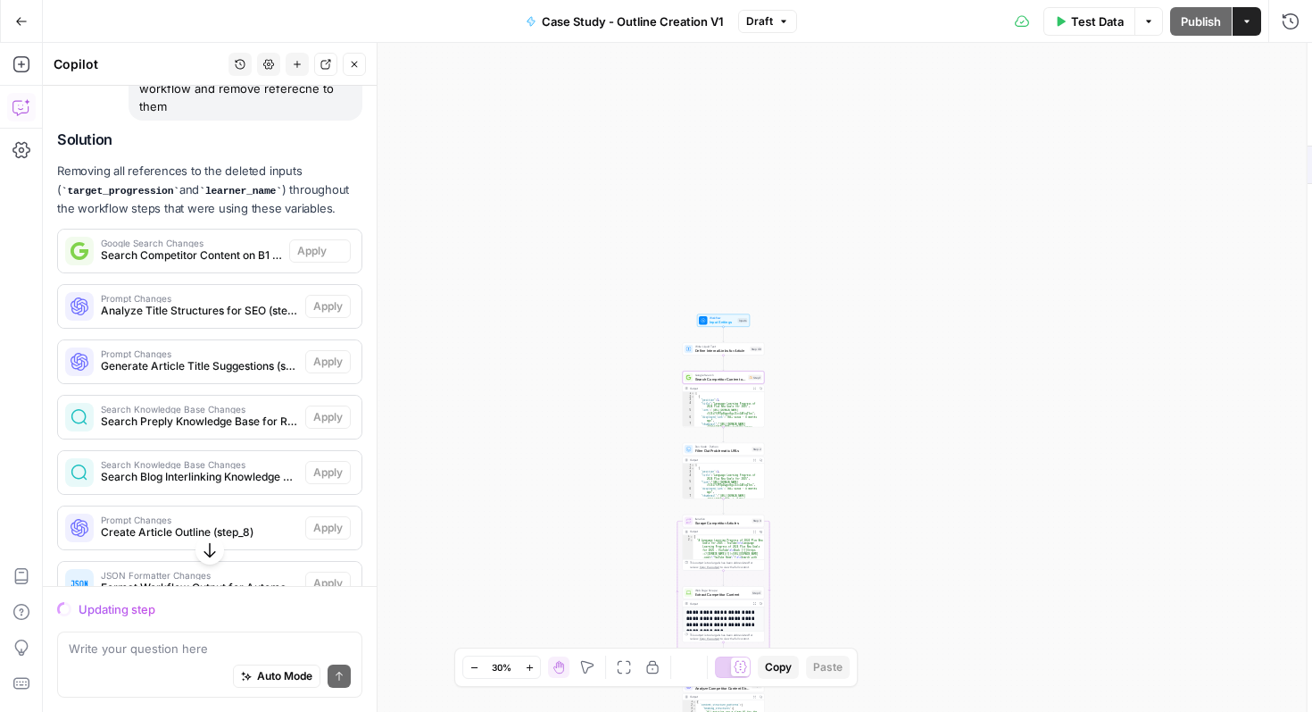
scroll to position [1419, 0]
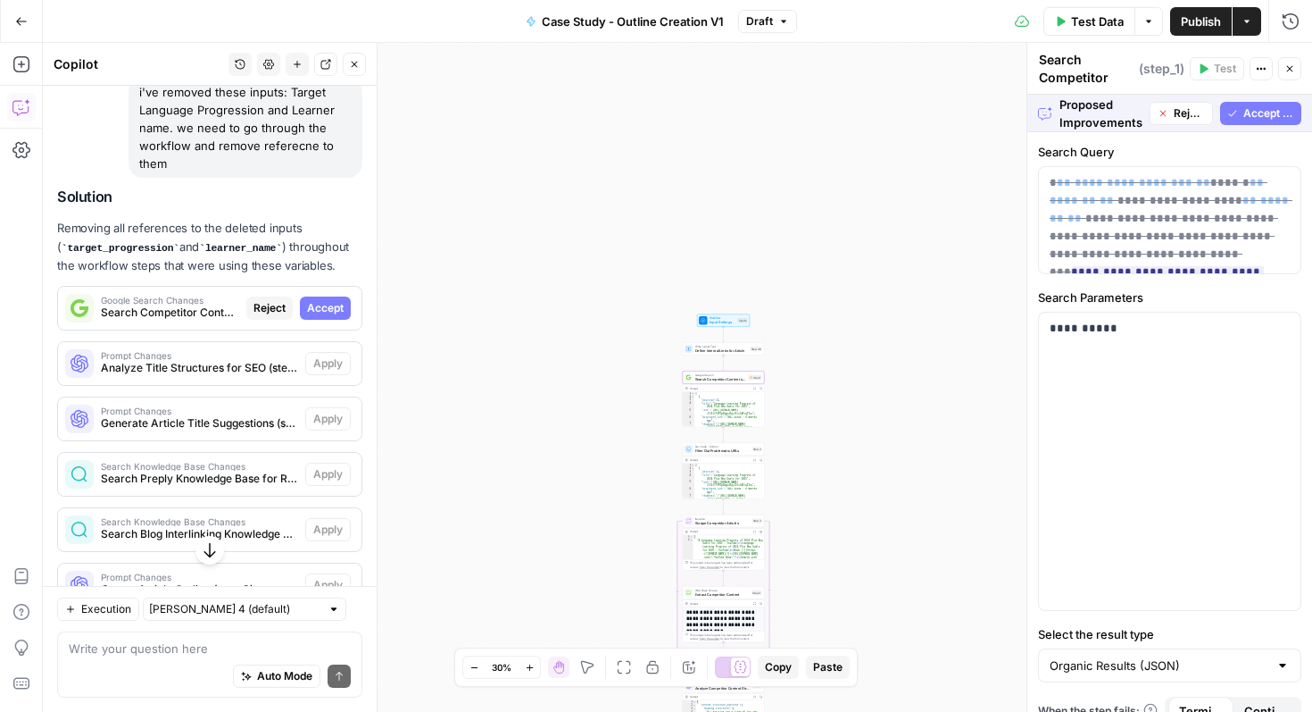
click at [330, 312] on span "Accept" at bounding box center [325, 308] width 37 height 16
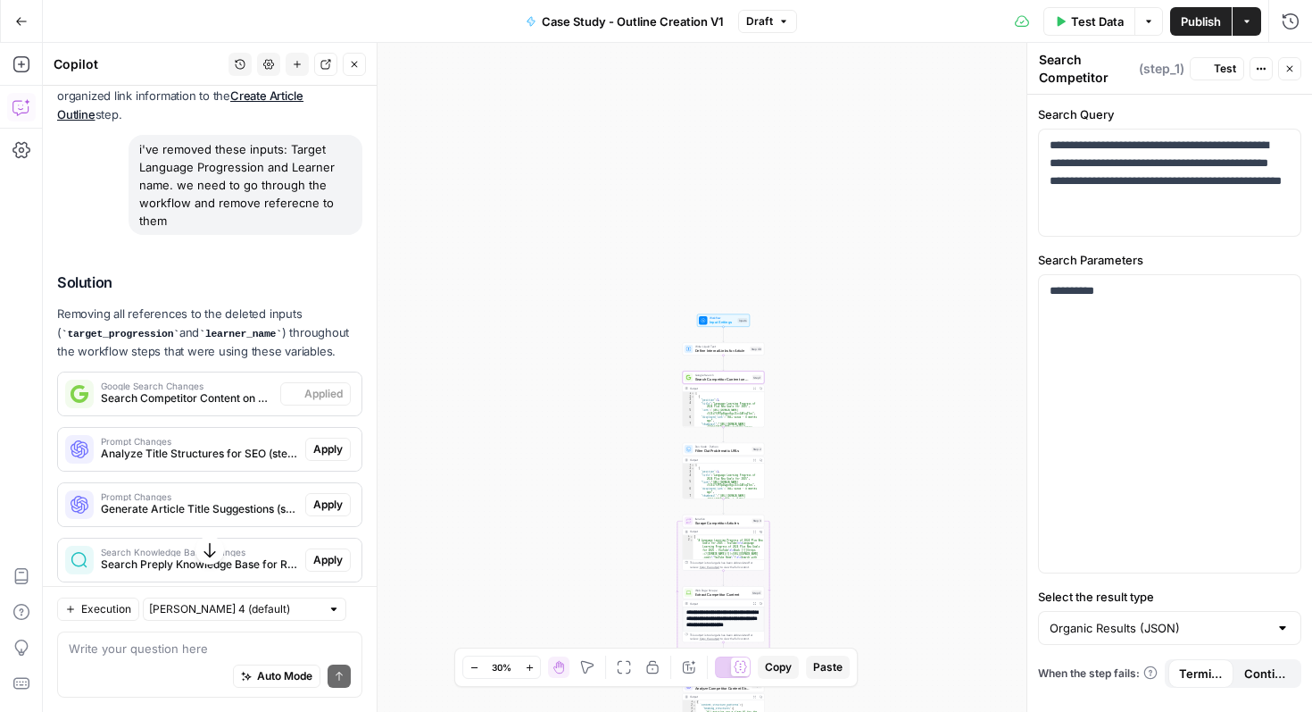
scroll to position [1476, 0]
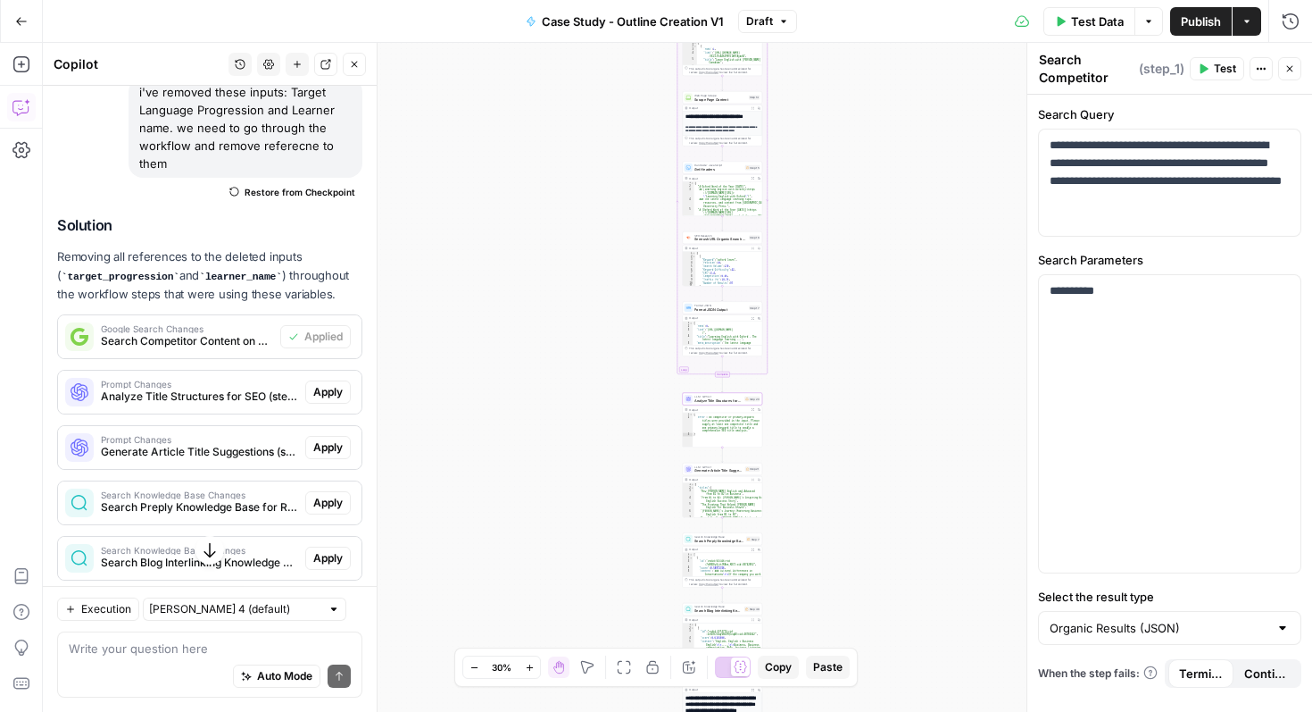
click at [331, 388] on span "Apply" at bounding box center [327, 392] width 29 height 16
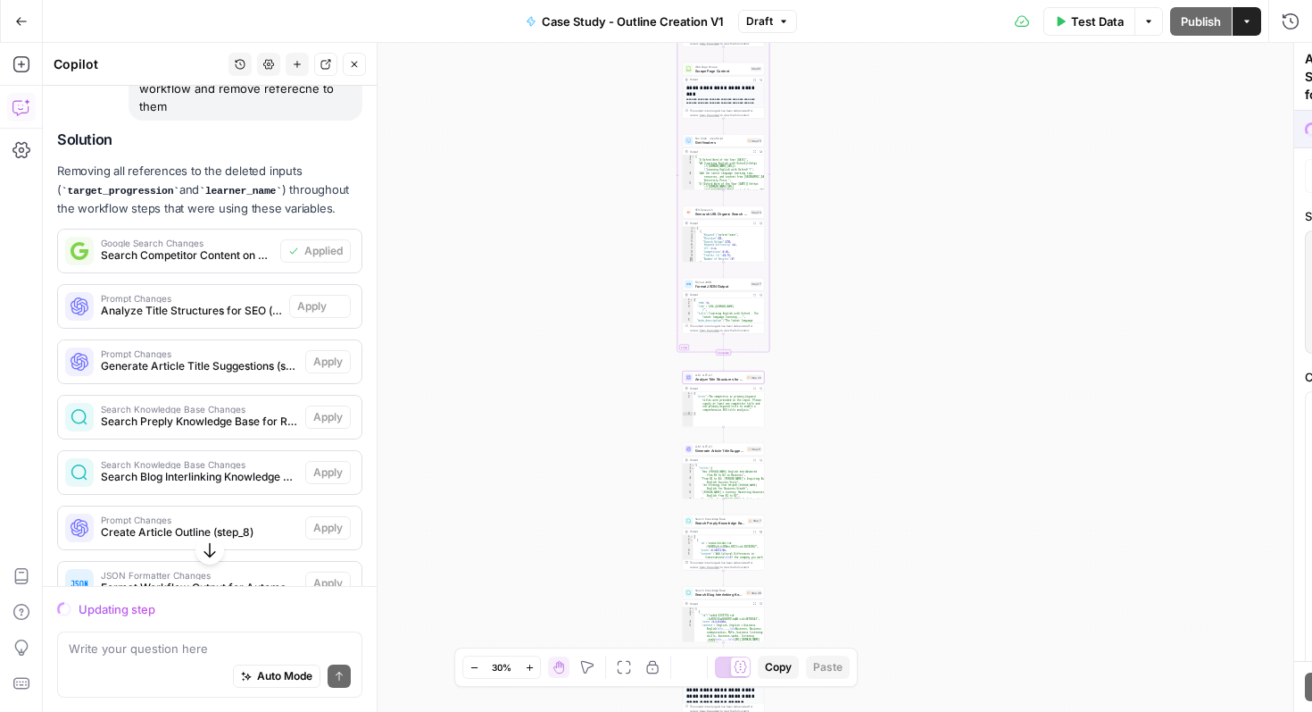
scroll to position [1419, 0]
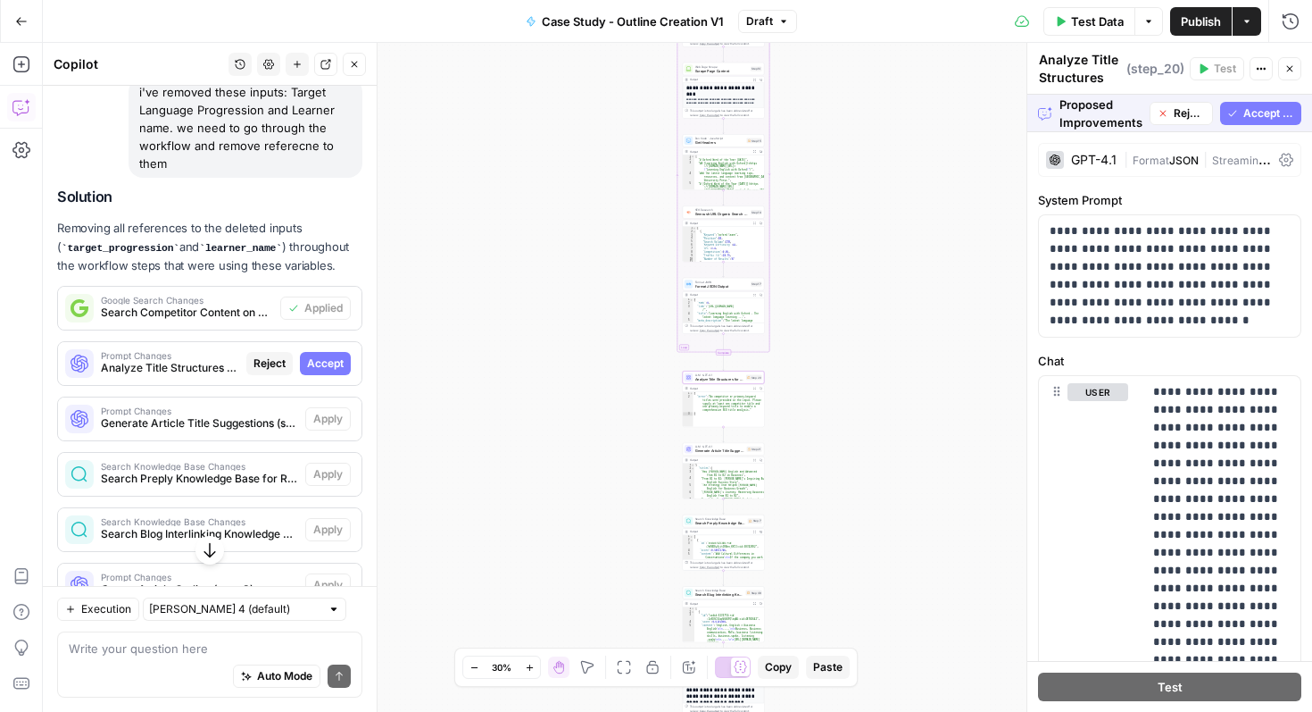
click at [329, 377] on div "Prompt Changes Analyze Title Structures for SEO (step_20) Reject Accept" at bounding box center [210, 363] width 304 height 29
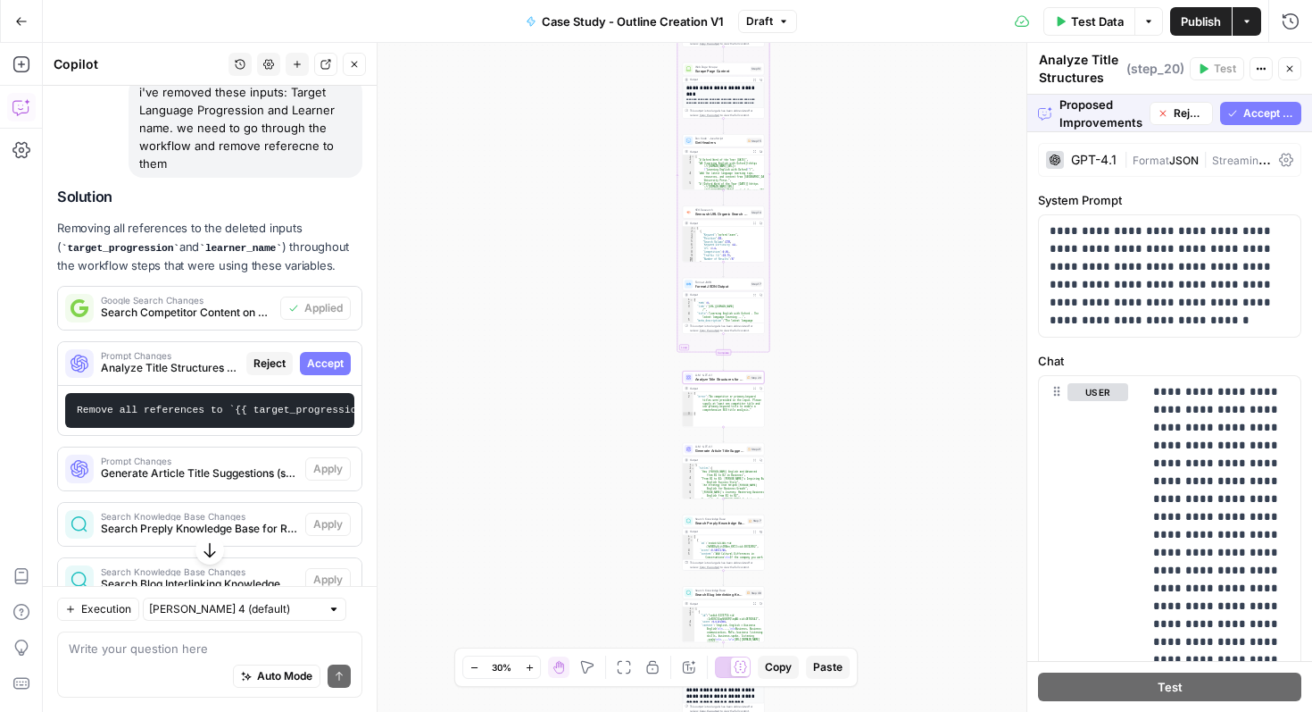
click at [329, 362] on span "Accept" at bounding box center [325, 363] width 37 height 16
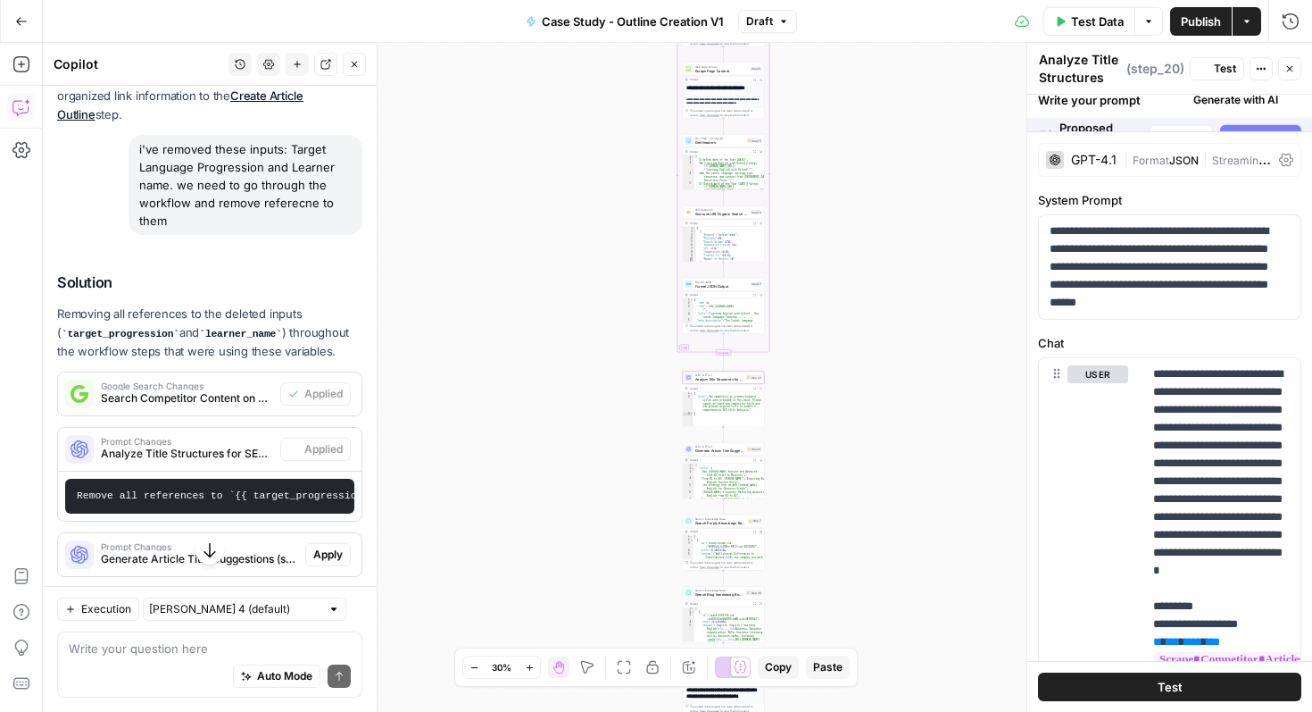
scroll to position [1476, 0]
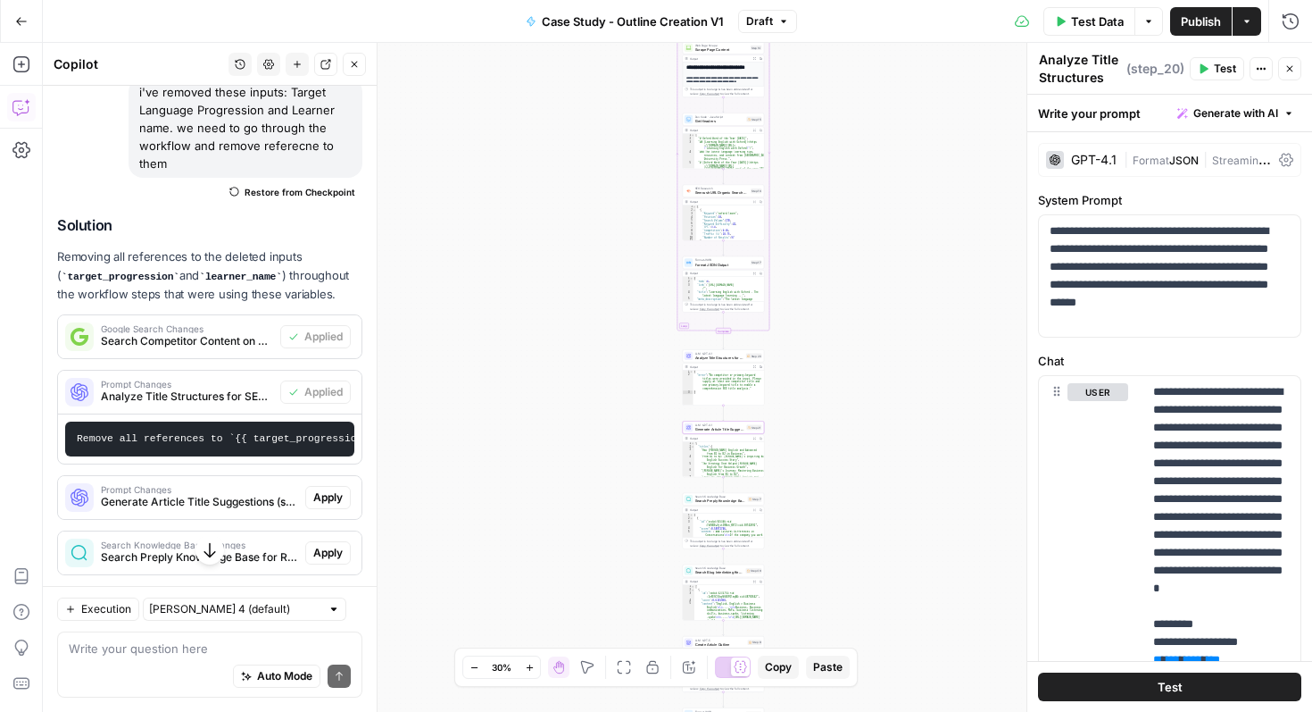
click at [327, 497] on span "Apply" at bounding box center [327, 497] width 29 height 16
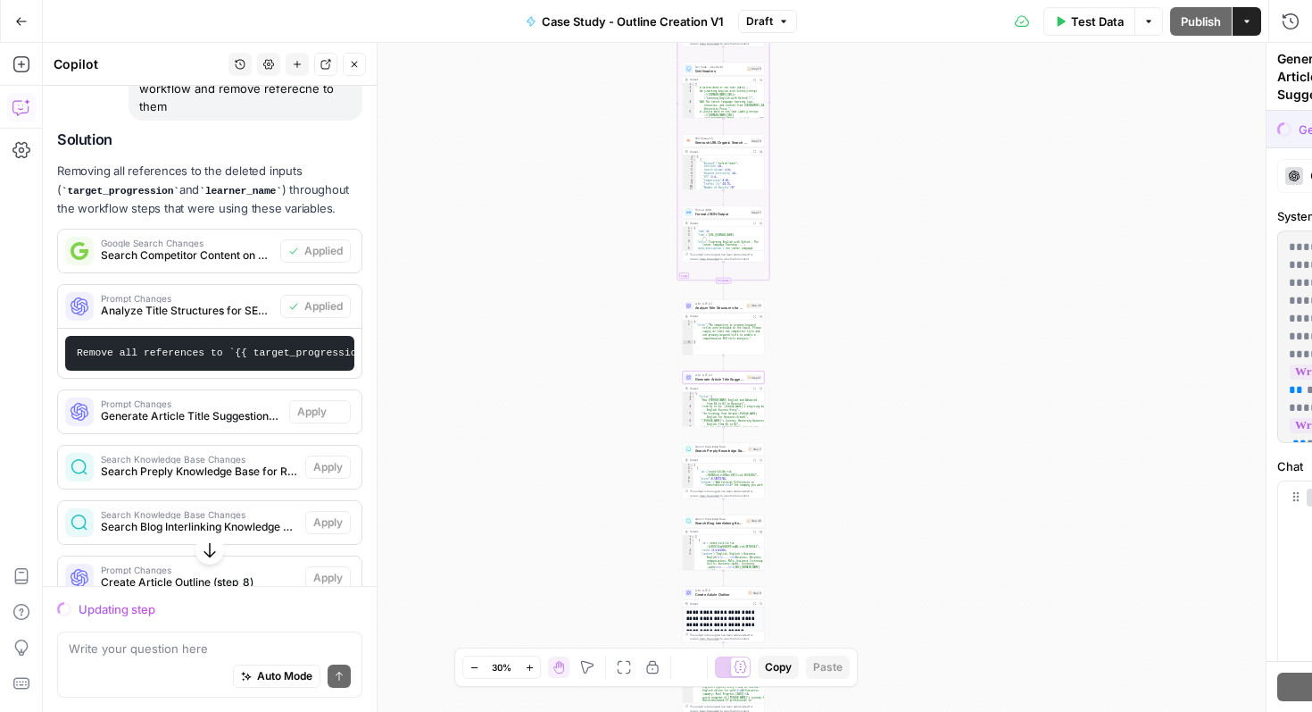
scroll to position [1419, 0]
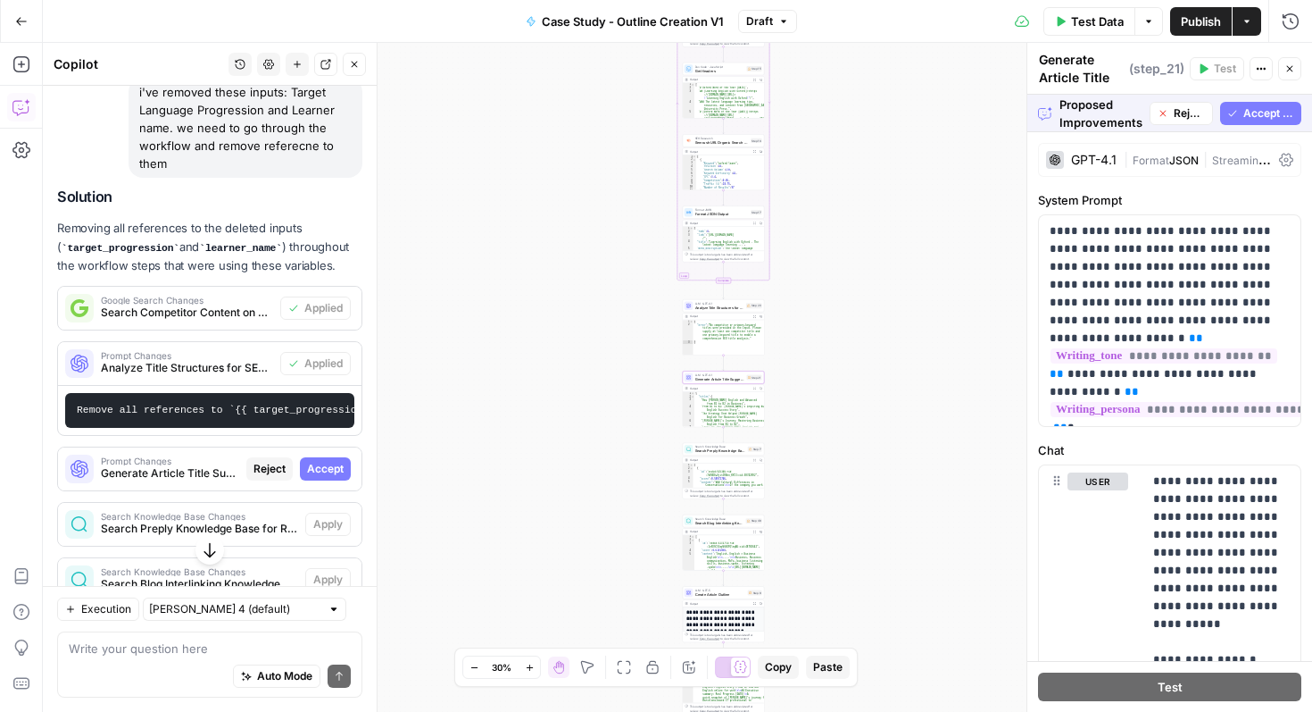
click at [332, 462] on span "Accept" at bounding box center [325, 469] width 37 height 16
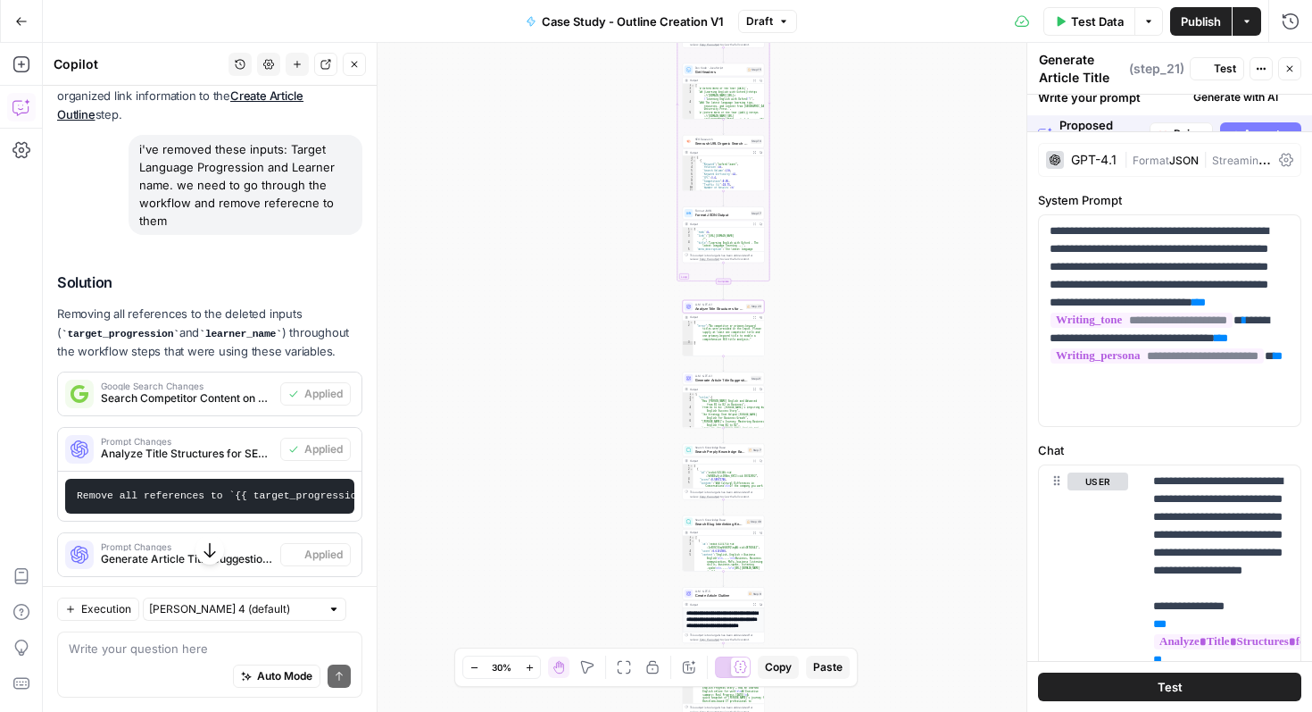
scroll to position [1476, 0]
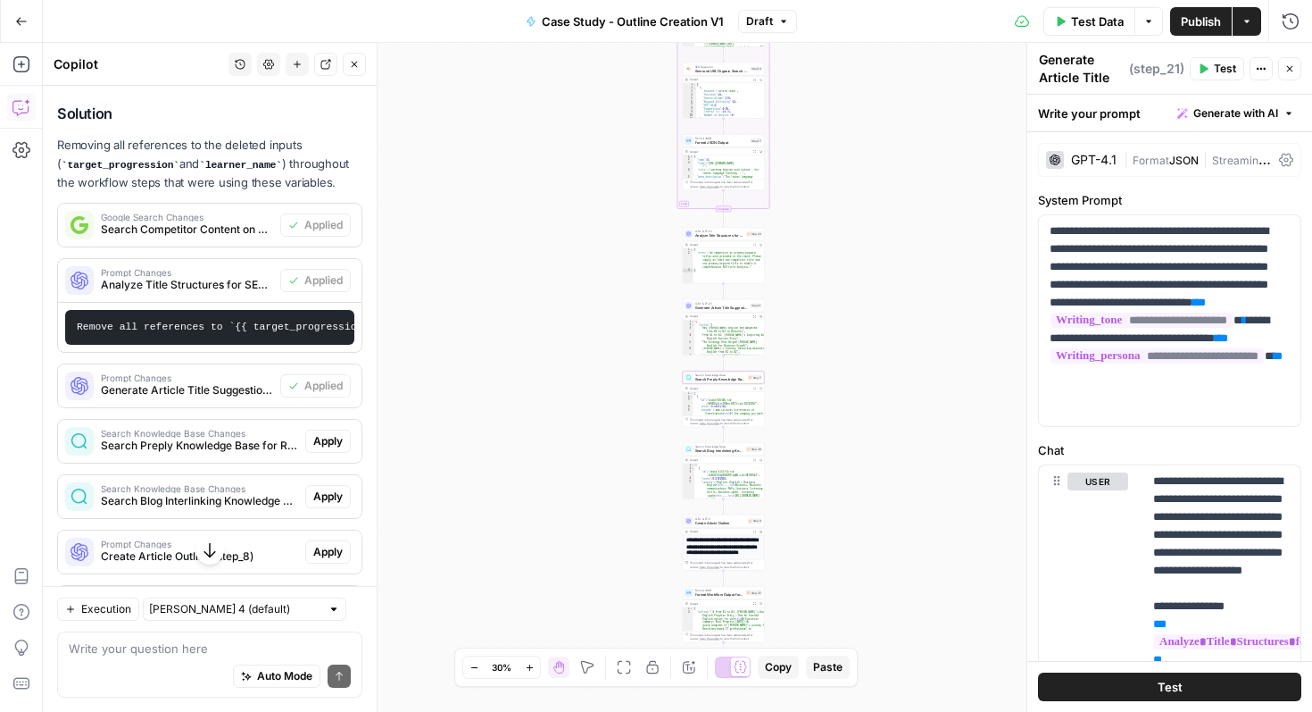
click at [335, 444] on span "Apply" at bounding box center [327, 441] width 29 height 16
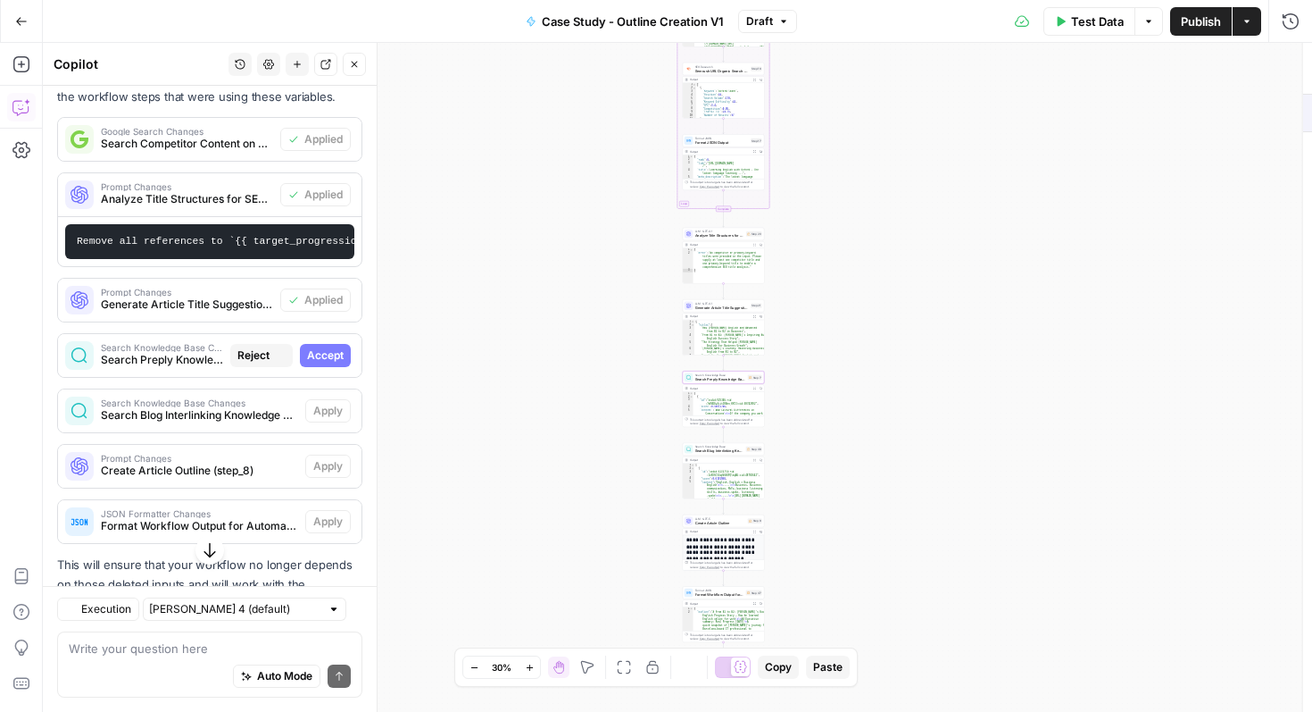
type textarea "Search Preply Knowledge Base for Related Content"
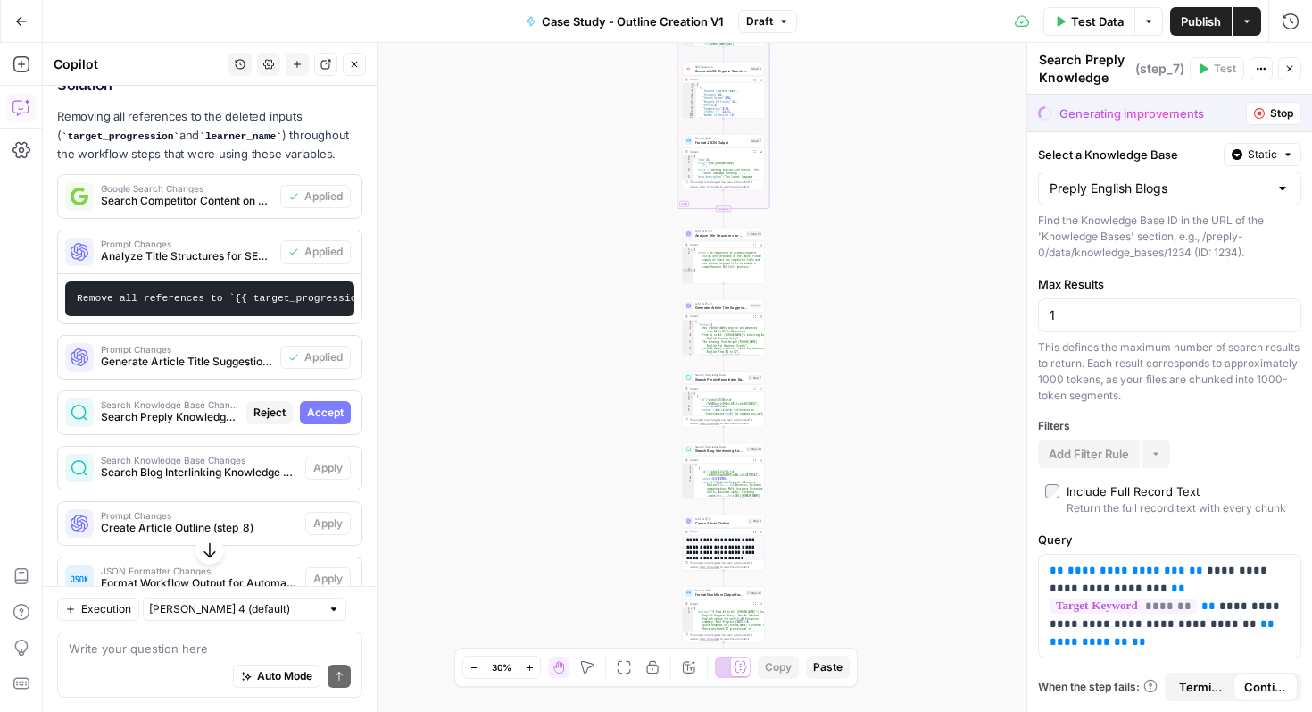
click at [1260, 115] on icon "button" at bounding box center [1259, 113] width 11 height 11
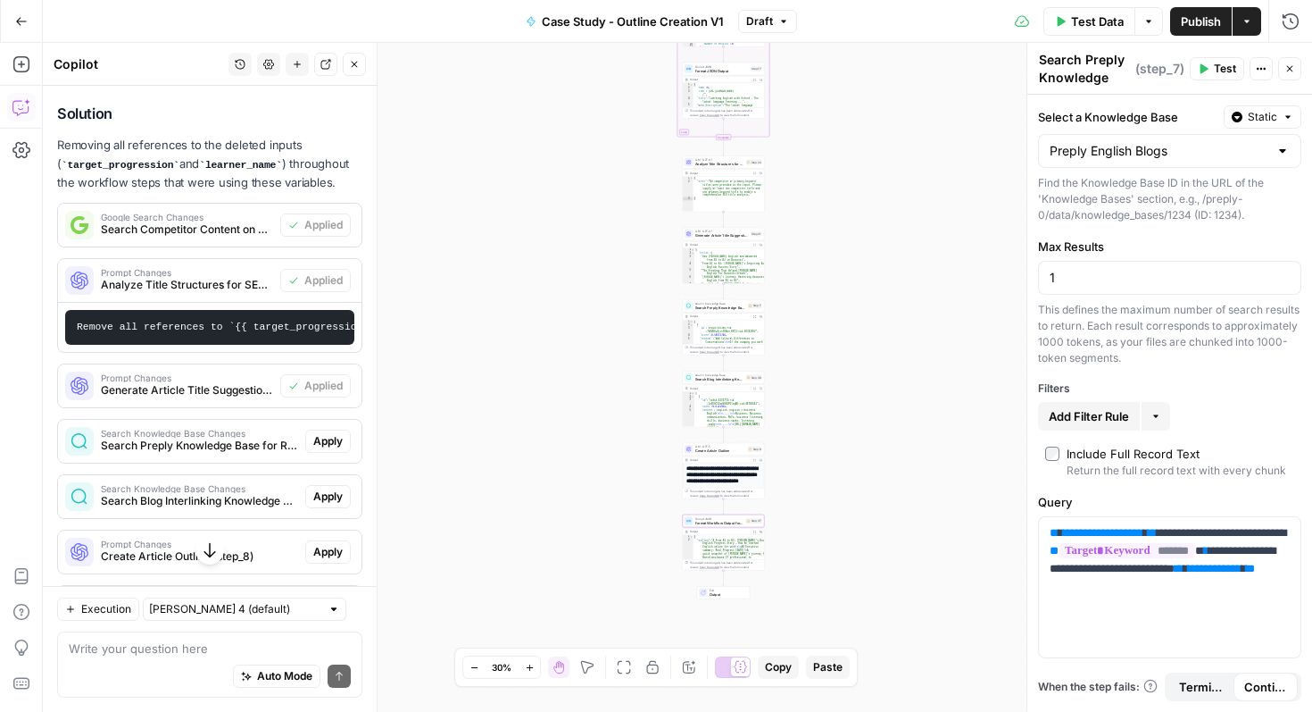
scroll to position [1704, 0]
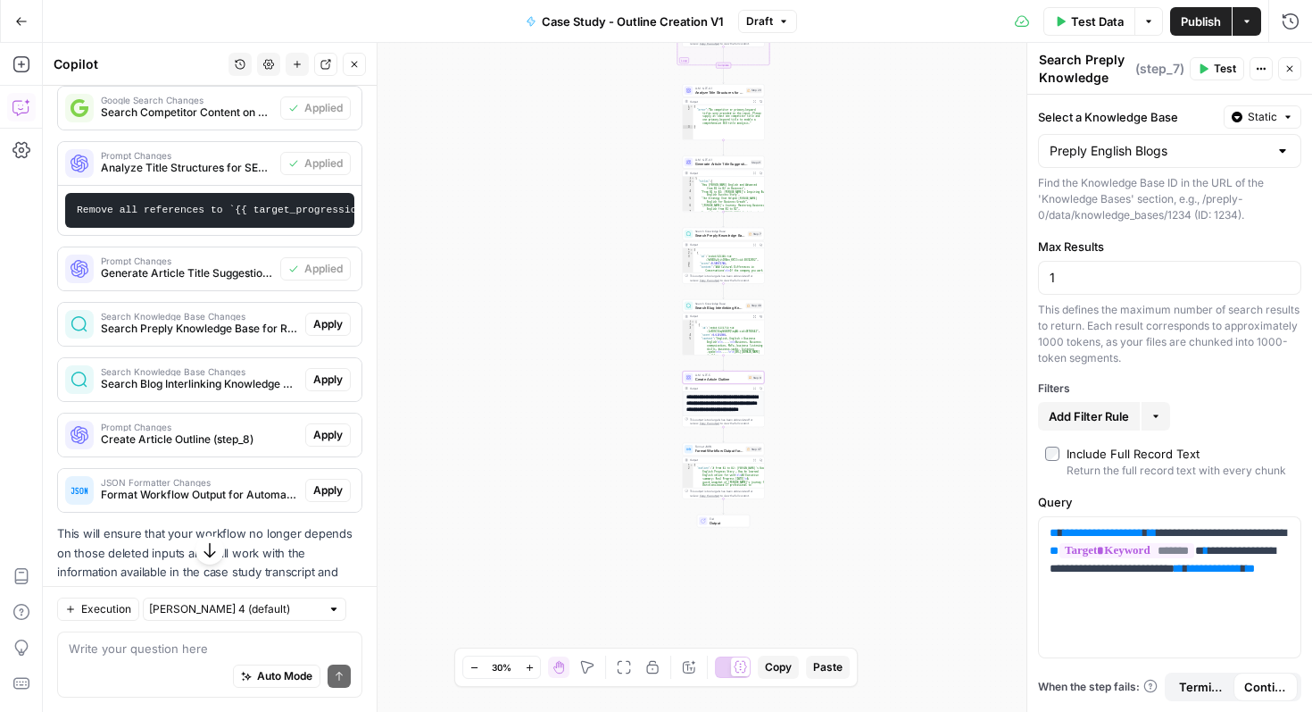
click at [323, 441] on span "Apply" at bounding box center [327, 435] width 29 height 16
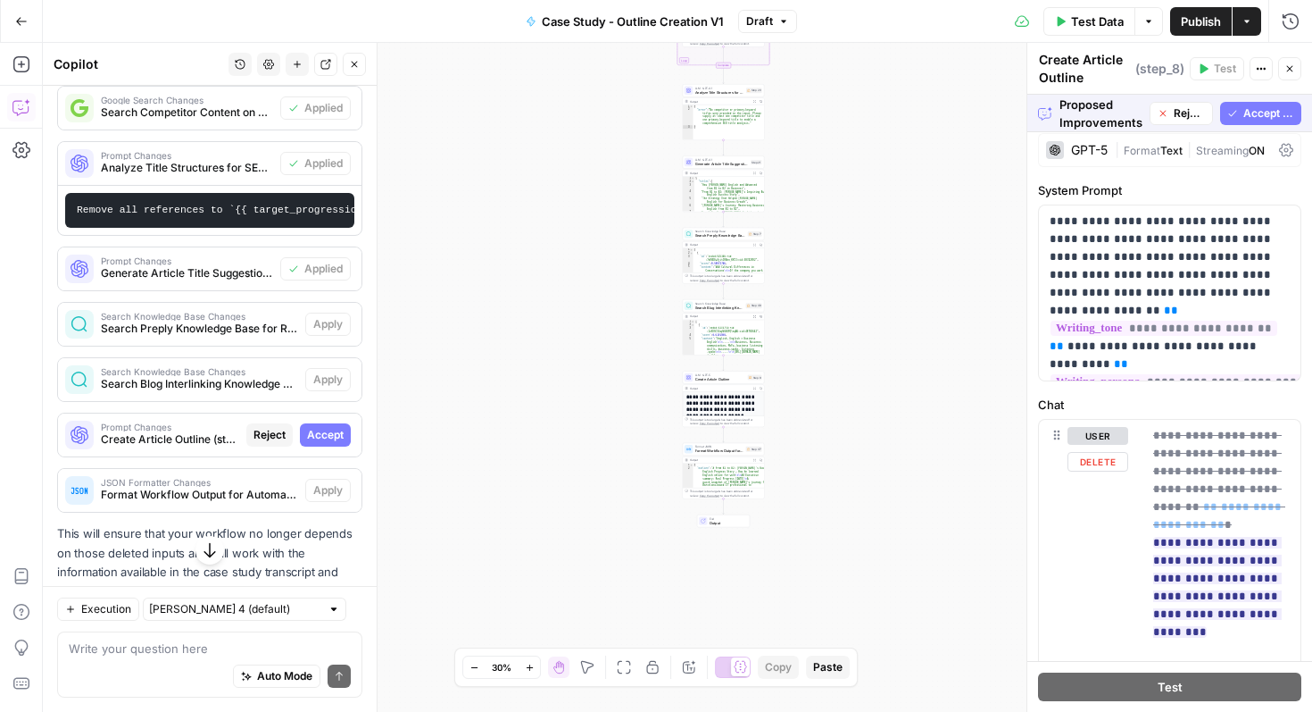
scroll to position [0, 0]
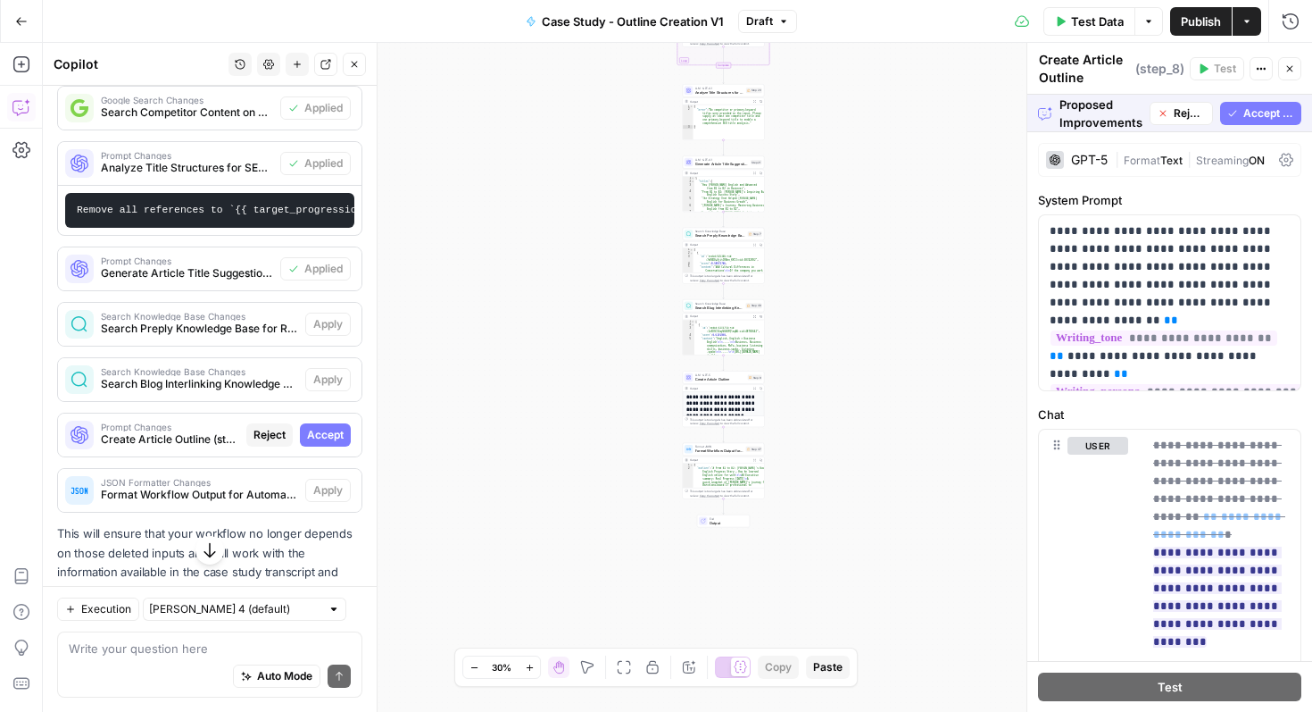
click at [1276, 115] on span "Accept All" at bounding box center [1269, 113] width 51 height 16
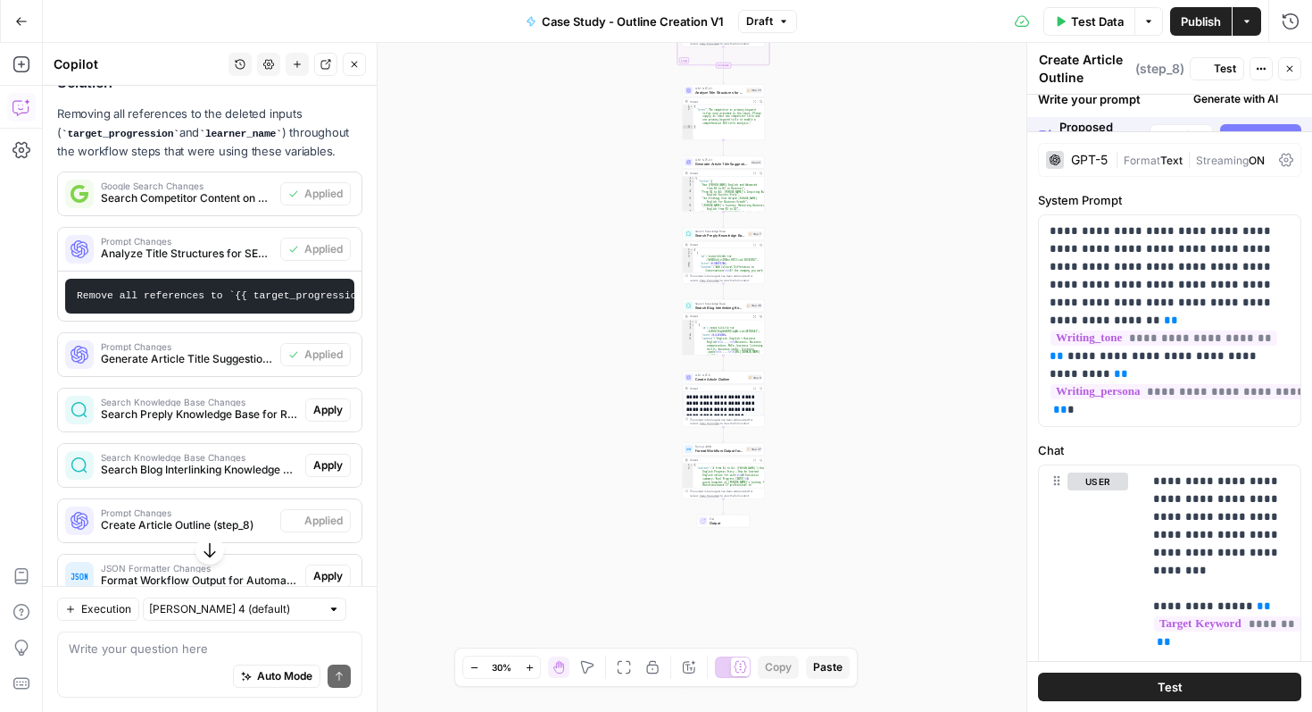
scroll to position [1704, 0]
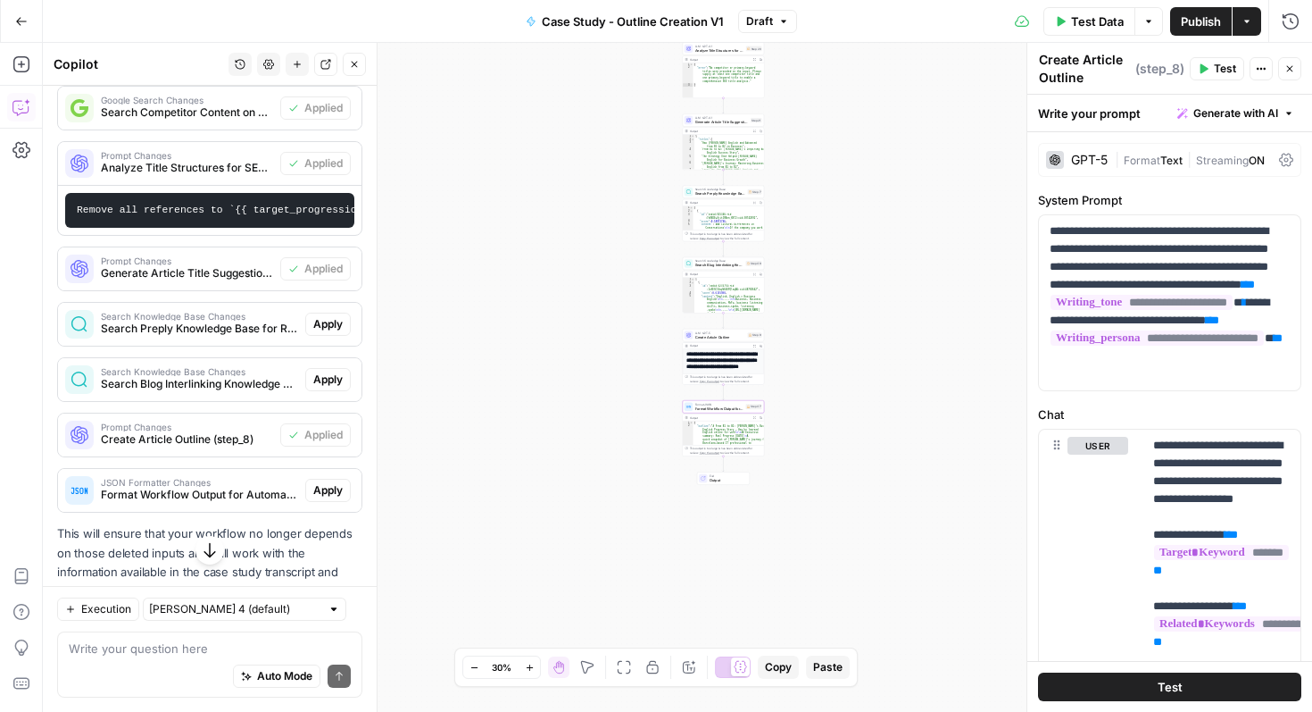
click at [322, 490] on span "Apply" at bounding box center [327, 490] width 29 height 16
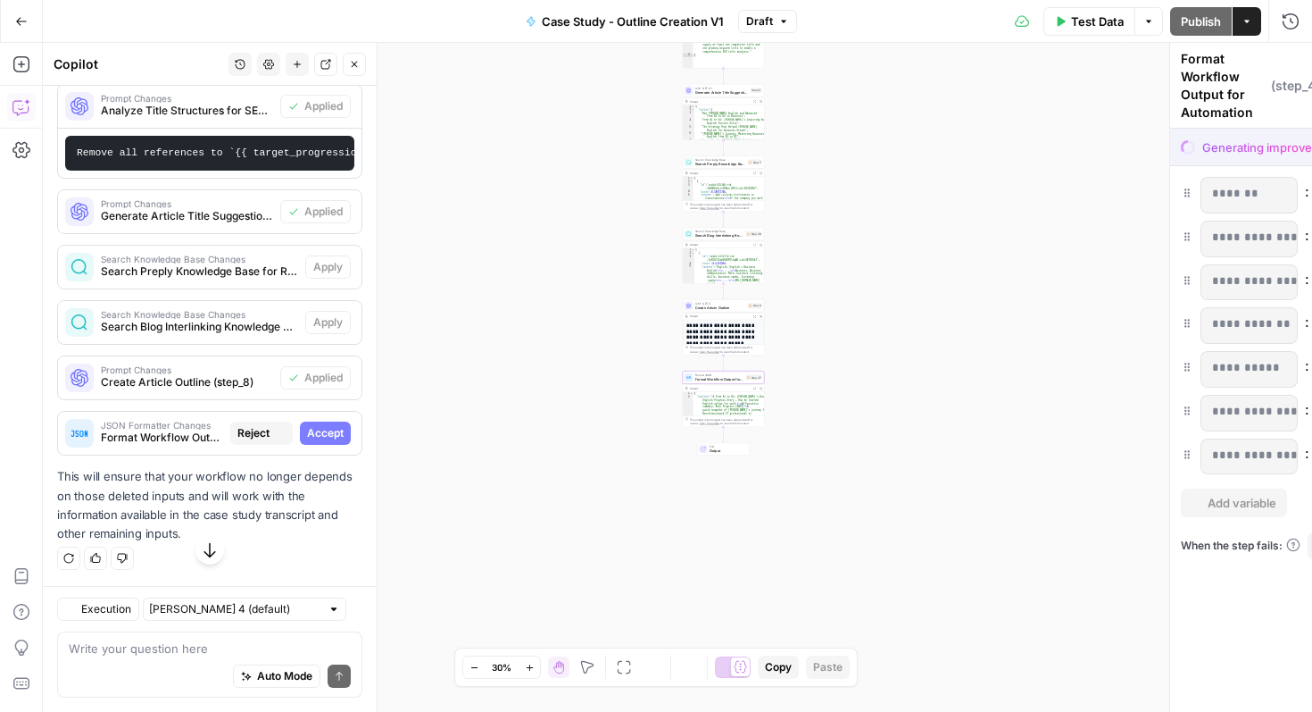
scroll to position [1619, 0]
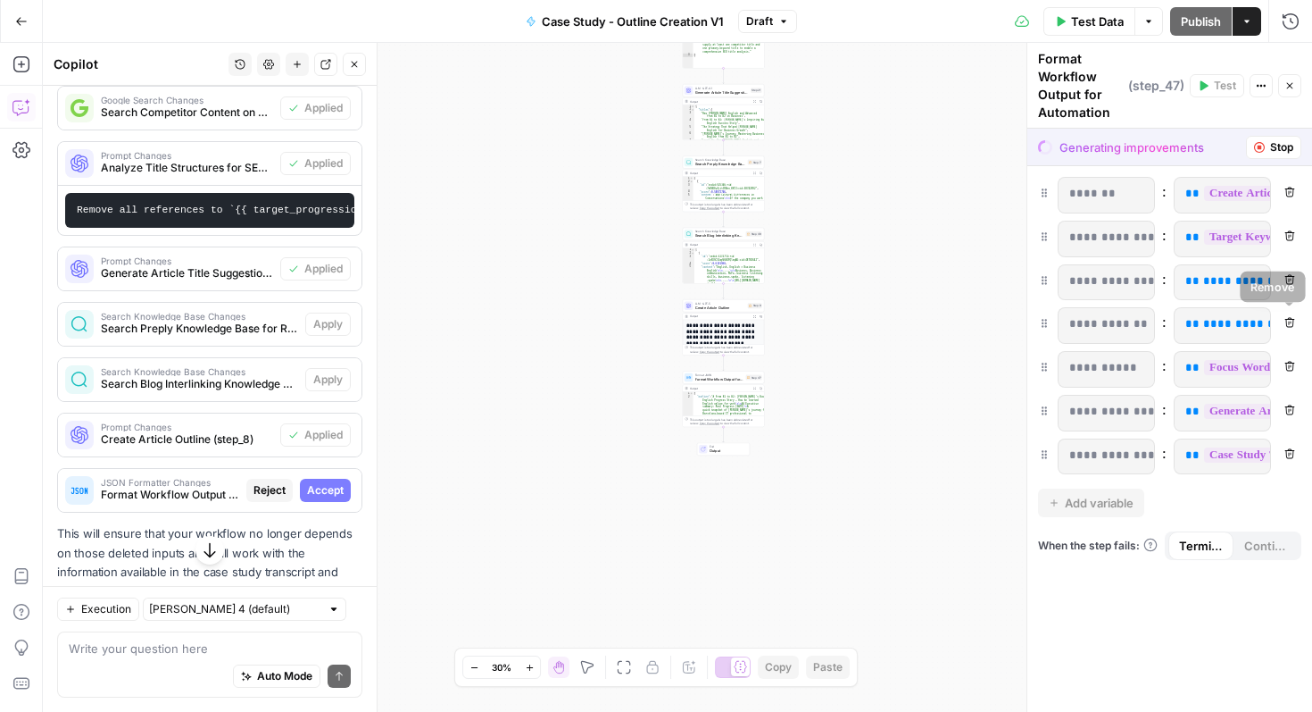
click at [1292, 327] on icon "button" at bounding box center [1291, 323] width 10 height 10
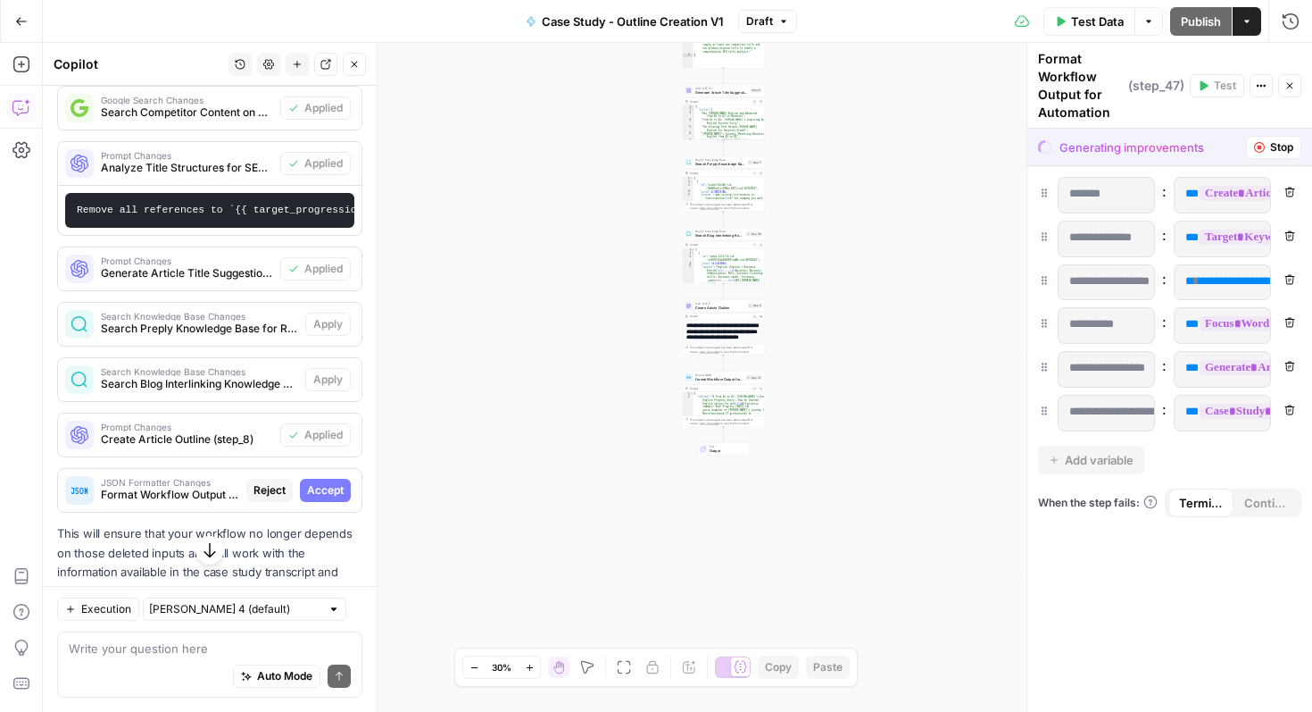
click at [1292, 277] on icon "button" at bounding box center [1290, 279] width 11 height 11
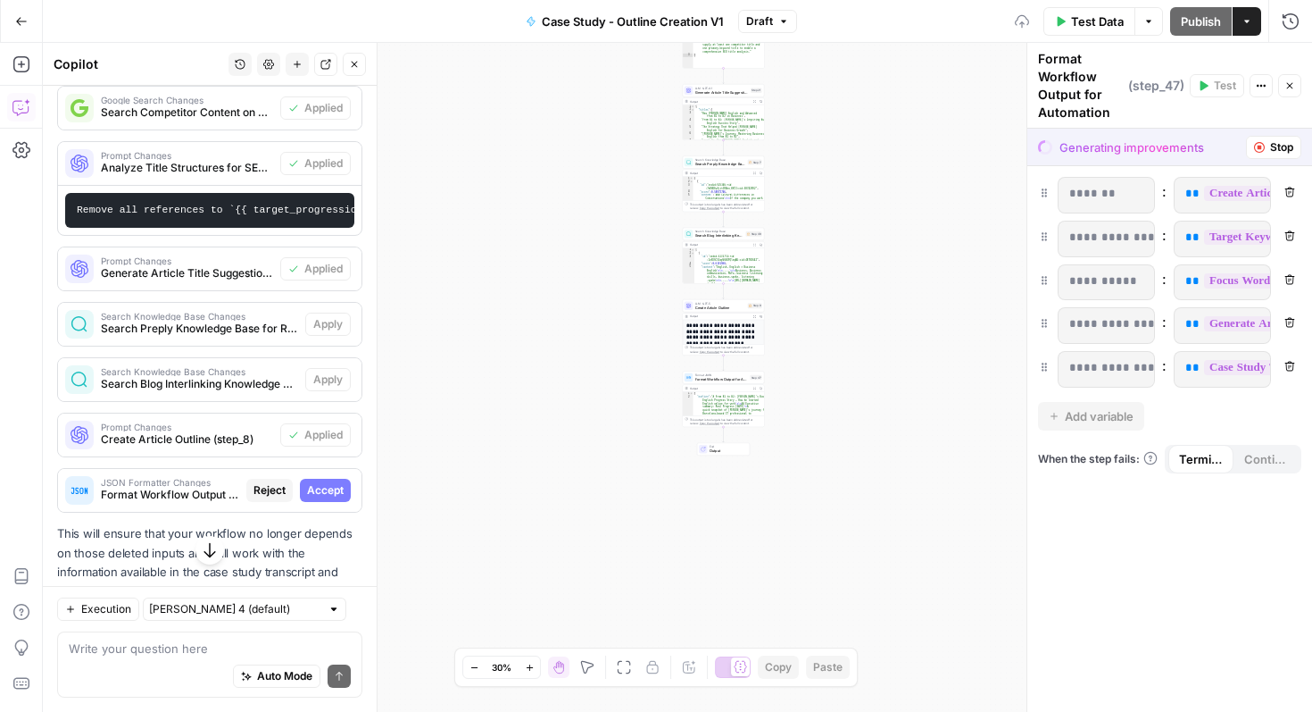
click at [1275, 143] on span "Stop" at bounding box center [1281, 147] width 23 height 16
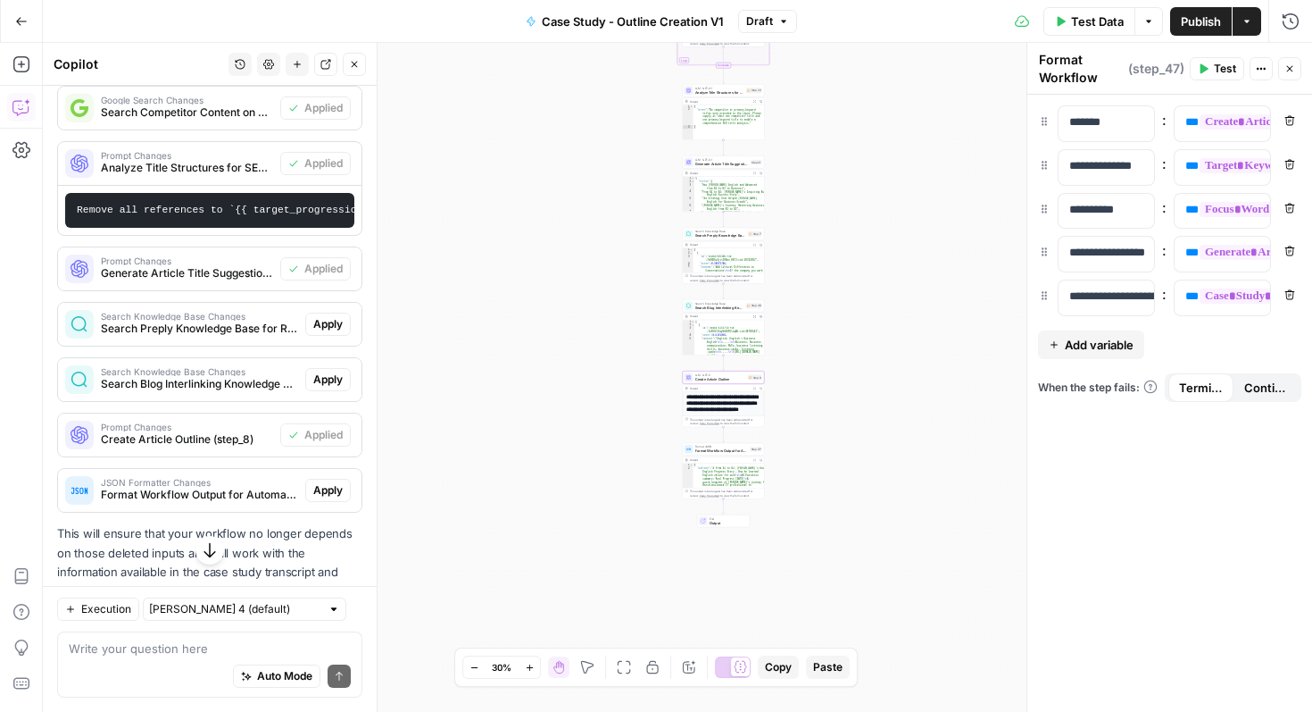
scroll to position [1761, 0]
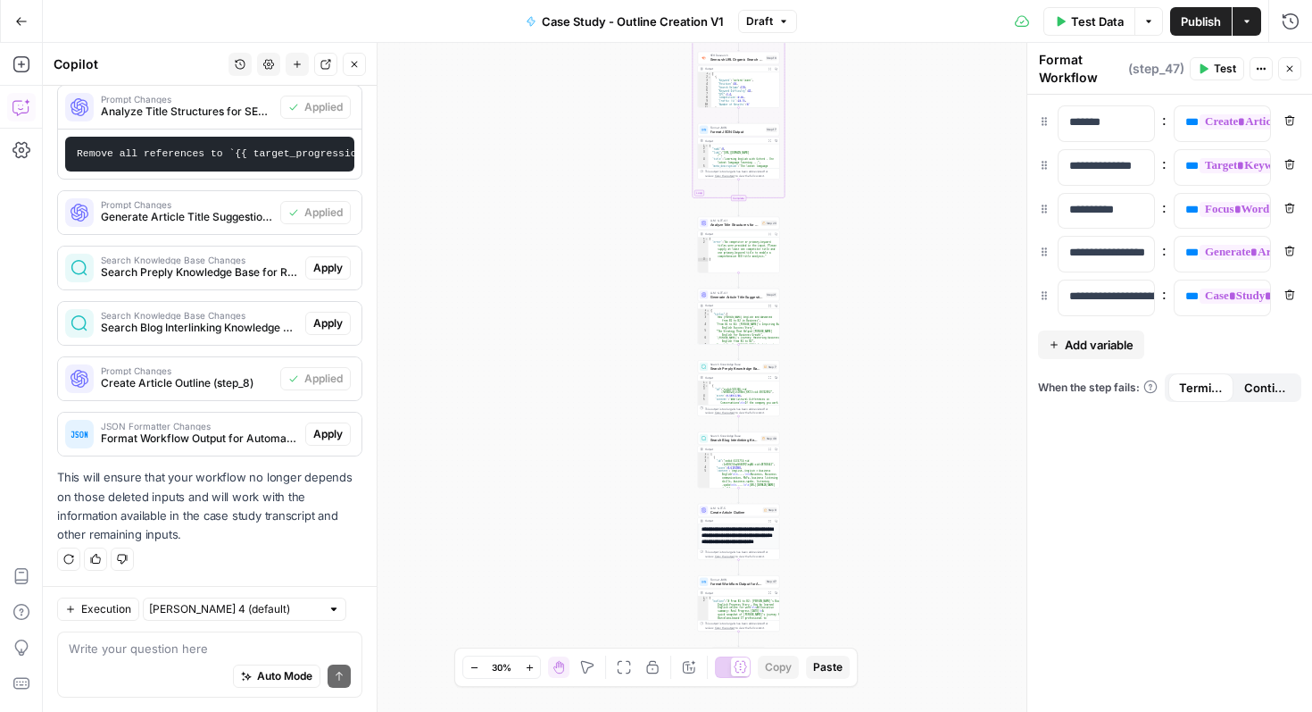
click at [364, 62] on button "Close" at bounding box center [354, 64] width 23 height 23
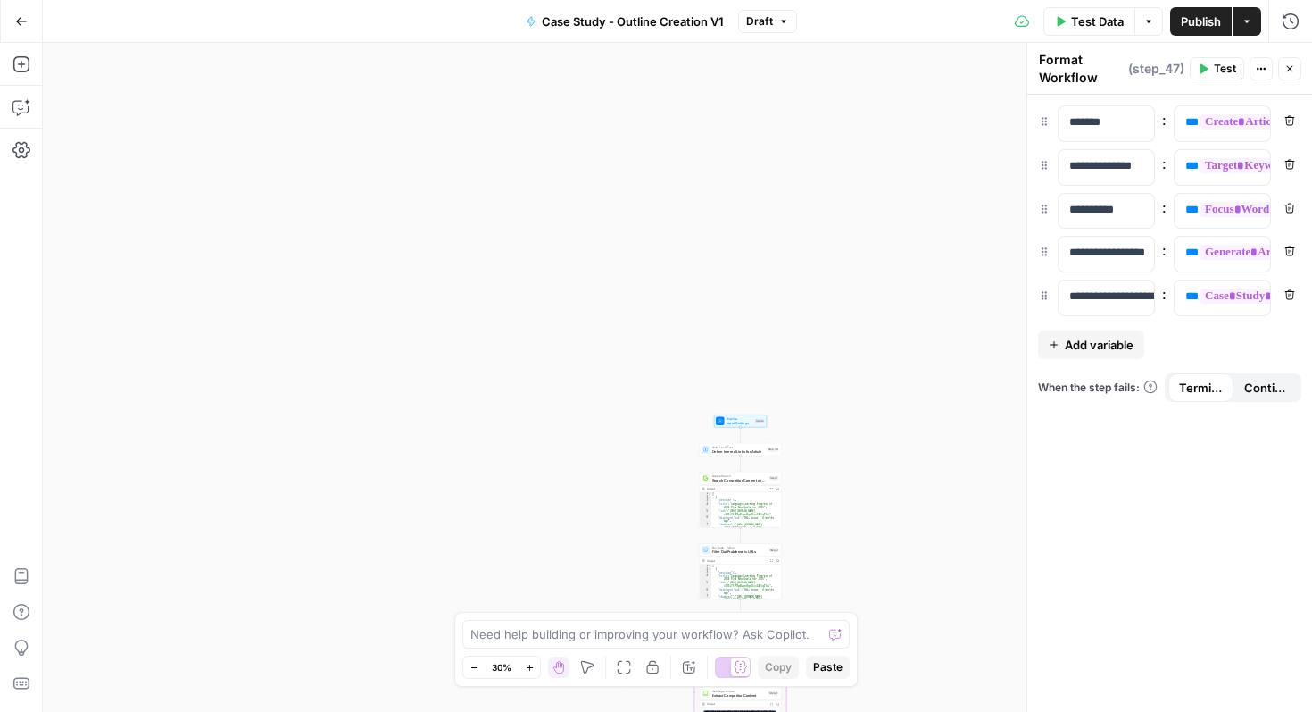
click at [744, 418] on span "Workflow" at bounding box center [740, 418] width 26 height 4
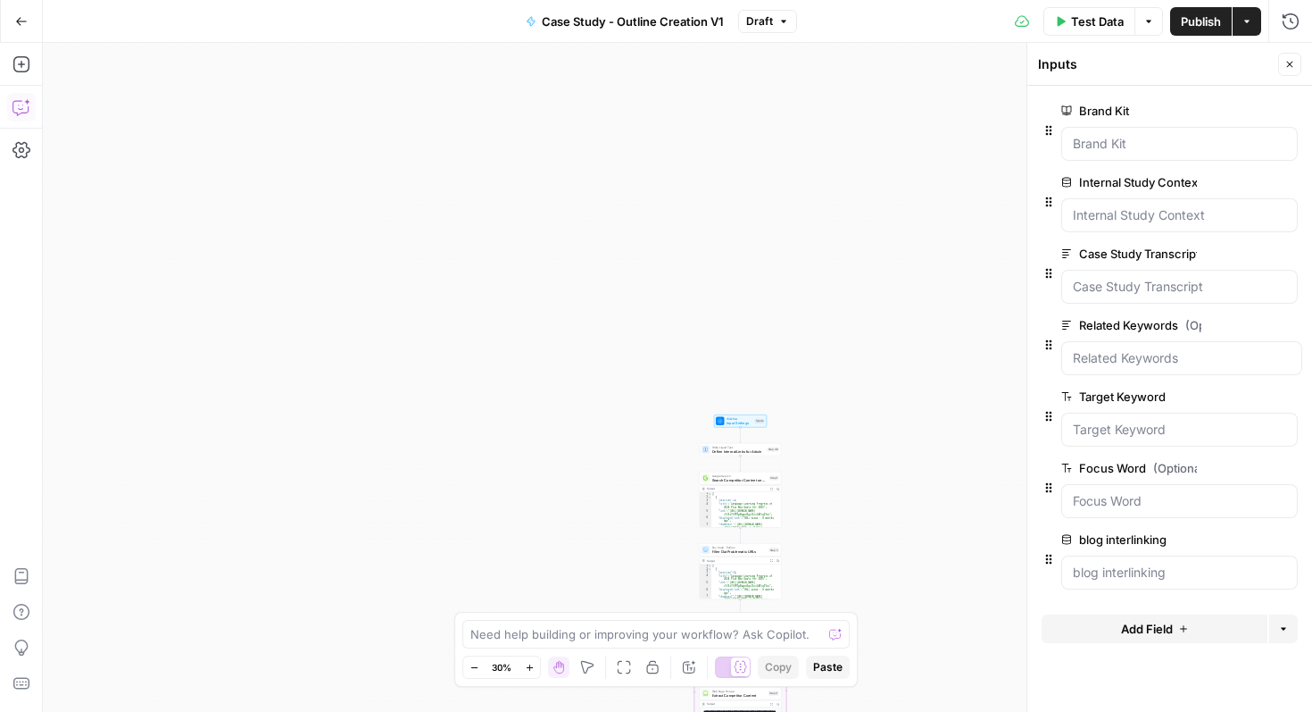
click at [14, 106] on icon "button" at bounding box center [21, 107] width 18 height 18
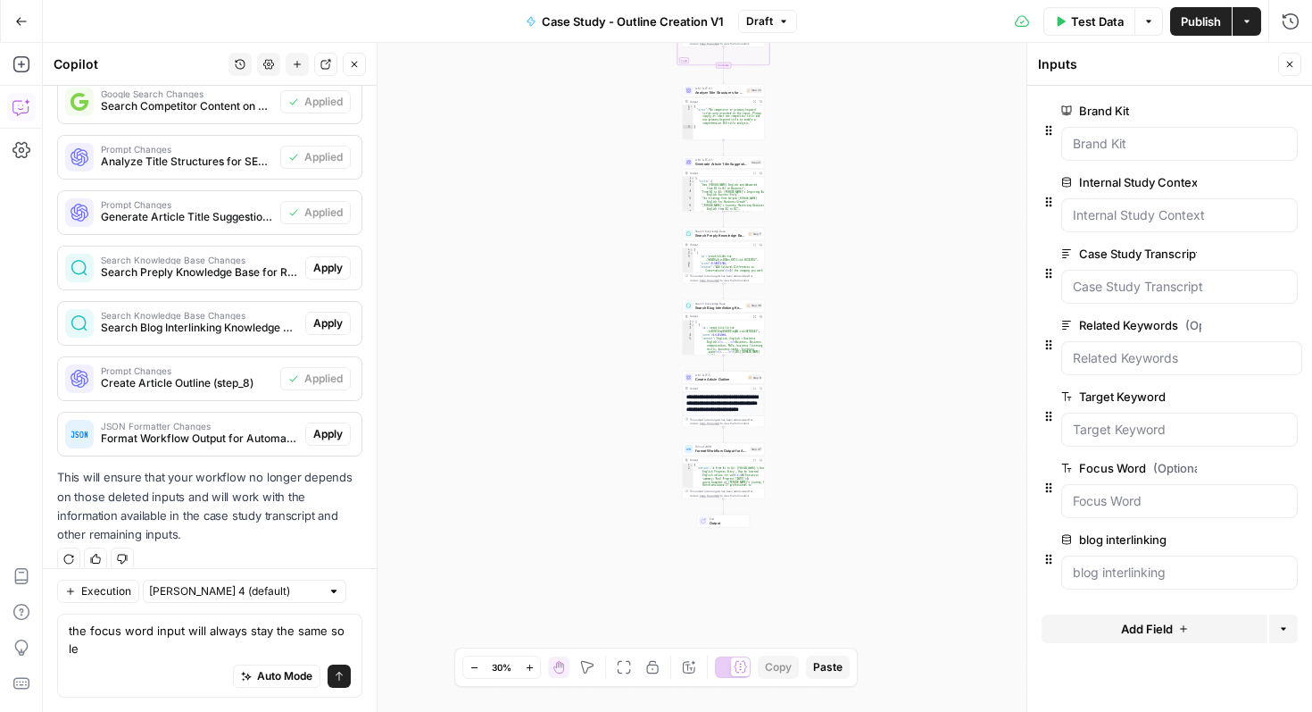
scroll to position [1729, 0]
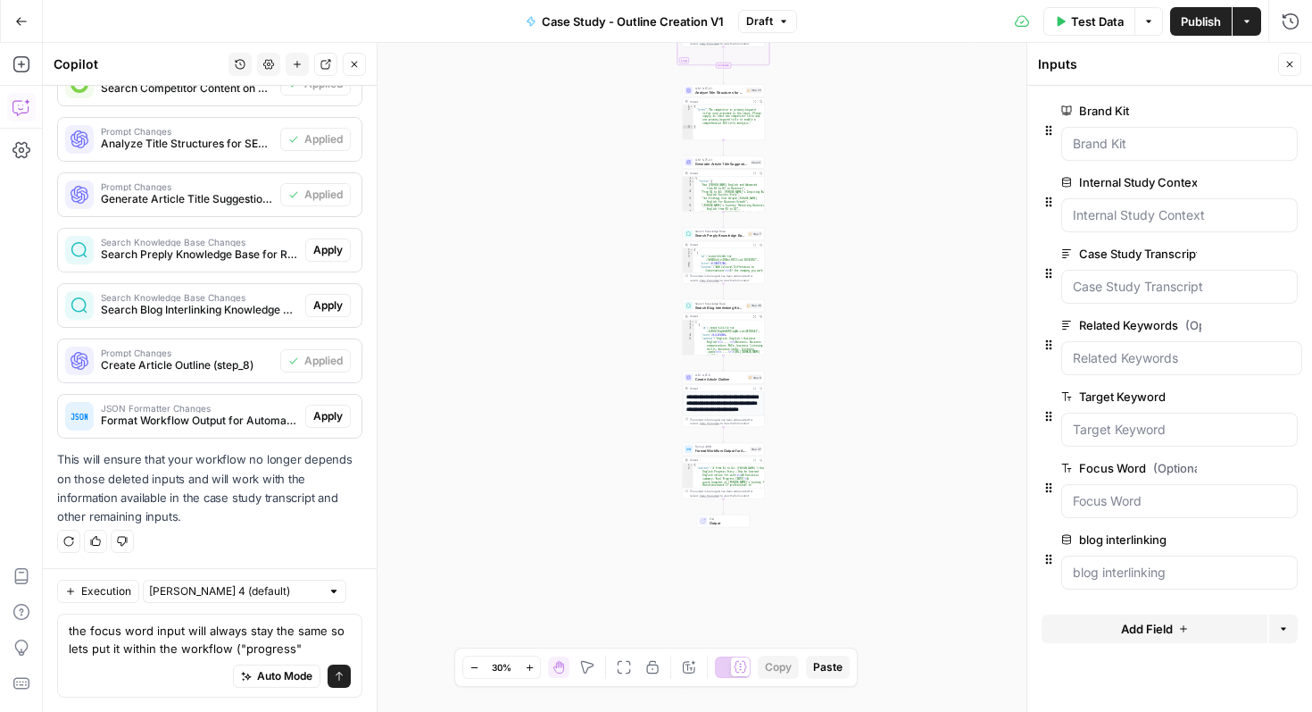
type textarea "the focus word input will always stay the same so lets put it within the workfl…"
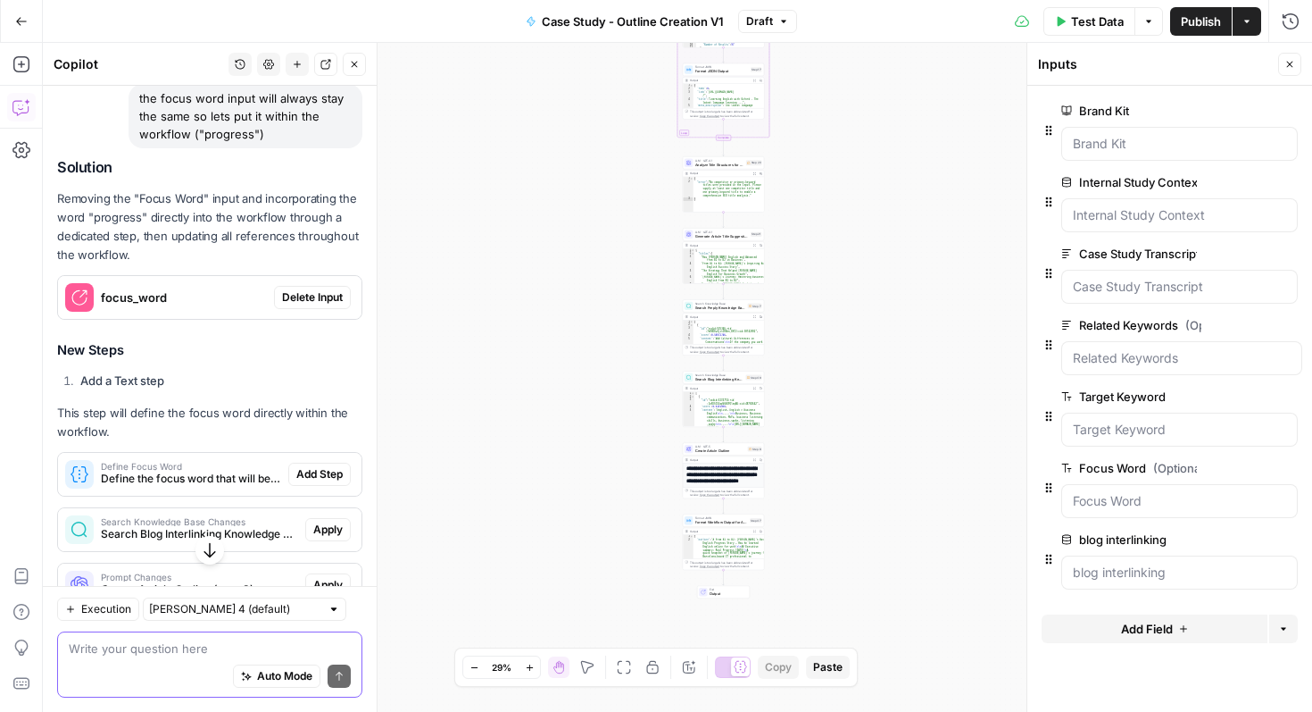
scroll to position [2194, 0]
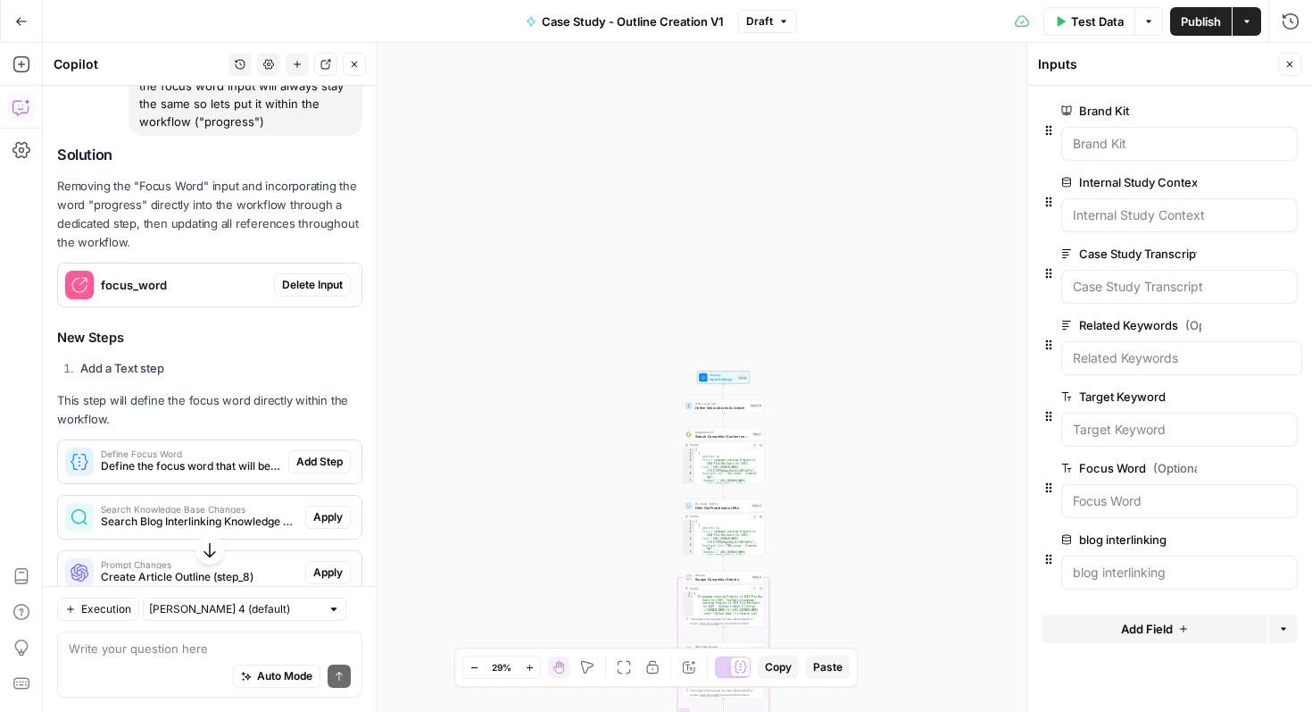
click at [312, 289] on span "Delete Input" at bounding box center [312, 285] width 61 height 16
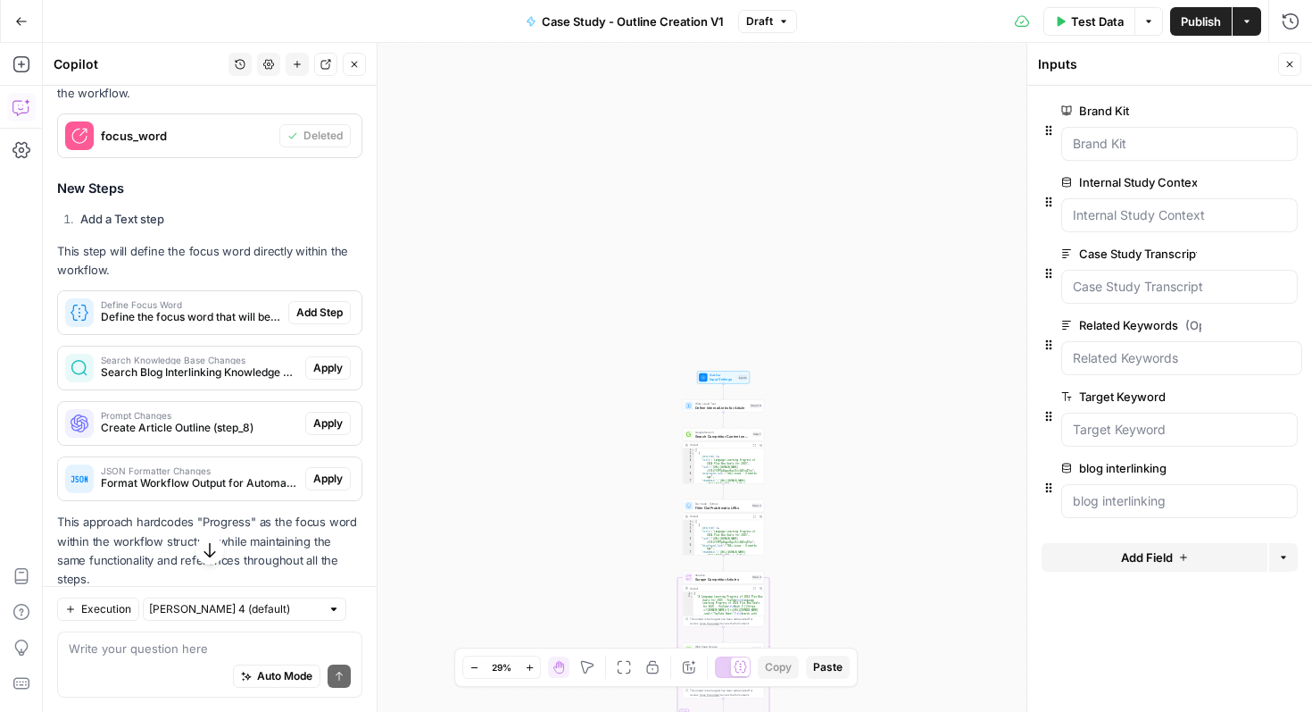
scroll to position [2397, 0]
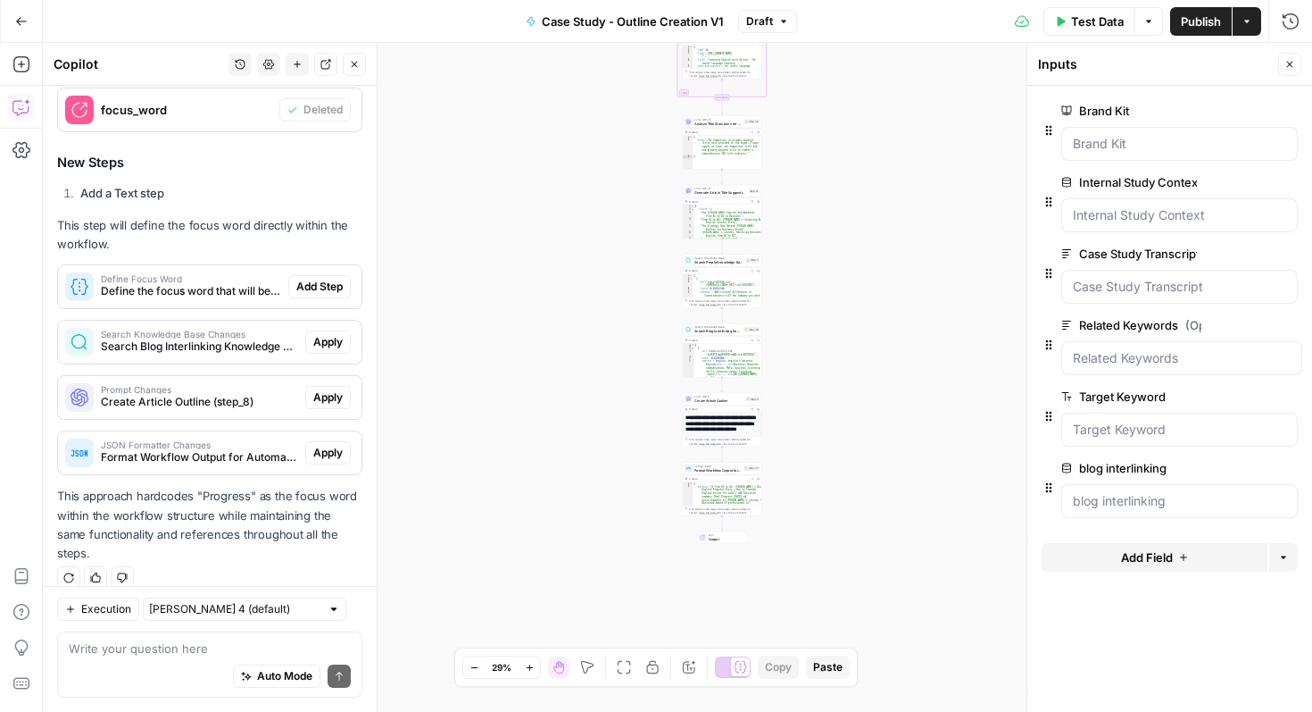
click at [316, 289] on span "Add Step" at bounding box center [319, 287] width 46 height 16
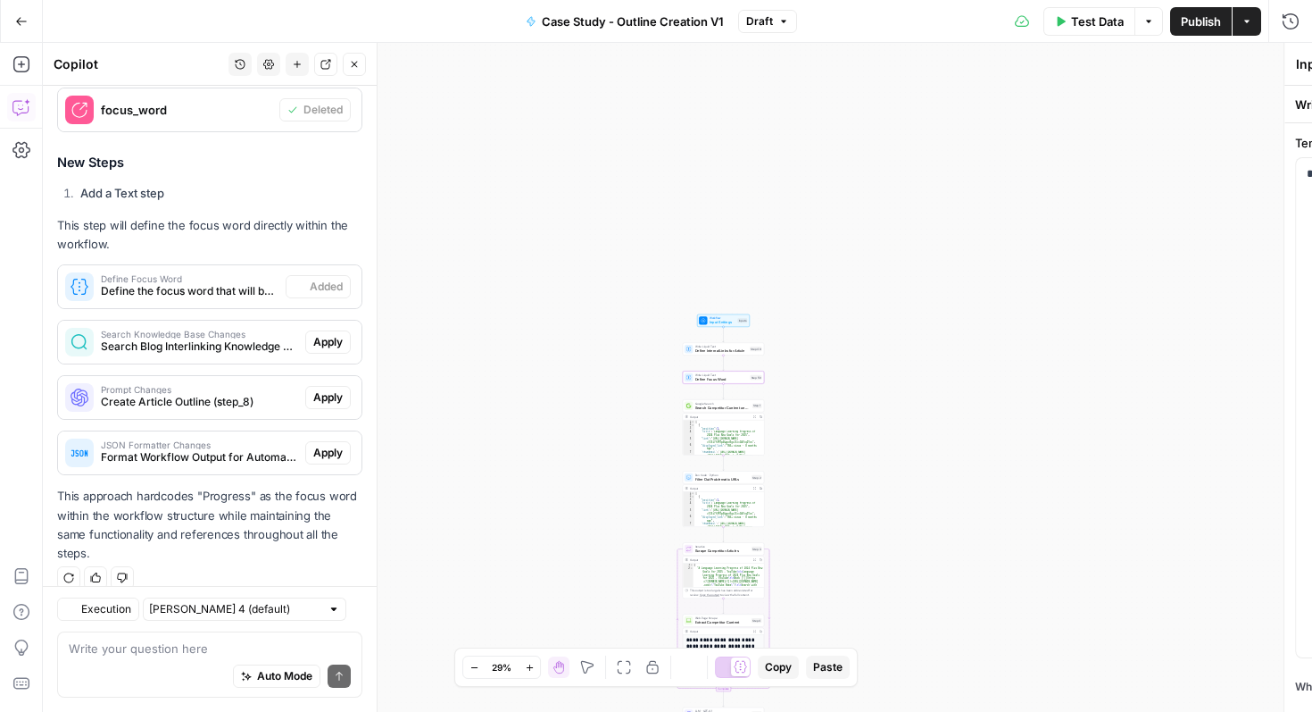
type textarea "Define Focus Word"
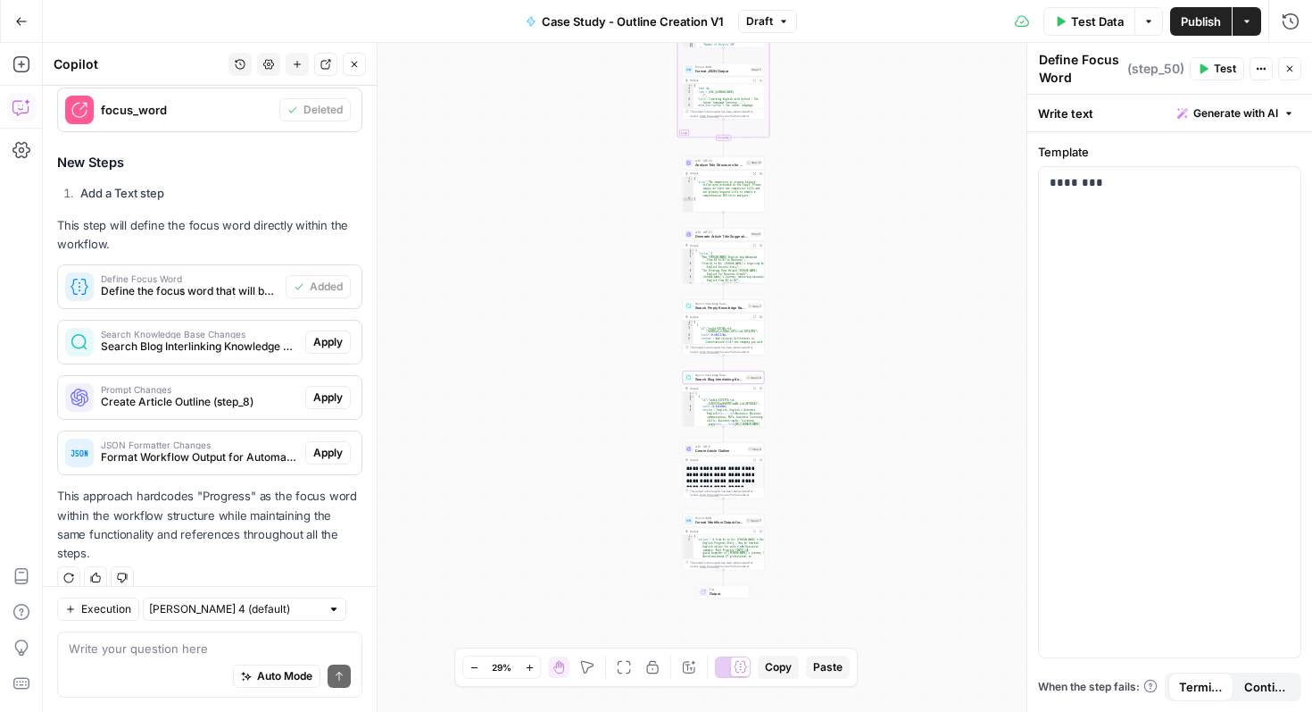
click at [271, 344] on span "Search Blog Interlinking Knowledge Base (step_48)" at bounding box center [199, 346] width 197 height 16
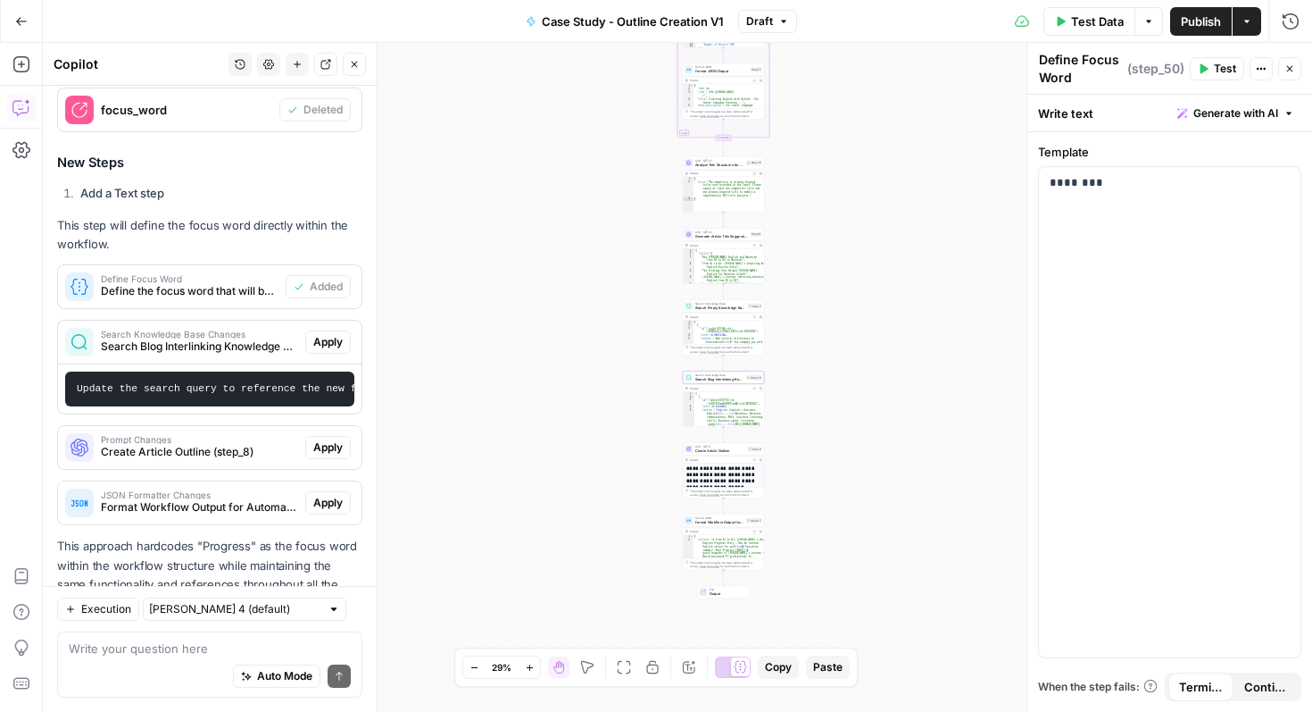
click at [266, 398] on pre "Update the search query to reference the new focus word step. Replace `{{ focus…" at bounding box center [209, 388] width 289 height 35
drag, startPoint x: 266, startPoint y: 385, endPoint x: 362, endPoint y: 387, distance: 95.6
click at [362, 387] on div "Search Knowledge Base Changes Search Blog Interlinking Knowledge Base (step_48)…" at bounding box center [209, 367] width 305 height 95
click at [304, 391] on code "Update the search query to reference the new focus word step. Replace `{{ focus…" at bounding box center [10, 388] width 791 height 11
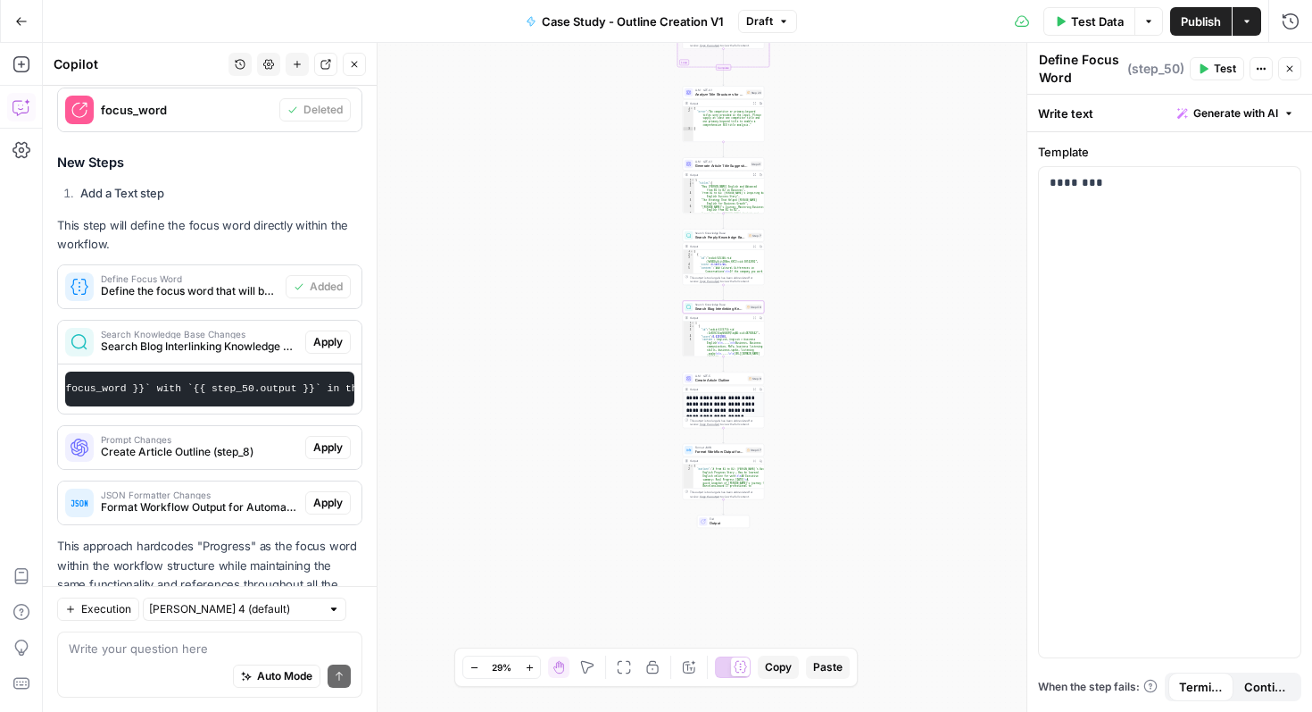
scroll to position [2447, 0]
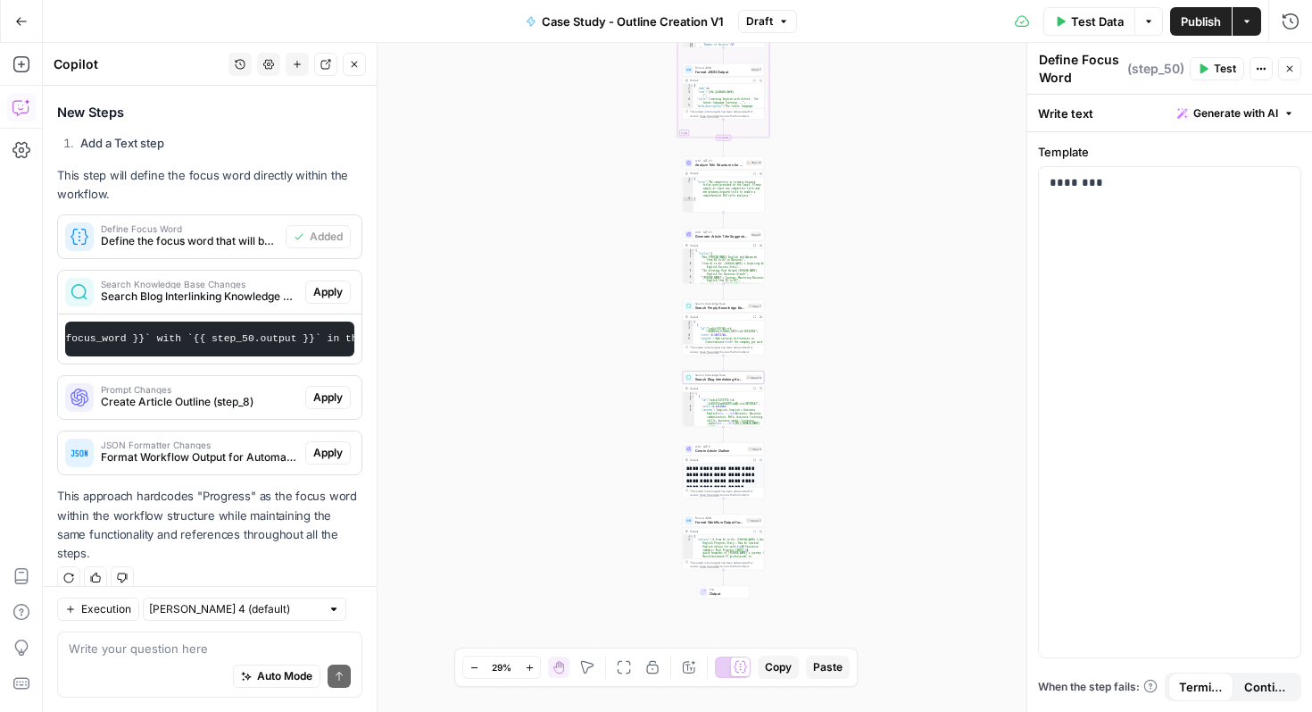
click at [331, 284] on span "Apply" at bounding box center [327, 292] width 29 height 16
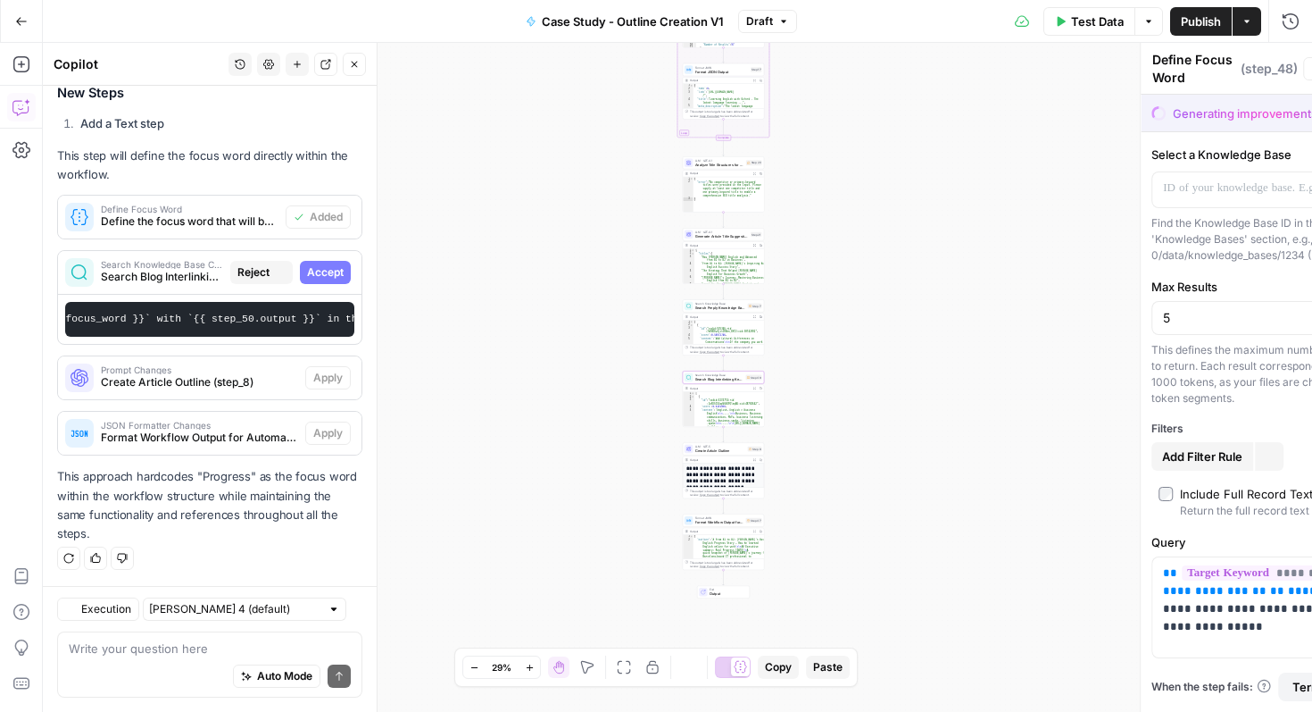
type textarea "Search Blog Interlinking Knowledge Base"
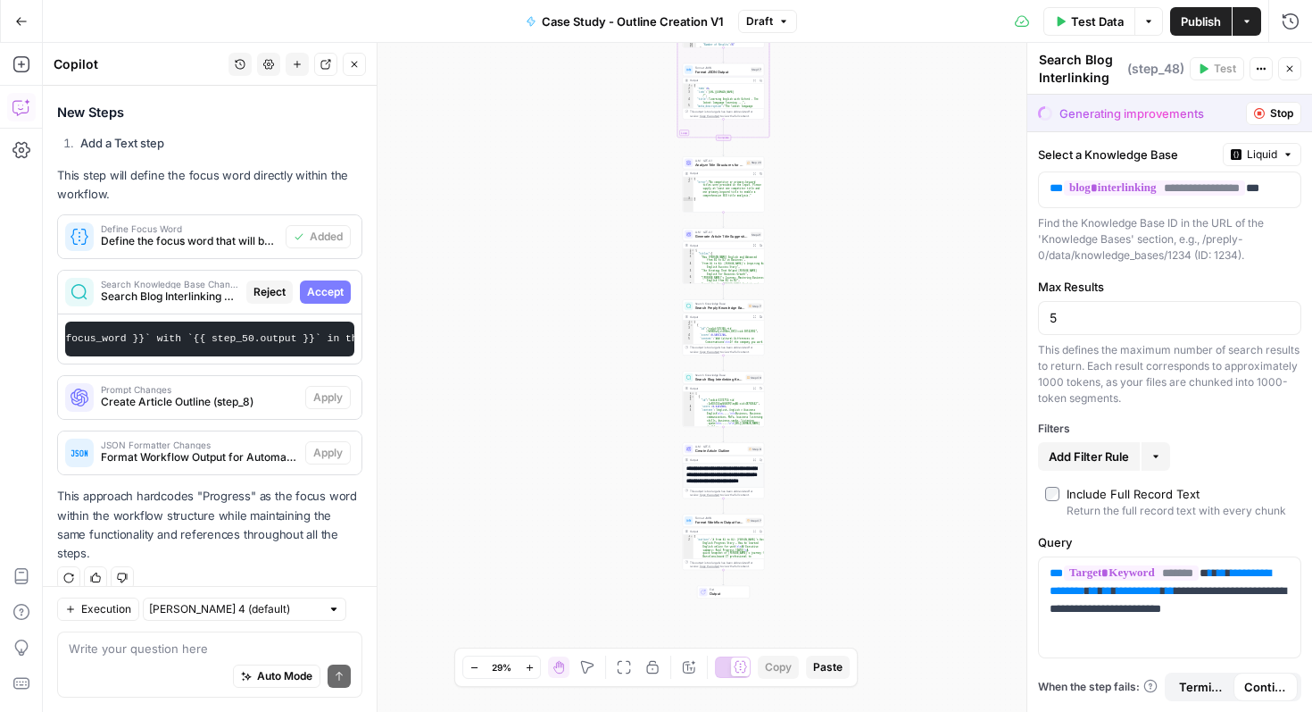
click at [1263, 119] on button "Stop" at bounding box center [1273, 113] width 55 height 23
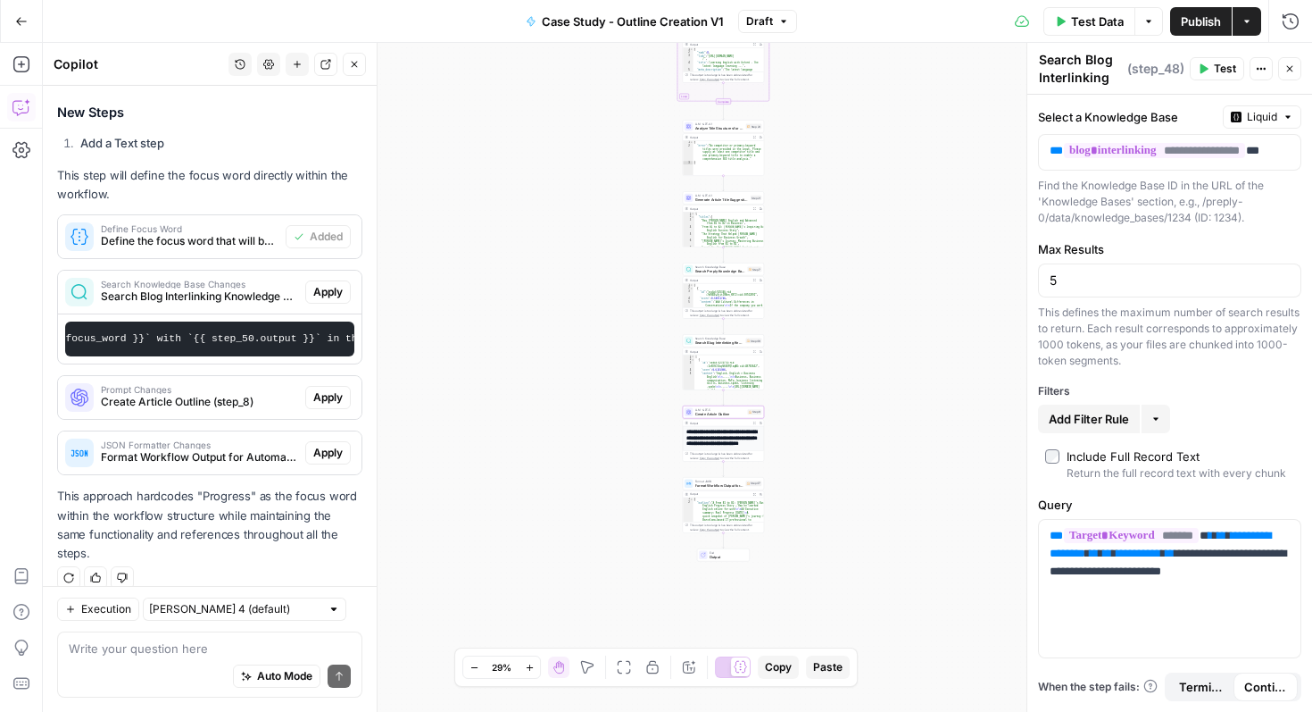
click at [311, 403] on button "Apply" at bounding box center [328, 397] width 46 height 23
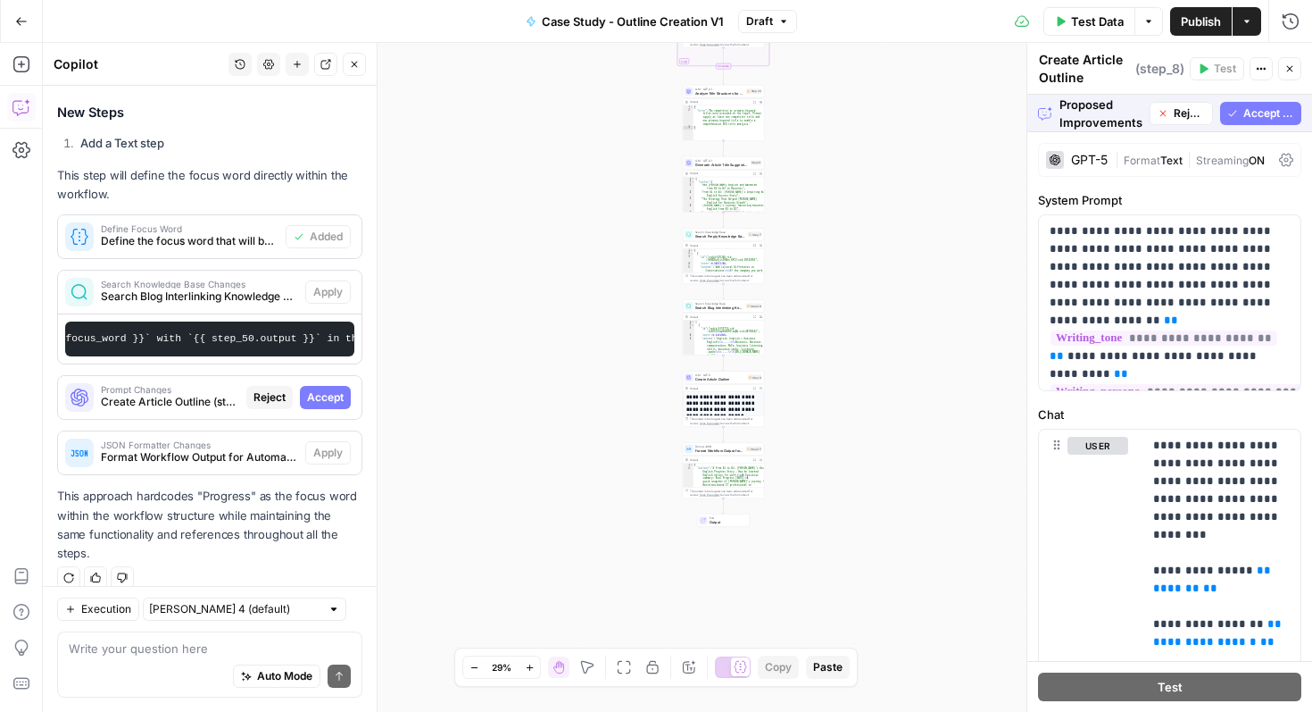
click at [1268, 110] on span "Accept All" at bounding box center [1269, 113] width 51 height 16
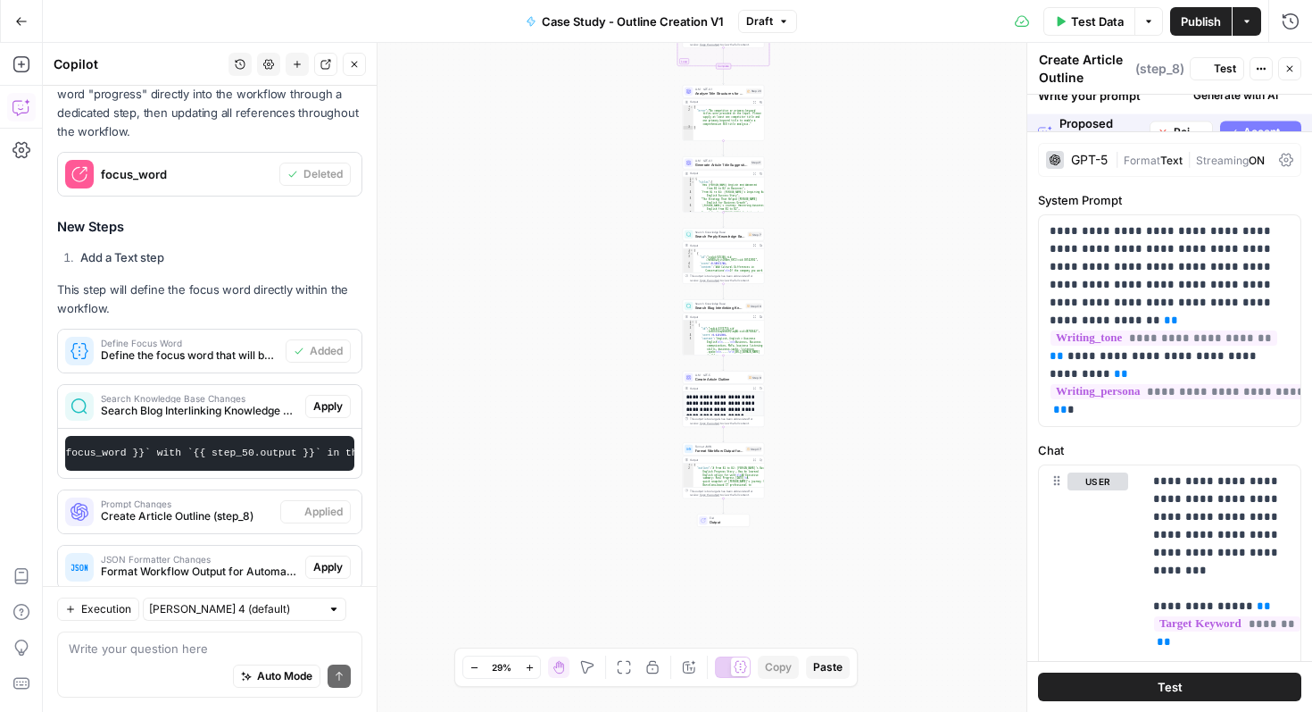
scroll to position [2447, 0]
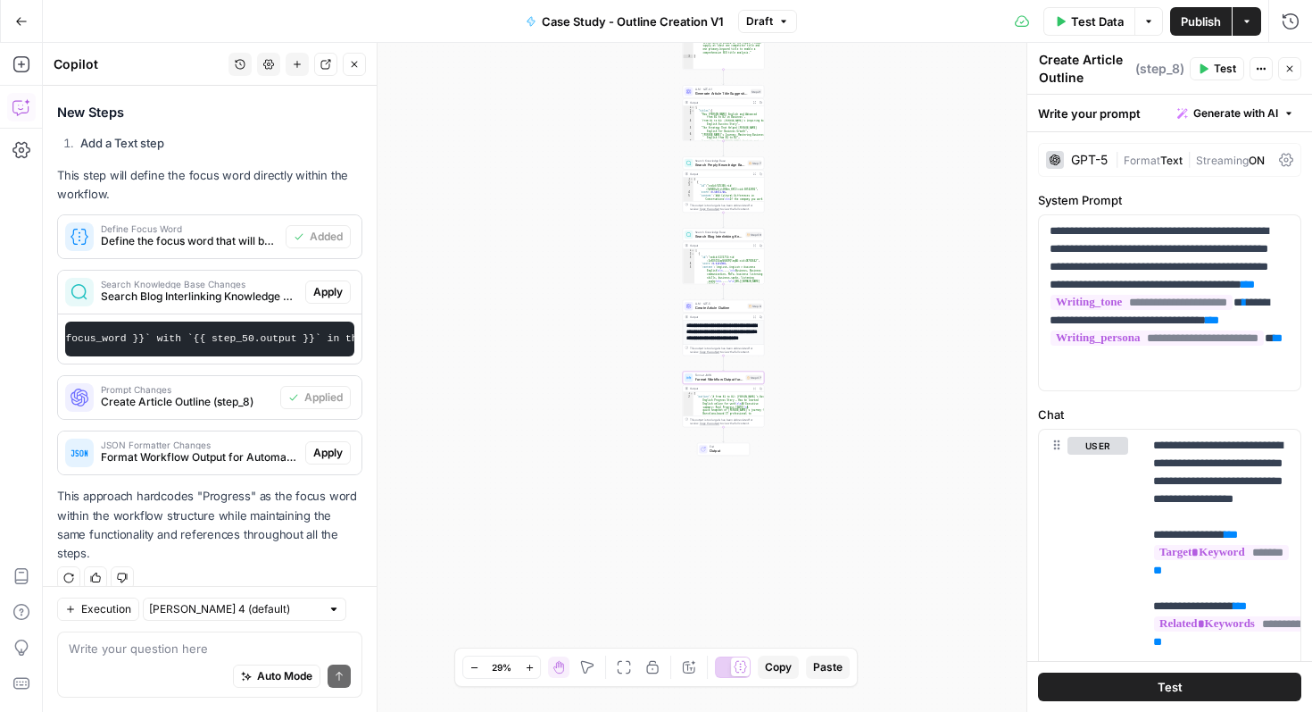
click at [336, 454] on span "Apply" at bounding box center [327, 453] width 29 height 16
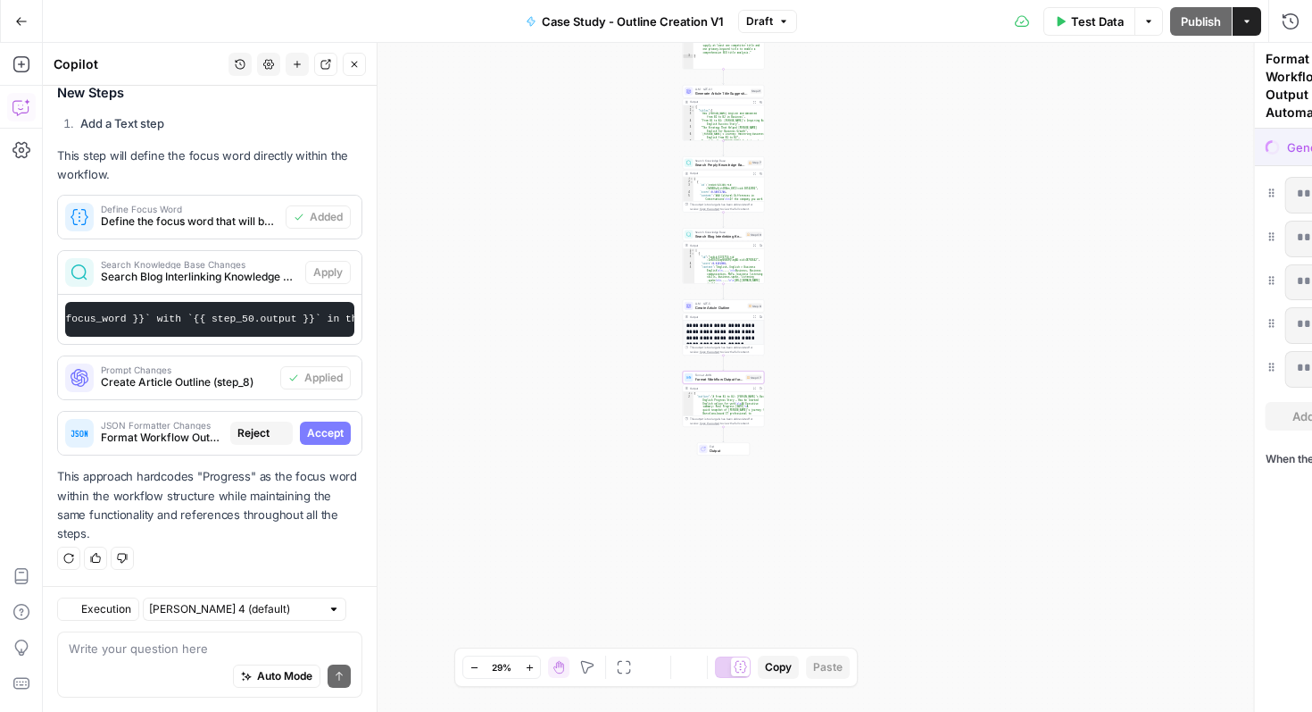
scroll to position [2333, 0]
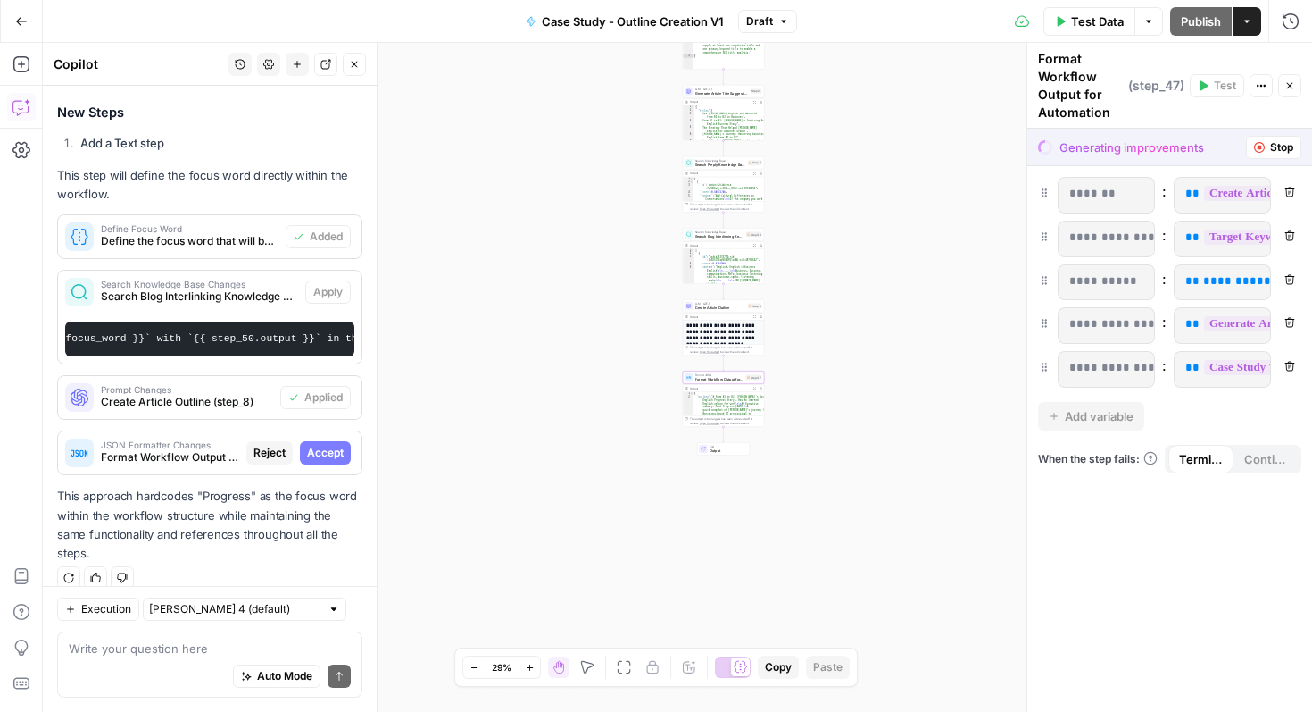
click at [1294, 279] on icon "button" at bounding box center [1291, 279] width 10 height 10
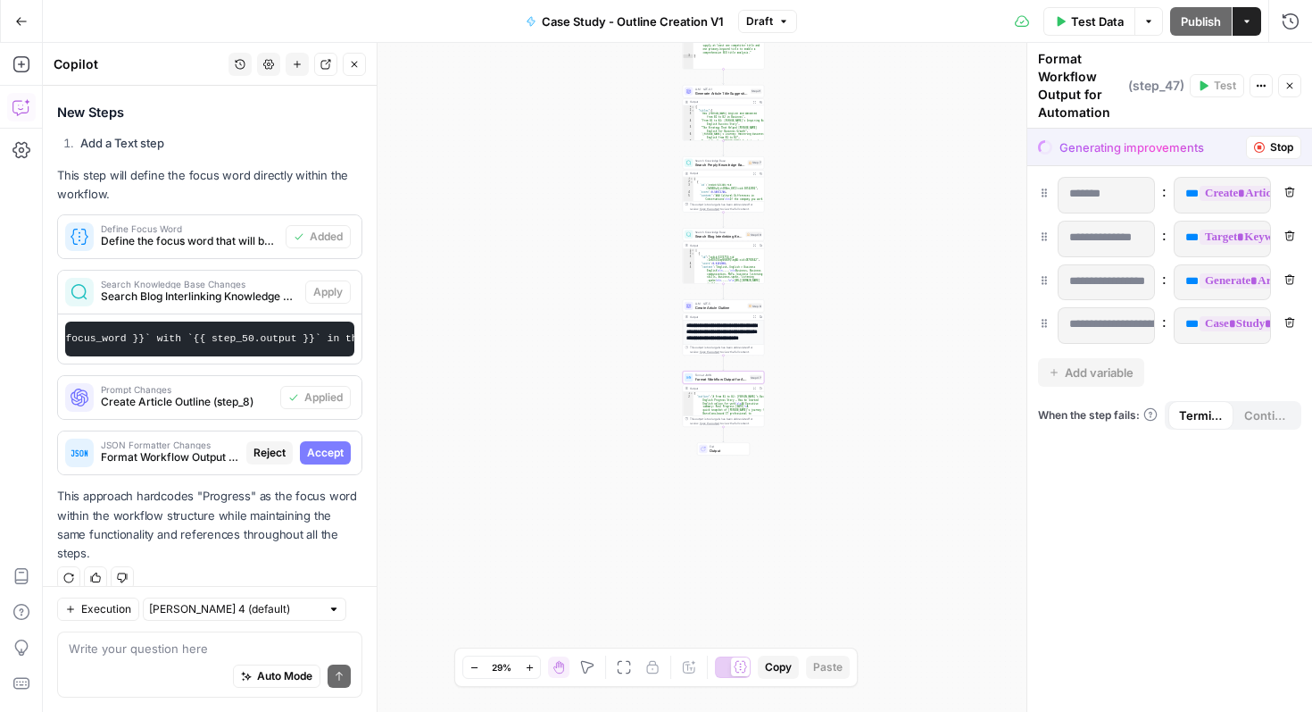
click at [1279, 143] on span "Stop" at bounding box center [1281, 147] width 23 height 16
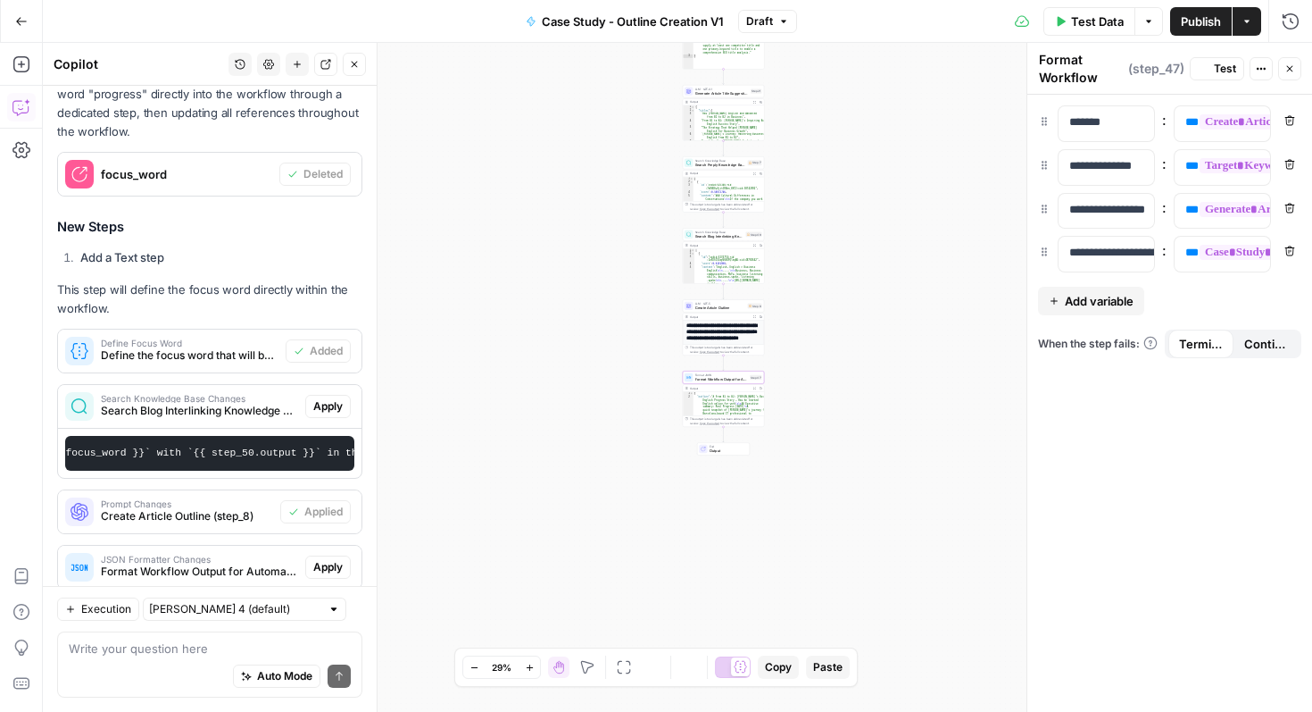
scroll to position [2447, 0]
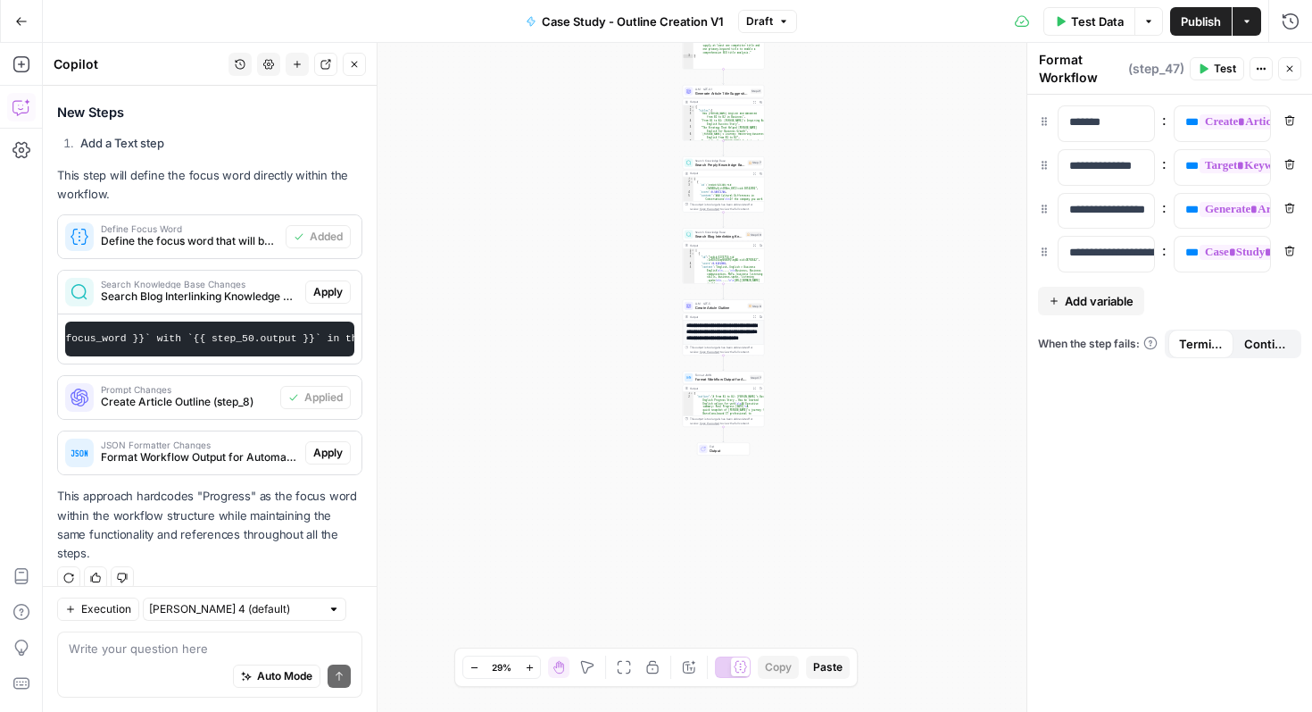
click at [159, 662] on div "Auto Mode Send" at bounding box center [210, 676] width 282 height 39
type textarea "ok everything else all good?"
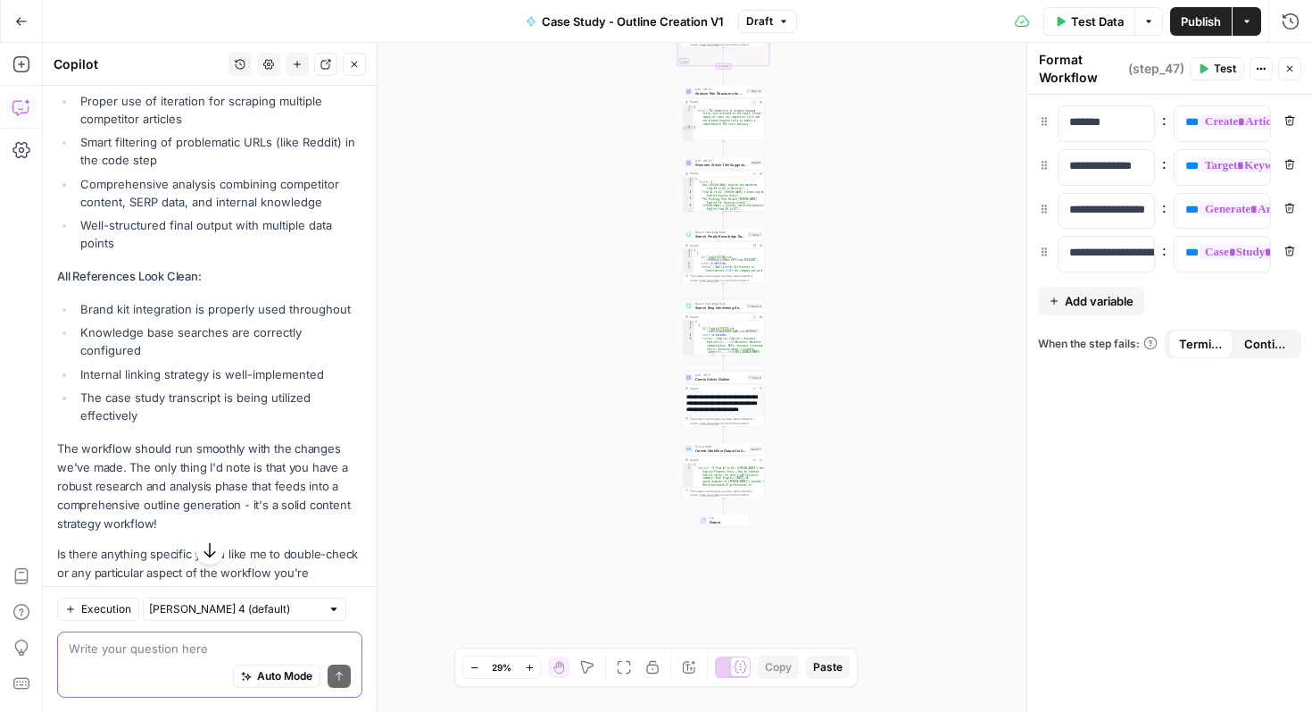
scroll to position [3287, 0]
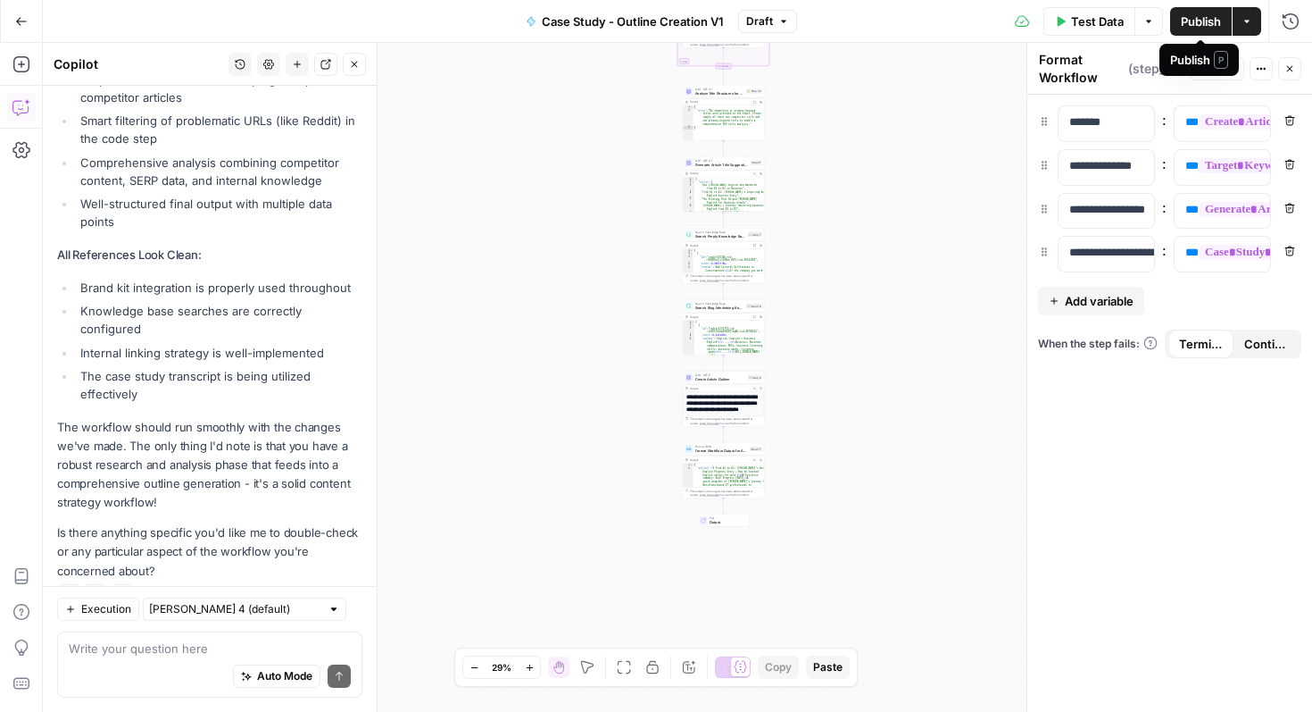
click at [1208, 26] on span "Publish" at bounding box center [1201, 21] width 40 height 18
click at [910, 137] on div "Workflow Input Settings Inputs Write Liquid Text Define Internal Links for Arti…" at bounding box center [678, 377] width 1270 height 669
click at [1074, 27] on span "Test Data" at bounding box center [1097, 21] width 53 height 18
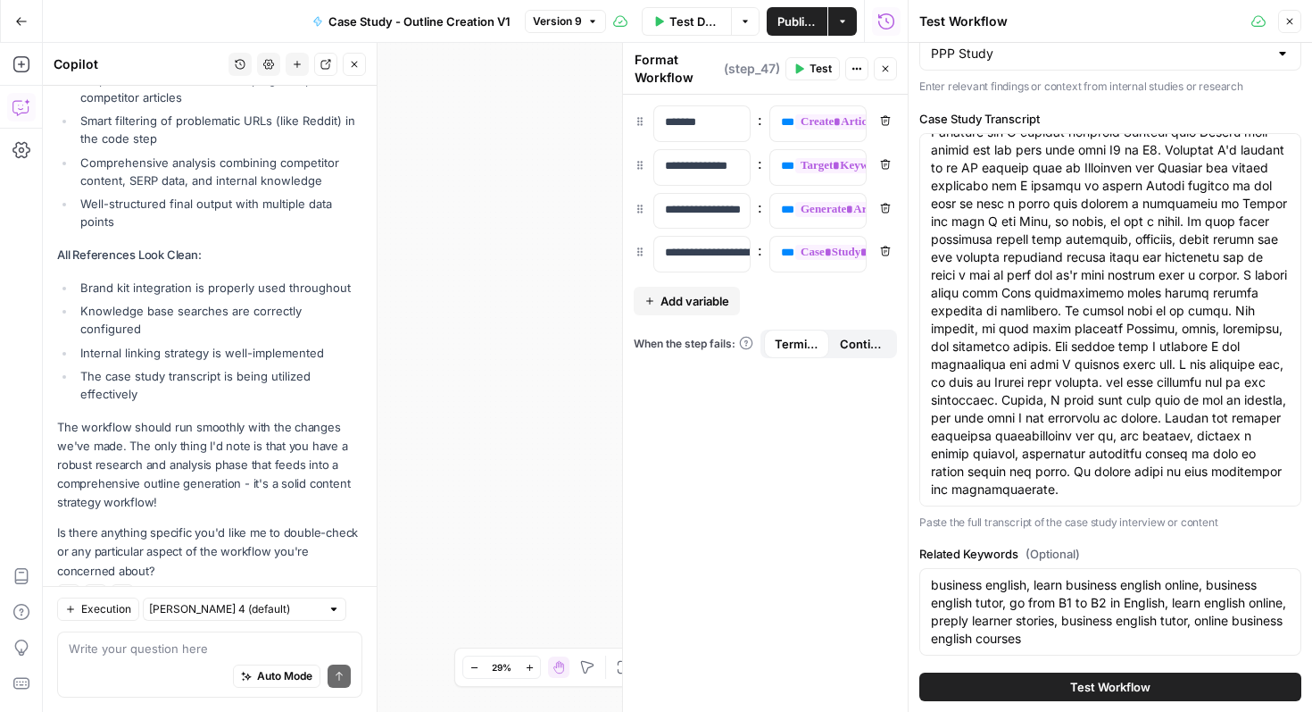
scroll to position [322, 0]
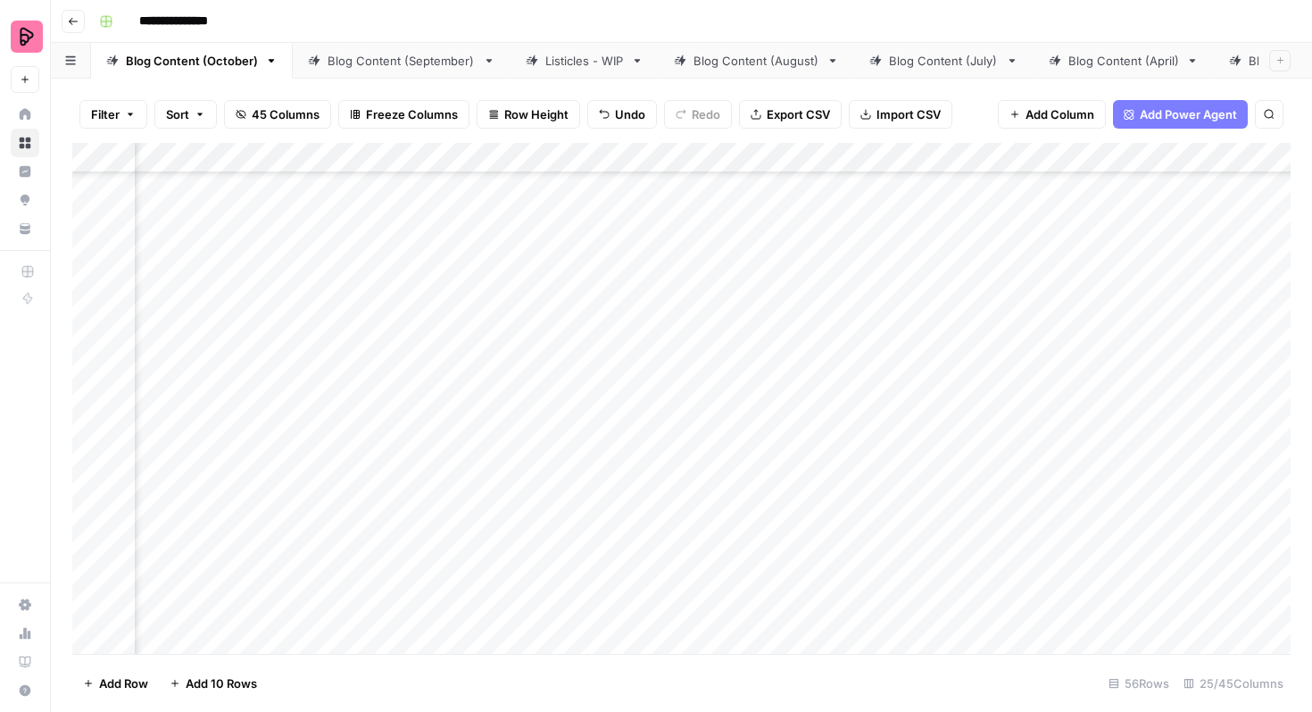
scroll to position [857, 810]
